Goal: Task Accomplishment & Management: Use online tool/utility

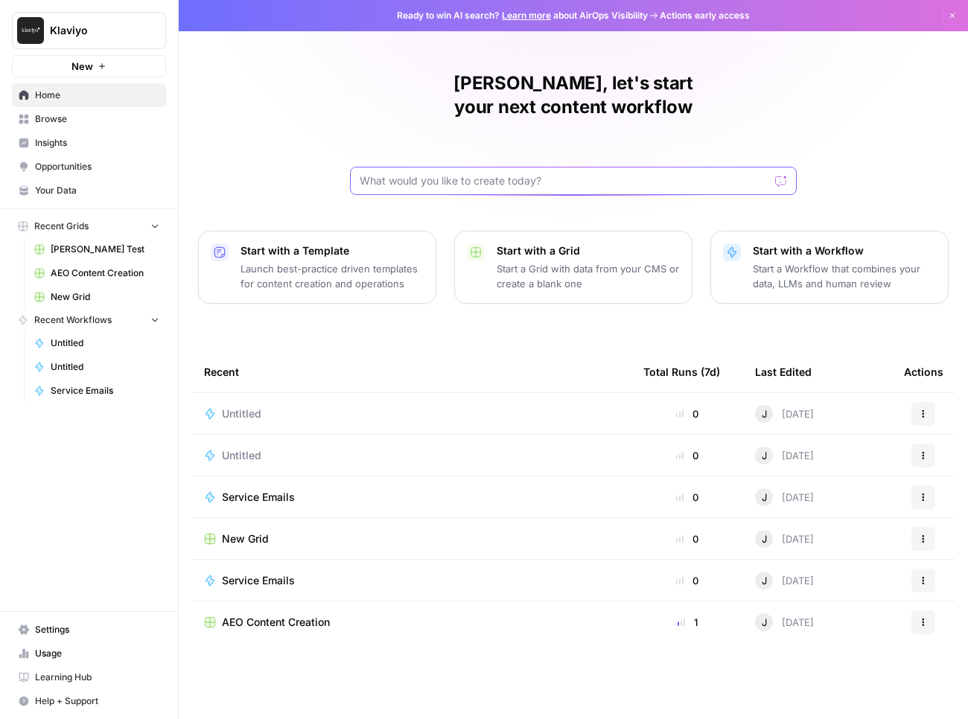
click at [578, 173] on input "text" at bounding box center [564, 180] width 409 height 15
click at [75, 118] on span "Browse" at bounding box center [97, 118] width 124 height 13
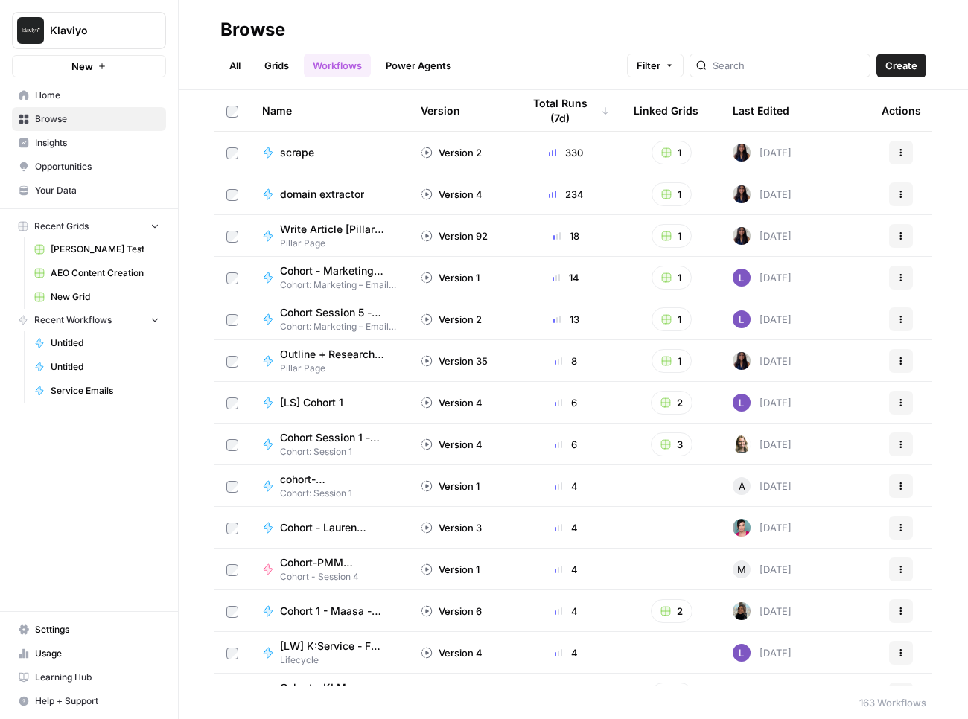
click at [296, 64] on link "Grids" at bounding box center [276, 66] width 42 height 24
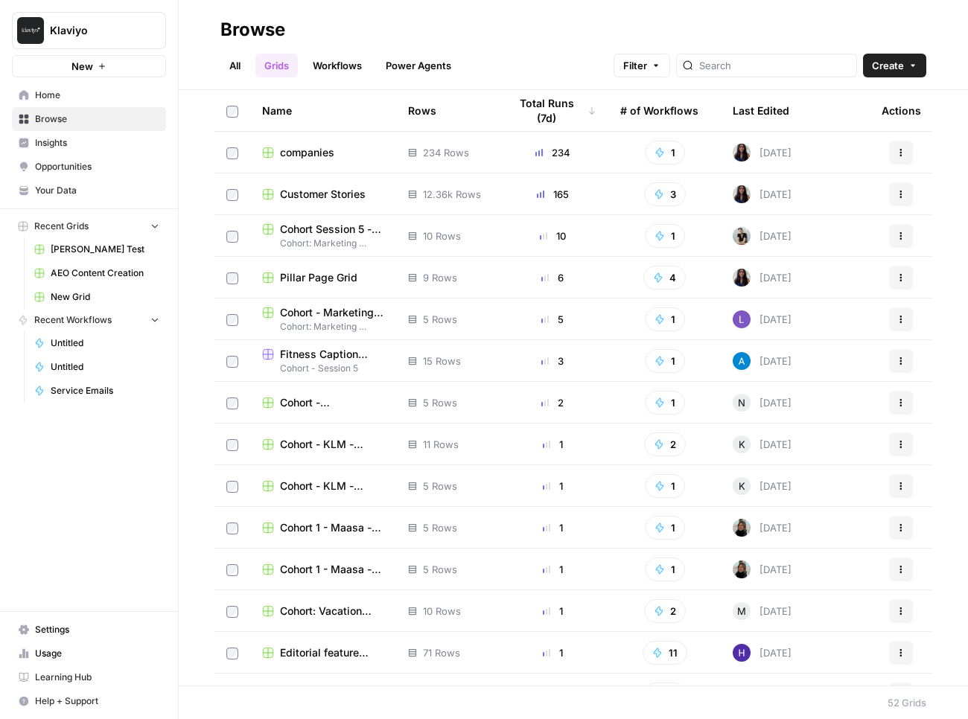
click at [224, 66] on link "All" at bounding box center [234, 66] width 29 height 24
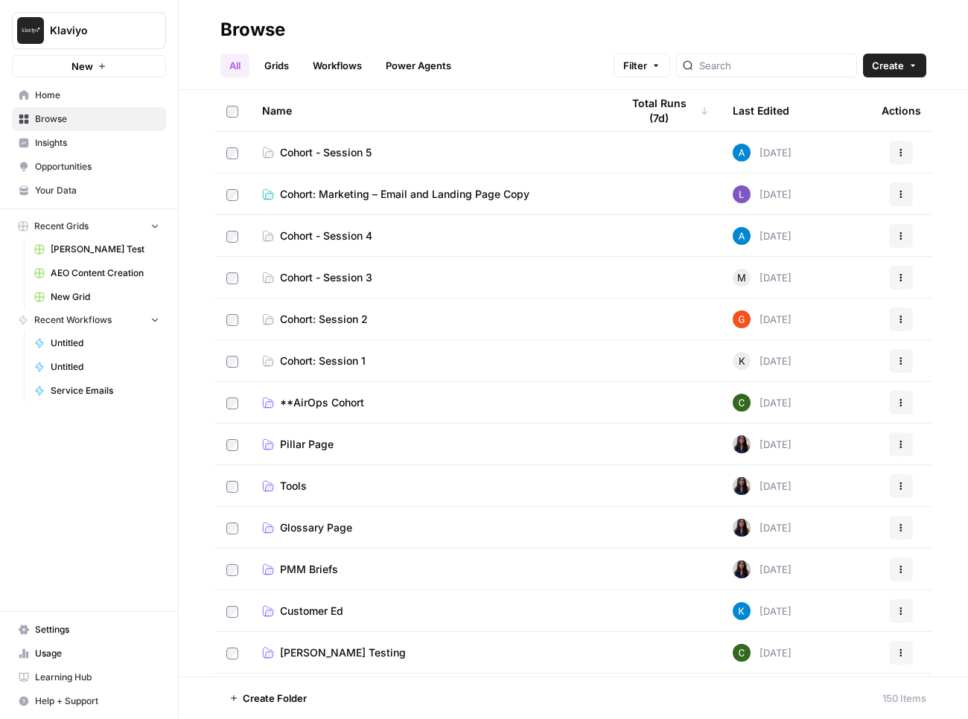
click at [354, 235] on span "Cohort - Session 4" at bounding box center [326, 236] width 92 height 15
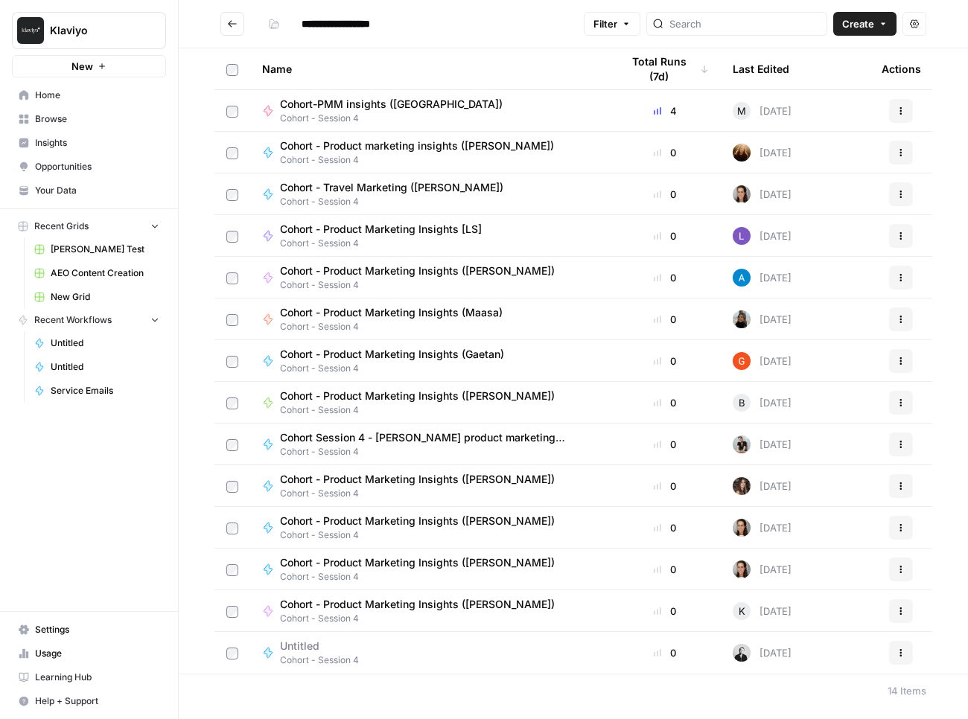
click at [489, 274] on span "Cohort - Product Marketing Insights ([PERSON_NAME])" at bounding box center [417, 271] width 275 height 15
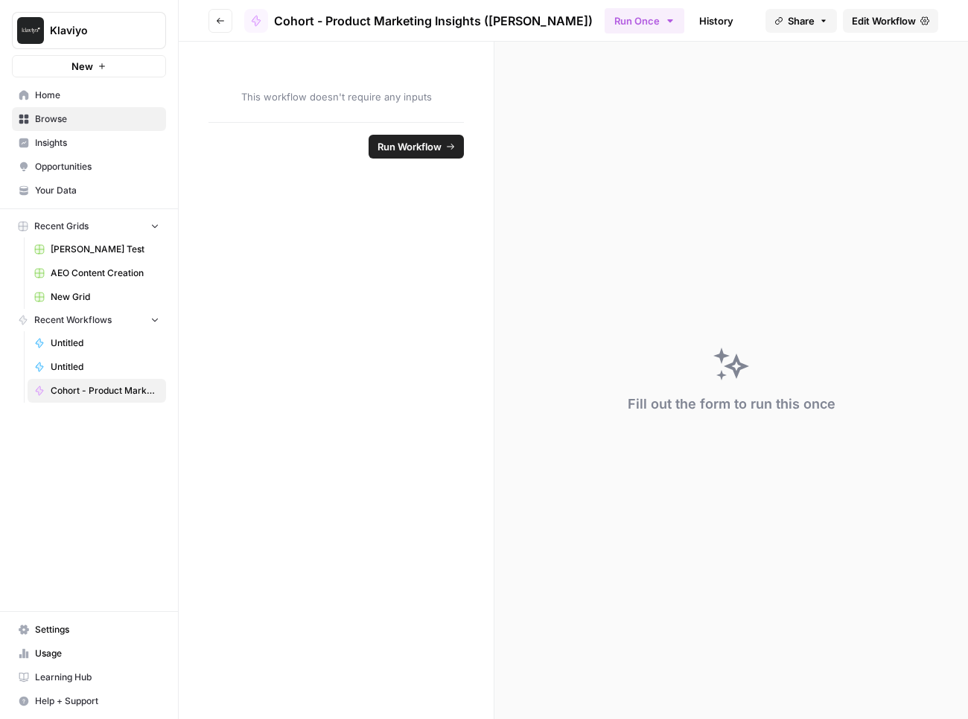
click at [903, 16] on span "Edit Workflow" at bounding box center [884, 20] width 64 height 15
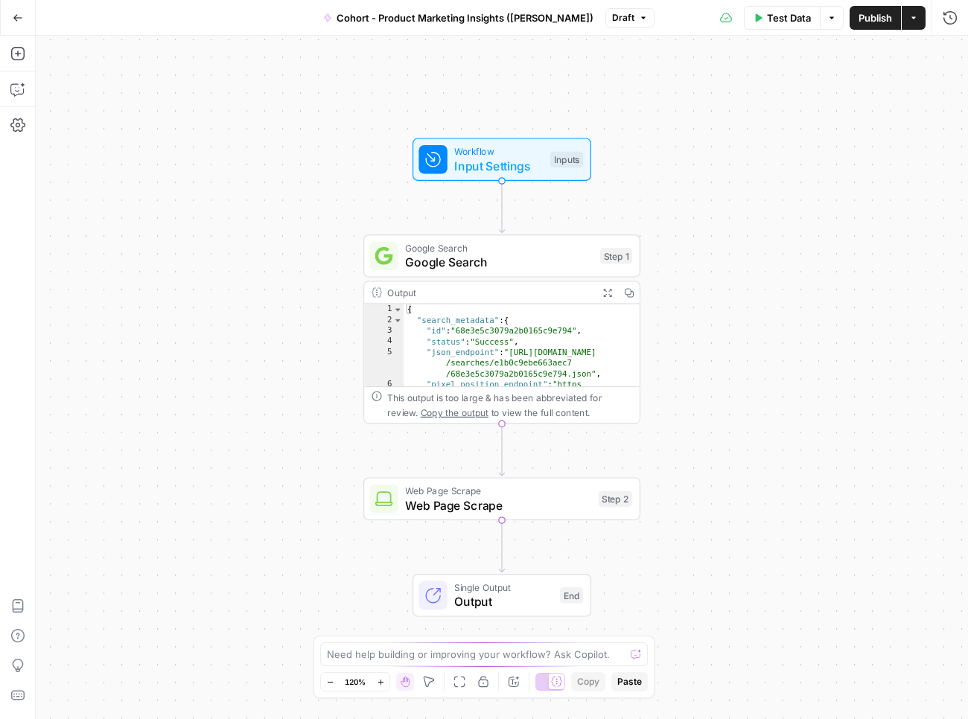
drag, startPoint x: 2, startPoint y: 172, endPoint x: -204, endPoint y: 185, distance: 206.7
click at [0, 185] on html "Klaviyo New Home Browse Insights Opportunities Your Data Recent Grids [PERSON_N…" at bounding box center [484, 359] width 968 height 719
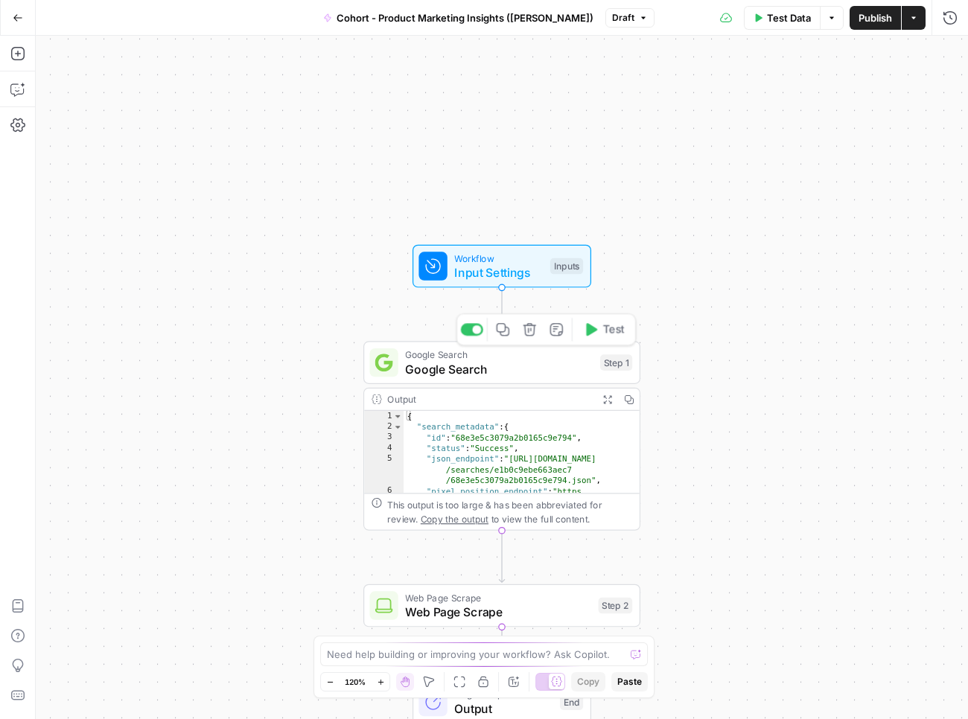
click at [526, 383] on div "Google Search Google Search Step 1 Copy step Delete step Add Note Test" at bounding box center [501, 362] width 277 height 43
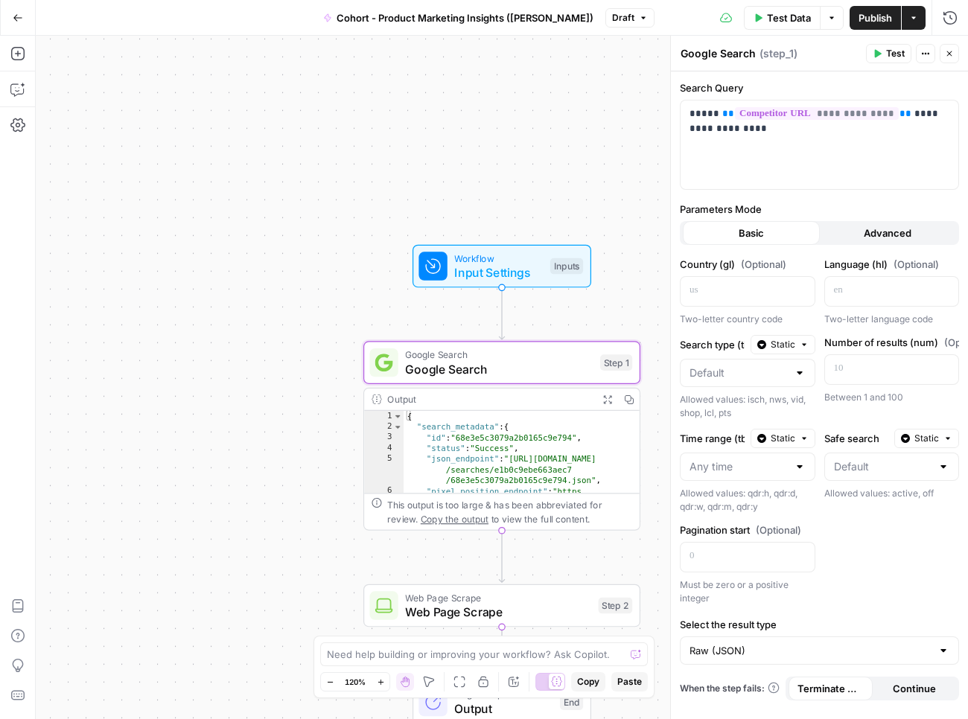
click at [23, 15] on button "Go Back" at bounding box center [17, 17] width 27 height 27
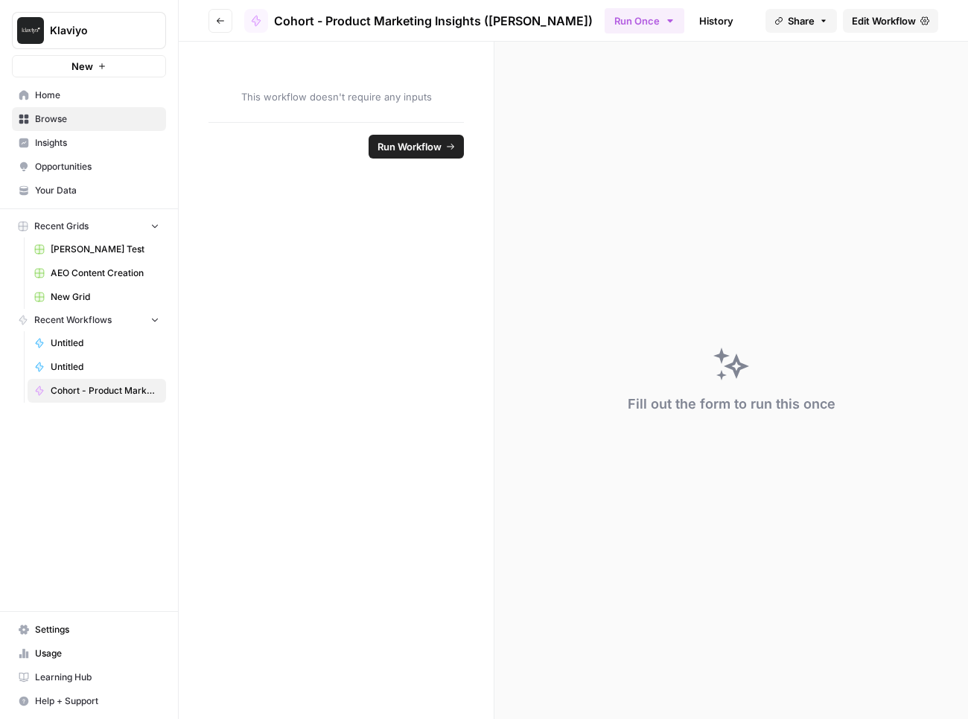
click at [421, 156] on button "Run Workflow" at bounding box center [416, 147] width 95 height 24
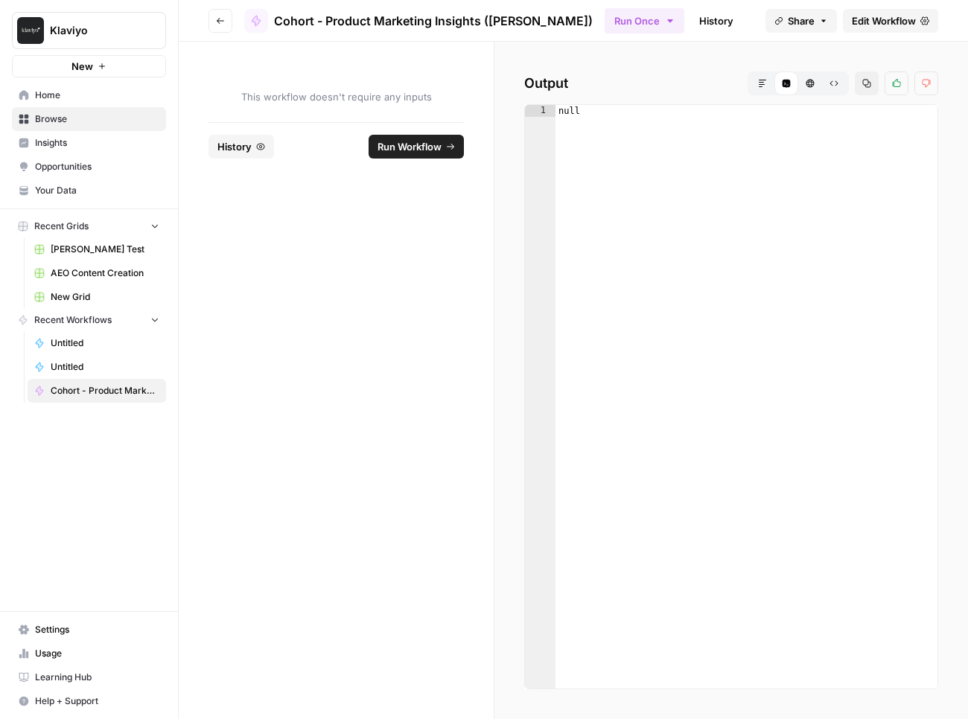
click at [690, 21] on link "History" at bounding box center [716, 21] width 52 height 24
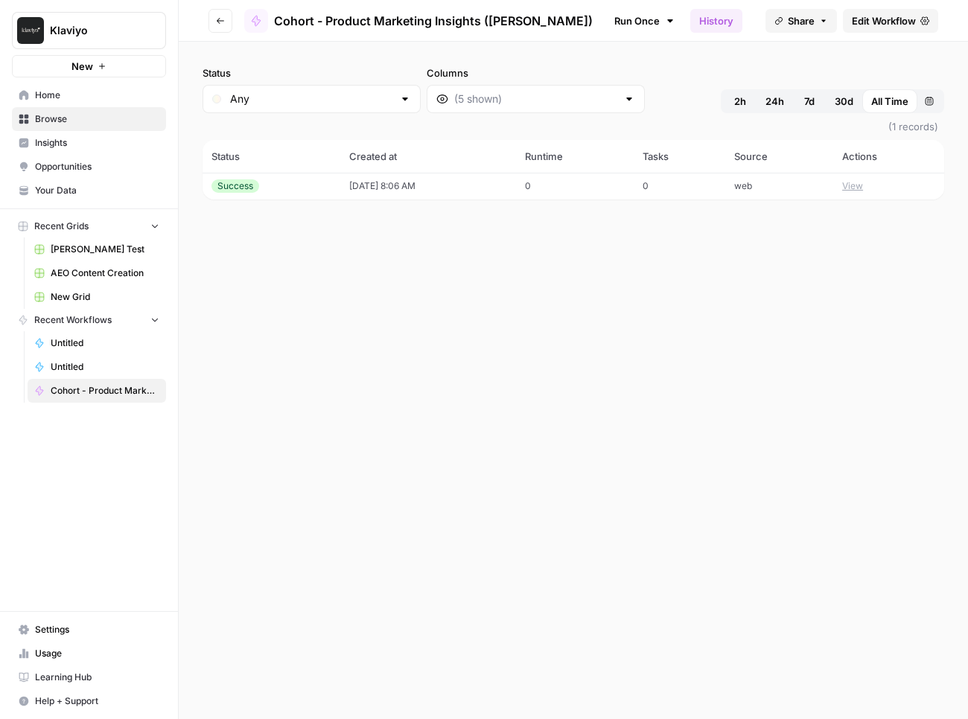
click at [605, 8] on link "Run Once" at bounding box center [645, 20] width 80 height 25
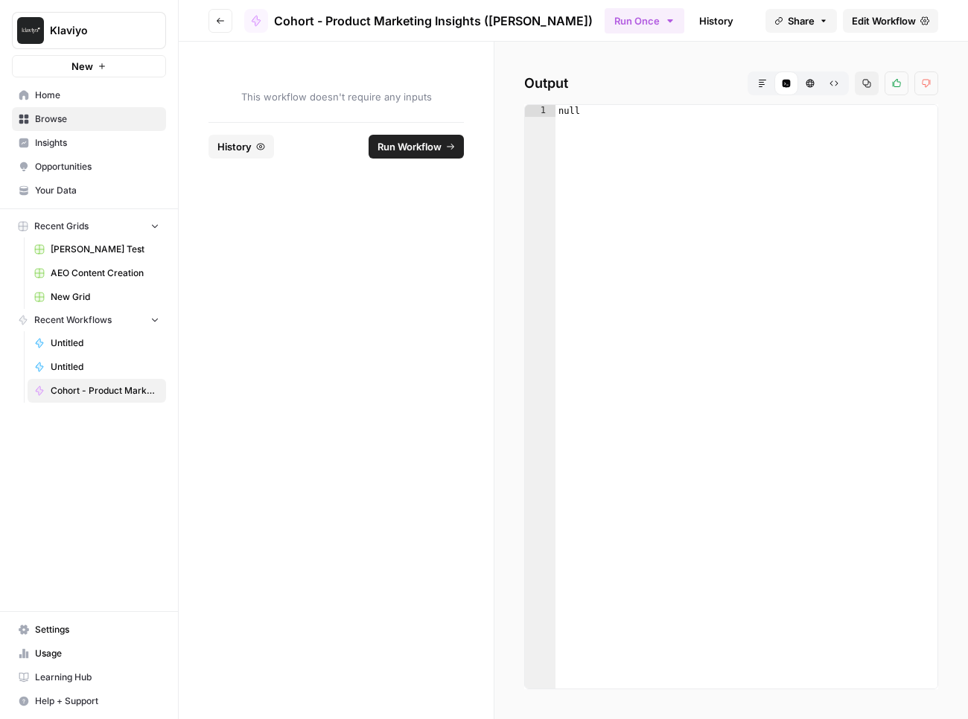
click at [896, 13] on span "Edit Workflow" at bounding box center [884, 20] width 64 height 15
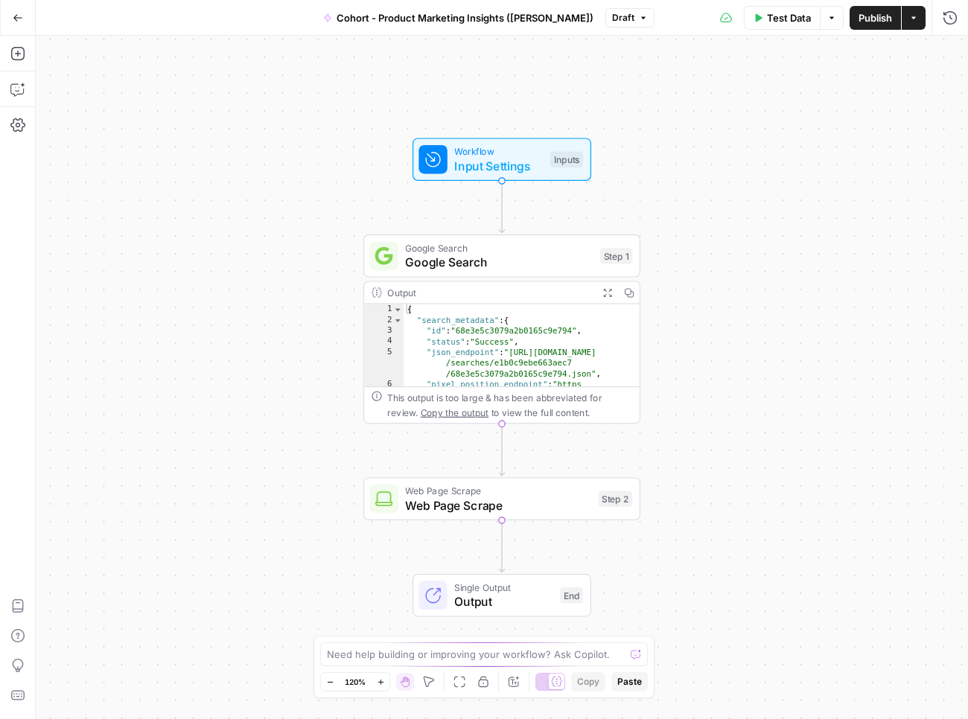
click at [523, 247] on span "Google Search" at bounding box center [499, 247] width 188 height 14
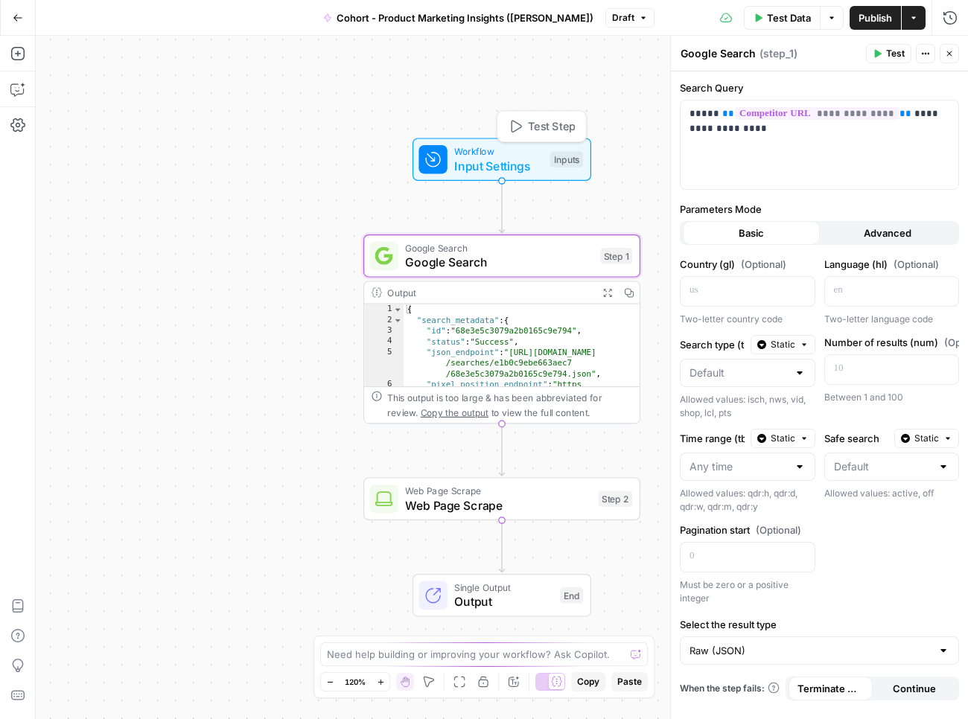
click at [538, 160] on span "Input Settings" at bounding box center [498, 166] width 89 height 18
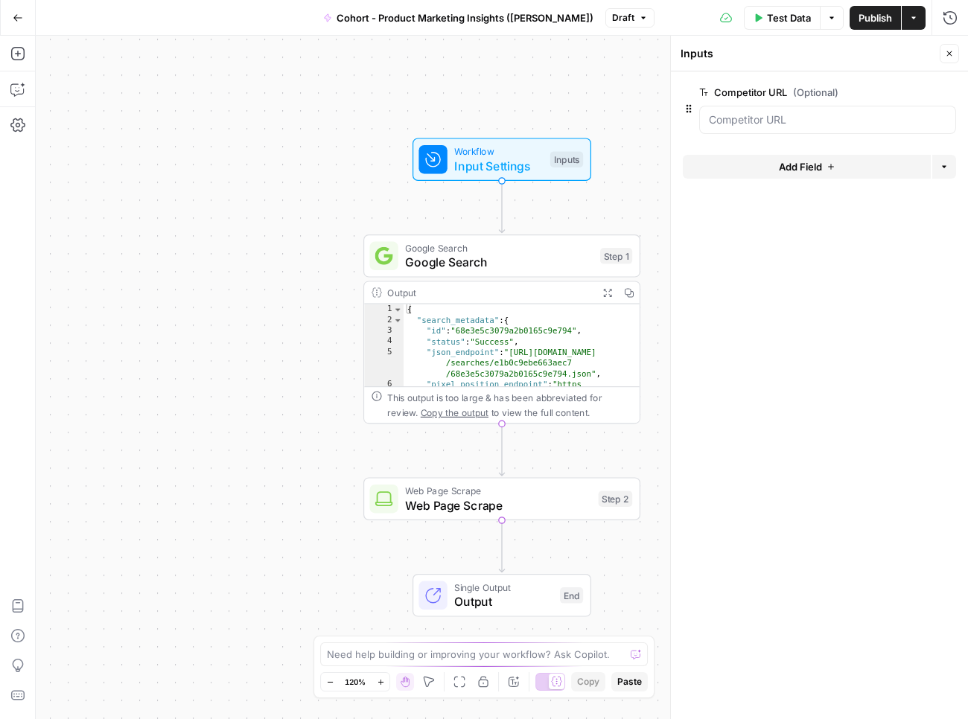
click at [740, 147] on form "Competitor URL (Optional) edit field Delete group Add Field Options" at bounding box center [819, 395] width 297 height 648
click at [745, 130] on div at bounding box center [827, 120] width 257 height 28
click at [665, 281] on div at bounding box center [670, 377] width 15 height 683
click at [785, 13] on span "Test Data" at bounding box center [789, 17] width 44 height 15
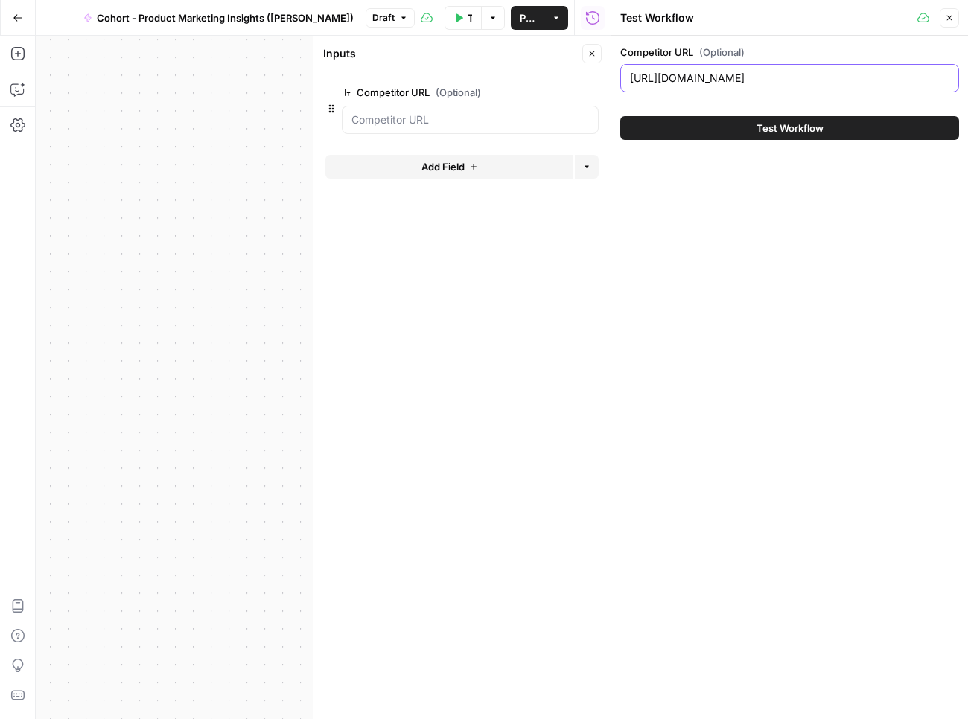
click at [745, 85] on input "[URL][DOMAIN_NAME]" at bounding box center [789, 78] width 319 height 15
click at [750, 128] on button "Test Workflow" at bounding box center [789, 128] width 339 height 24
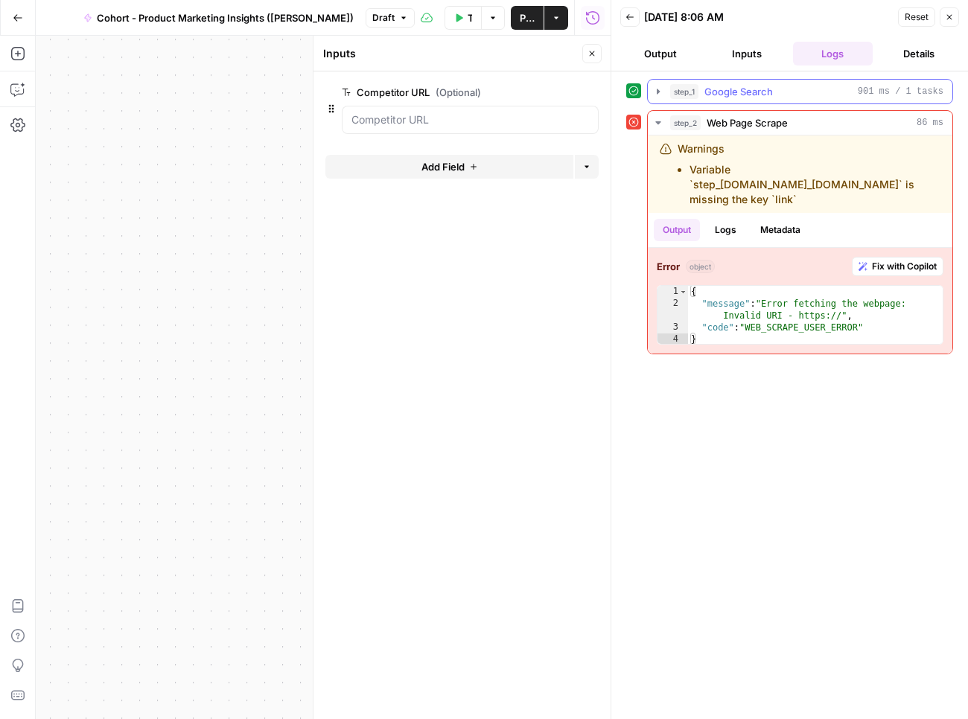
click at [756, 102] on button "step_1 Google Search 901 ms / 1 tasks" at bounding box center [800, 92] width 305 height 24
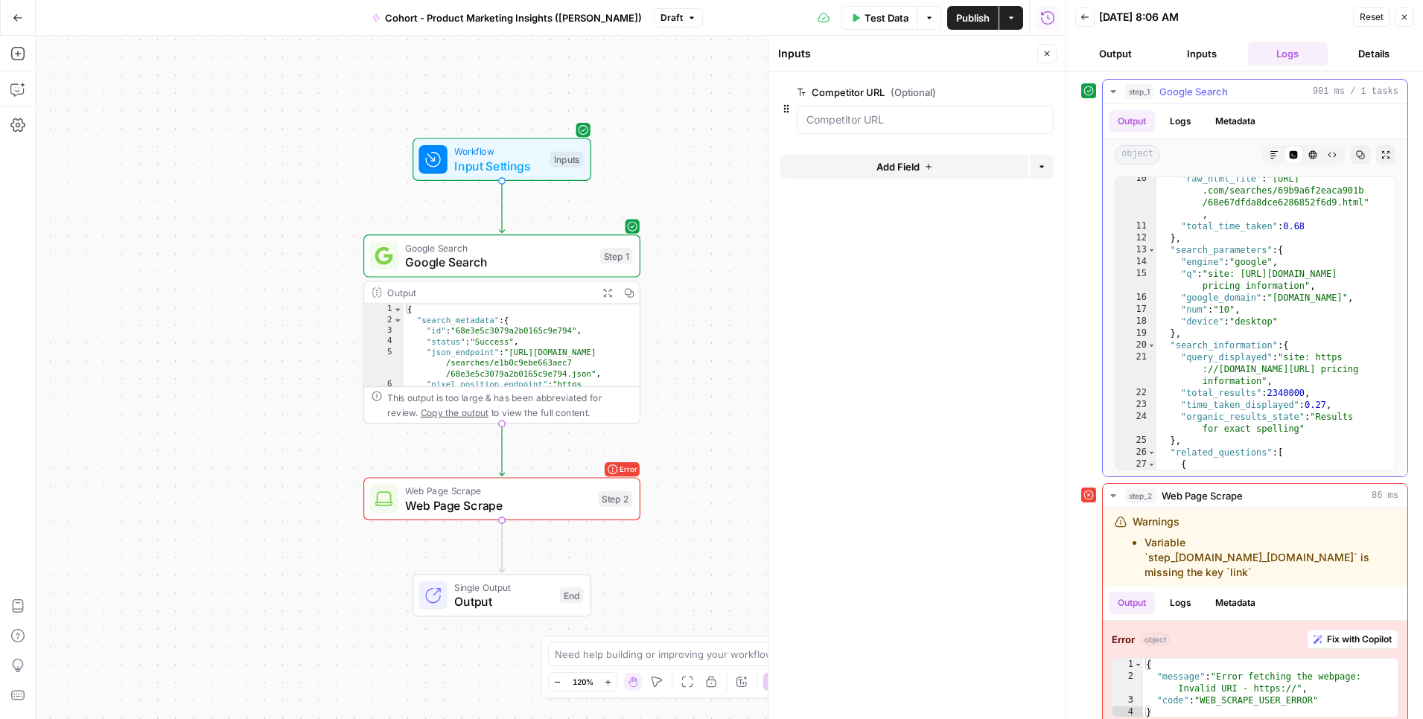
scroll to position [290, 0]
click at [462, 511] on span "Web Page Scrape" at bounding box center [498, 506] width 186 height 18
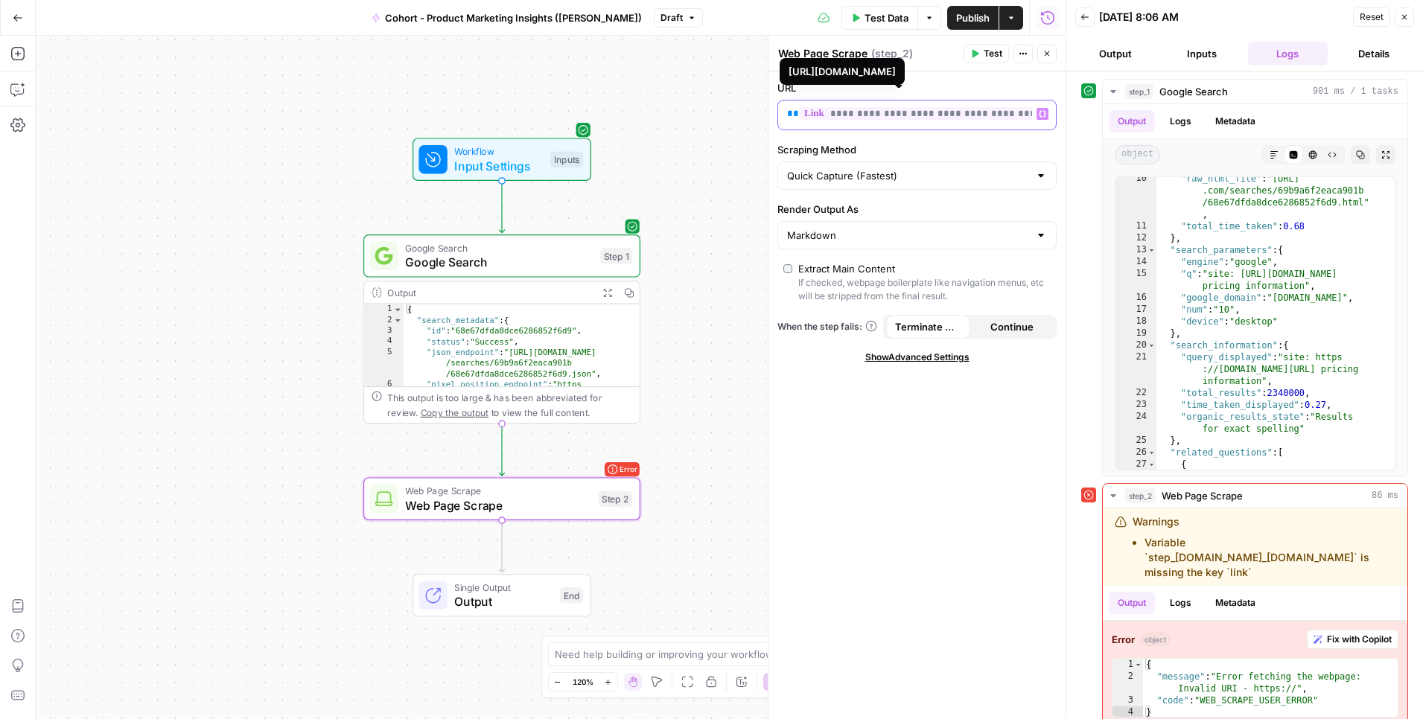
click at [967, 112] on span "**********" at bounding box center [923, 113] width 246 height 13
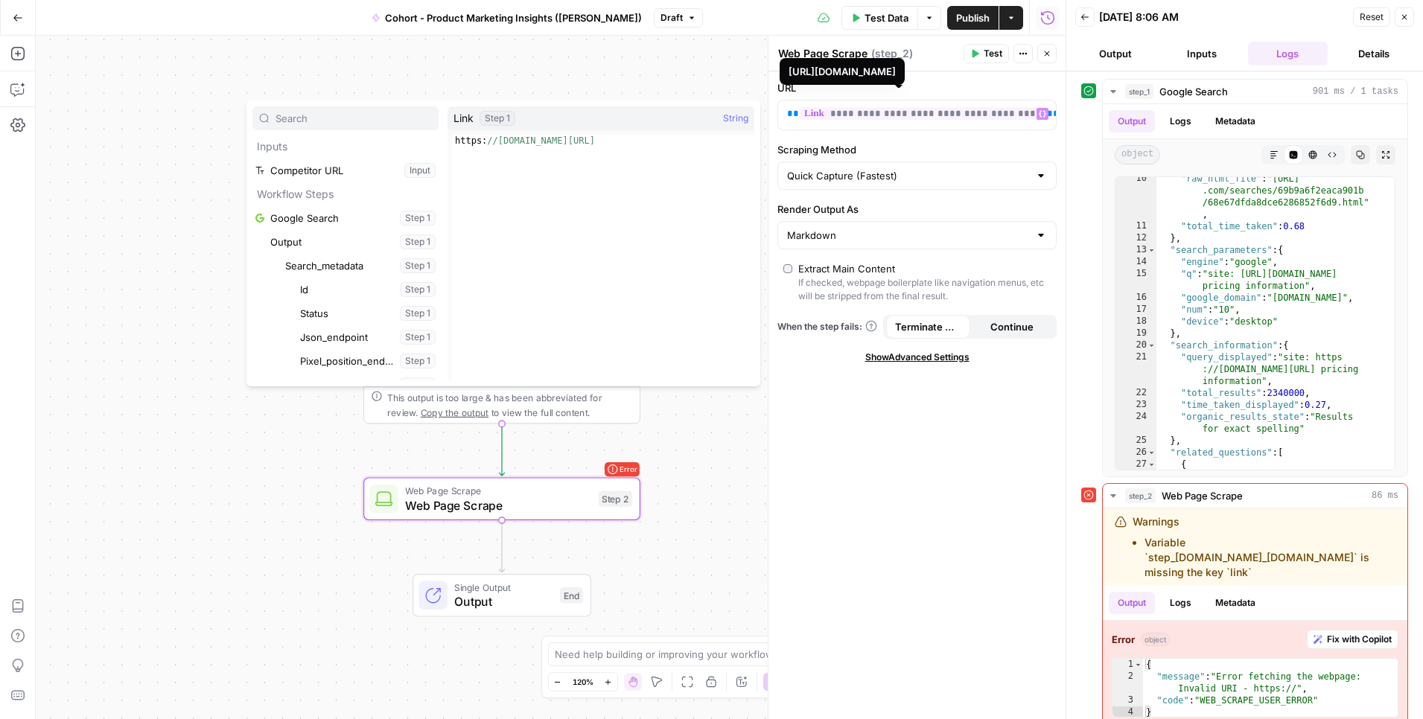
scroll to position [2367, 0]
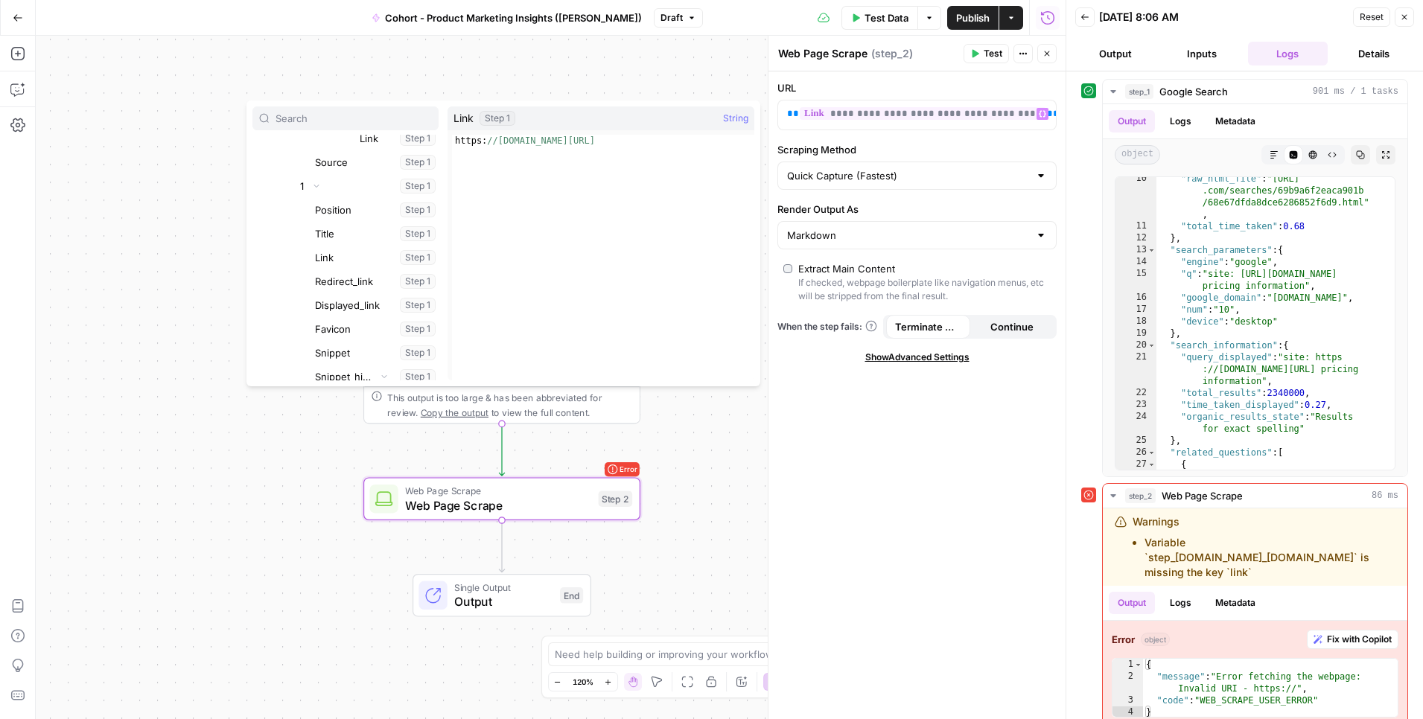
click at [932, 183] on div "Quick Capture (Fastest)" at bounding box center [916, 176] width 279 height 28
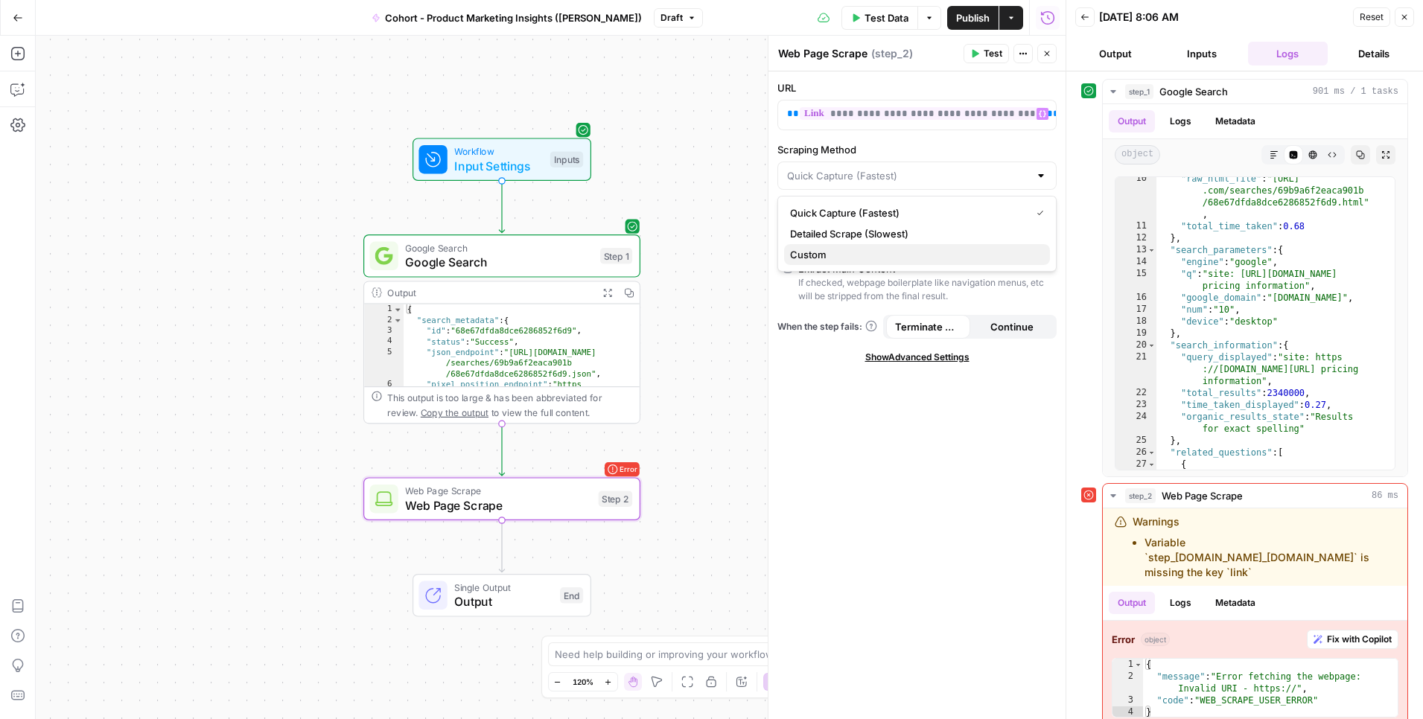
click at [885, 261] on span "Custom" at bounding box center [914, 254] width 248 height 15
type input "Custom"
click at [967, 326] on span "Continue" at bounding box center [1011, 326] width 43 height 15
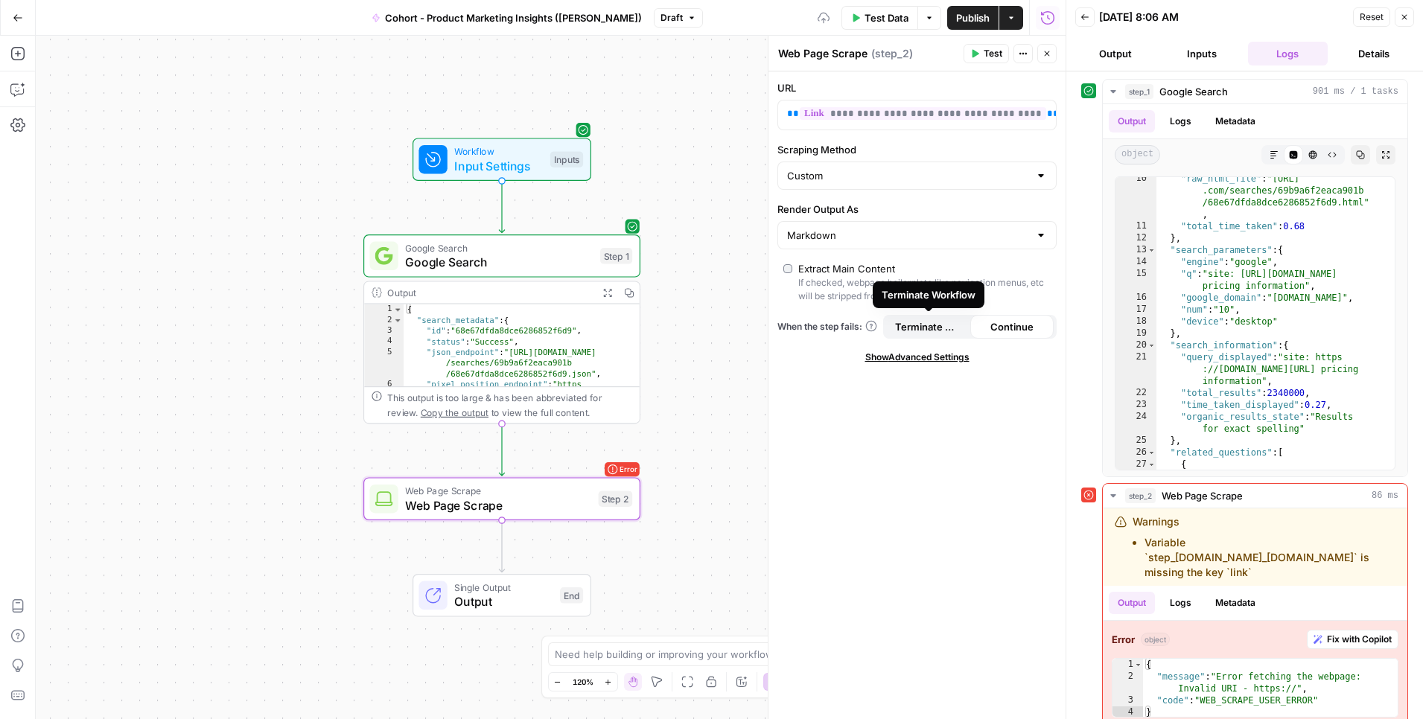
click at [965, 325] on button "Terminate Workflow" at bounding box center [928, 327] width 84 height 24
click at [967, 342] on div "**********" at bounding box center [916, 395] width 297 height 648
click at [967, 332] on span "Continue" at bounding box center [1011, 326] width 43 height 15
click at [967, 621] on div "Error object Fix with Copilot 1 2 3 4 { "message" : "Error fetching the webpage…" at bounding box center [1255, 674] width 305 height 106
click at [967, 633] on span "Fix with Copilot" at bounding box center [1359, 639] width 65 height 13
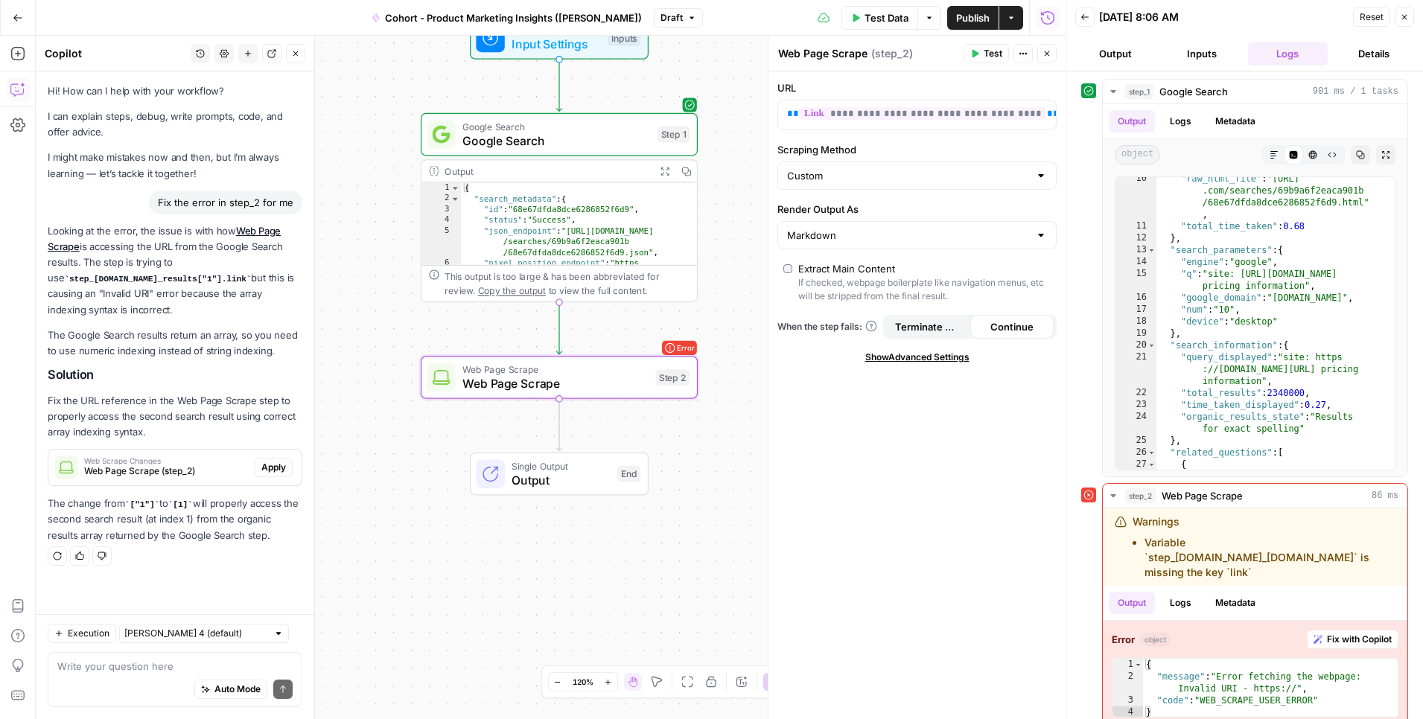
click at [274, 469] on span "Apply" at bounding box center [273, 467] width 25 height 13
click at [882, 22] on span "Test Data" at bounding box center [886, 17] width 44 height 15
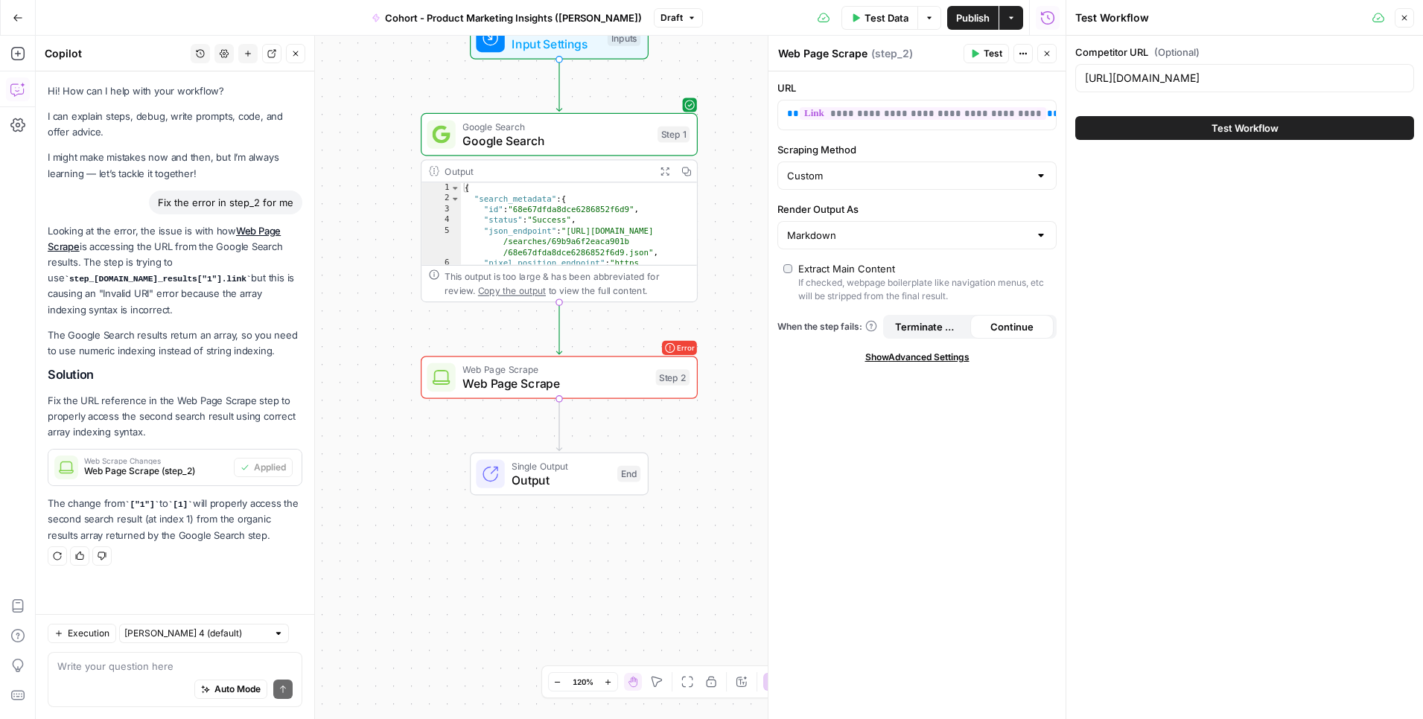
click at [967, 132] on span "Test Workflow" at bounding box center [1244, 128] width 67 height 15
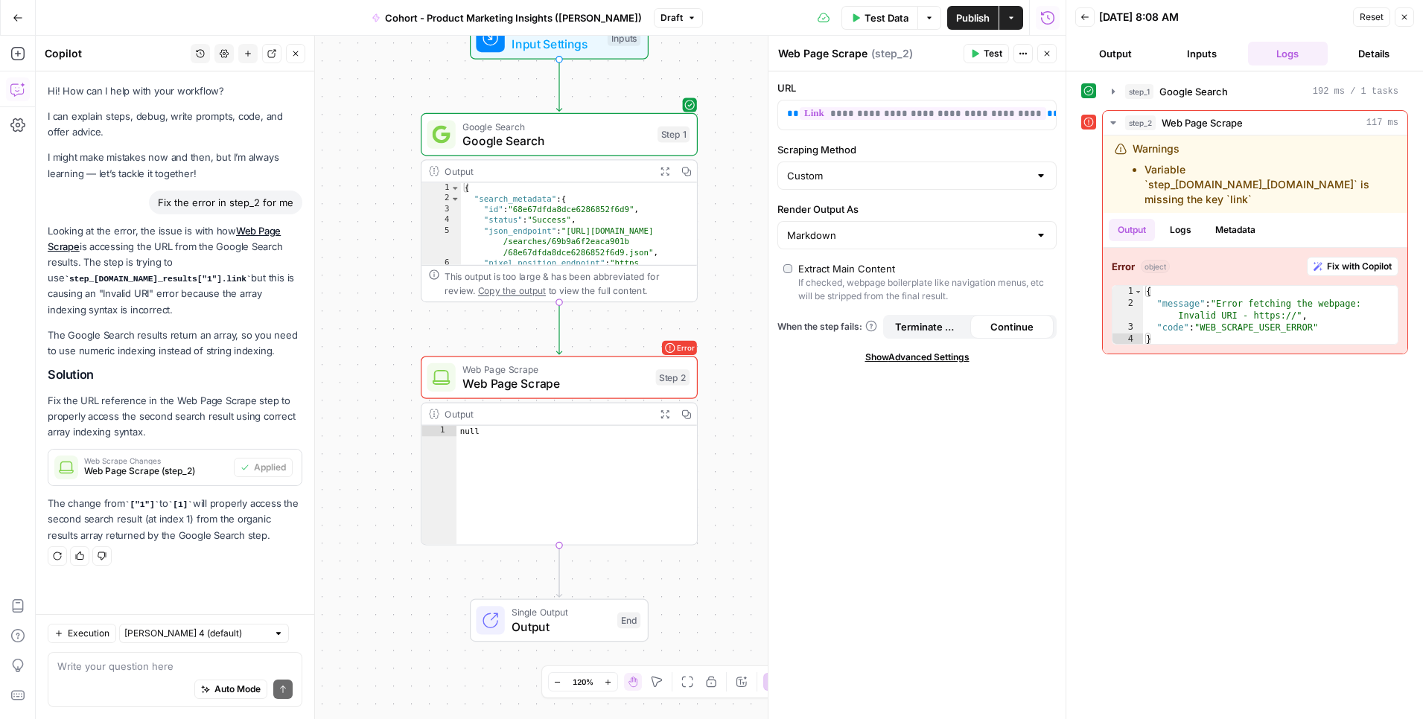
type textarea "****"
click at [469, 432] on div "null" at bounding box center [576, 496] width 240 height 140
click at [13, 60] on icon "button" at bounding box center [17, 53] width 15 height 15
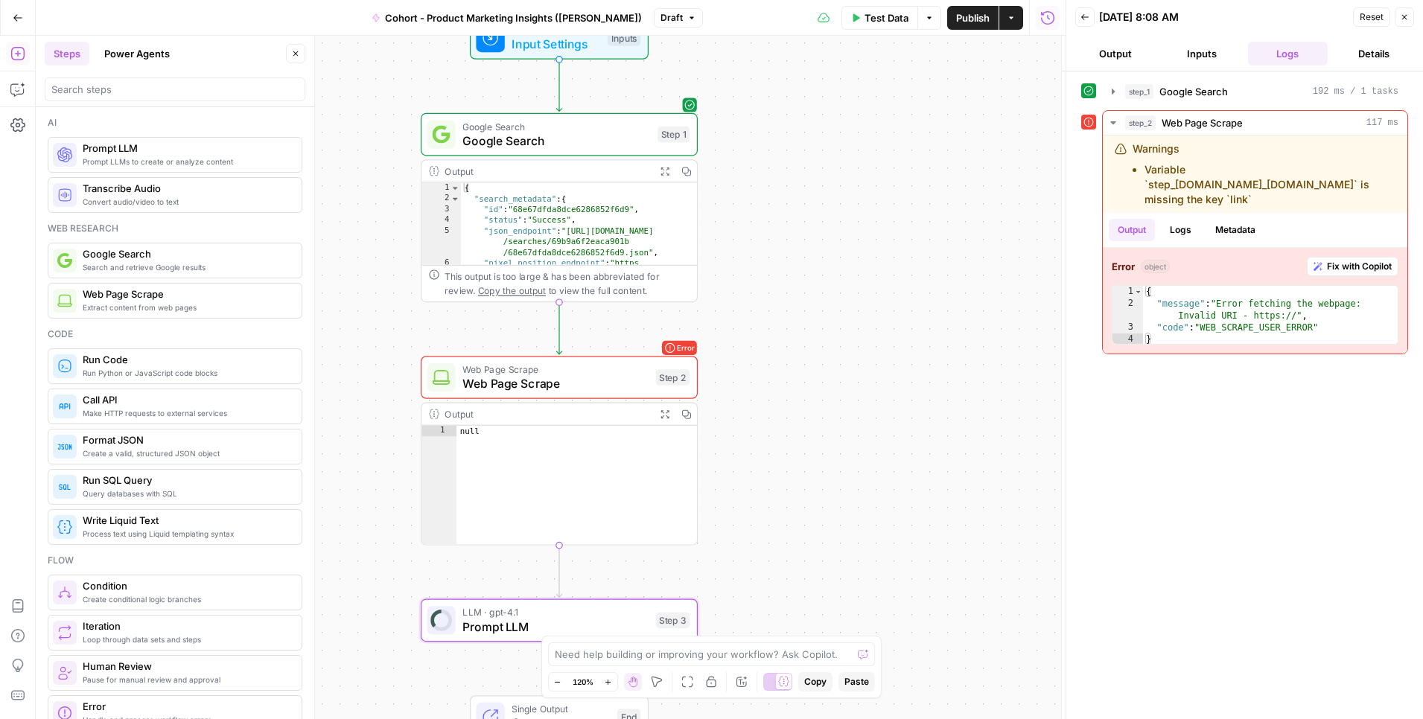
type textarea "Prompt LLM"
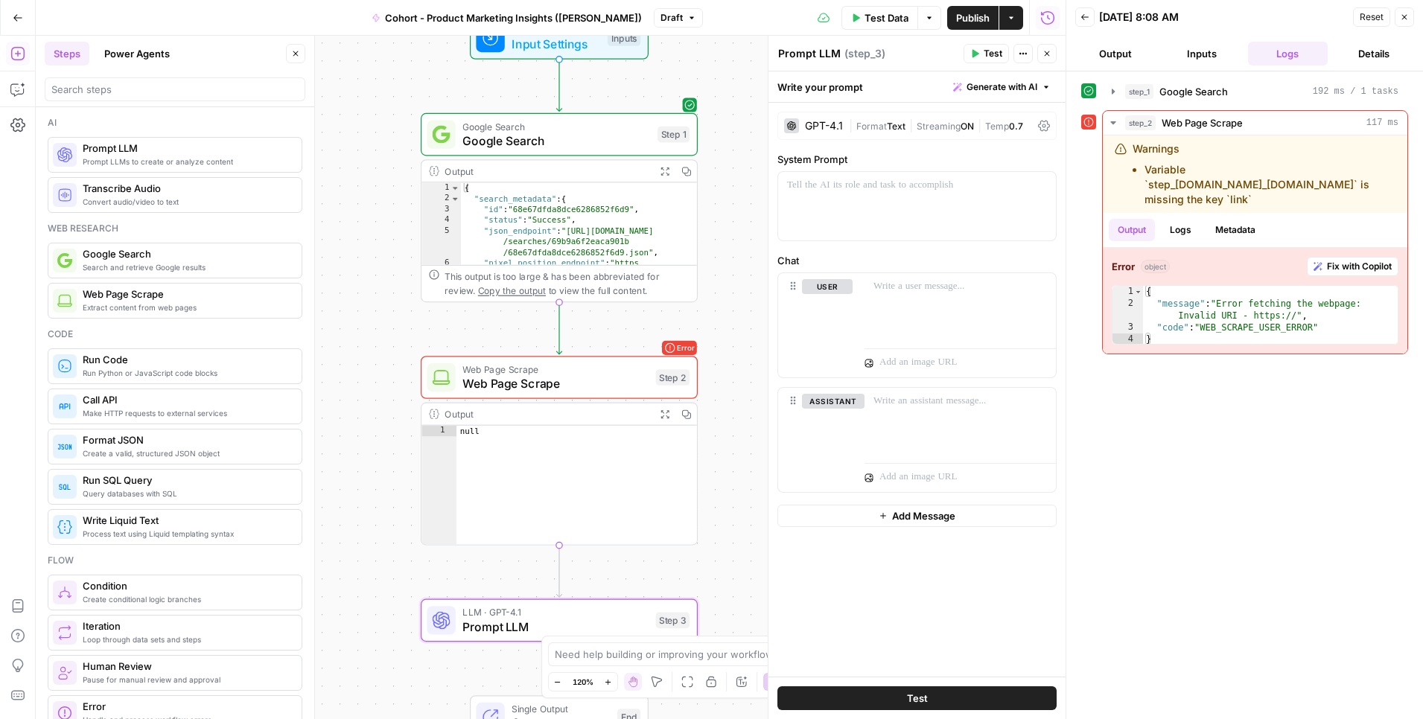
click at [832, 124] on div "GPT-4.1" at bounding box center [824, 126] width 38 height 10
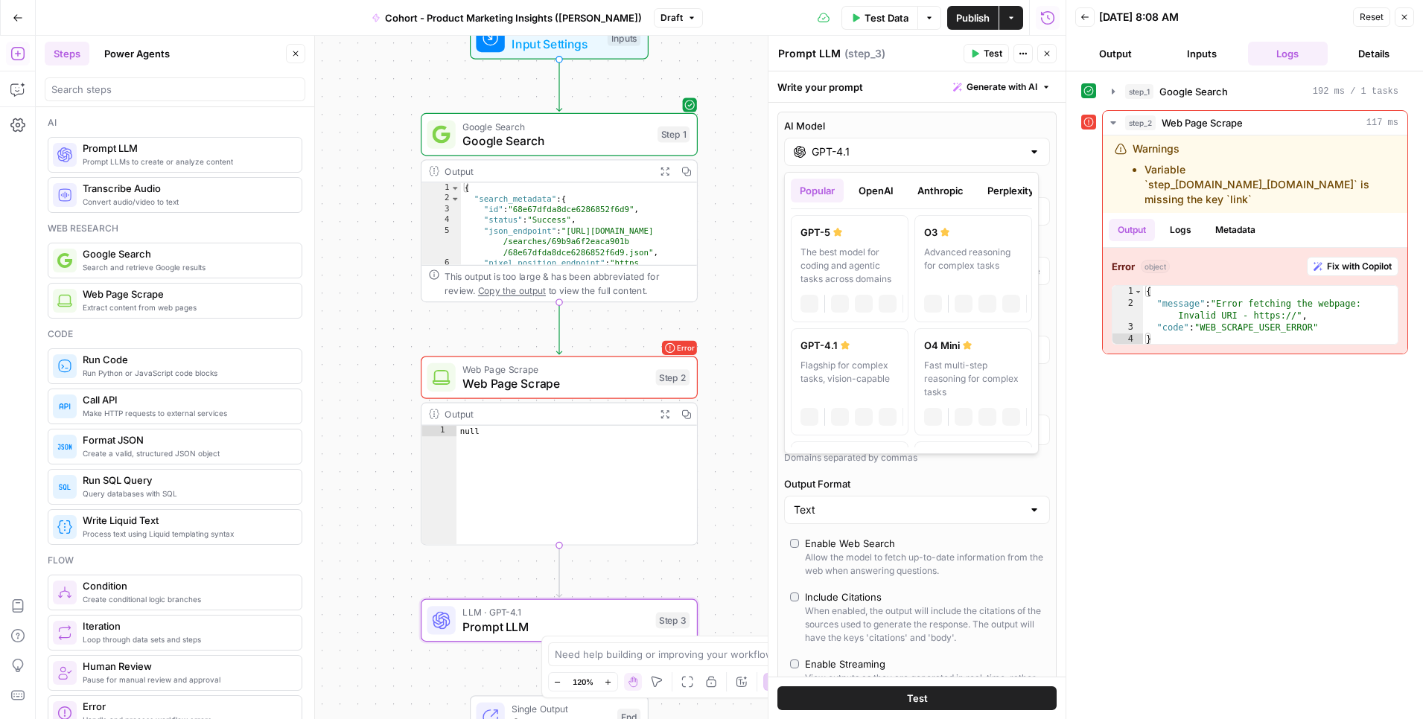
click at [909, 159] on div "GPT-4.1" at bounding box center [917, 152] width 266 height 28
click at [870, 271] on div "The best model for coding and agentic tasks across domains" at bounding box center [849, 266] width 98 height 40
type input "GPT-5"
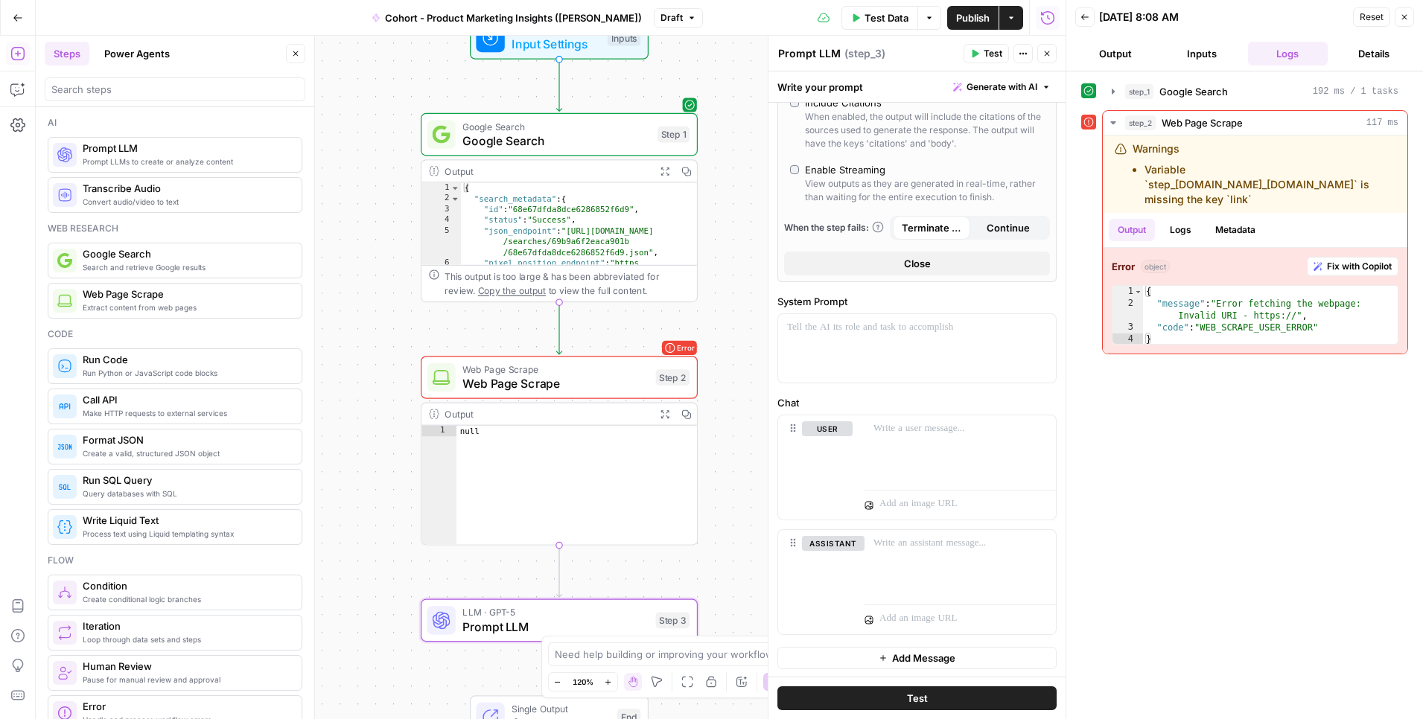
scroll to position [220, 0]
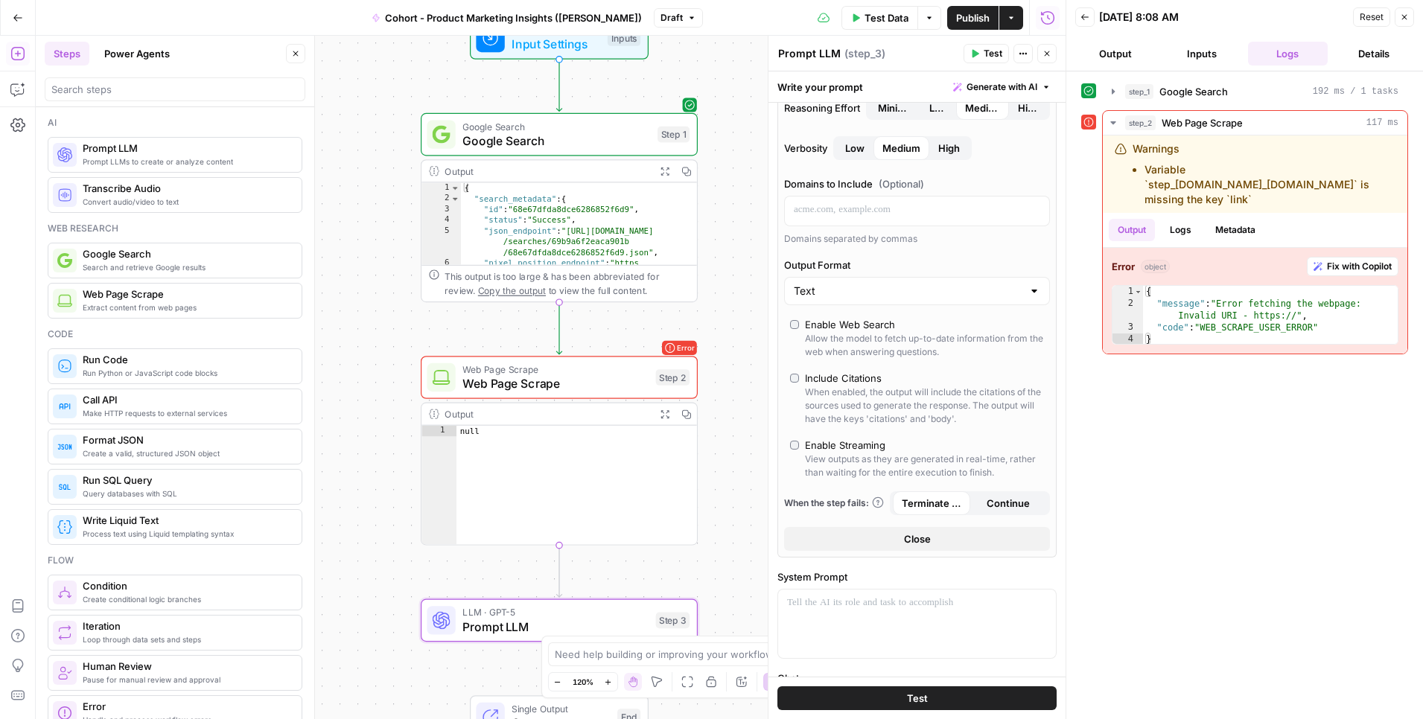
click at [846, 330] on div "Enable Web Search" at bounding box center [850, 324] width 90 height 15
click at [581, 372] on span "Web Page Scrape" at bounding box center [555, 370] width 186 height 14
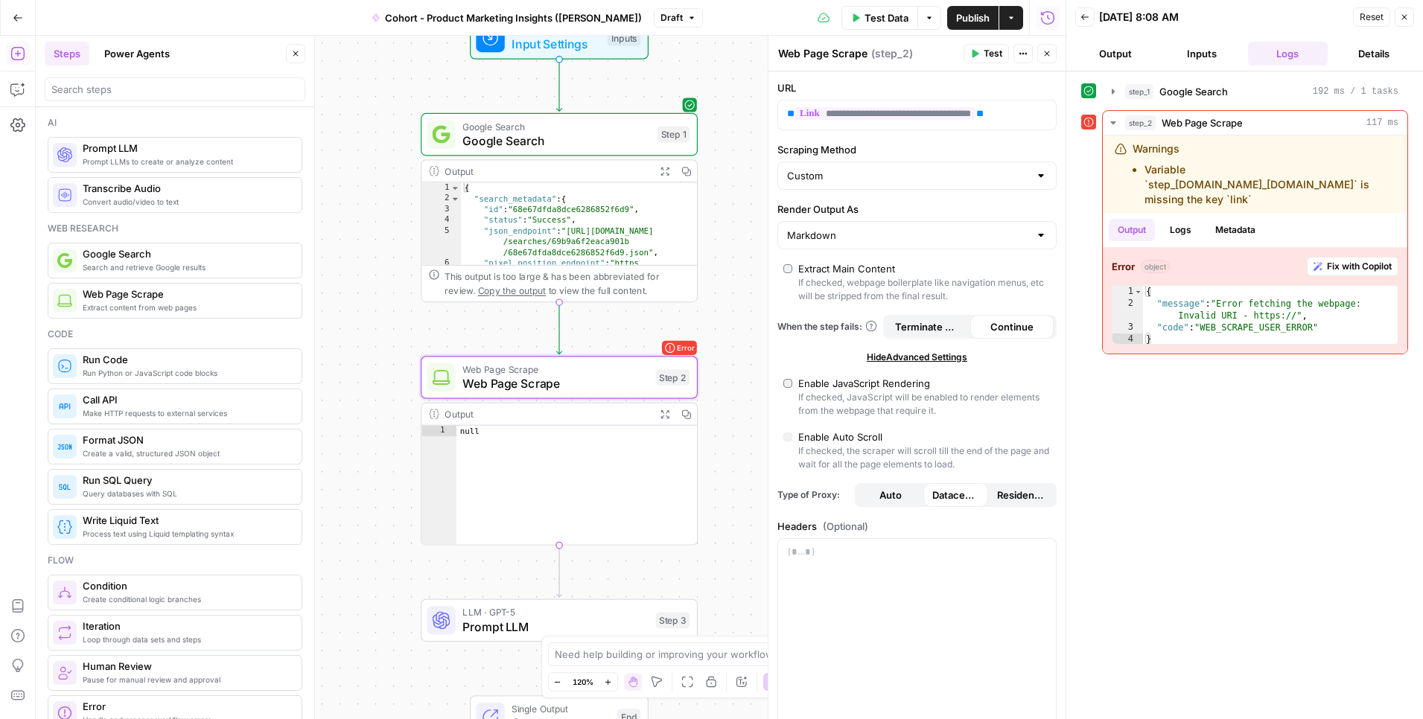
click at [28, 19] on button "Go Back" at bounding box center [17, 17] width 27 height 27
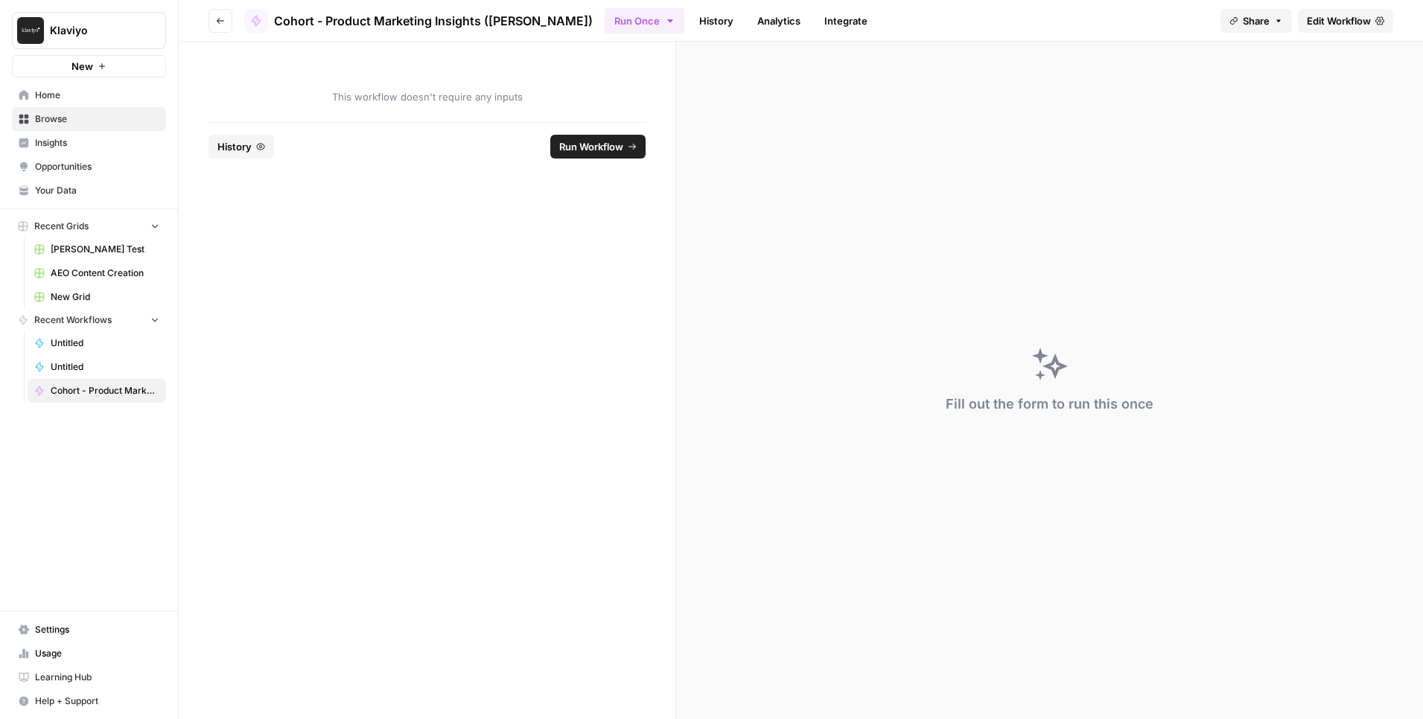
click at [967, 27] on span "Edit Workflow" at bounding box center [1339, 20] width 64 height 15
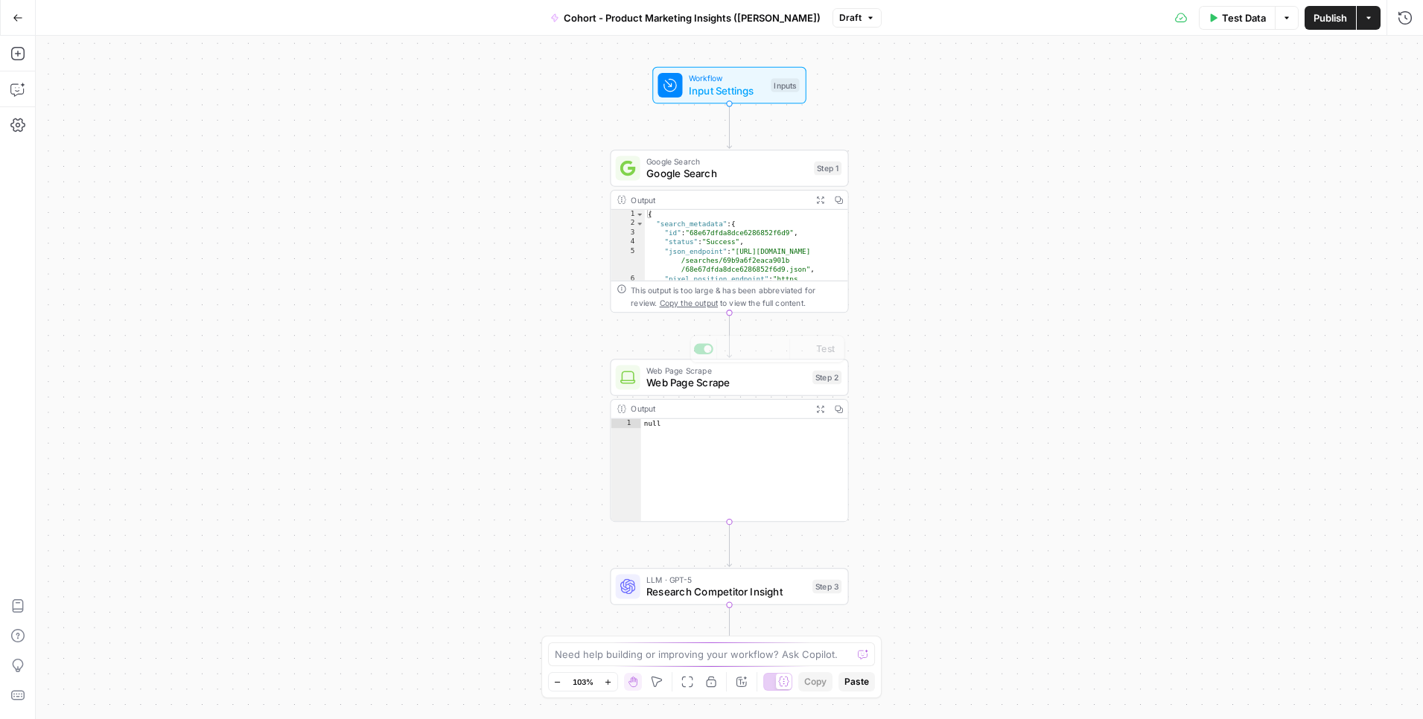
type textarea "****"
click at [683, 431] on div "null" at bounding box center [744, 479] width 207 height 121
click at [704, 567] on div "Workflow Input Settings Inputs Google Search Google Search Step 1 Output Expand…" at bounding box center [729, 377] width 1387 height 683
click at [712, 584] on div "LLM · GPT-5 Research Competitor Insight" at bounding box center [726, 586] width 160 height 26
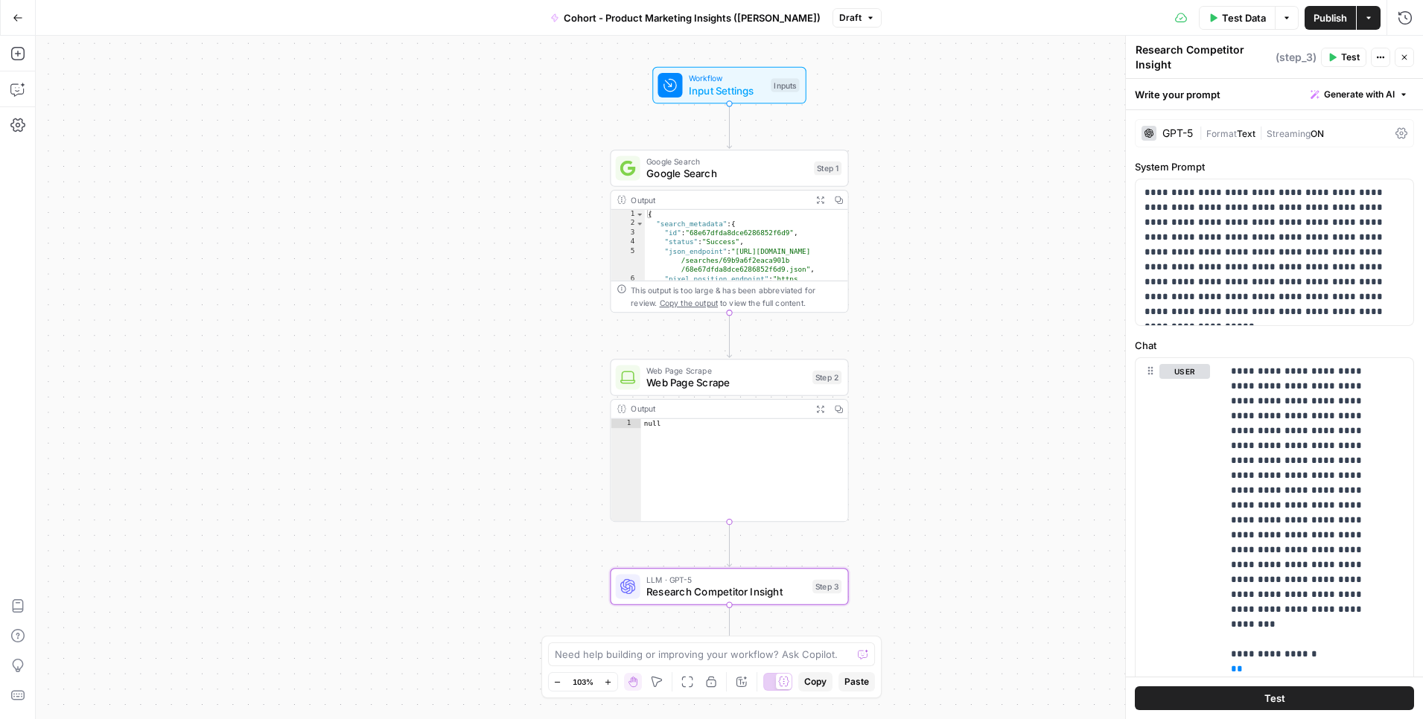
click at [967, 16] on span "Test Data" at bounding box center [1244, 17] width 44 height 15
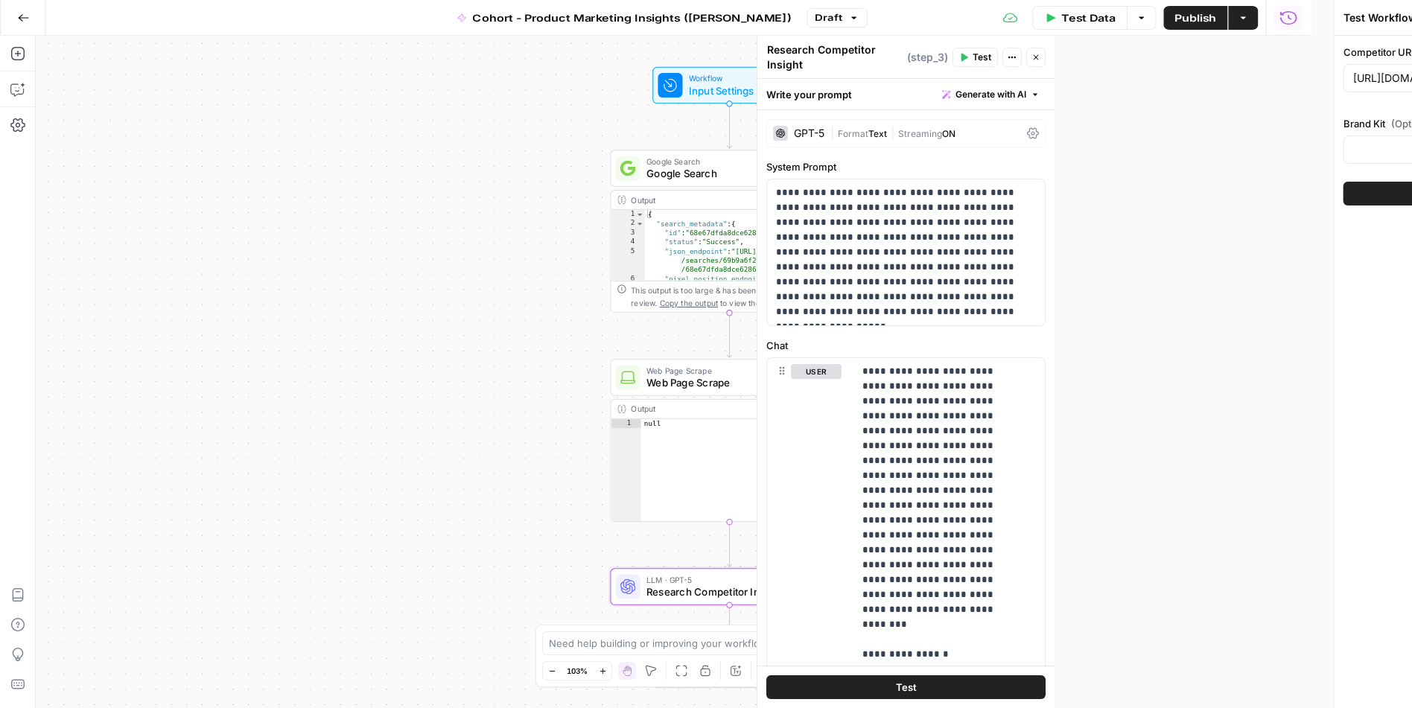
type input "Klaviyo"
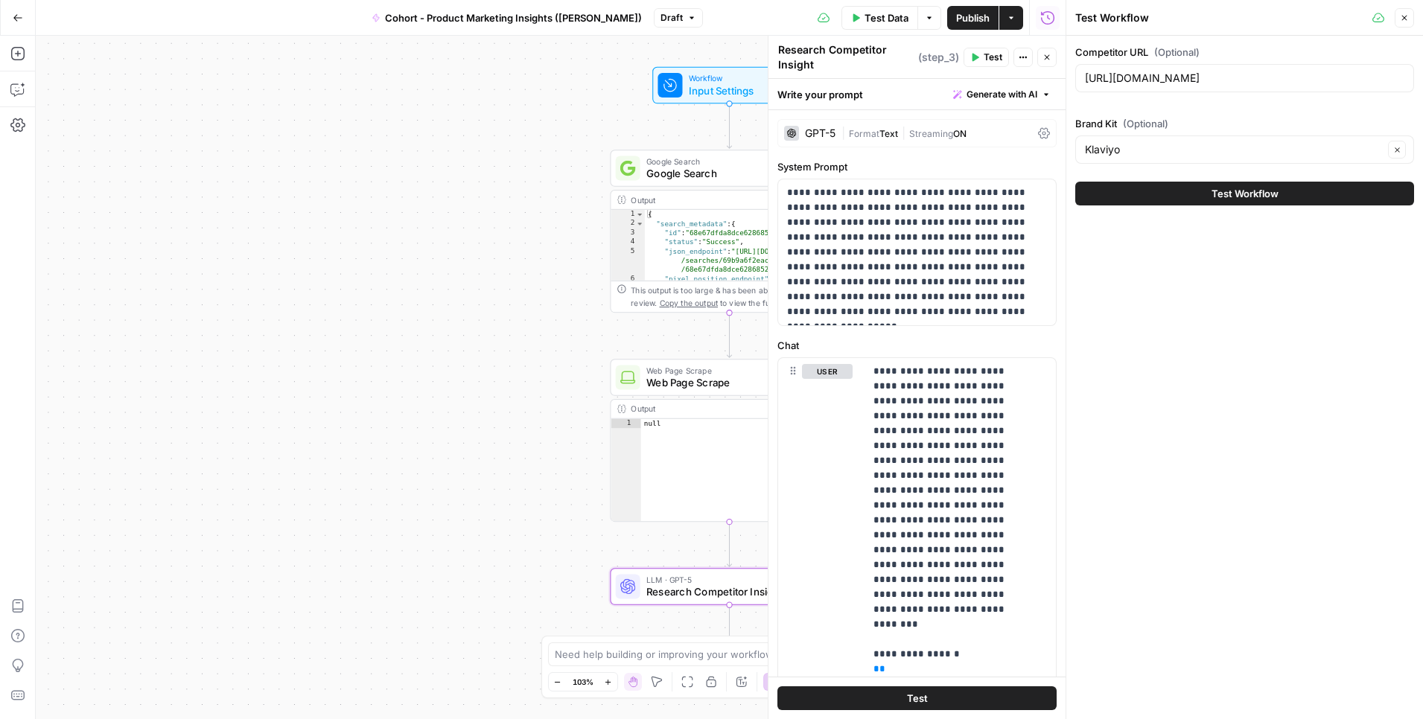
click at [967, 203] on button "Test Workflow" at bounding box center [1244, 194] width 339 height 24
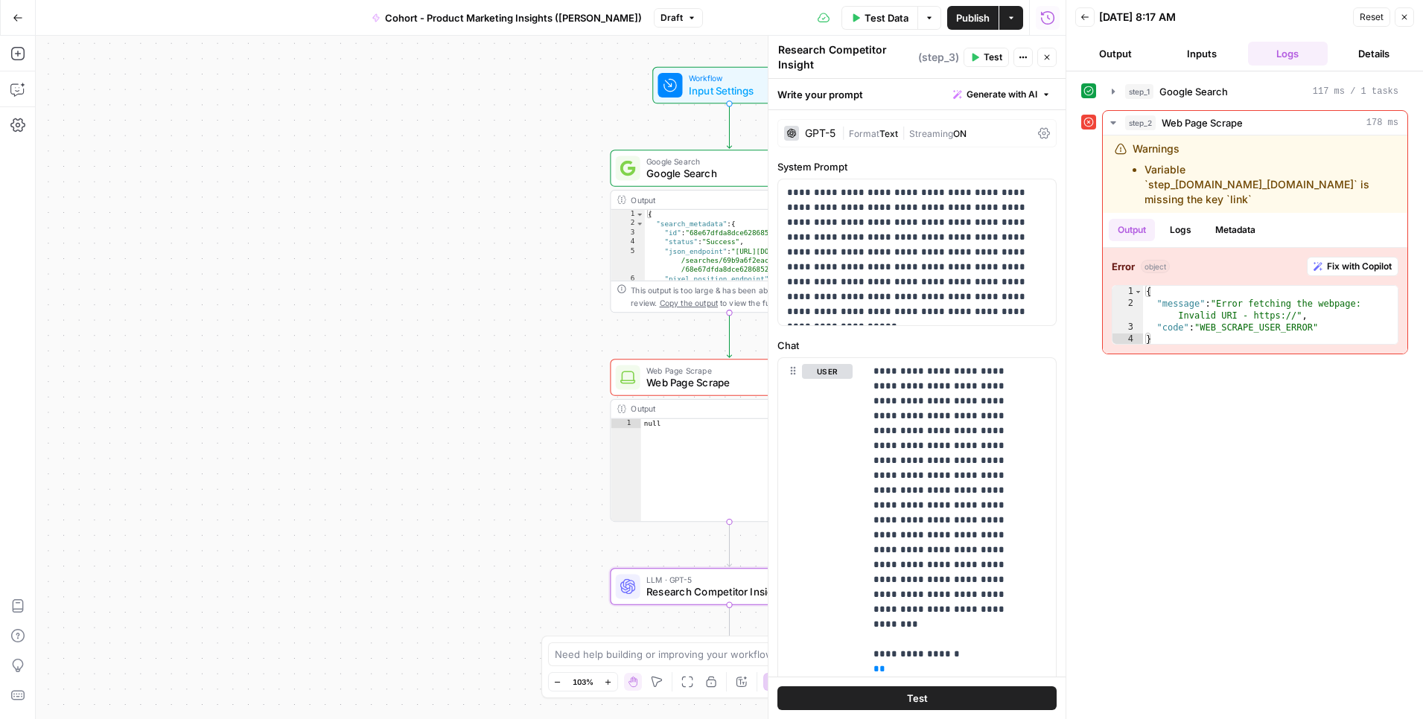
drag, startPoint x: 1141, startPoint y: 47, endPoint x: 1149, endPoint y: 49, distance: 8.5
click at [967, 47] on button "Output" at bounding box center [1115, 54] width 80 height 24
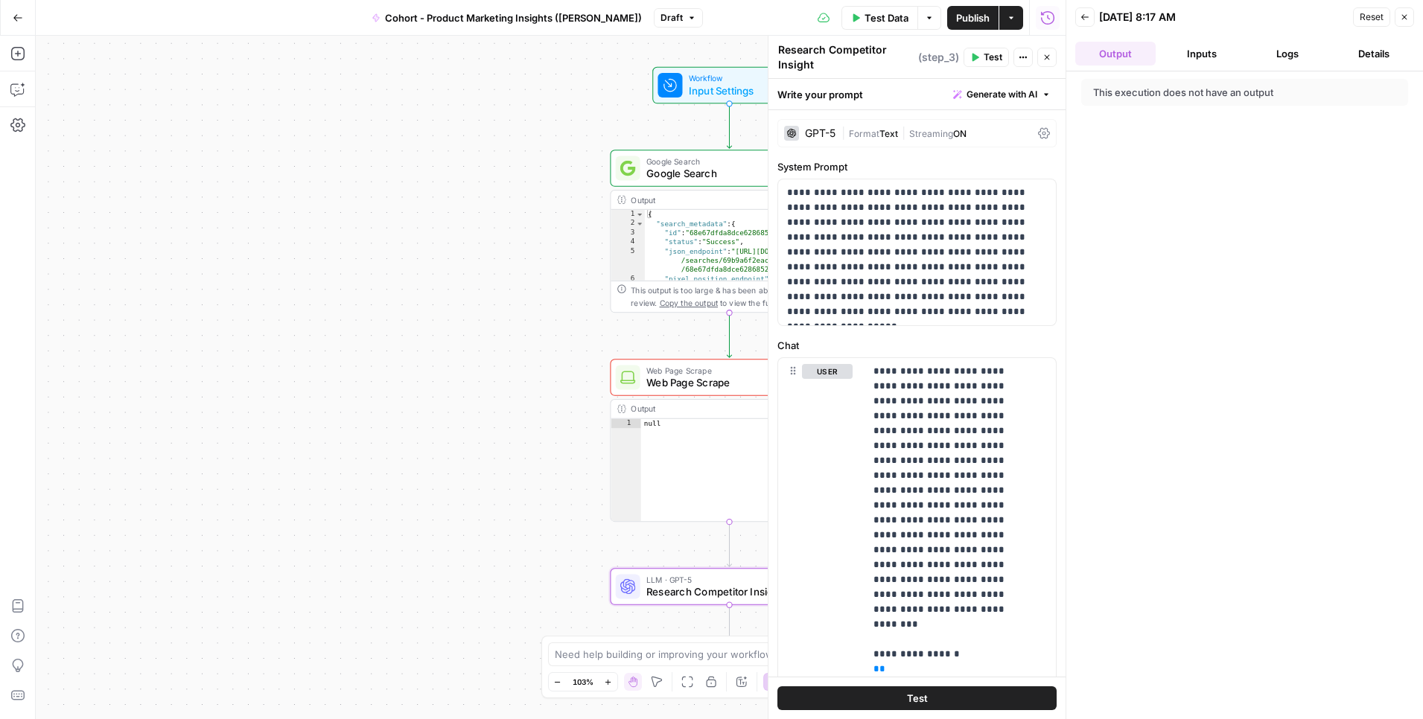
click at [967, 57] on button "Inputs" at bounding box center [1201, 54] width 80 height 24
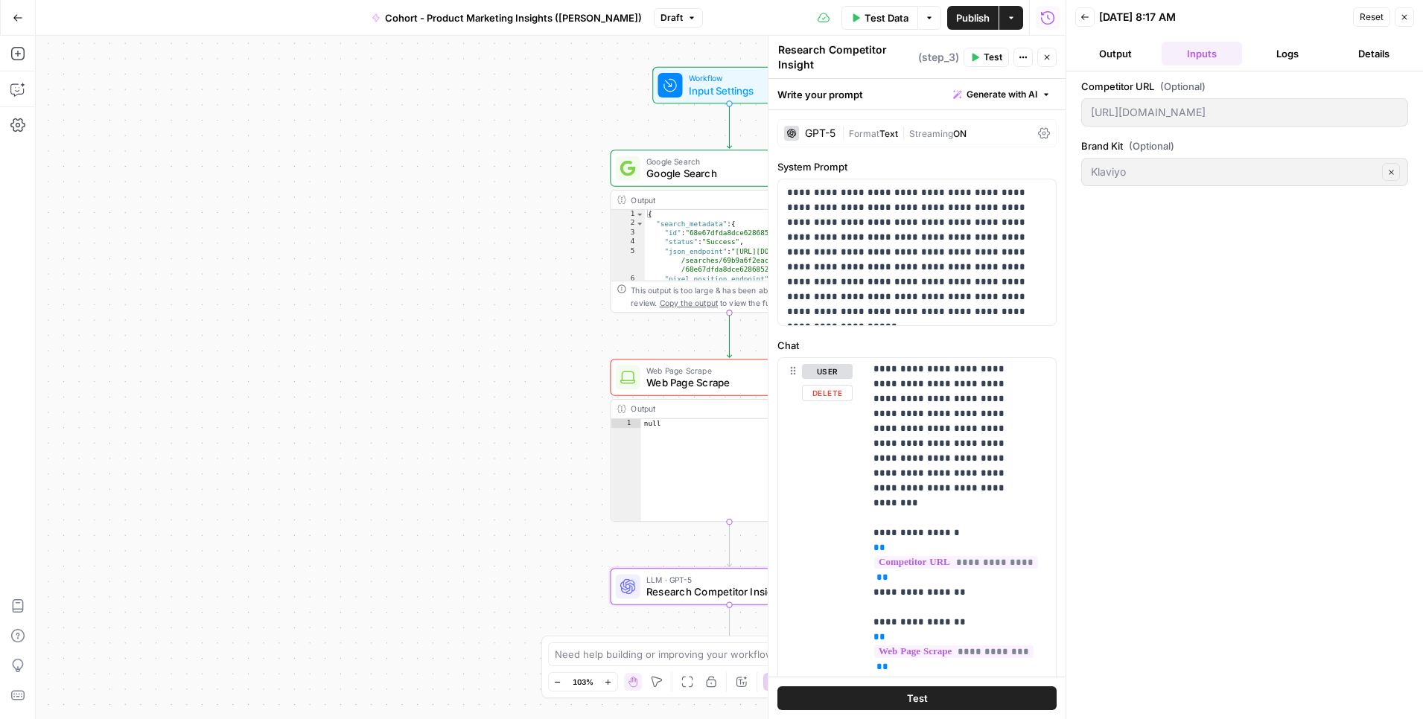
scroll to position [125, 0]
click at [967, 61] on button "Output" at bounding box center [1115, 54] width 80 height 24
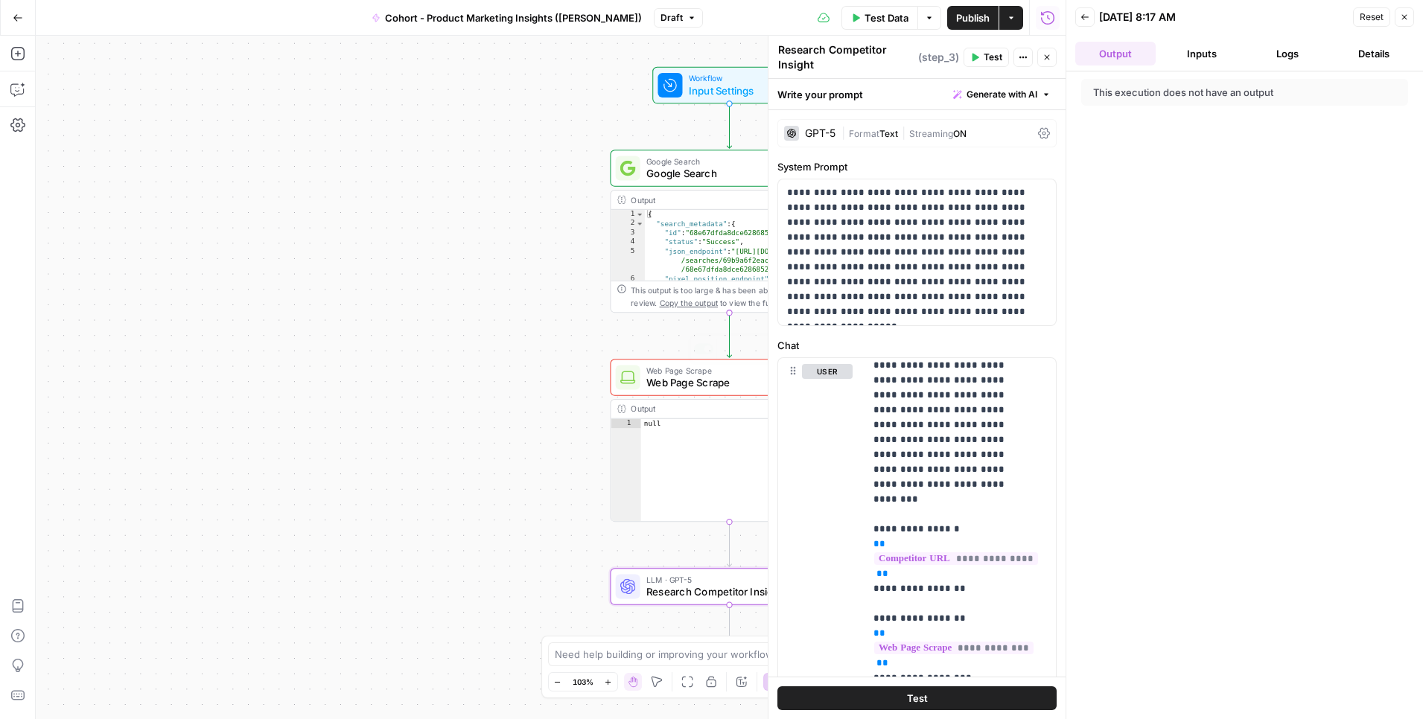
click at [497, 503] on div "Workflow Input Settings Inputs Google Search Google Search Step 1 Output Expand…" at bounding box center [551, 377] width 1030 height 683
click at [10, 93] on button "Copilot" at bounding box center [18, 89] width 24 height 24
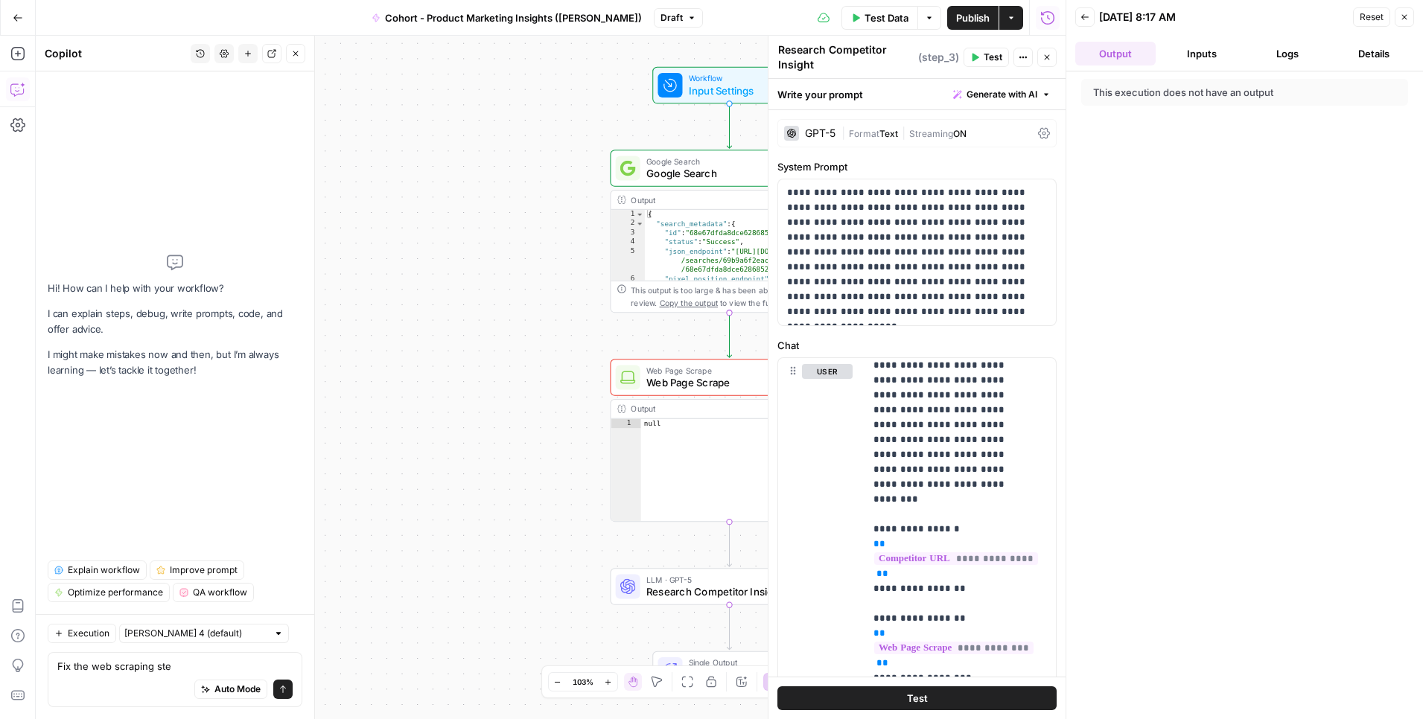
type textarea "Fix the web scraping step"
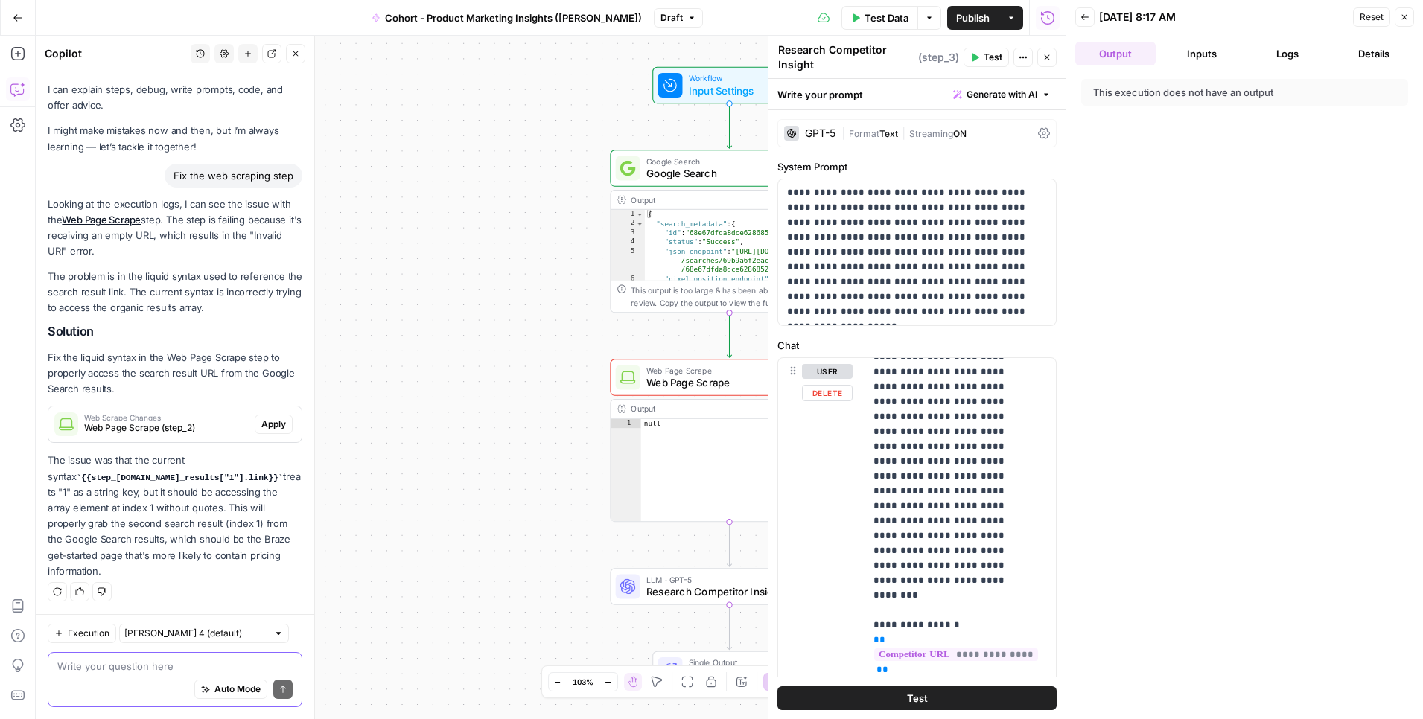
scroll to position [0, 0]
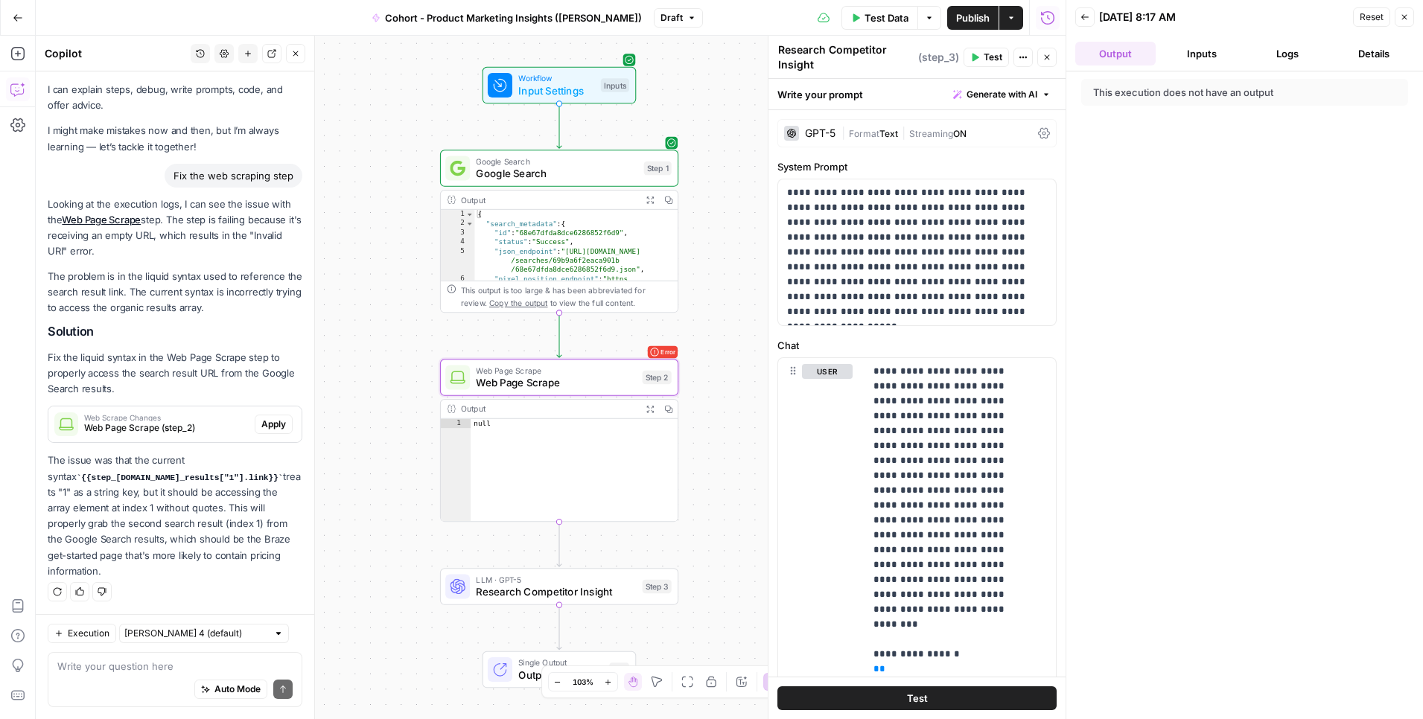
click at [266, 421] on span "Apply" at bounding box center [273, 424] width 25 height 13
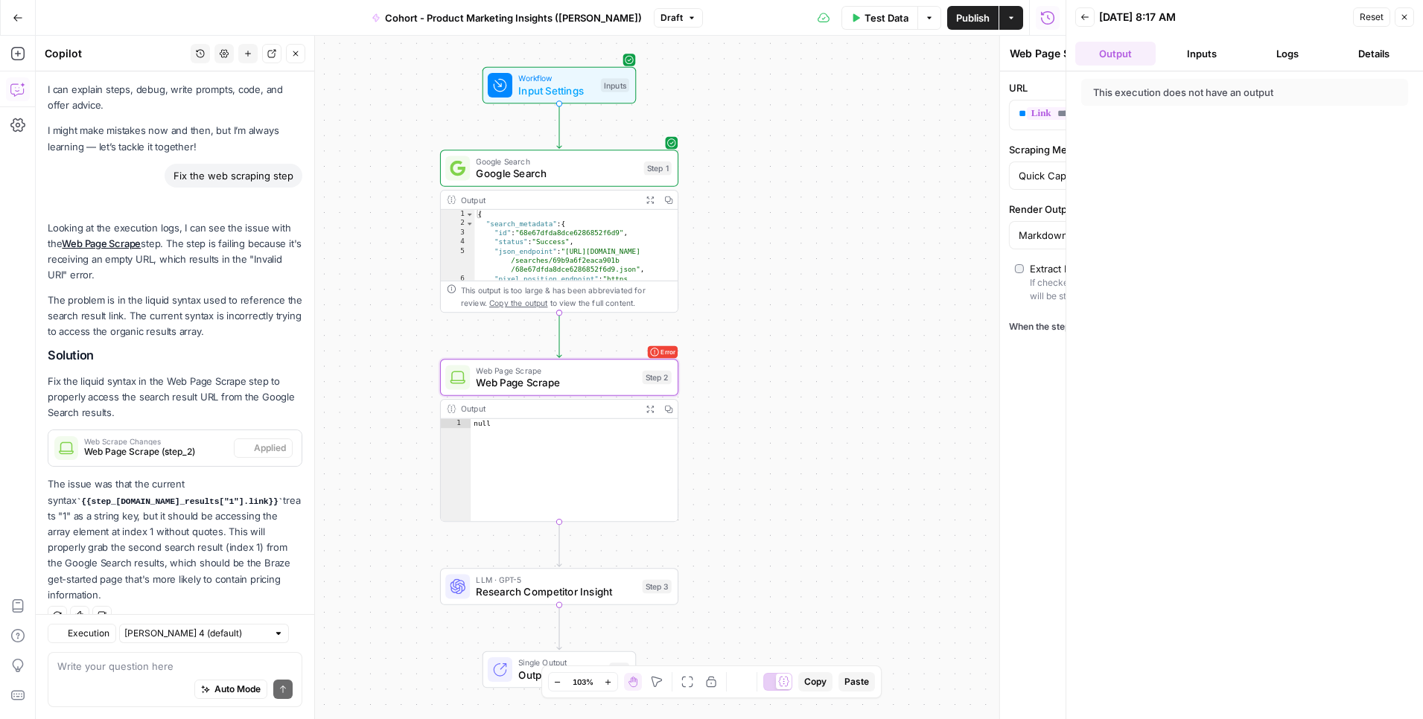
scroll to position [51, 0]
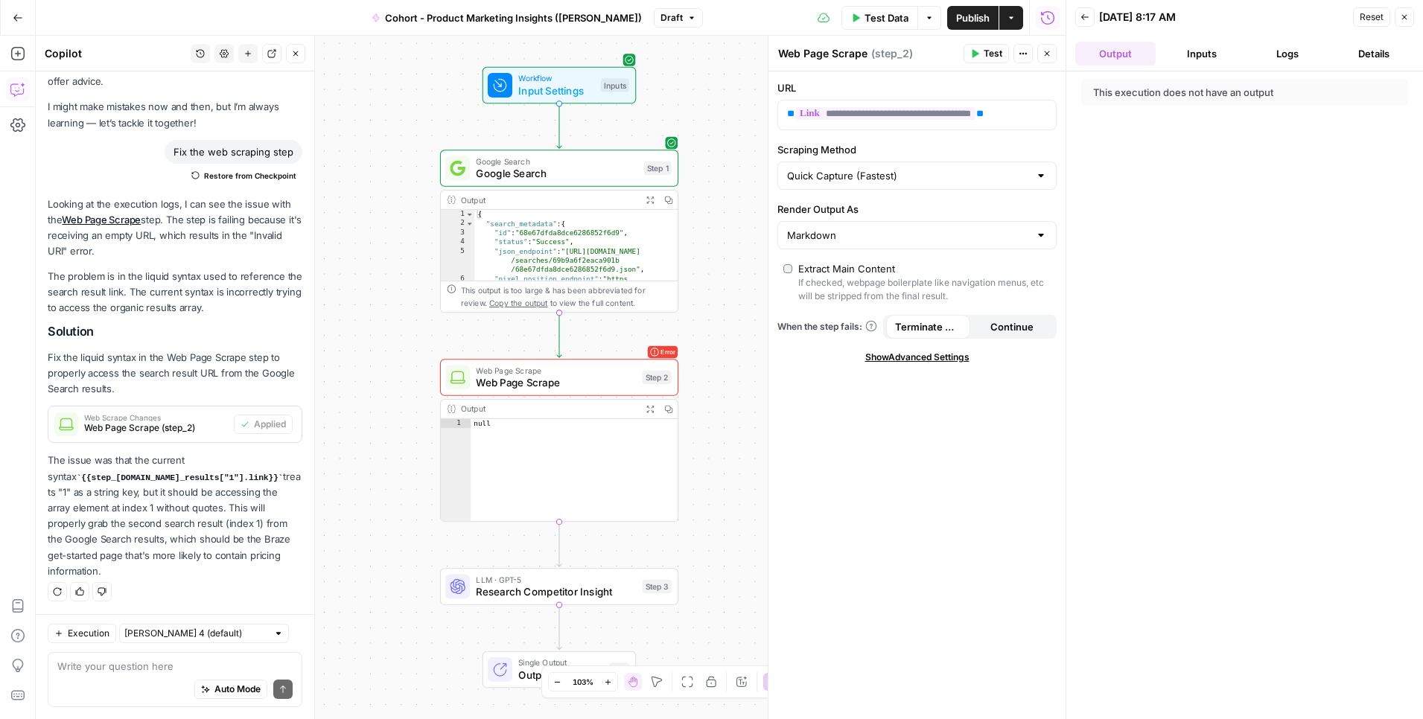
click at [888, 24] on span "Test Data" at bounding box center [886, 17] width 44 height 15
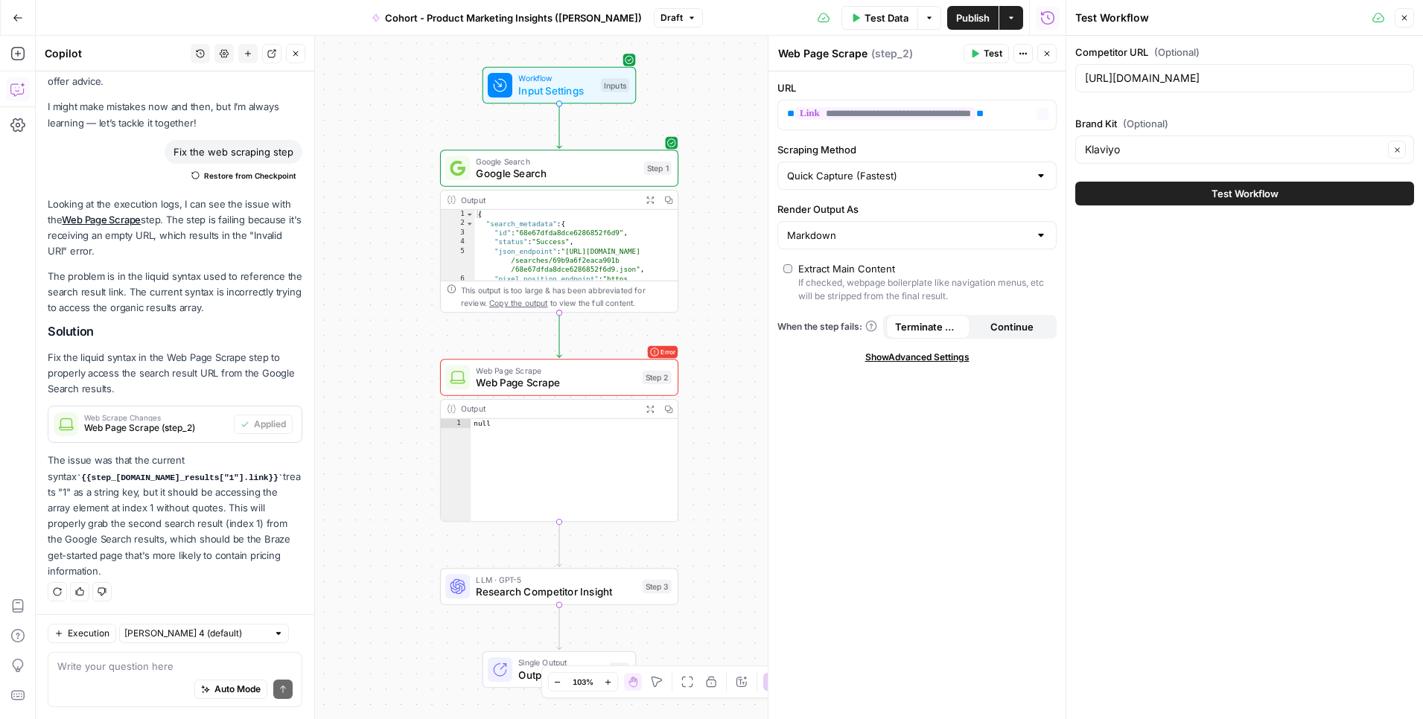
click at [967, 204] on button "Test Workflow" at bounding box center [1244, 194] width 339 height 24
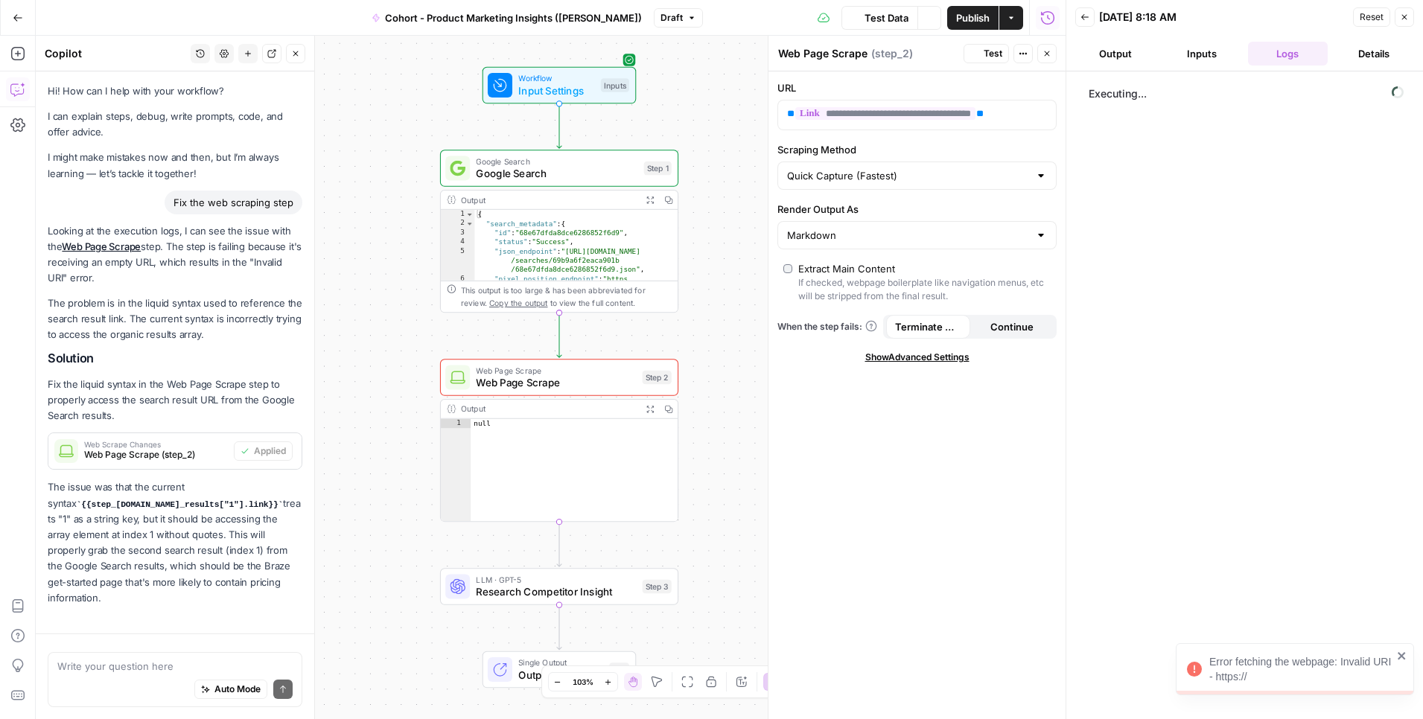
scroll to position [51, 0]
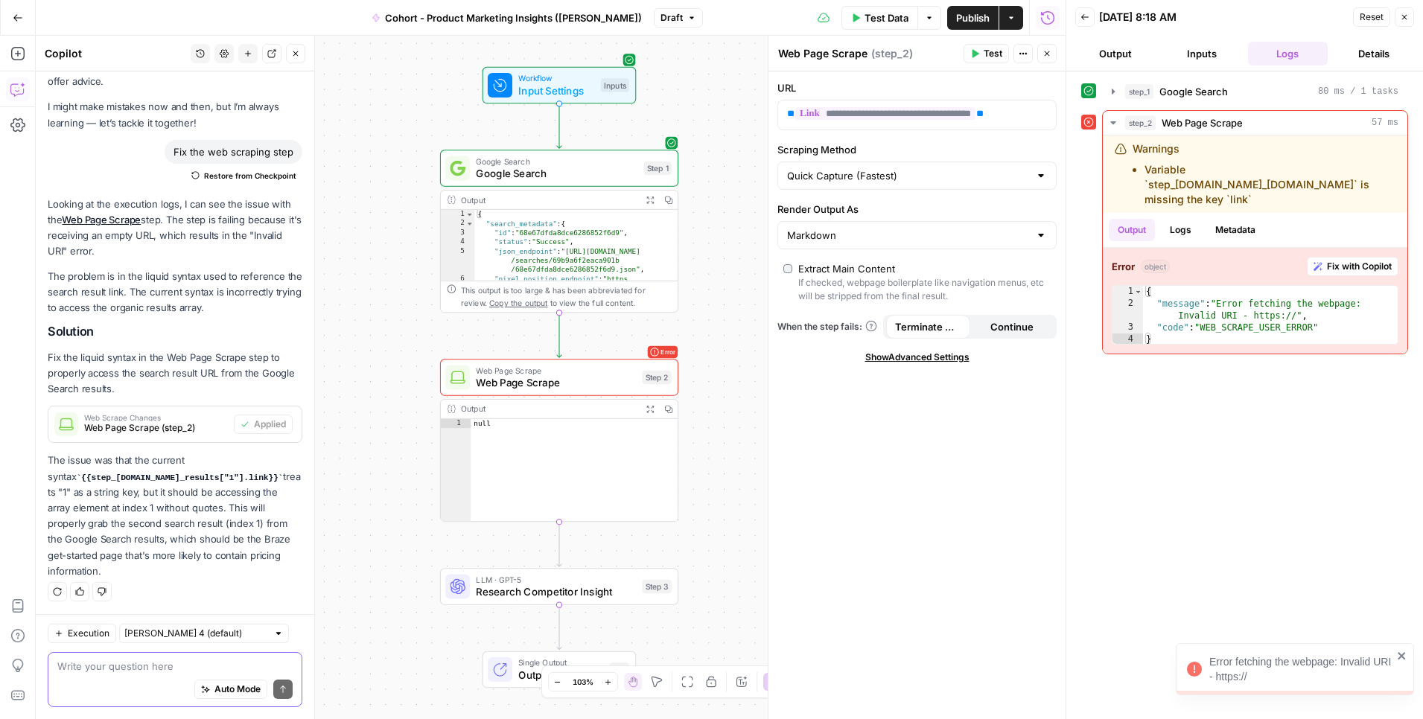
click at [198, 670] on textarea at bounding box center [174, 666] width 235 height 15
type textarea "T"
type textarea "It's"
click at [599, 436] on div "null" at bounding box center [574, 479] width 207 height 121
click at [504, 572] on div "LLM · GPT-5 Research Competitor Insight Step 3 Copy step Delete step Add Note T…" at bounding box center [559, 586] width 238 height 37
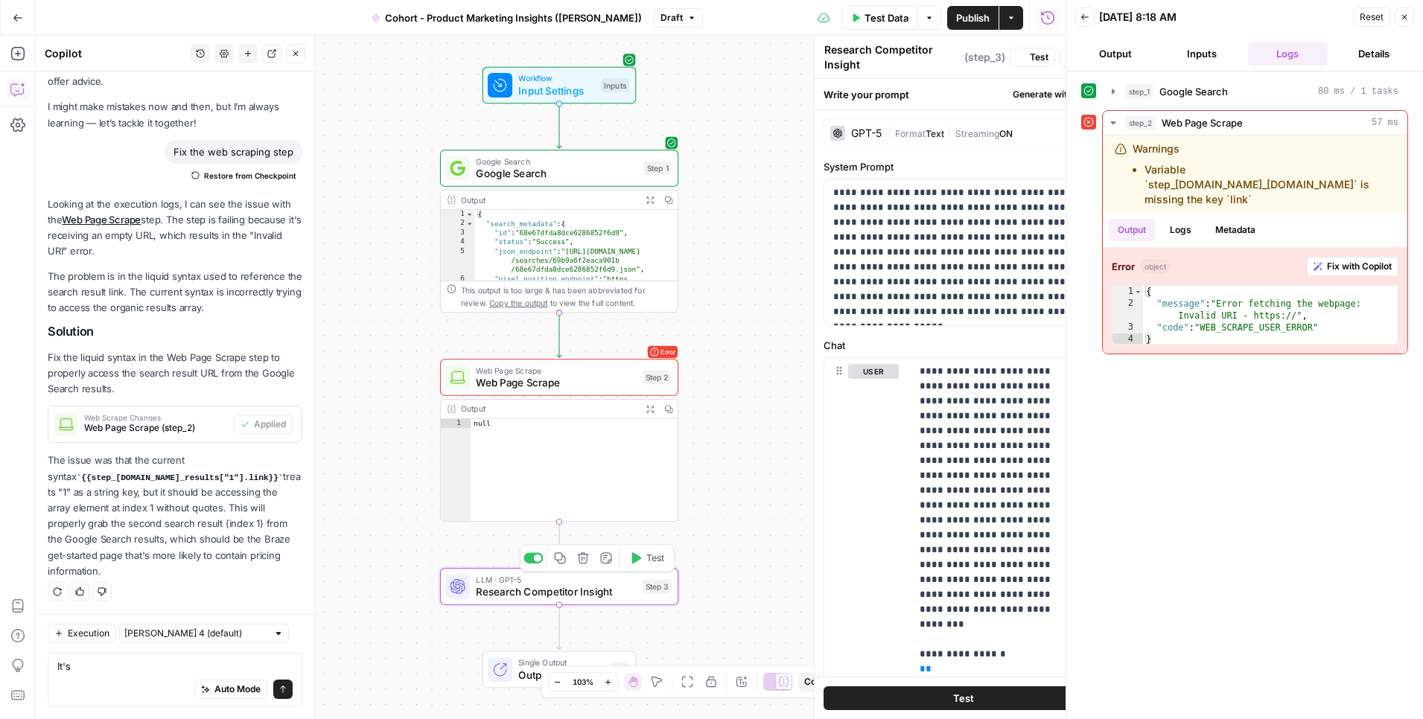
click at [506, 588] on span "Research Competitor Insight" at bounding box center [556, 592] width 160 height 16
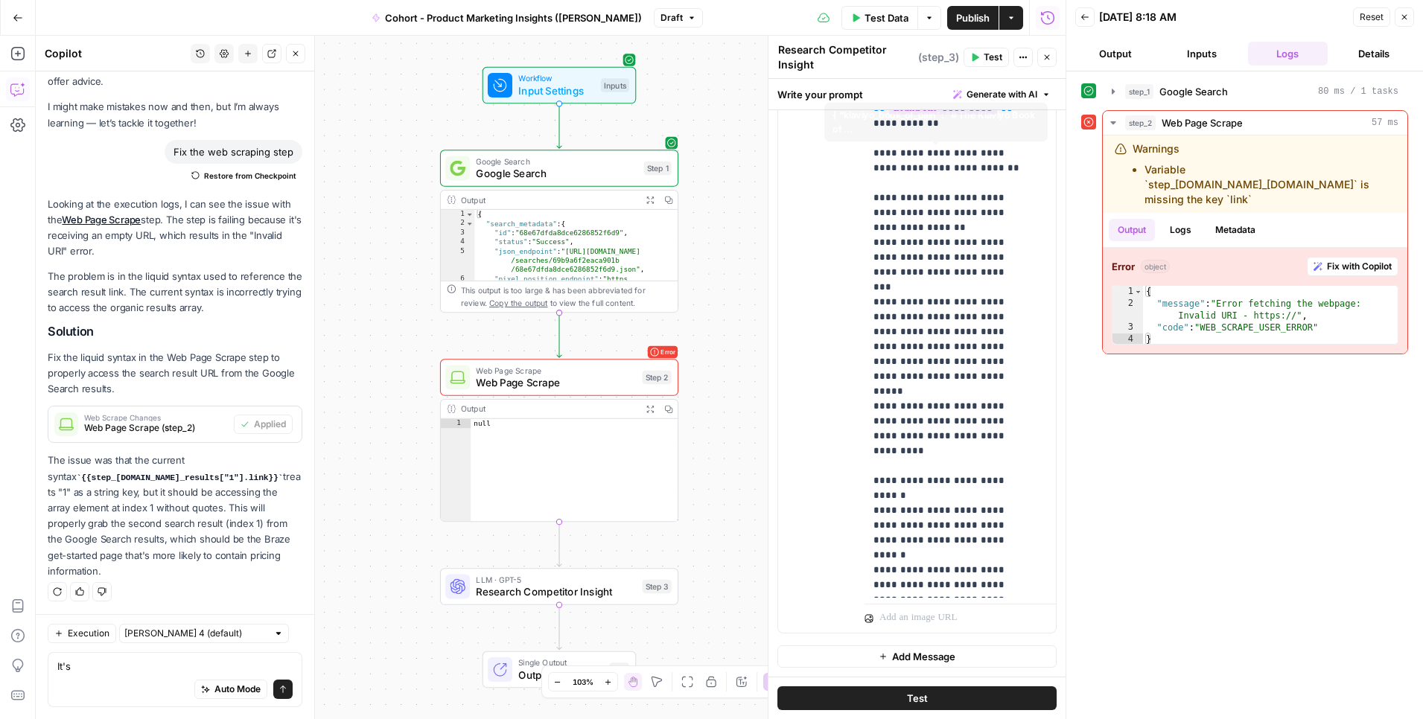
scroll to position [205, 0]
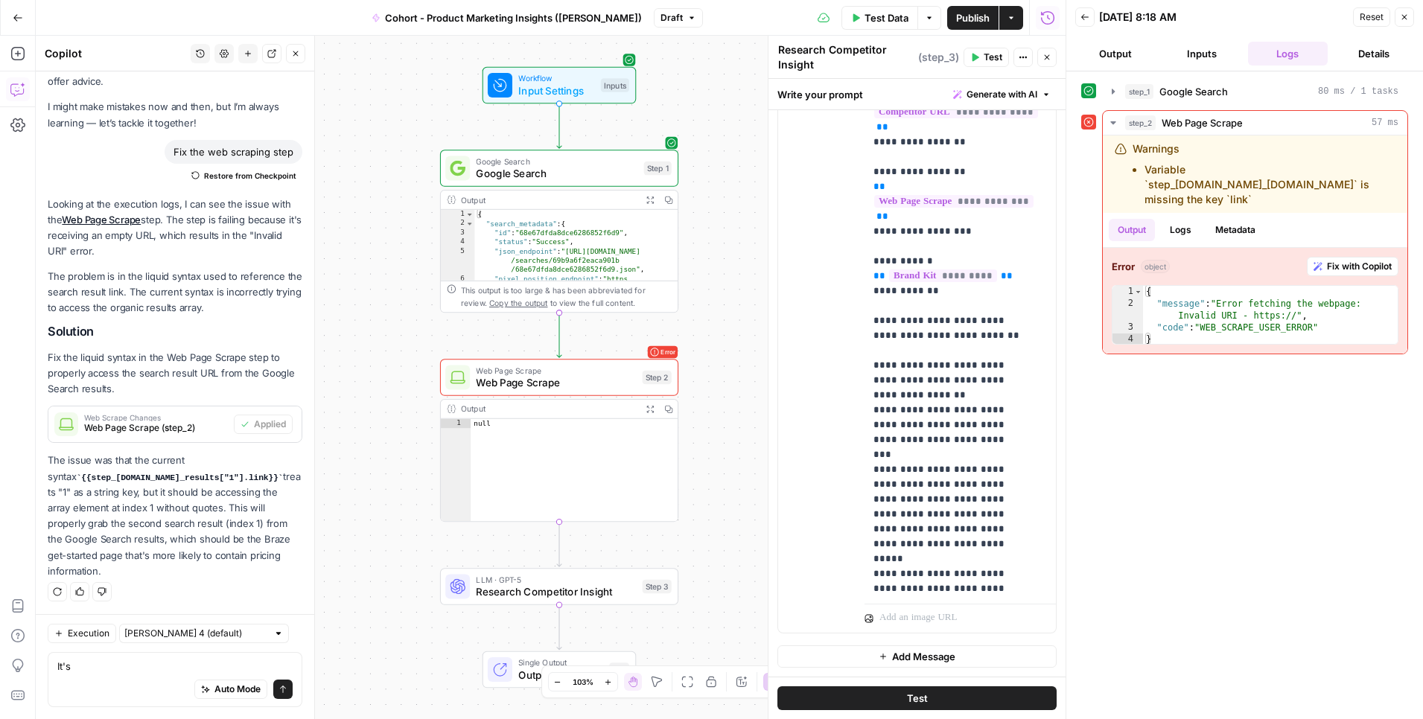
click at [967, 99] on span "Generate with AI" at bounding box center [1001, 94] width 71 height 13
click at [967, 137] on div "Use AI to build your prompt" at bounding box center [970, 141] width 124 height 13
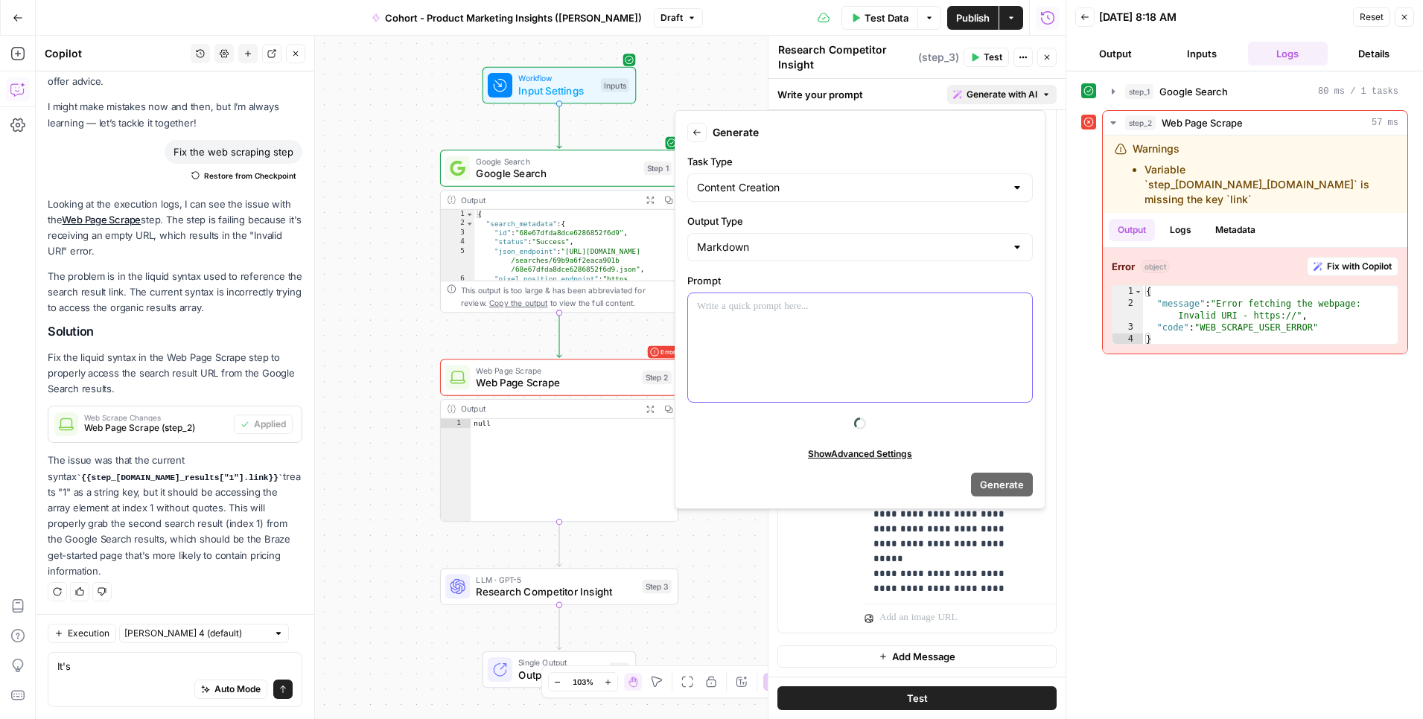
click at [907, 323] on div at bounding box center [860, 347] width 344 height 109
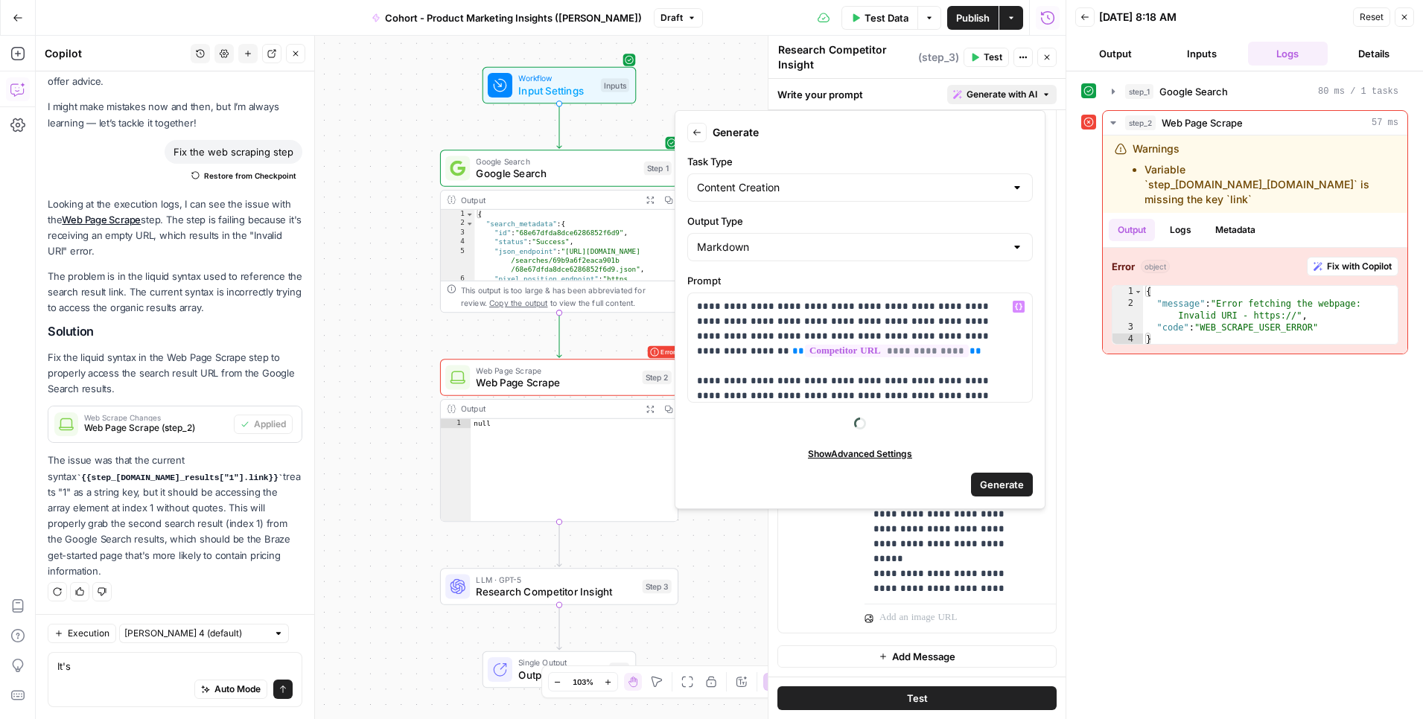
click at [967, 483] on span "Generate" at bounding box center [1002, 484] width 44 height 15
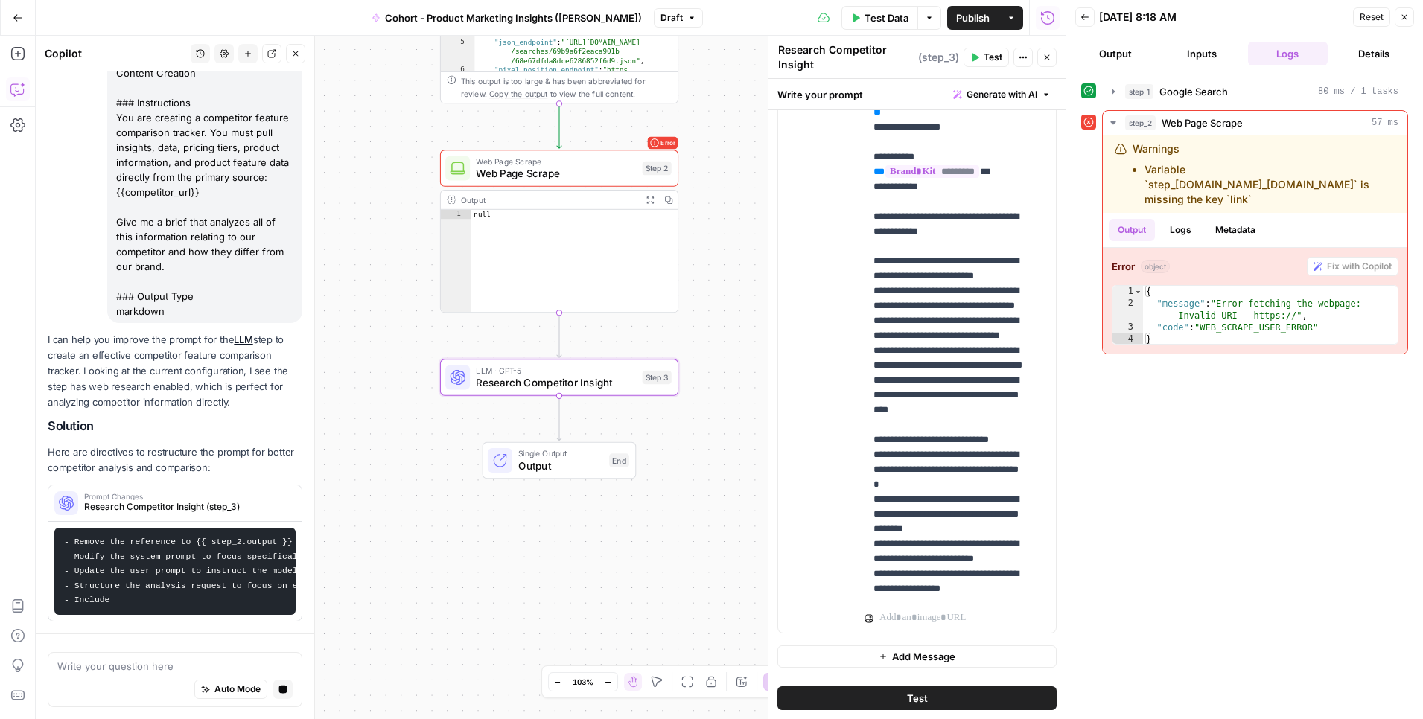
scroll to position [640, 0]
click at [205, 500] on span "Research Competitor Insight (step_3)" at bounding box center [185, 506] width 203 height 13
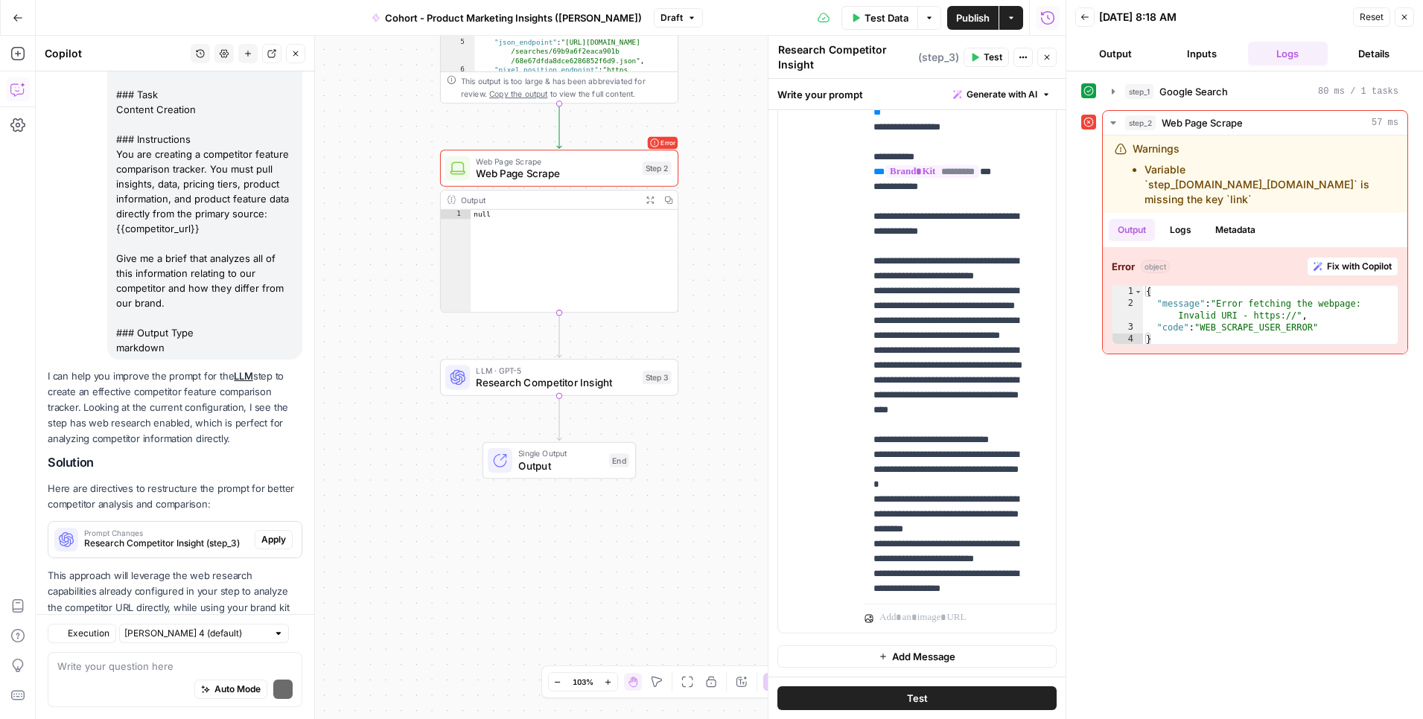
scroll to position [668, 0]
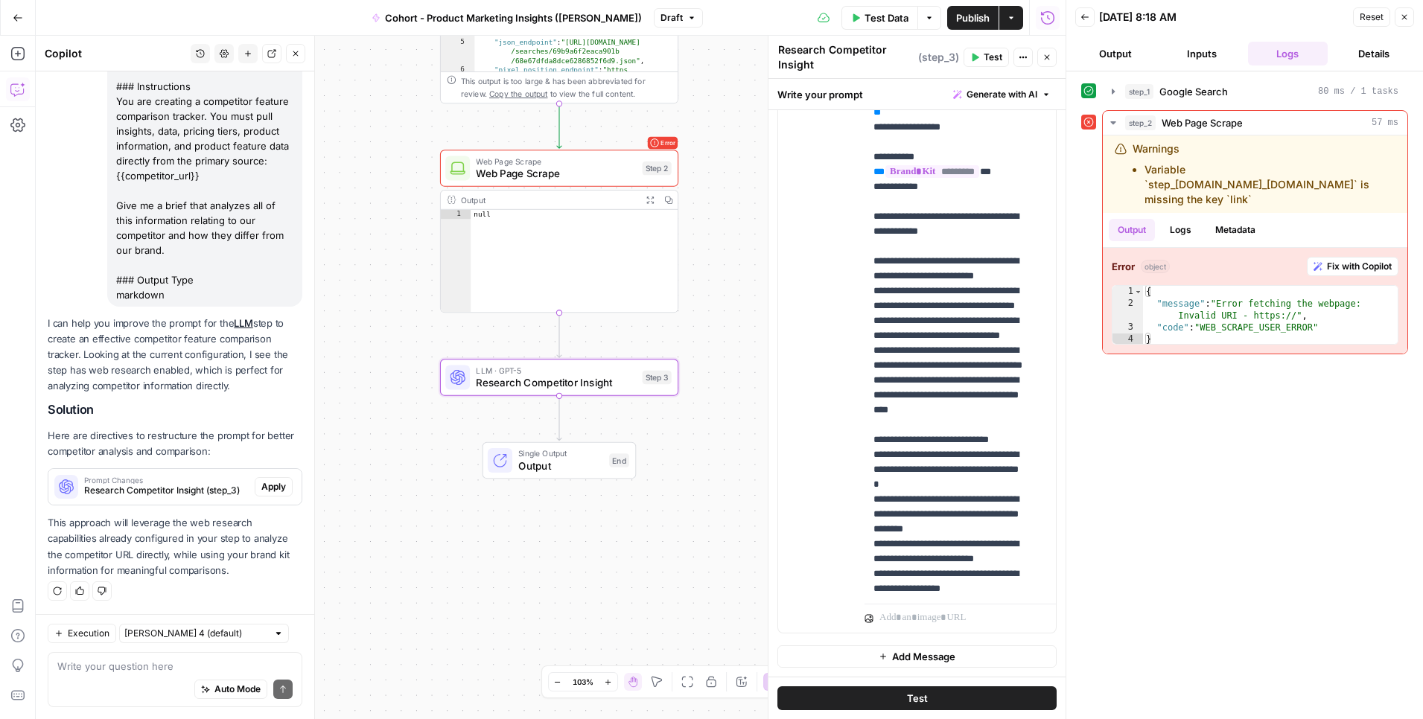
click at [263, 483] on span "Apply" at bounding box center [273, 486] width 25 height 13
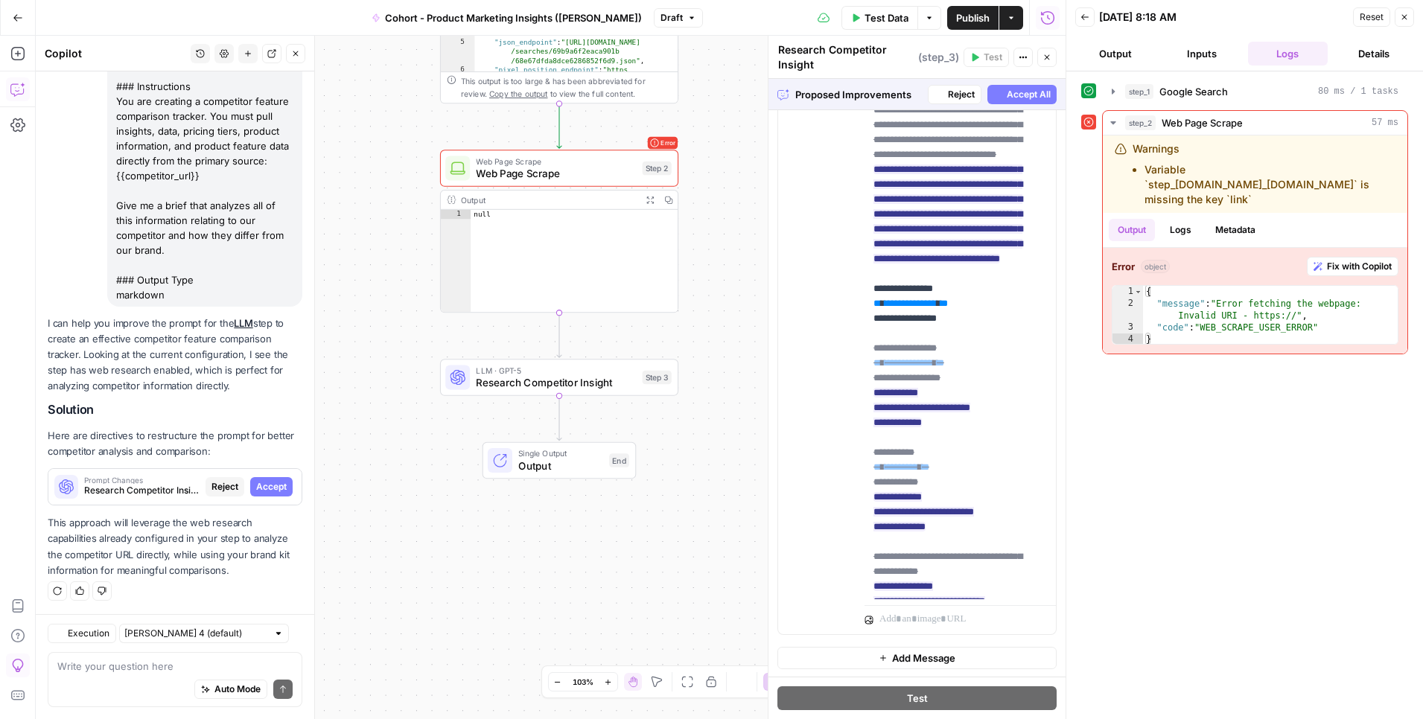
scroll to position [516, 0]
click at [967, 98] on span "Accept All" at bounding box center [1029, 94] width 44 height 13
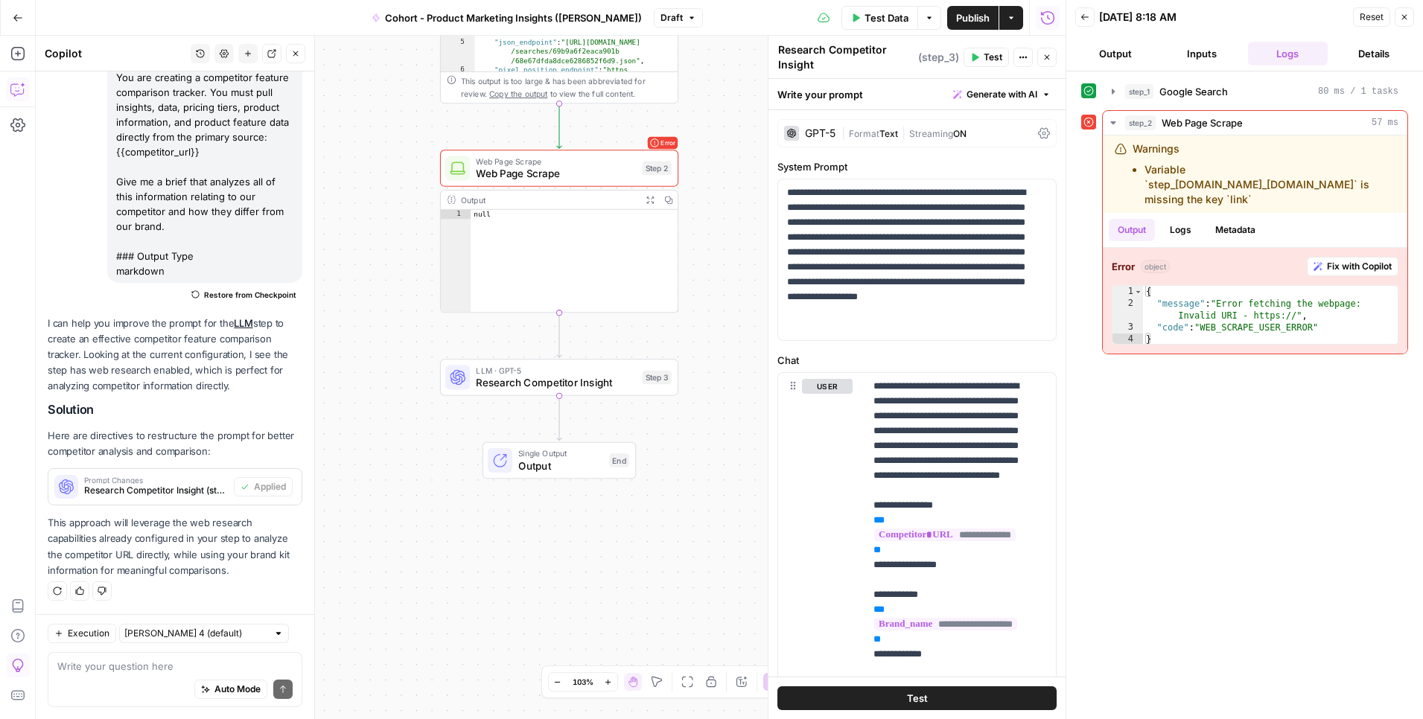
click at [868, 22] on span "Test Data" at bounding box center [886, 17] width 44 height 15
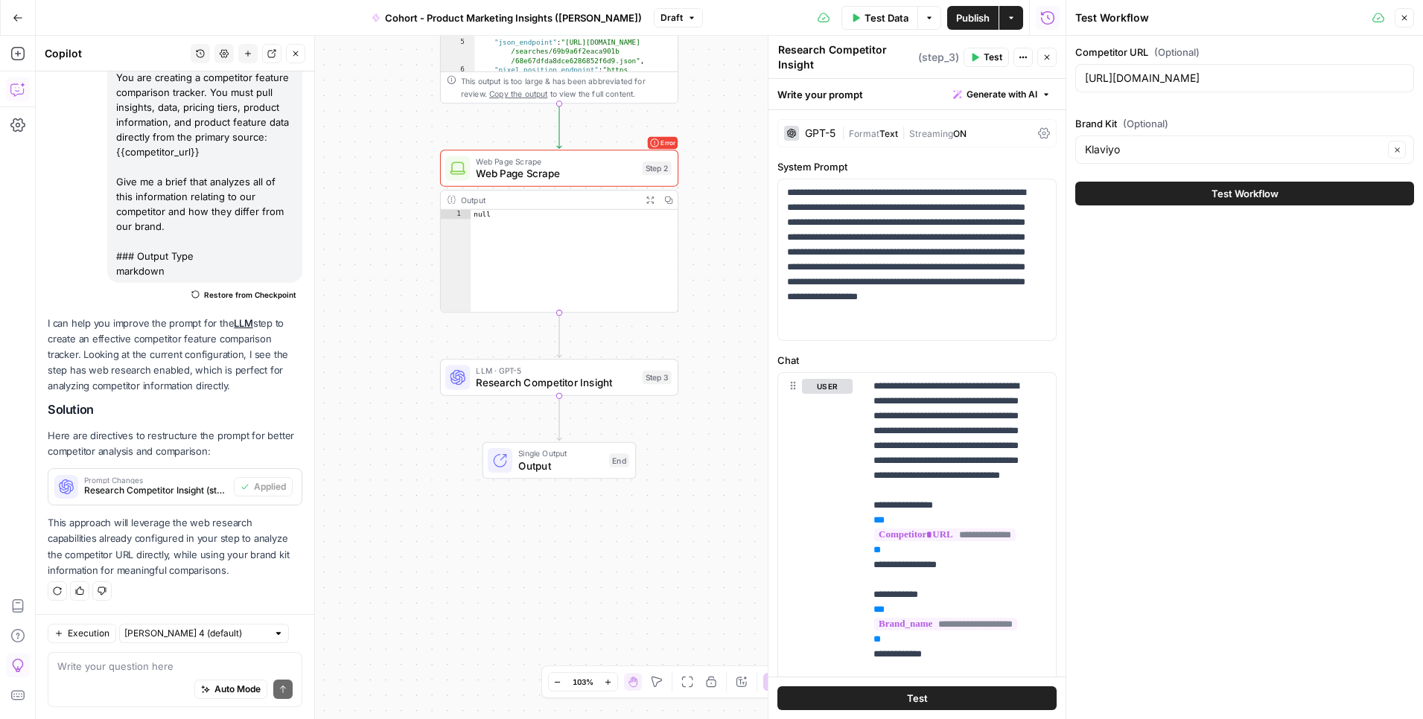
click at [967, 189] on button "Test Workflow" at bounding box center [1244, 194] width 339 height 24
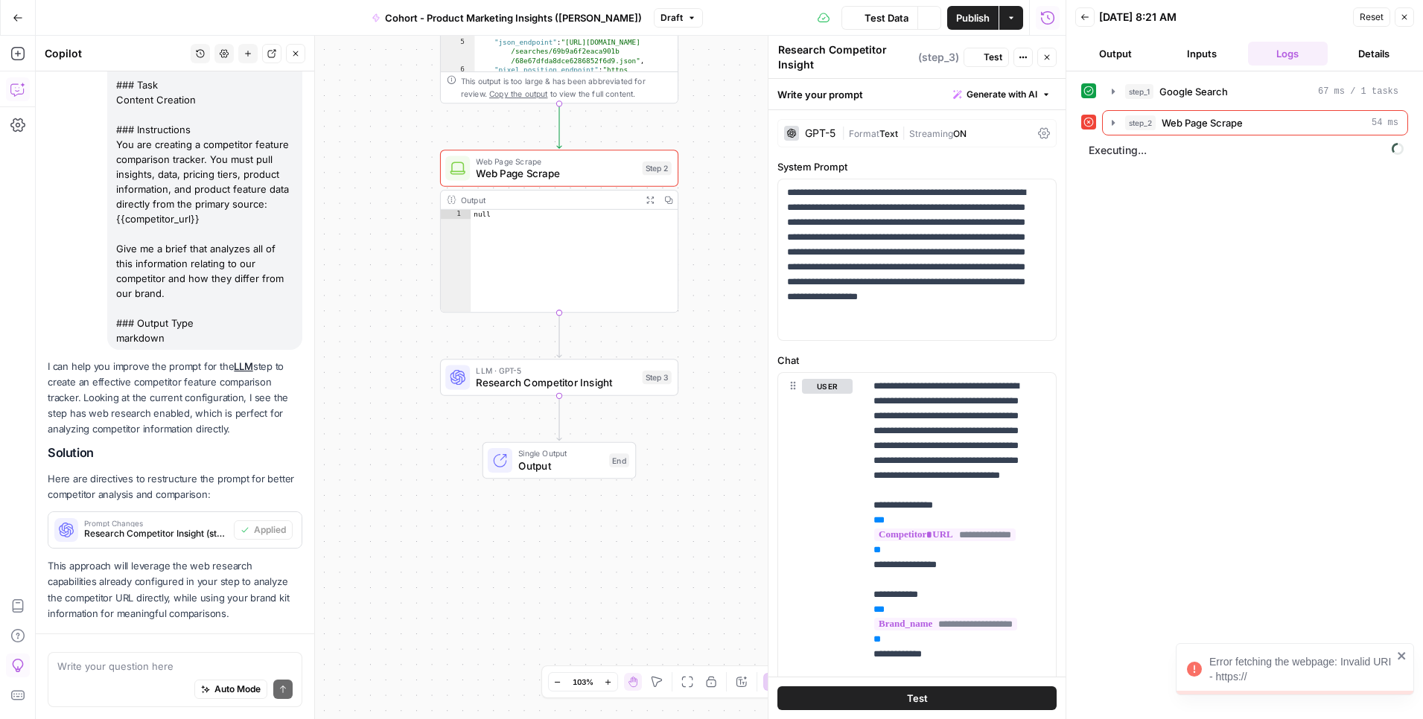
scroll to position [692, 0]
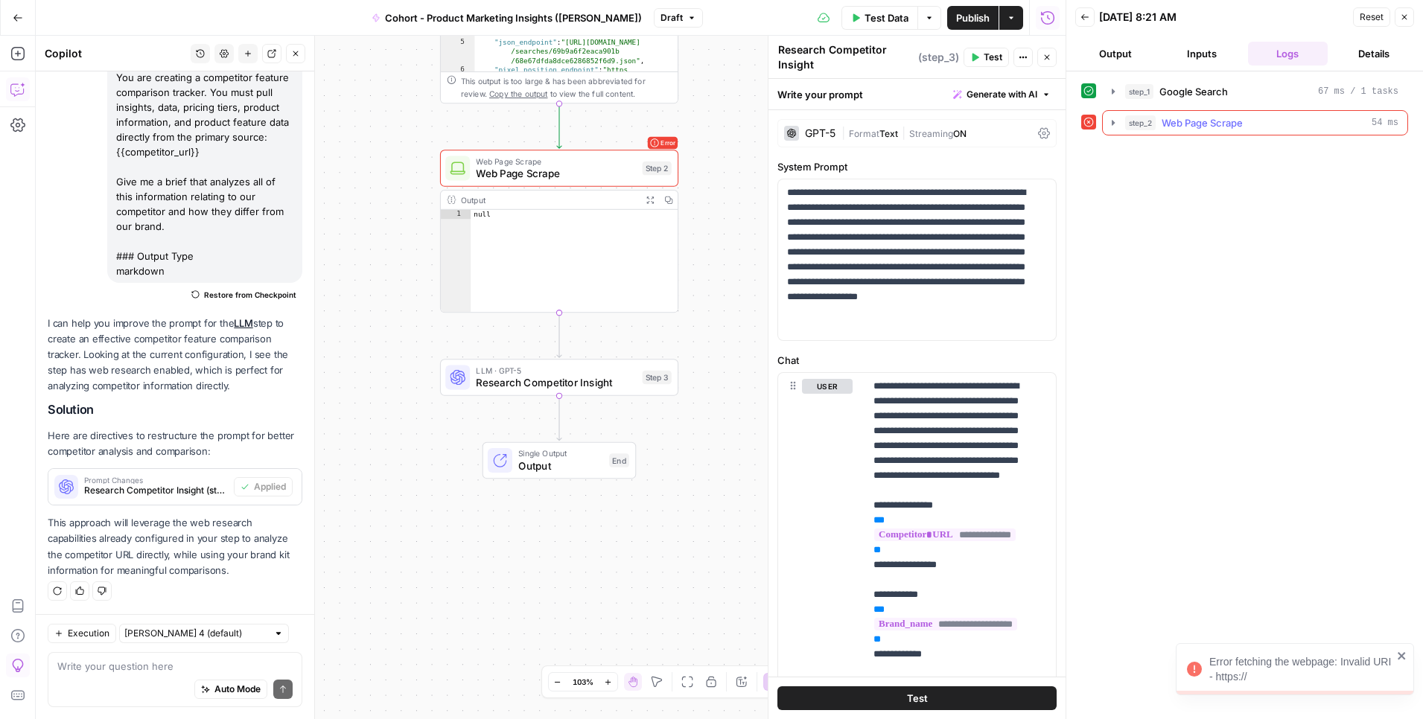
click at [967, 126] on div "step_2 Web Page Scrape 54 ms" at bounding box center [1261, 122] width 273 height 15
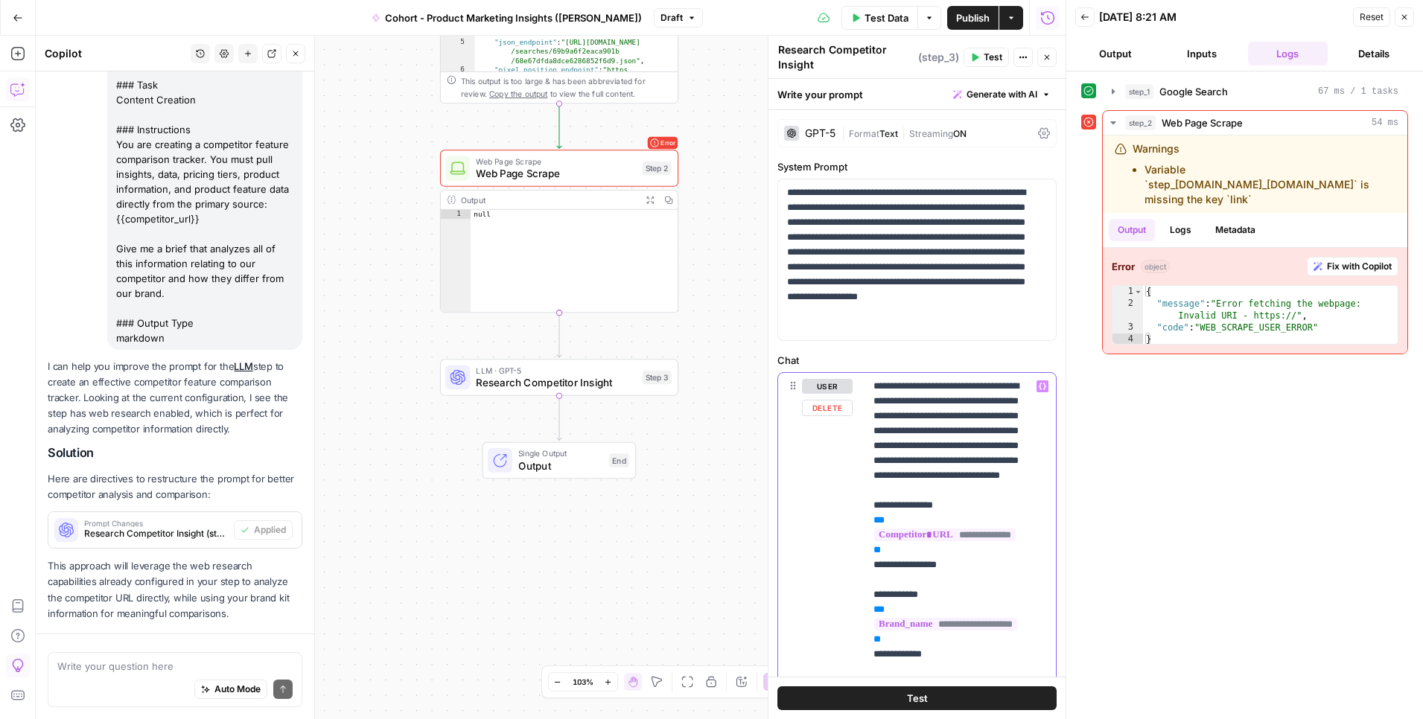
click at [943, 541] on span "**********" at bounding box center [944, 535] width 141 height 13
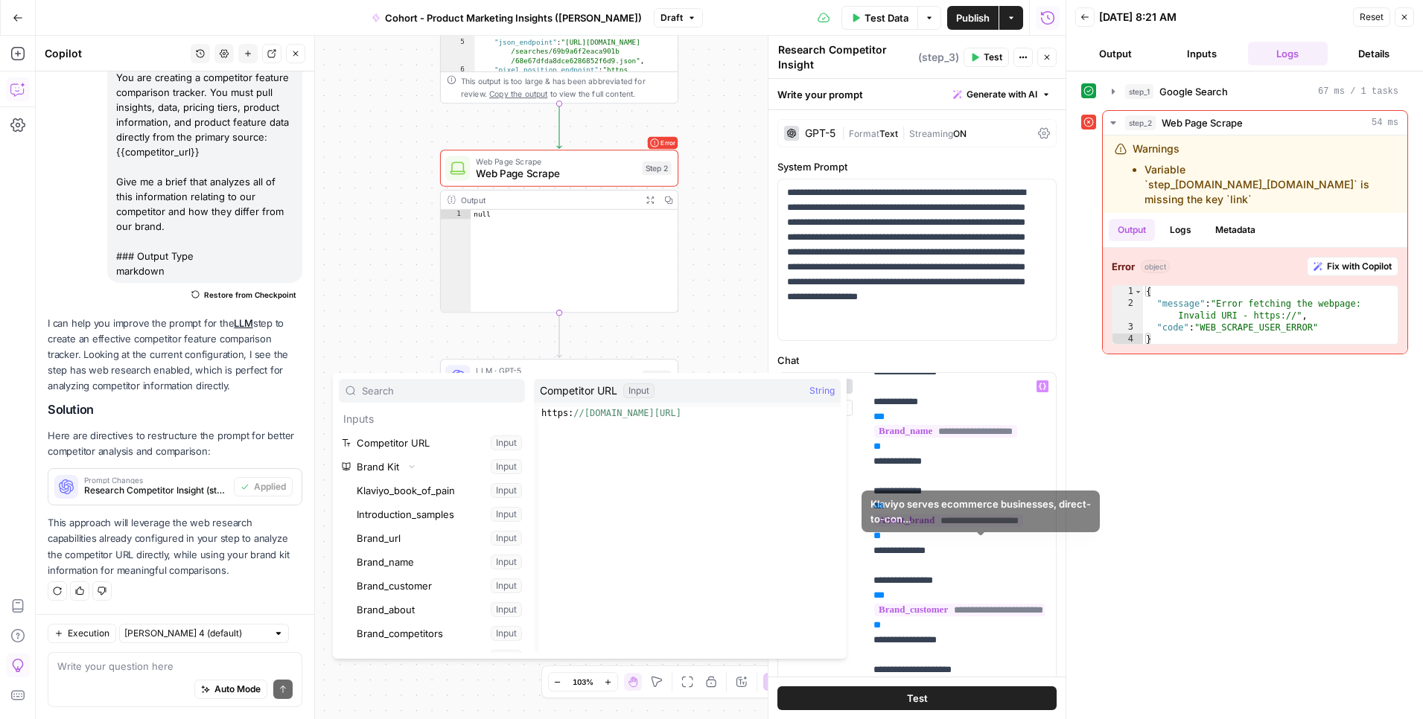
scroll to position [306, 0]
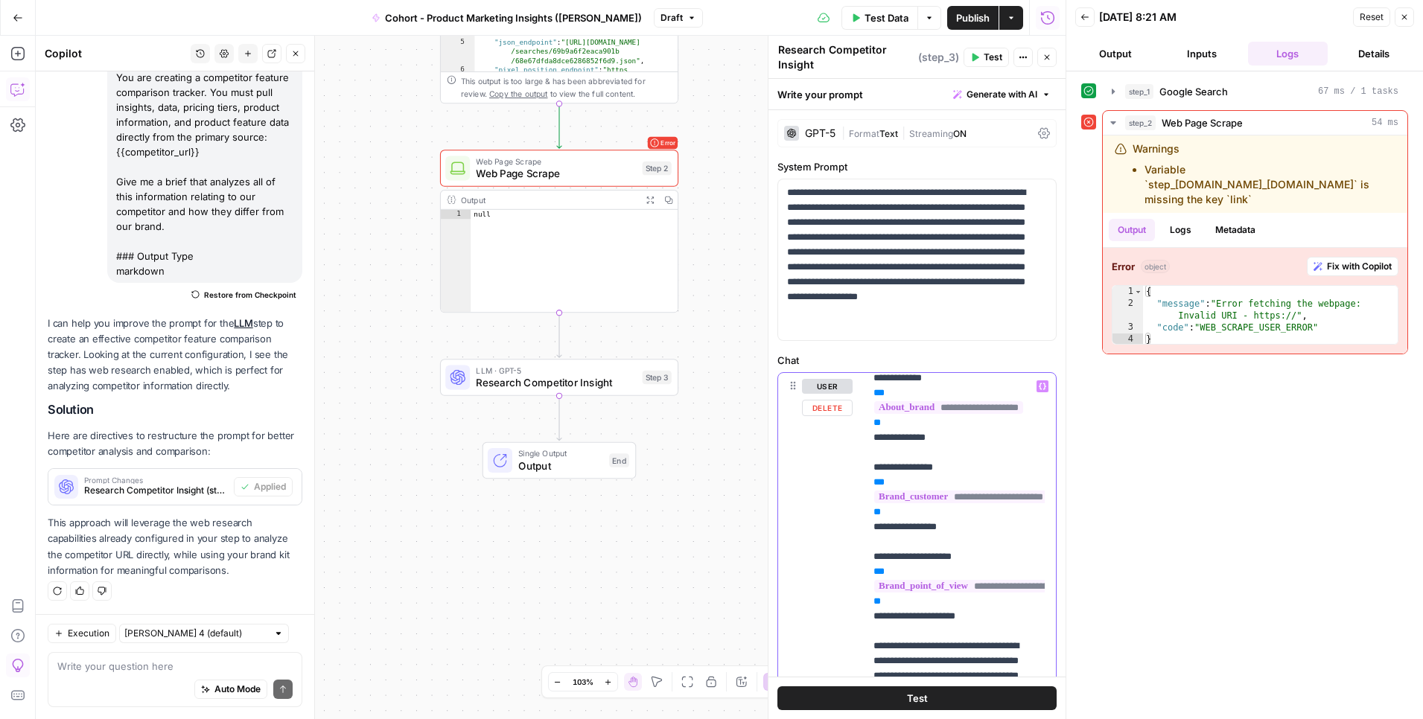
click at [943, 503] on span "**********" at bounding box center [960, 497] width 173 height 13
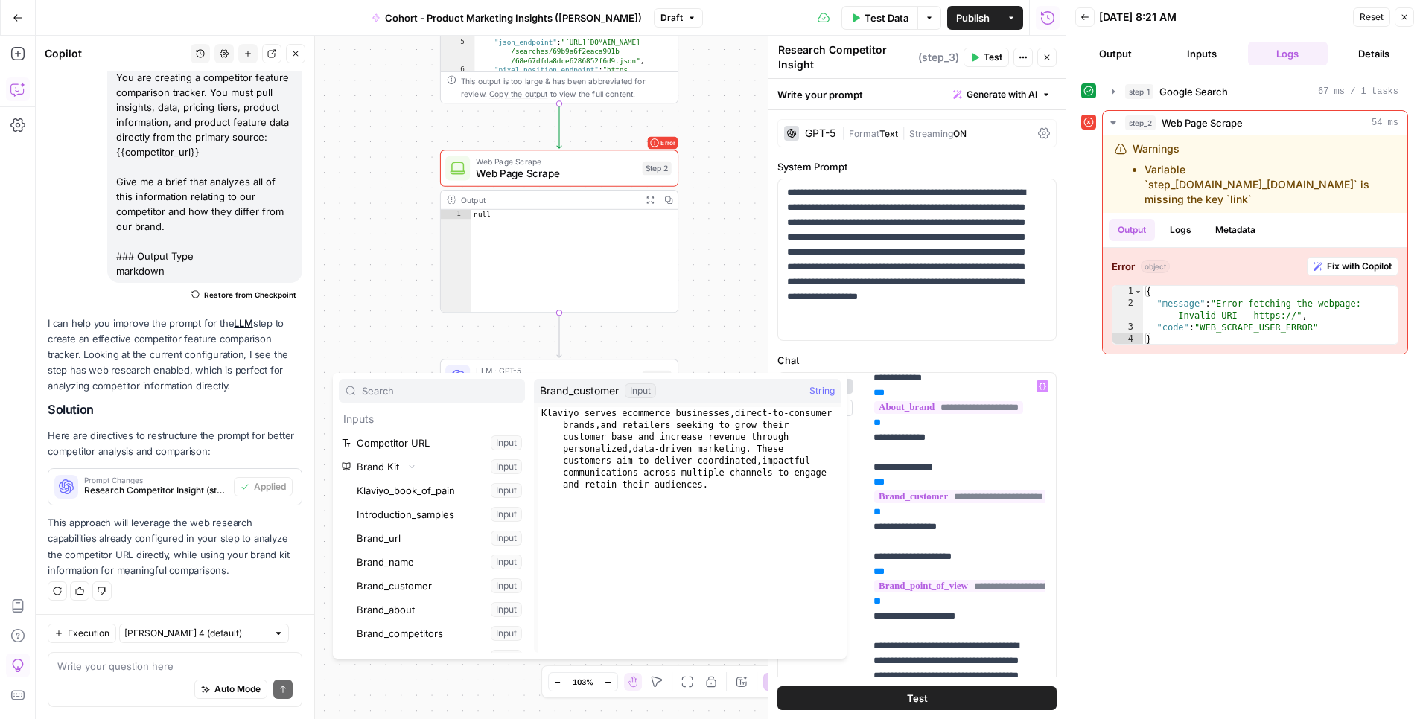
click at [967, 497] on div "step_1 Google Search 67 ms / 1 tasks step_2 Web Page Scrape 54 ms Warnings Vari…" at bounding box center [1244, 395] width 327 height 633
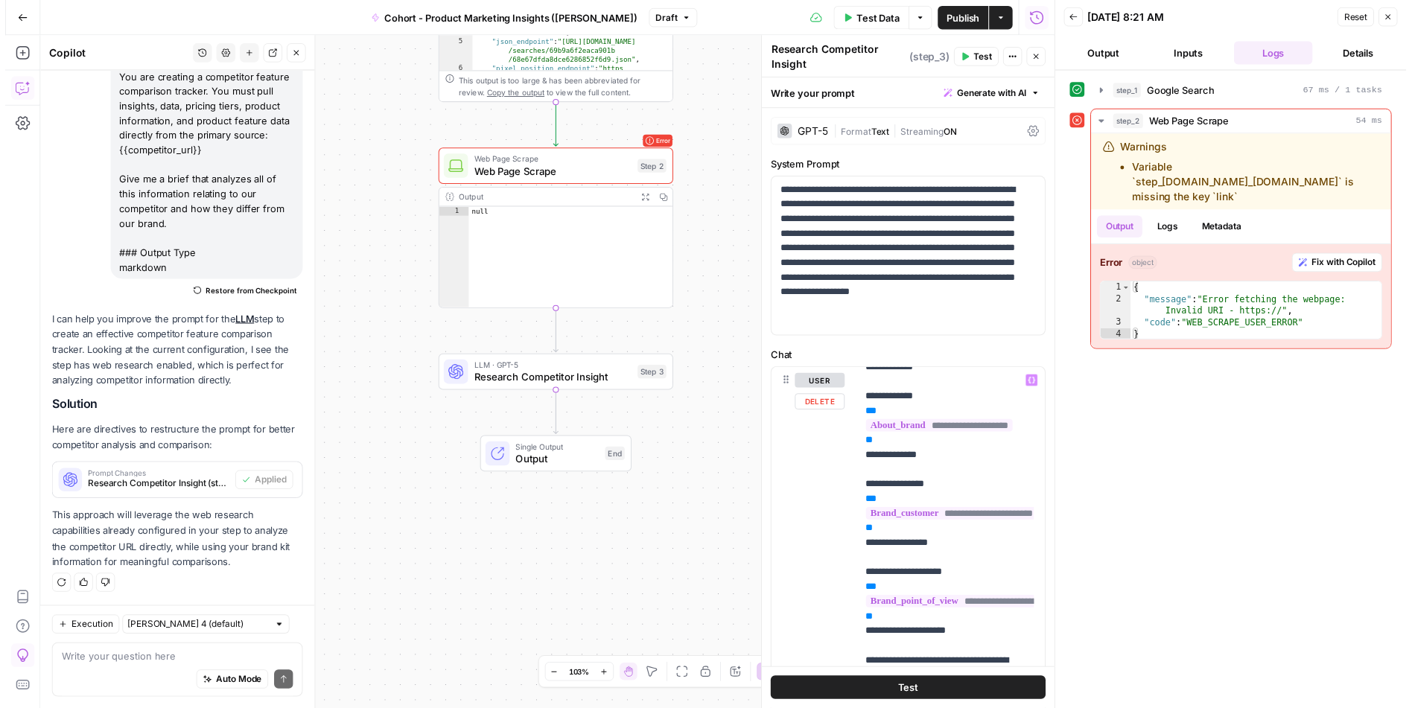
scroll to position [280, 0]
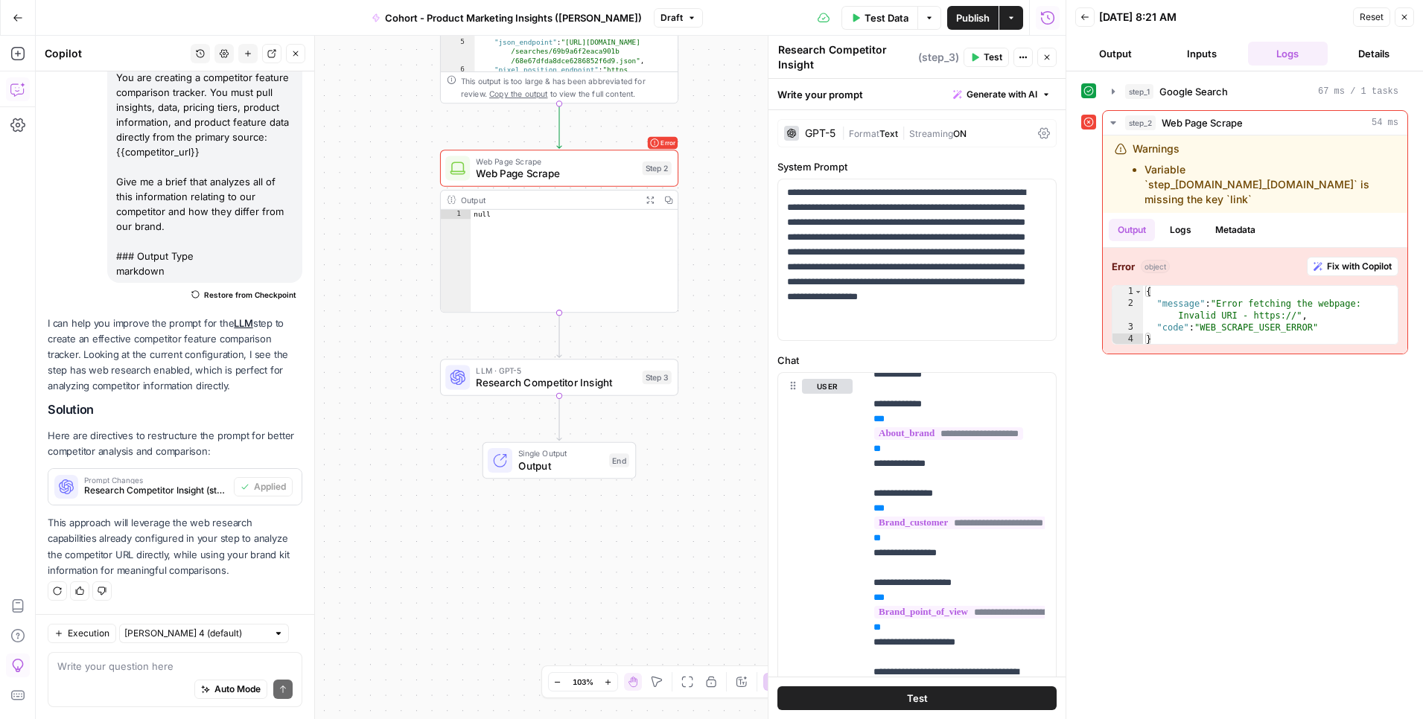
click at [967, 10] on button "Close" at bounding box center [1403, 16] width 19 height 19
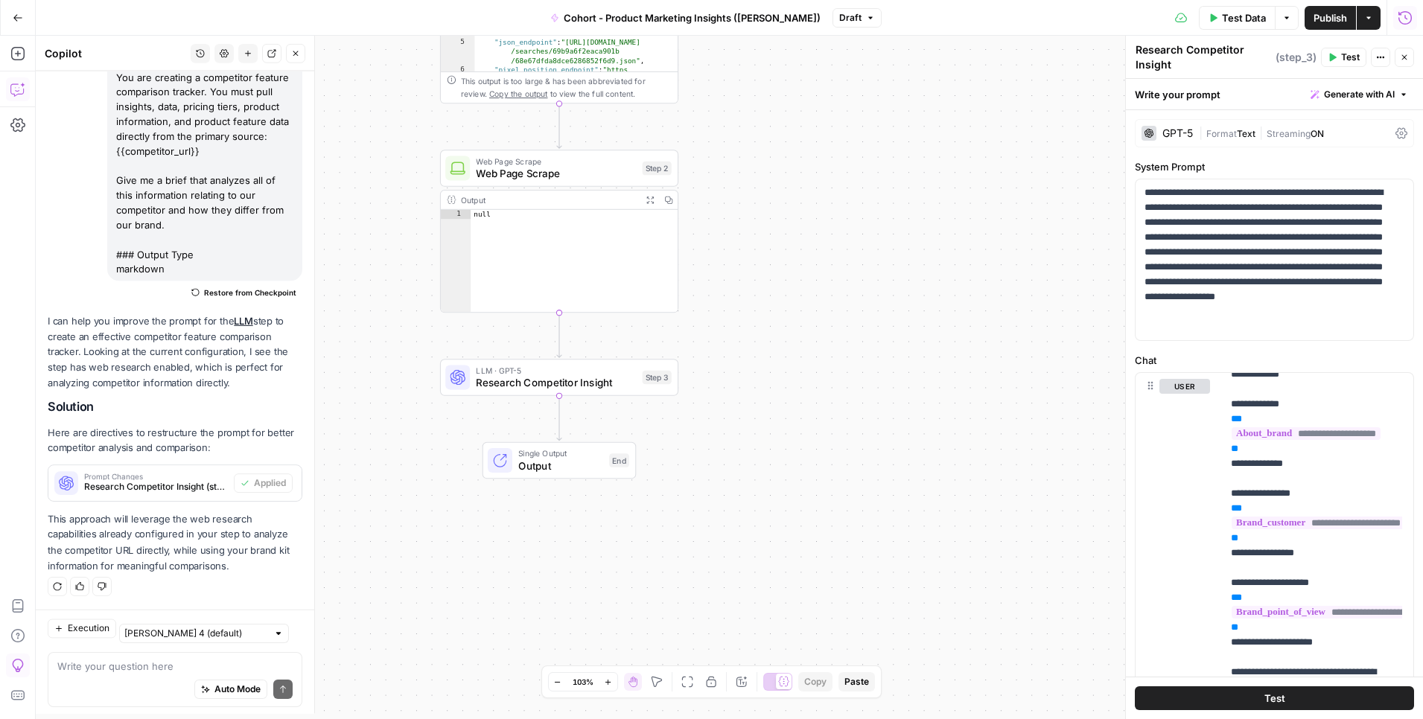
scroll to position [692, 0]
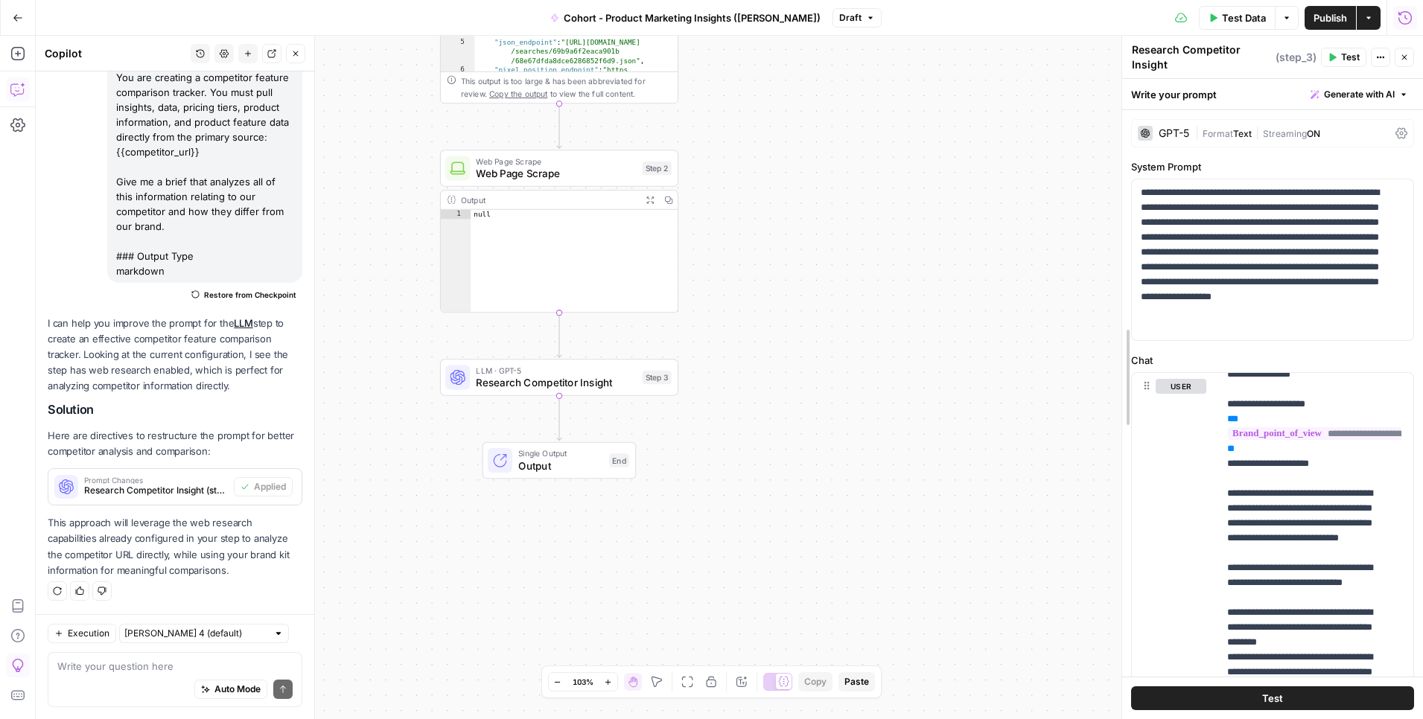
drag, startPoint x: 1126, startPoint y: 404, endPoint x: 1117, endPoint y: 404, distance: 9.7
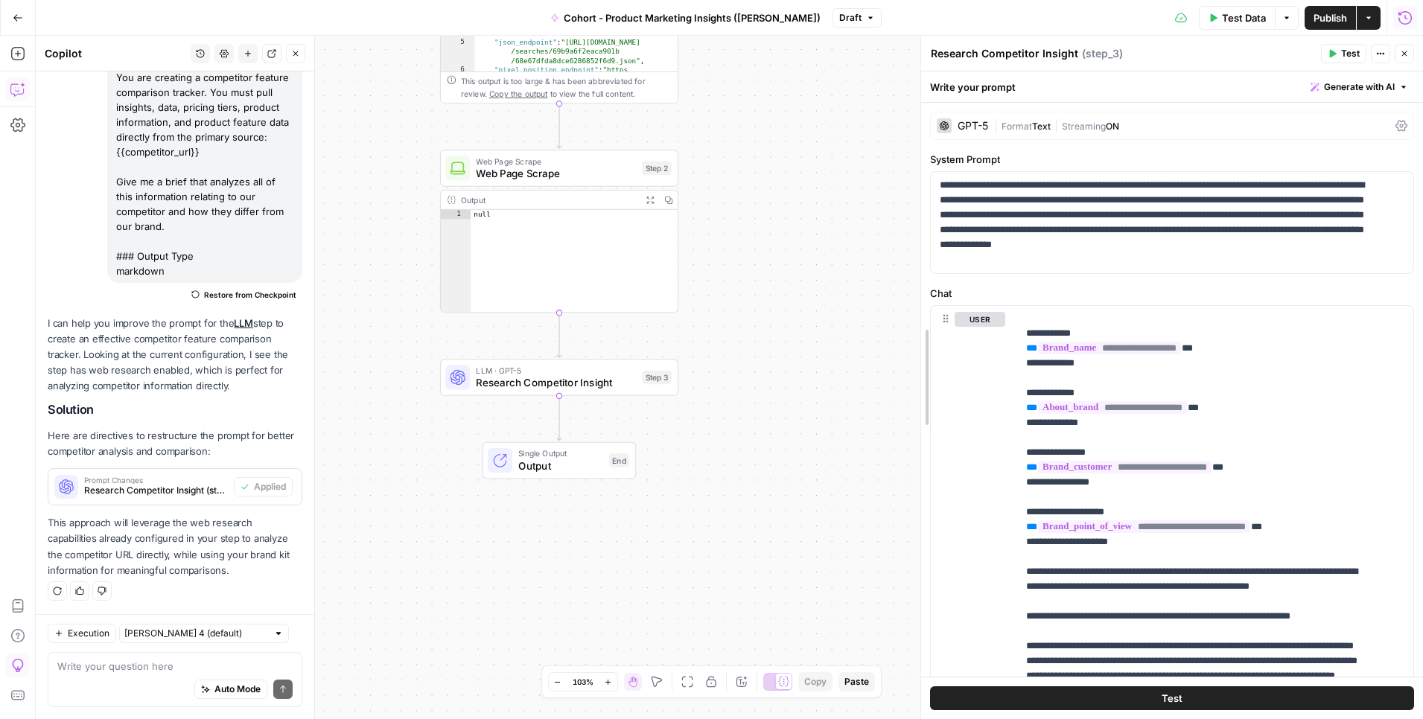
scroll to position [105, 0]
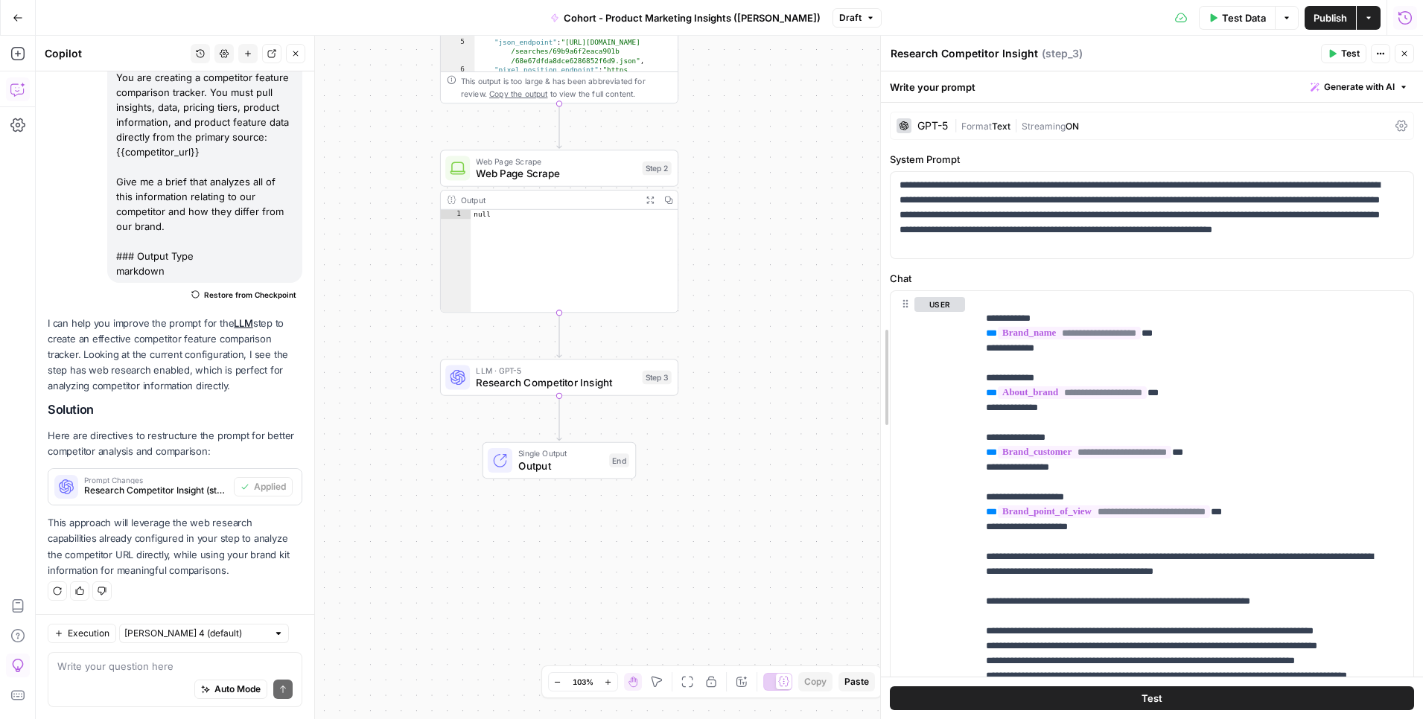
drag, startPoint x: 1122, startPoint y: 400, endPoint x: 887, endPoint y: 408, distance: 234.7
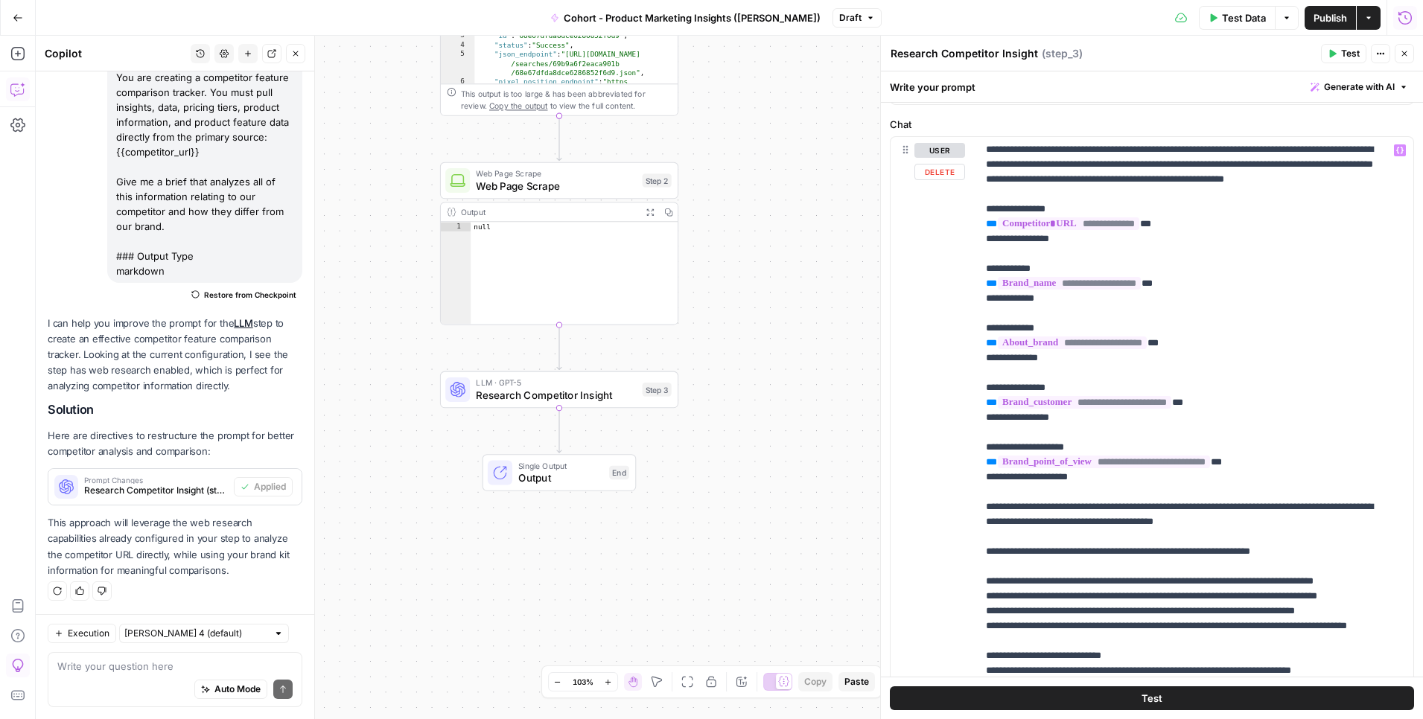
scroll to position [0, 0]
click at [967, 292] on div "**********" at bounding box center [1189, 440] width 425 height 607
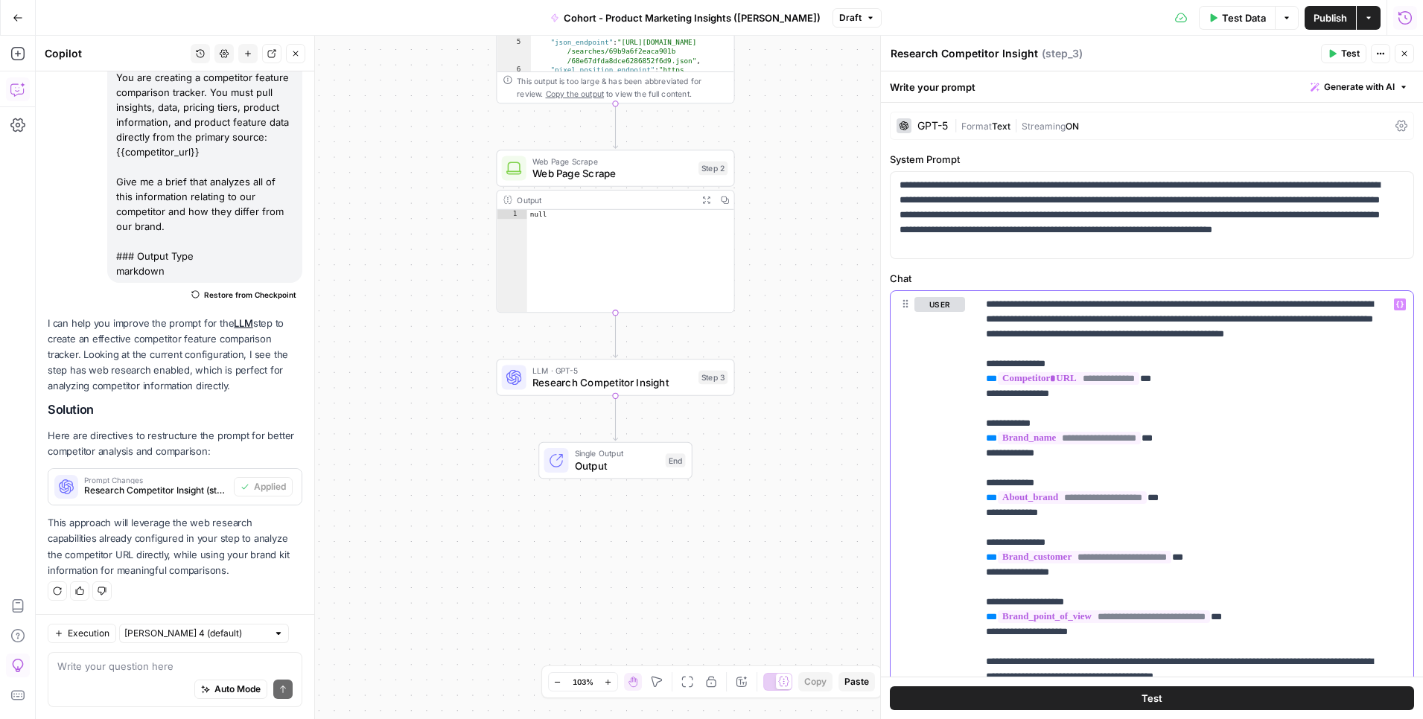
click at [967, 428] on p "**********" at bounding box center [1184, 647] width 396 height 700
click at [967, 415] on p "**********" at bounding box center [1184, 647] width 396 height 700
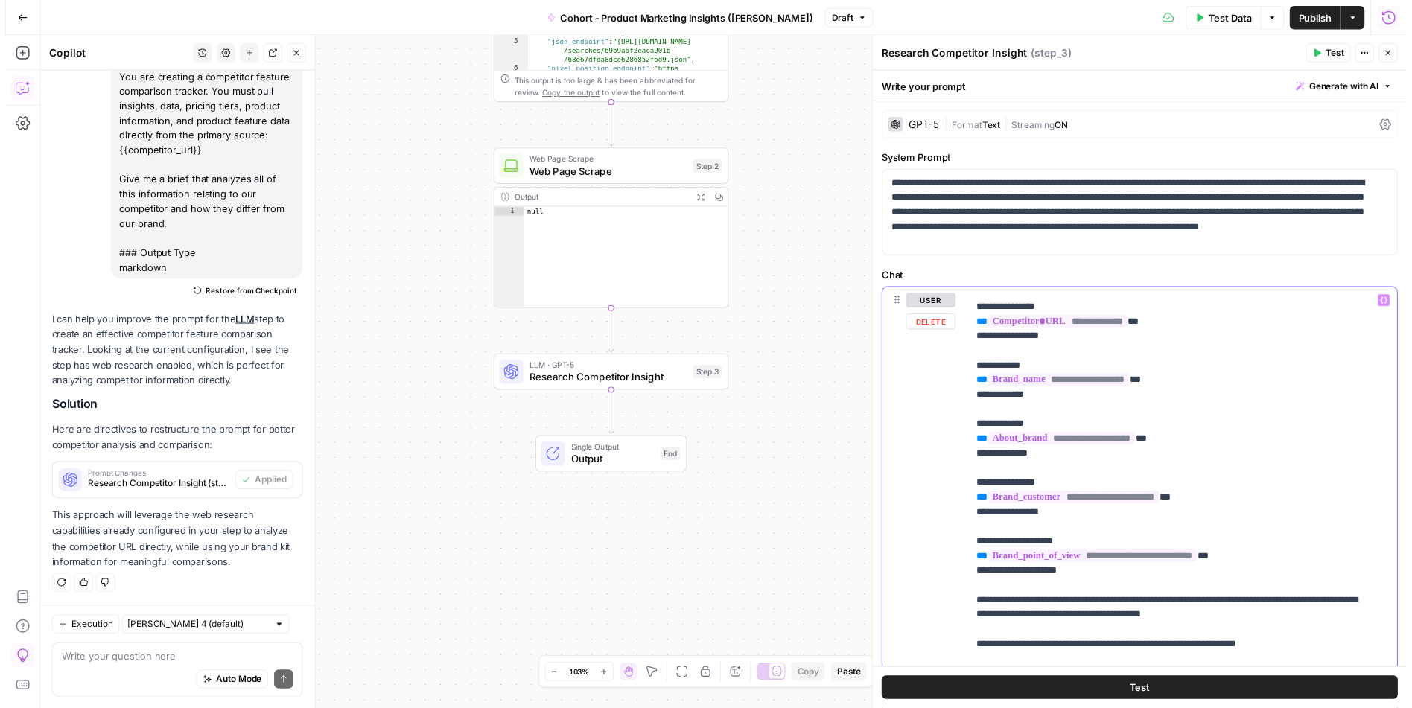
scroll to position [89, 0]
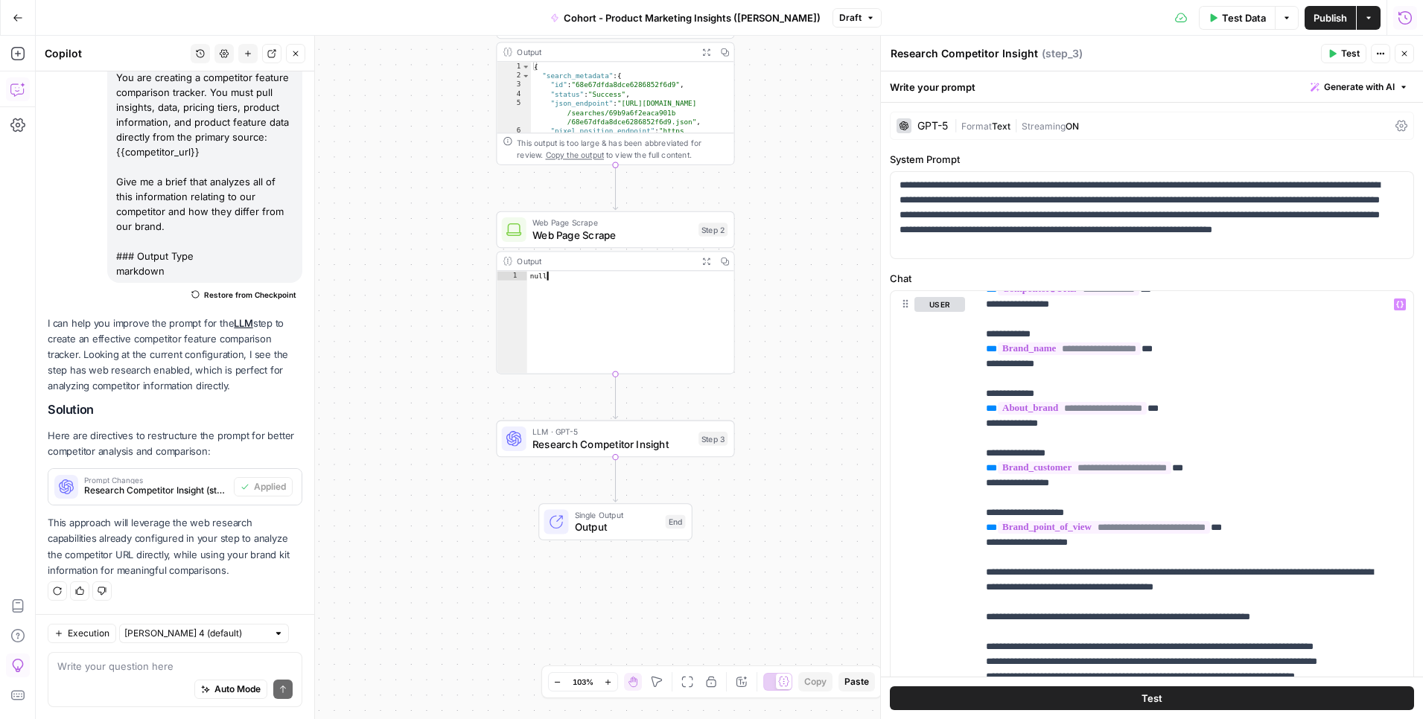
click at [692, 333] on div "null" at bounding box center [630, 331] width 207 height 121
click at [643, 226] on span "Web Page Scrape" at bounding box center [612, 223] width 160 height 13
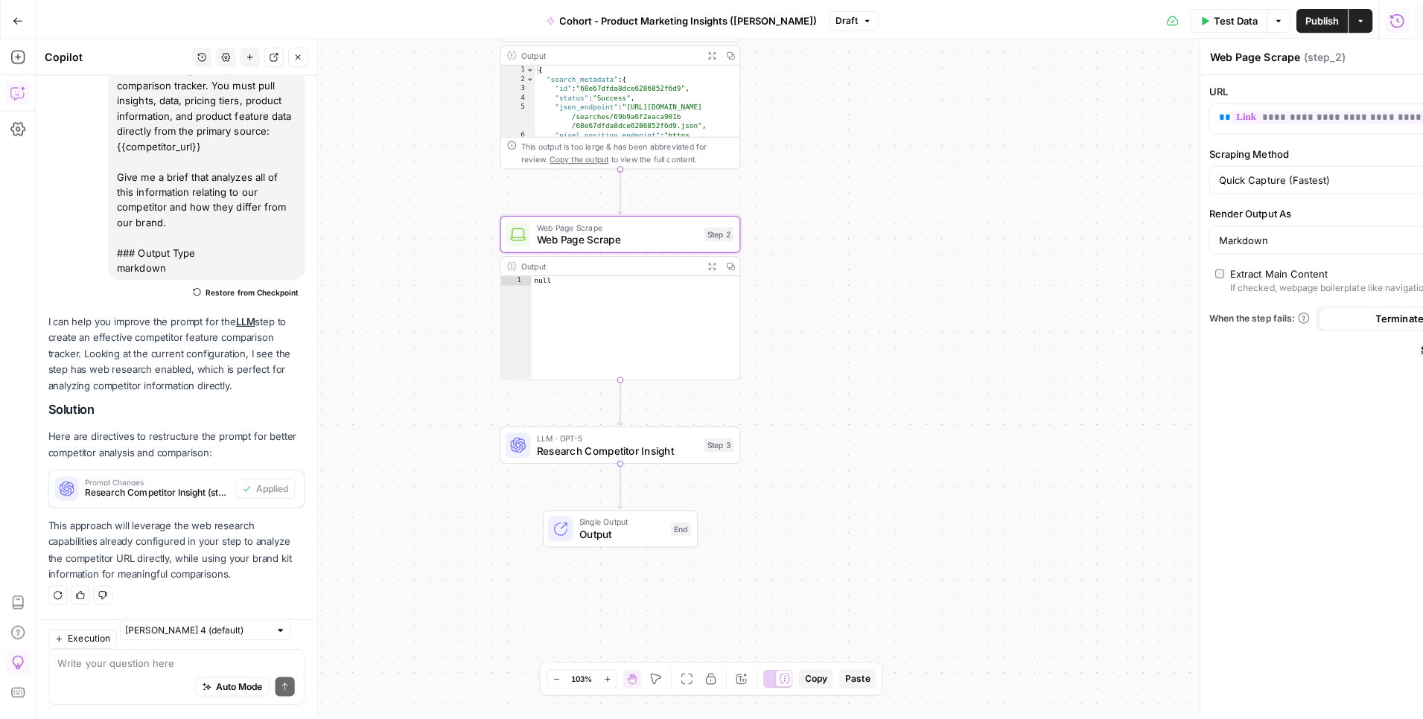
scroll to position [692, 0]
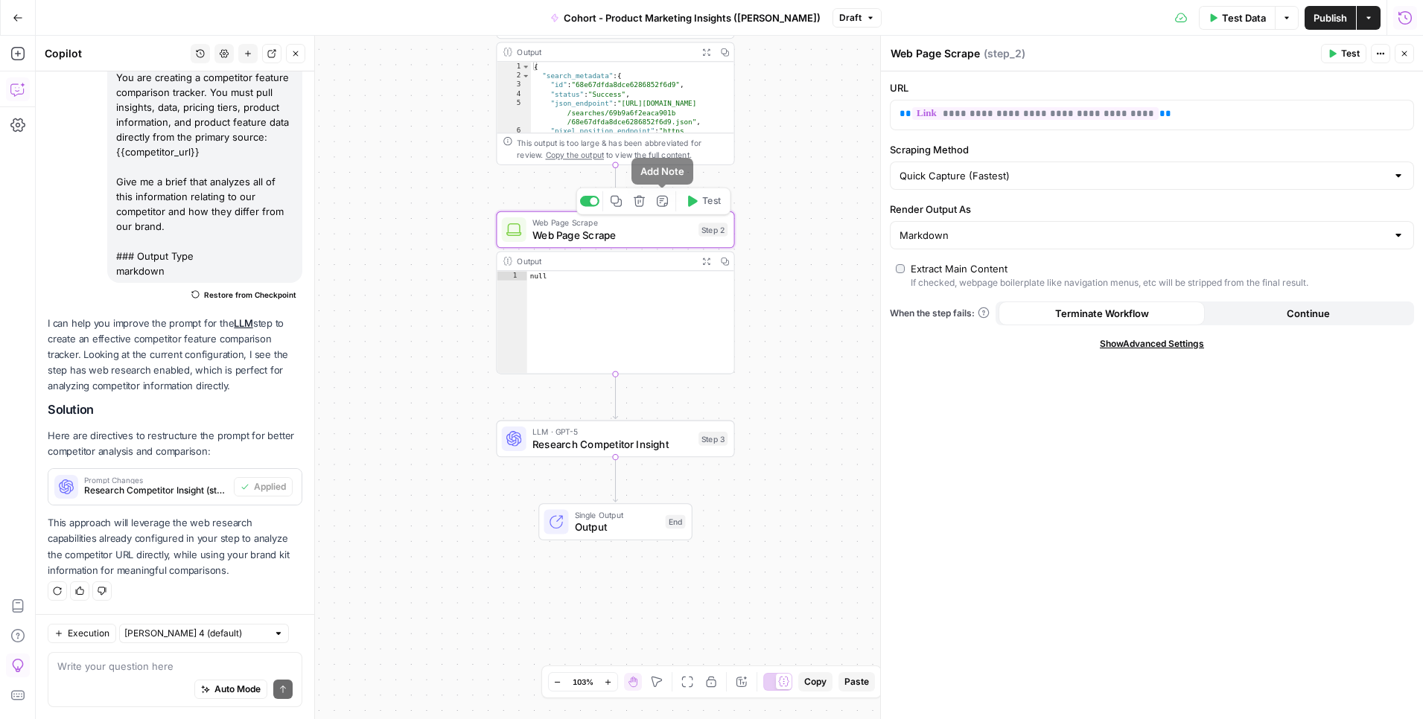
click at [638, 201] on icon "button" at bounding box center [639, 201] width 13 height 13
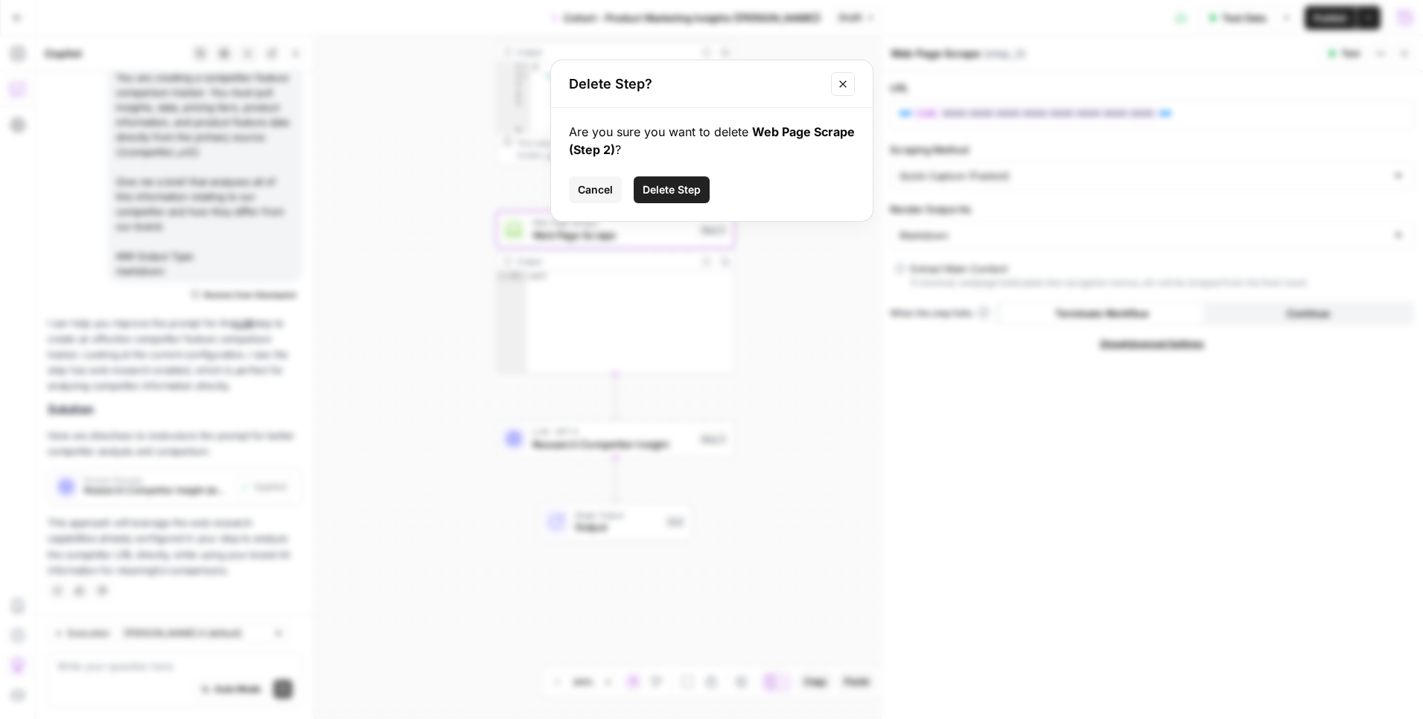
click at [700, 187] on button "Delete Step" at bounding box center [672, 189] width 76 height 27
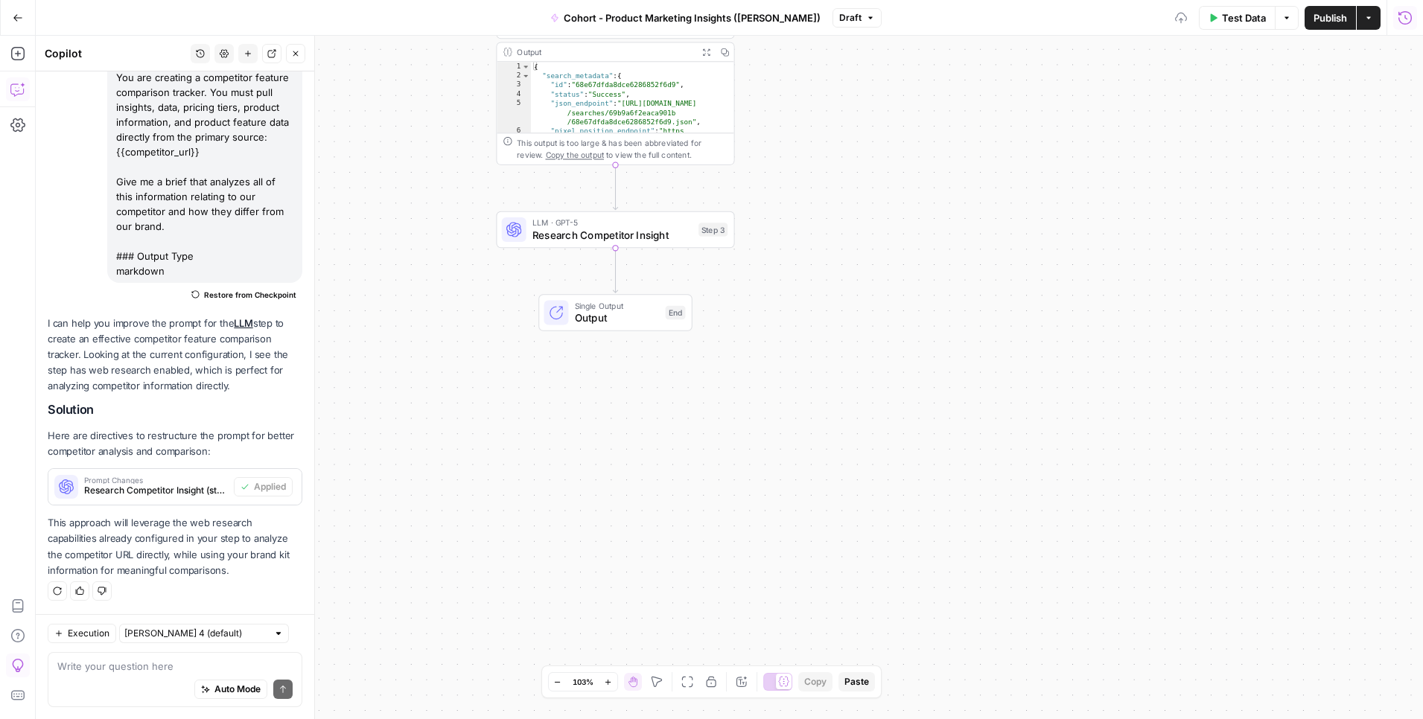
click at [599, 228] on span "Research Competitor Insight" at bounding box center [612, 235] width 160 height 16
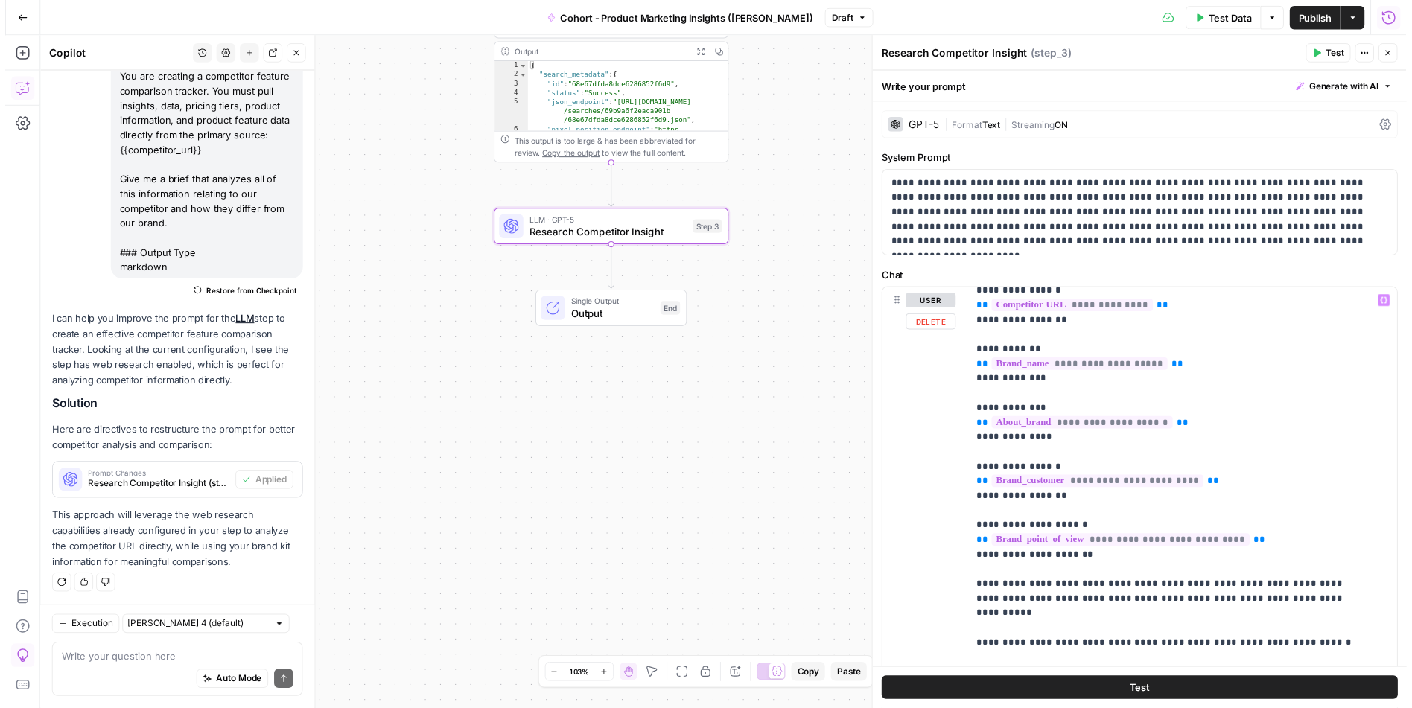
scroll to position [90, 0]
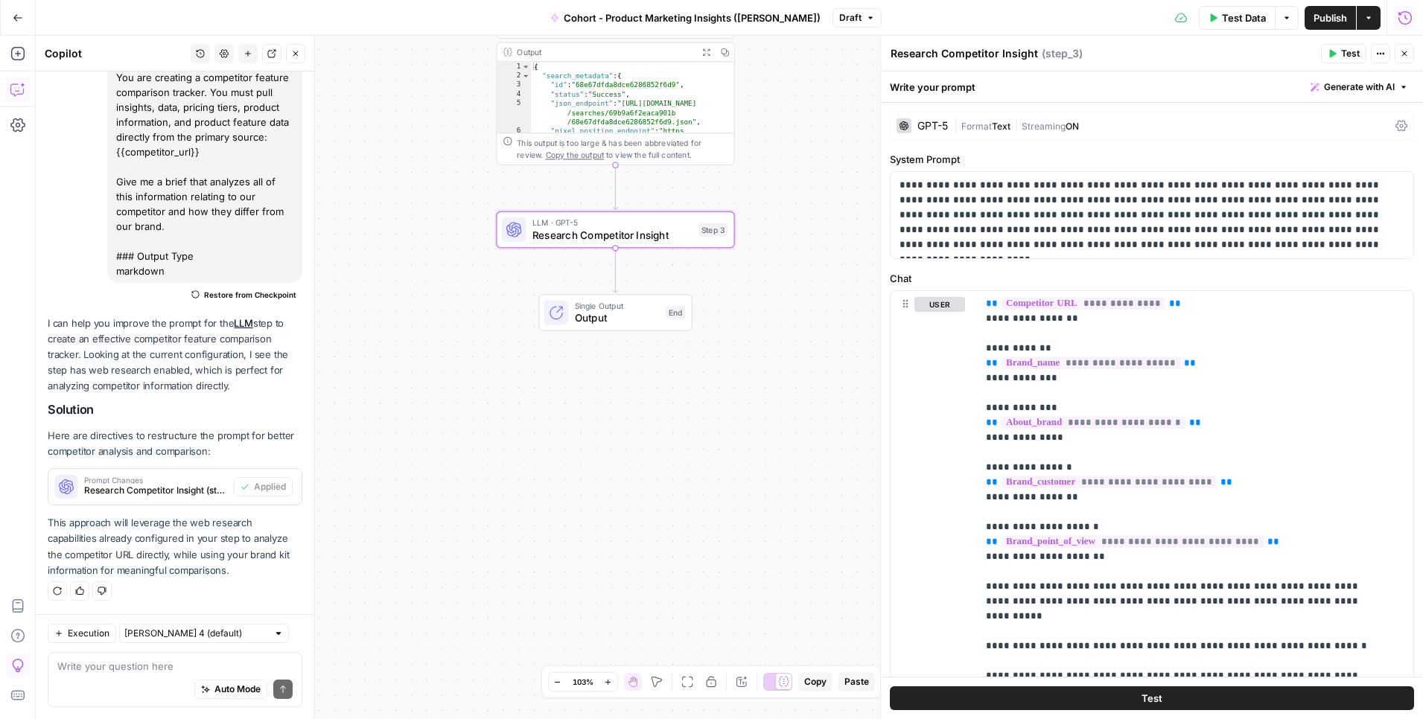
click at [967, 19] on span "Test Data" at bounding box center [1244, 17] width 44 height 15
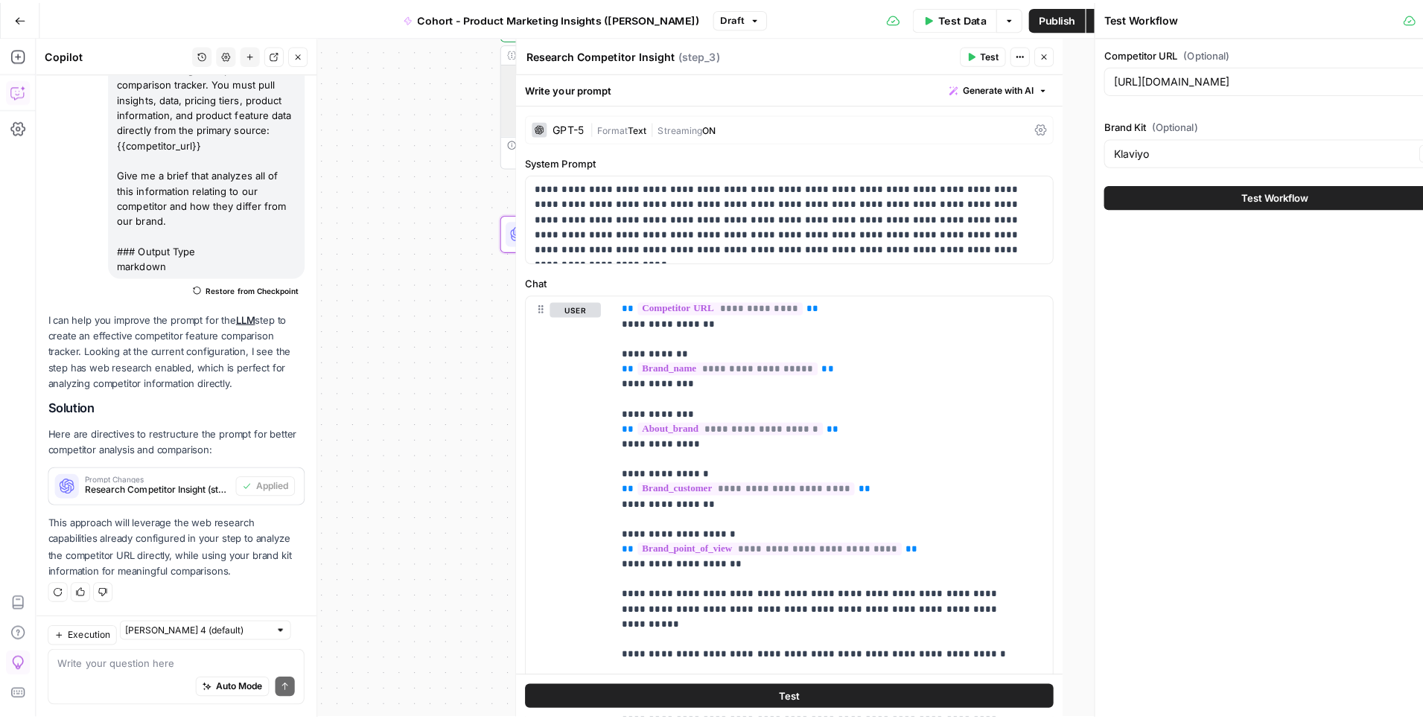
scroll to position [683, 0]
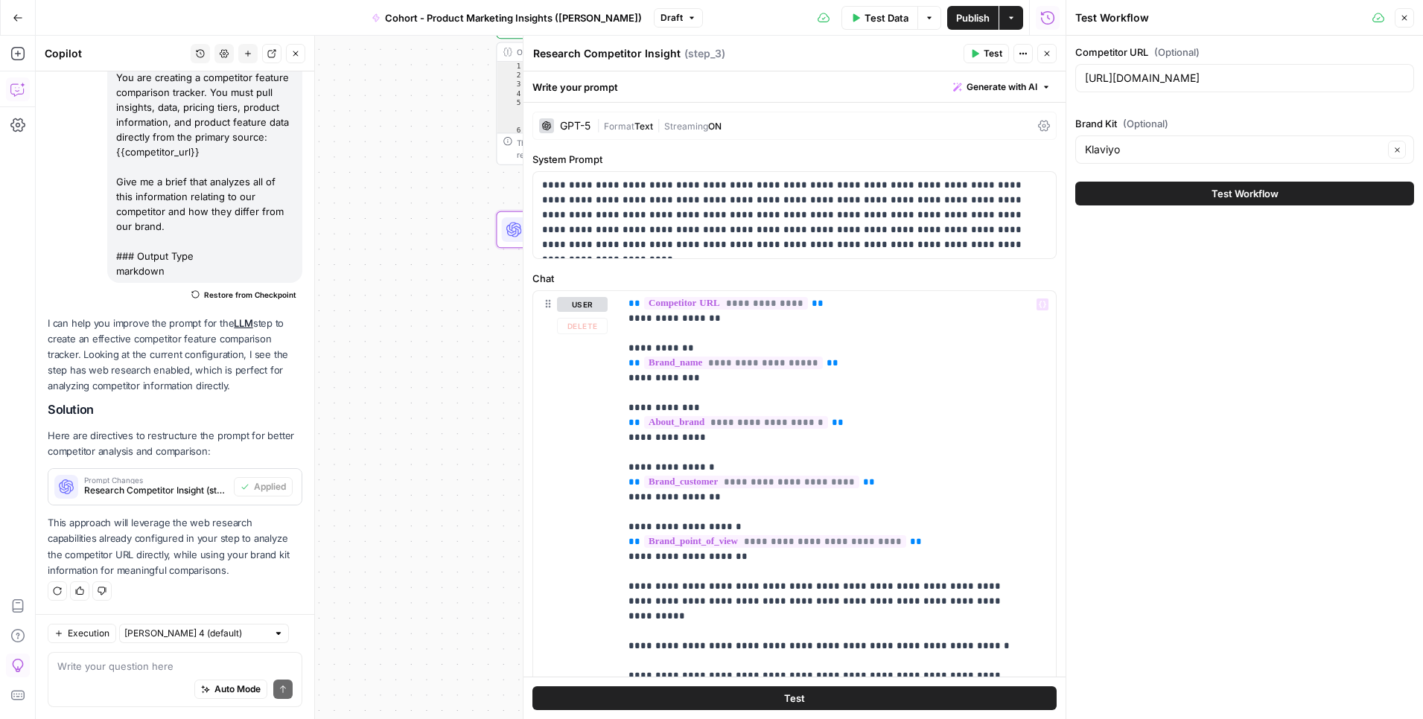
click at [967, 200] on button "Test Workflow" at bounding box center [1244, 194] width 339 height 24
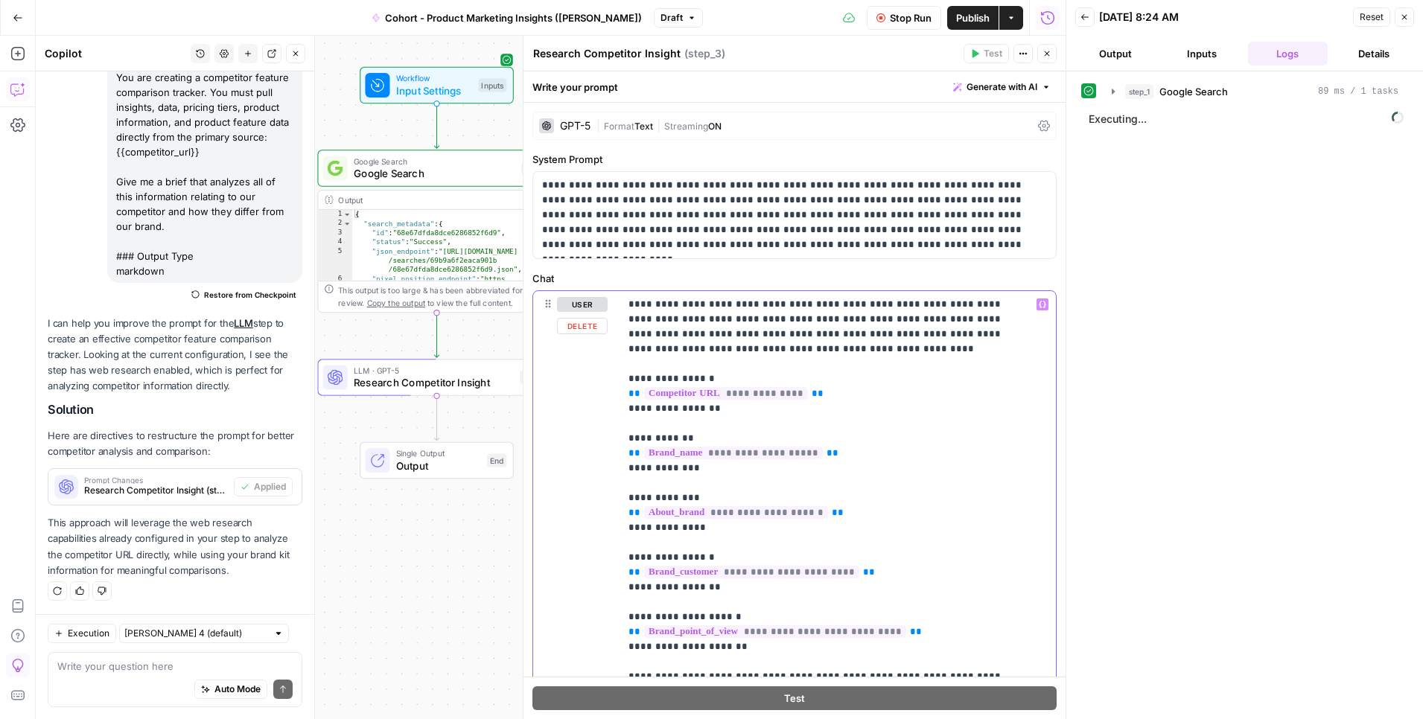
click at [920, 447] on p "**********" at bounding box center [826, 639] width 396 height 685
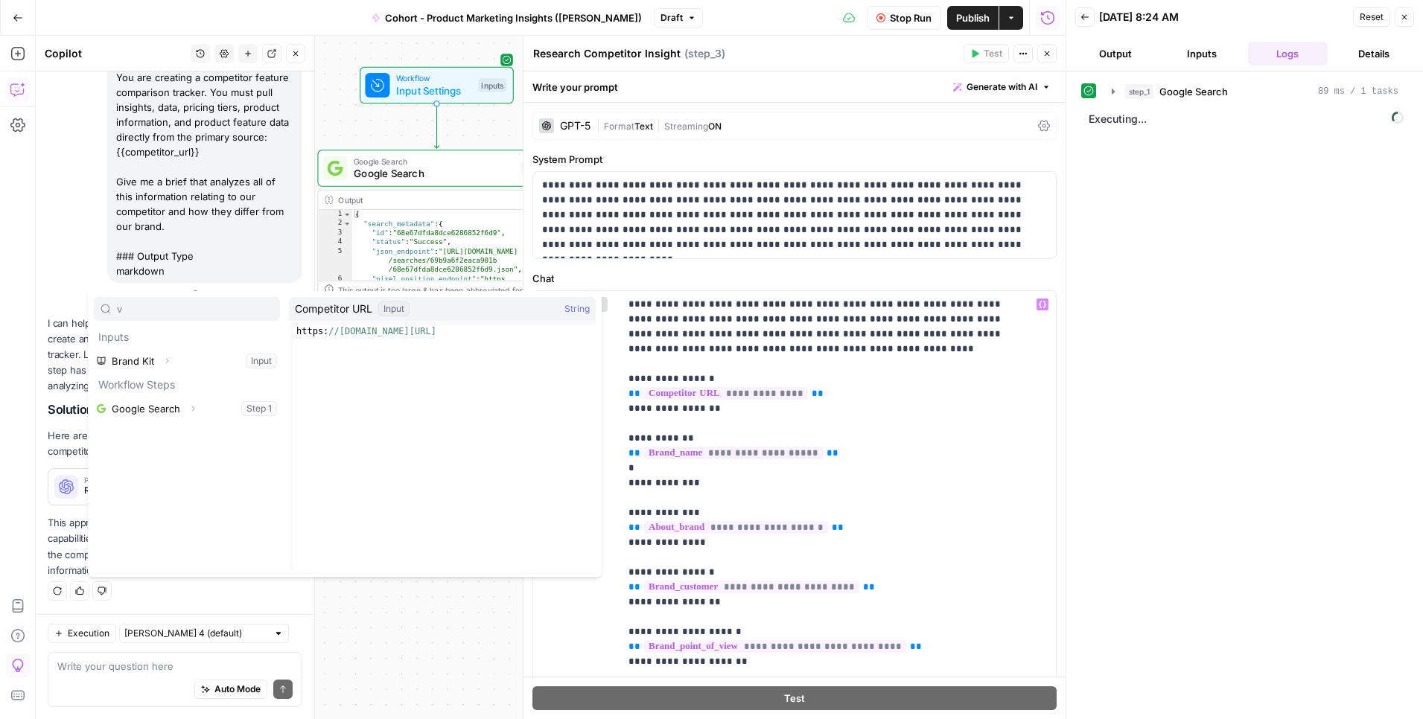
type input "va"
click at [149, 389] on button "Select variable Brand Kit" at bounding box center [187, 385] width 186 height 24
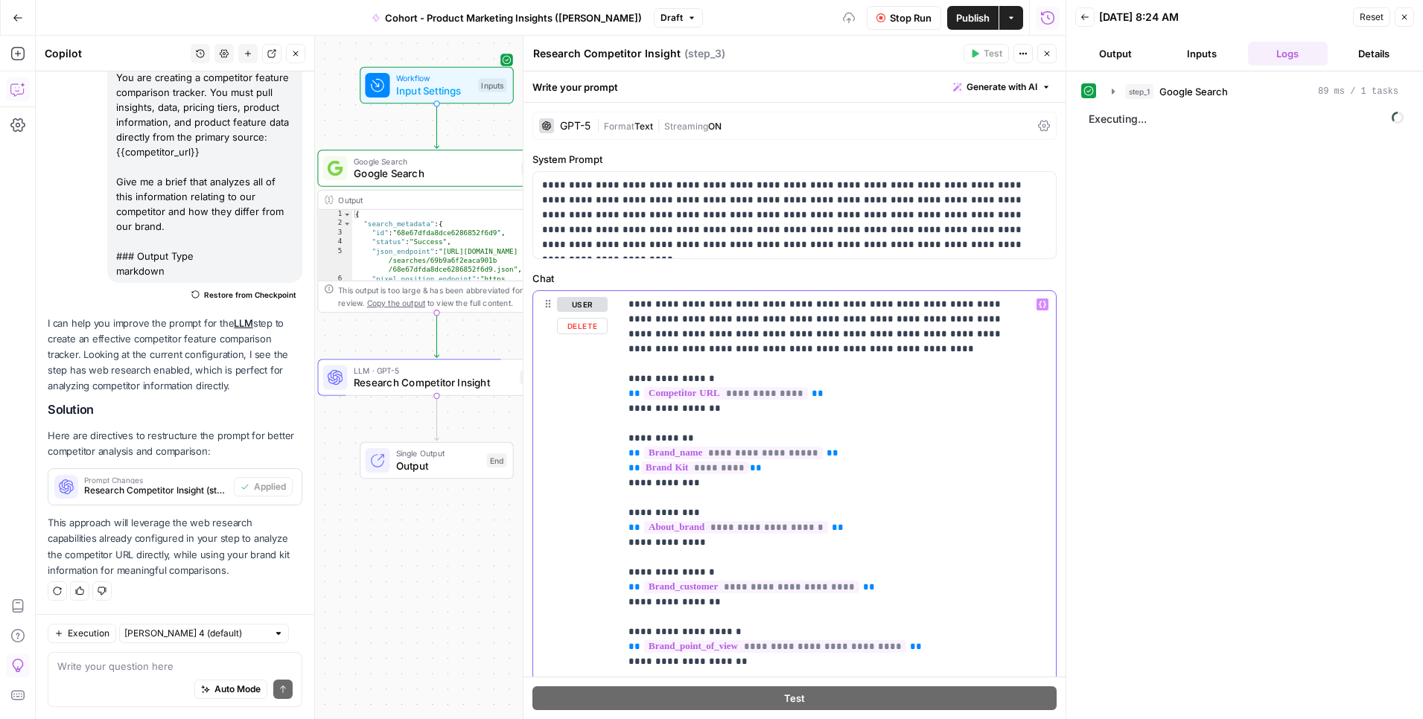
click at [701, 463] on span "*********" at bounding box center [695, 468] width 108 height 13
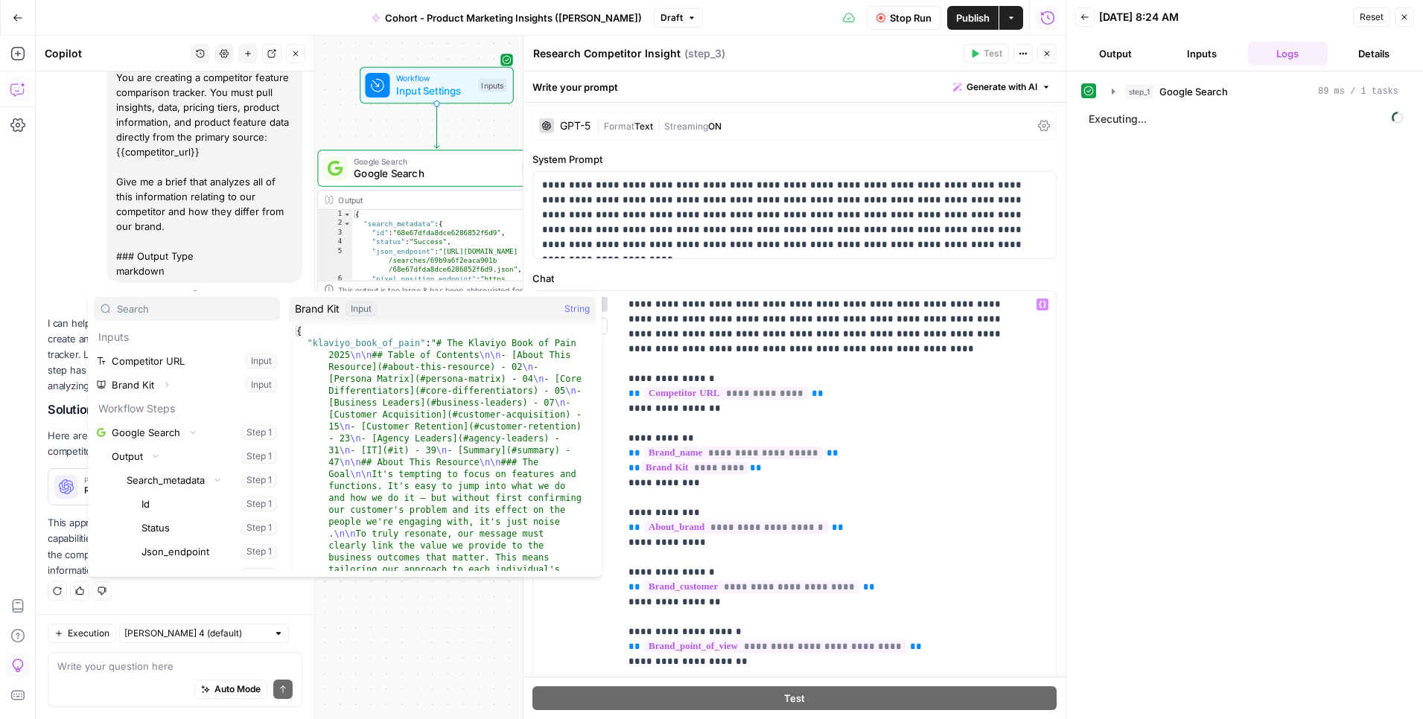
click at [169, 387] on icon "button" at bounding box center [166, 384] width 9 height 9
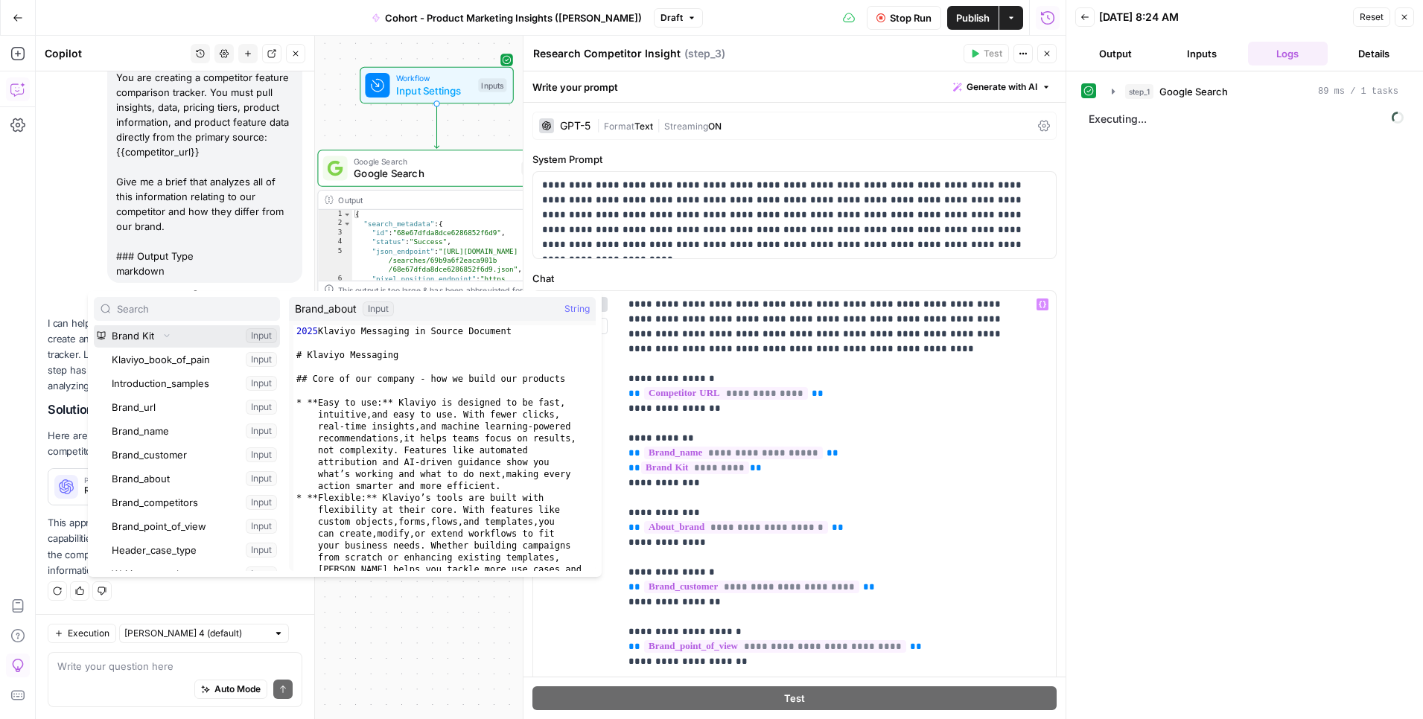
scroll to position [26, 0]
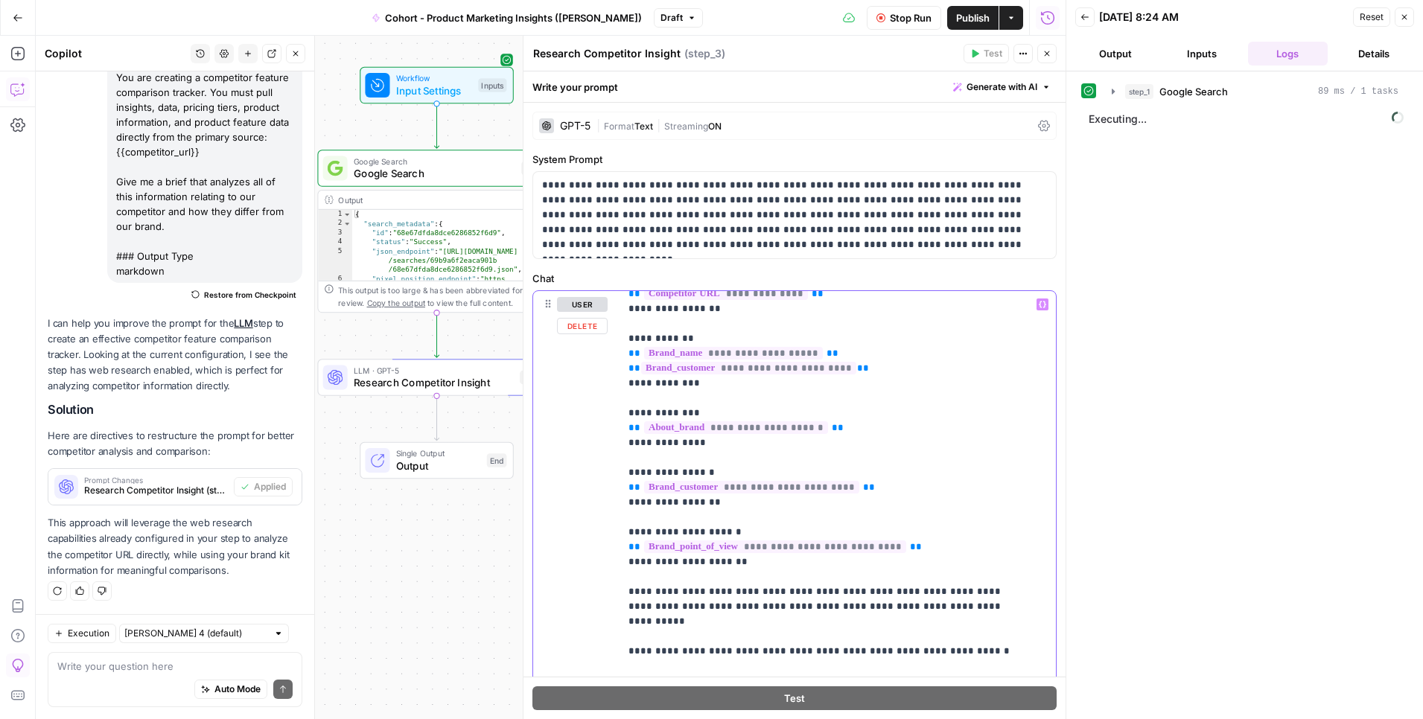
scroll to position [105, 0]
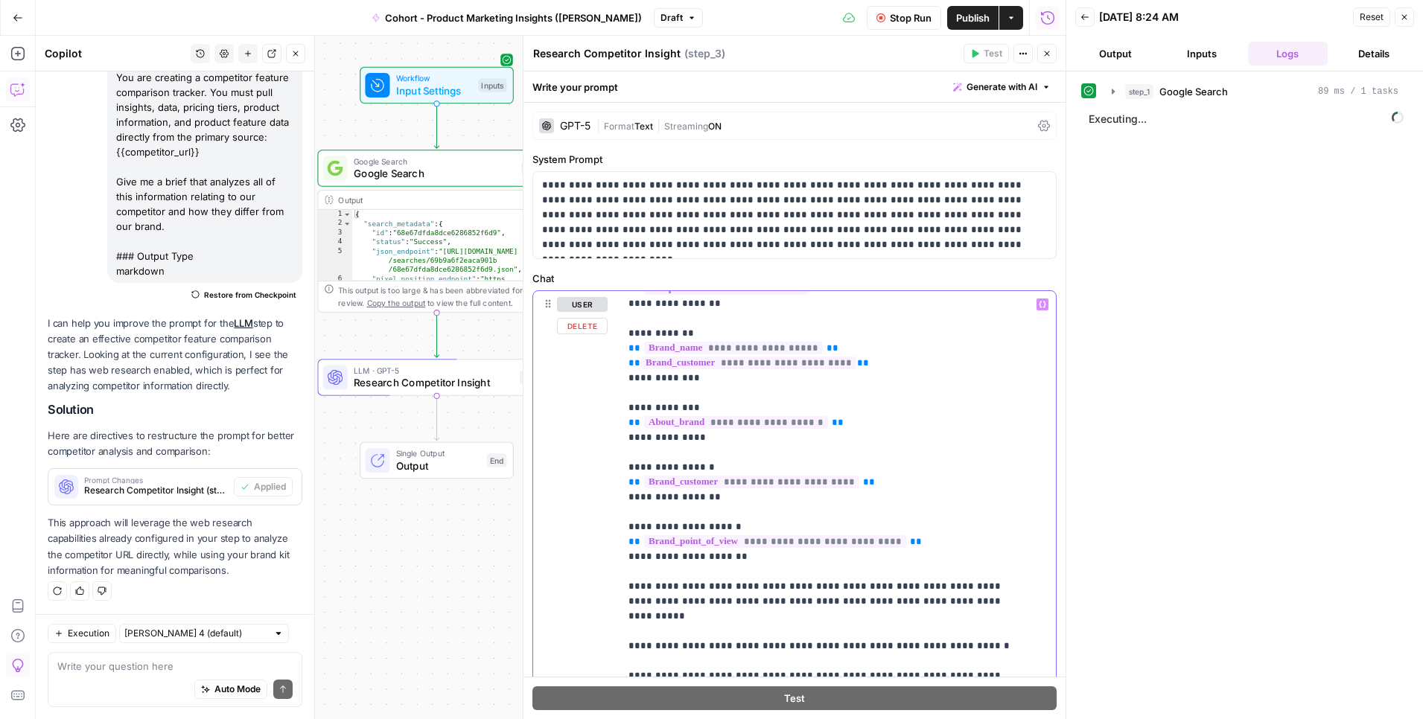
click at [872, 408] on p "**********" at bounding box center [826, 542] width 396 height 700
click at [896, 363] on p "**********" at bounding box center [826, 542] width 396 height 700
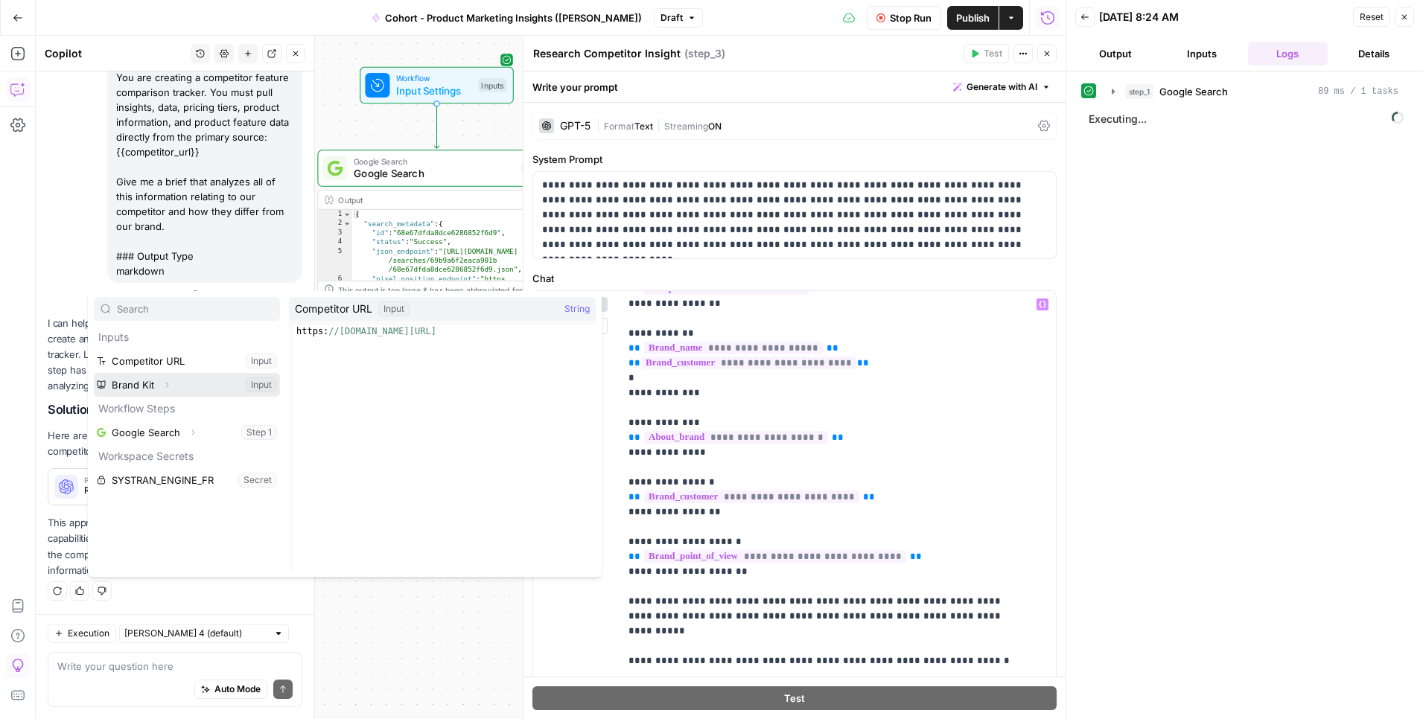
click at [157, 382] on button "Expand" at bounding box center [166, 384] width 19 height 19
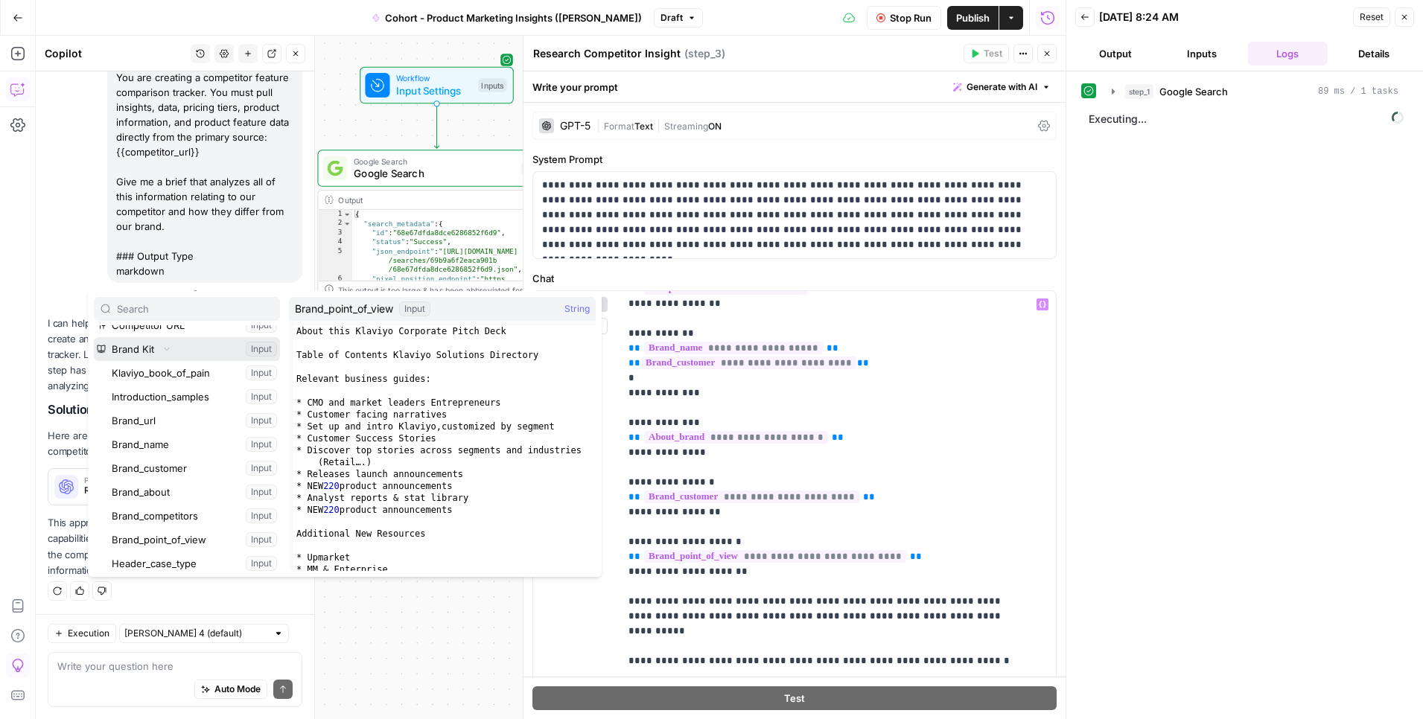
scroll to position [56, 0]
click at [168, 525] on button "Select variable Brand_point_of_view" at bounding box center [194, 520] width 171 height 24
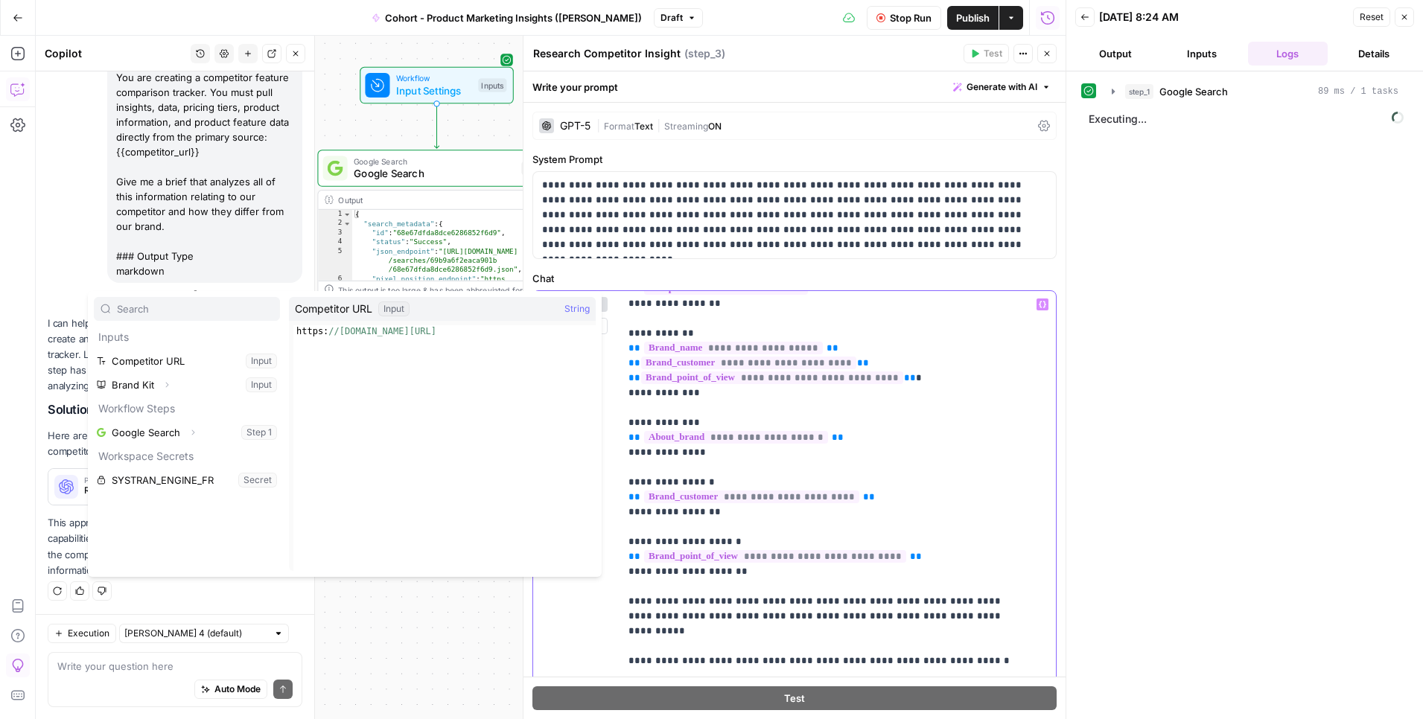
click at [951, 375] on p "**********" at bounding box center [826, 549] width 396 height 715
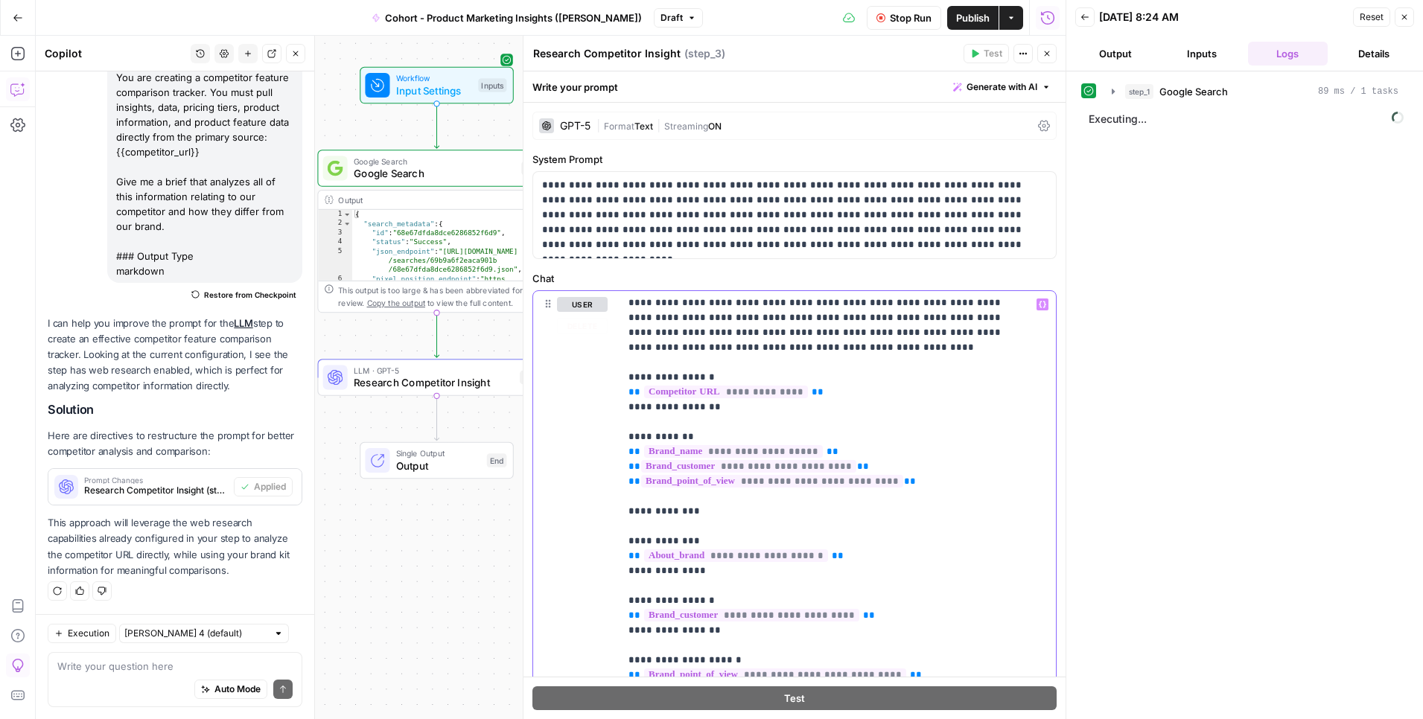
scroll to position [0, 0]
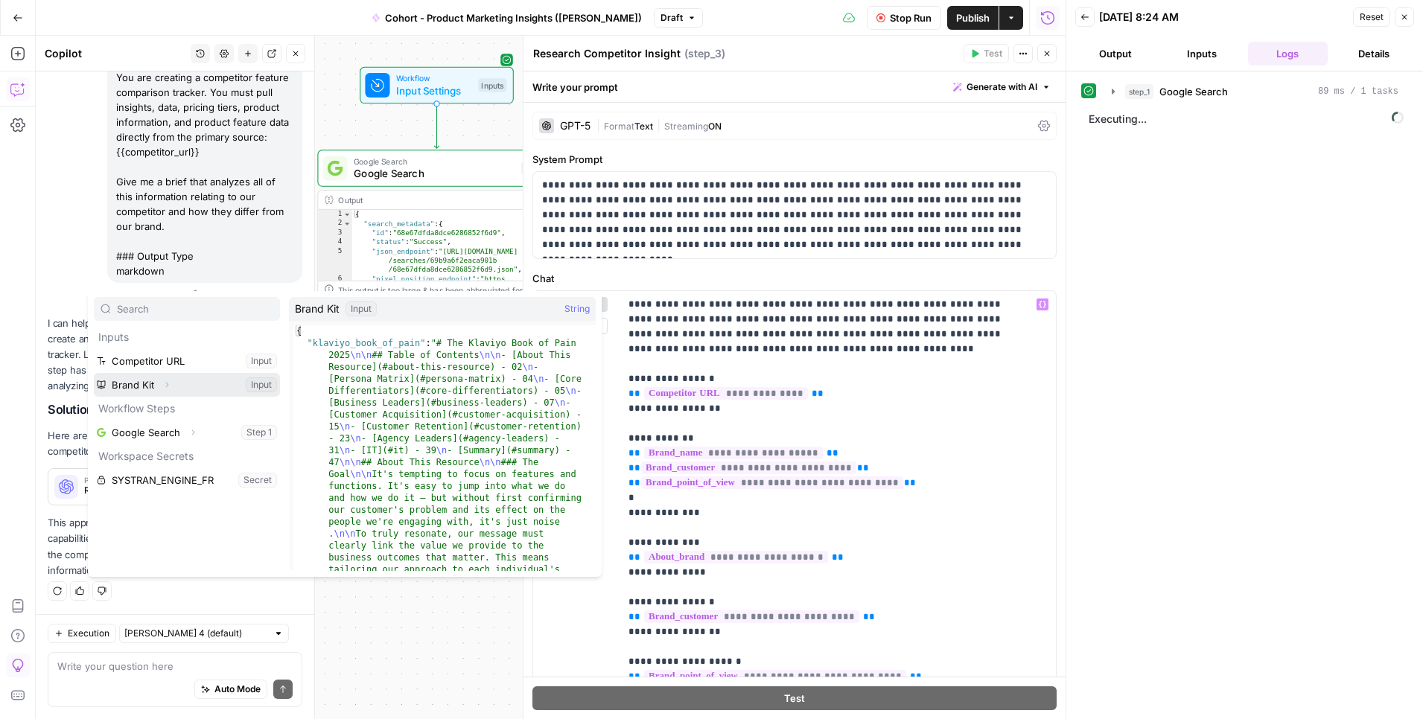
click at [165, 385] on icon "button" at bounding box center [166, 384] width 9 height 9
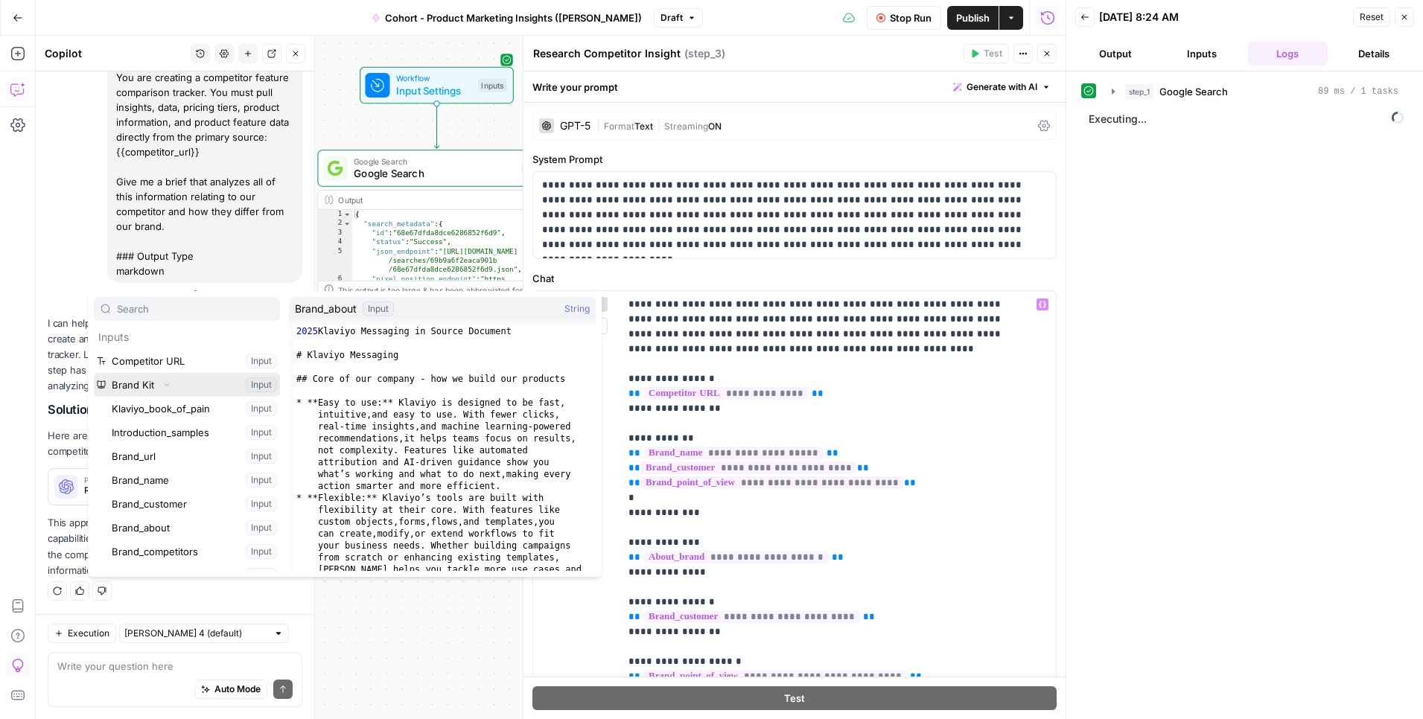
scroll to position [3, 0]
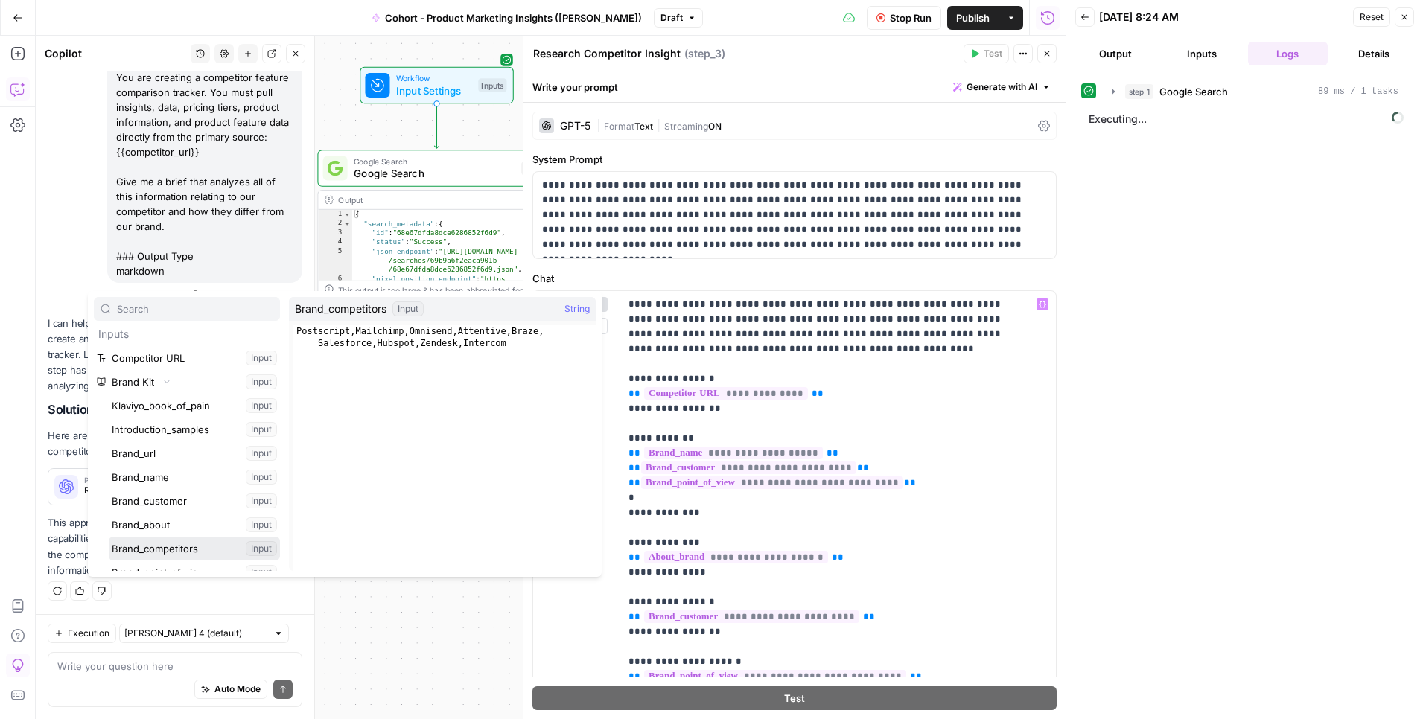
click at [198, 552] on button "Select variable Brand_competitors" at bounding box center [194, 549] width 171 height 24
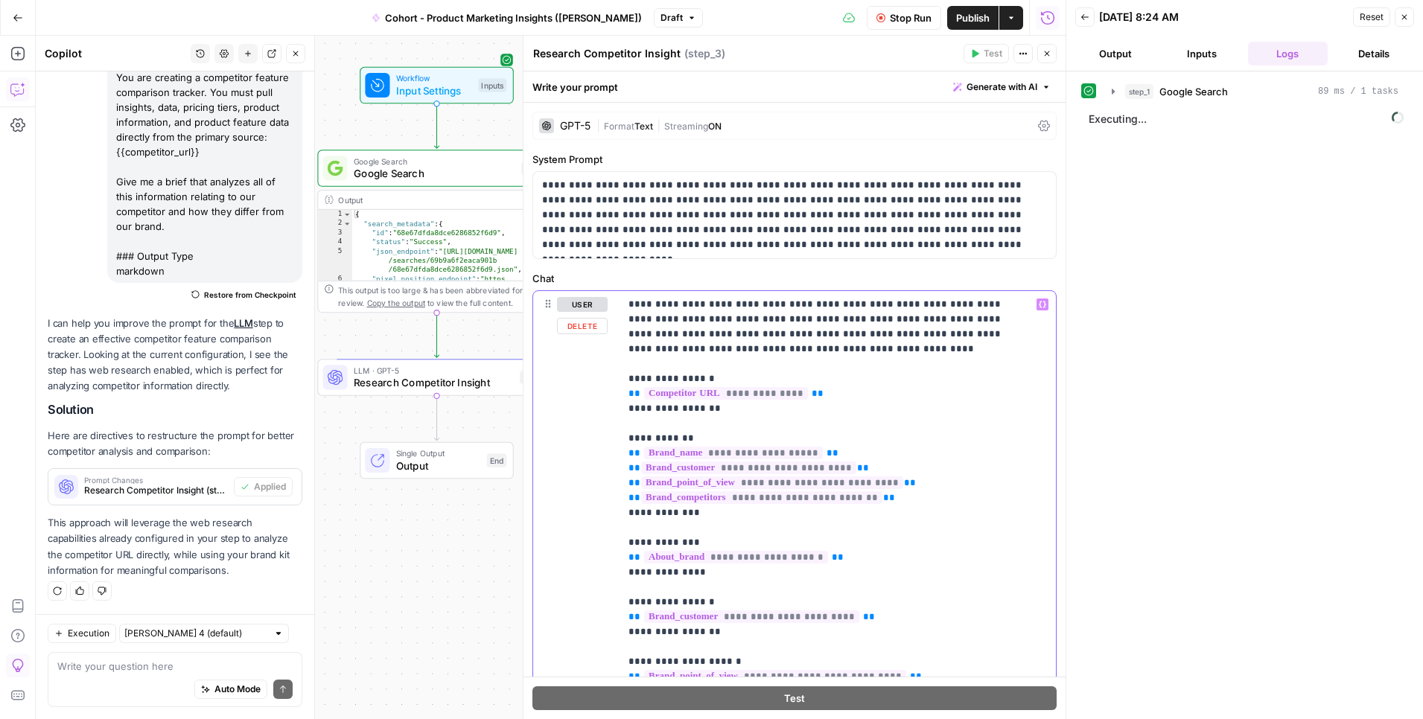
click at [761, 395] on span "**********" at bounding box center [726, 393] width 164 height 13
click at [1128, 60] on button "Output" at bounding box center [1115, 54] width 80 height 24
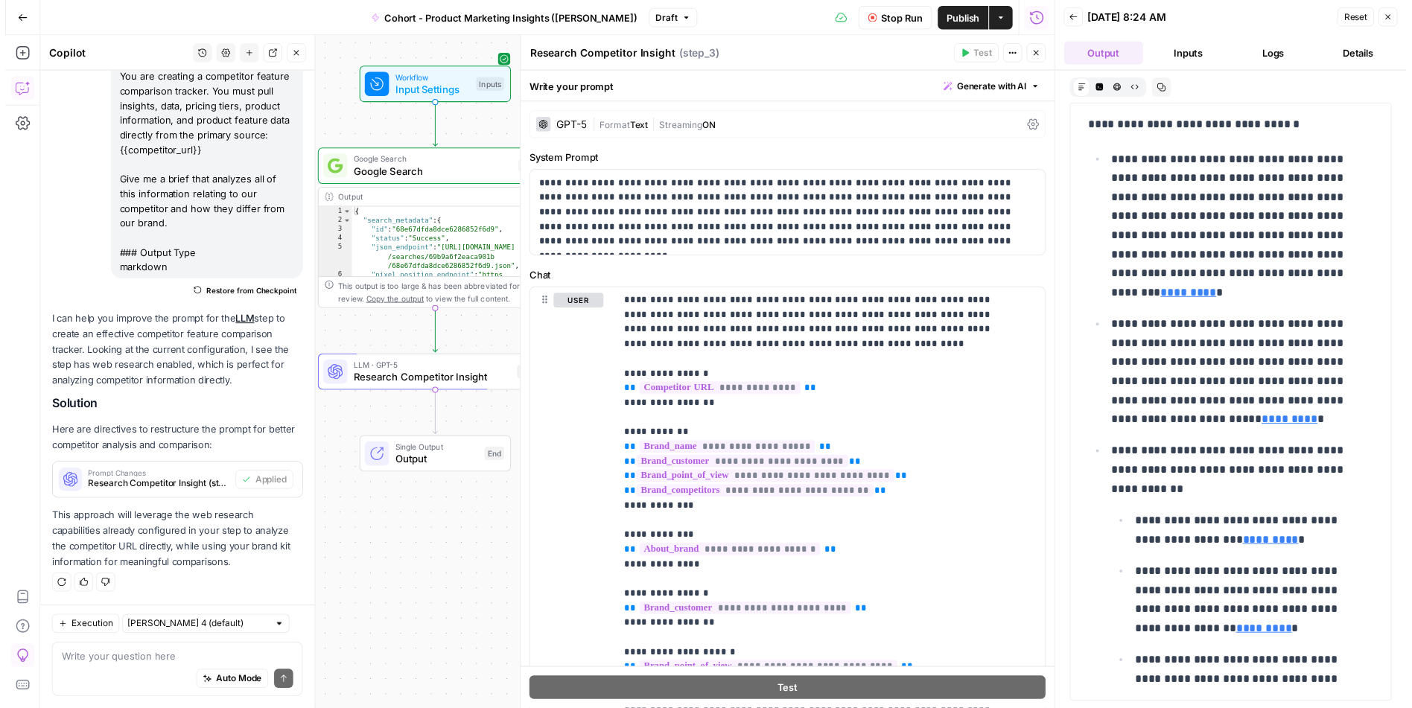
scroll to position [124, 0]
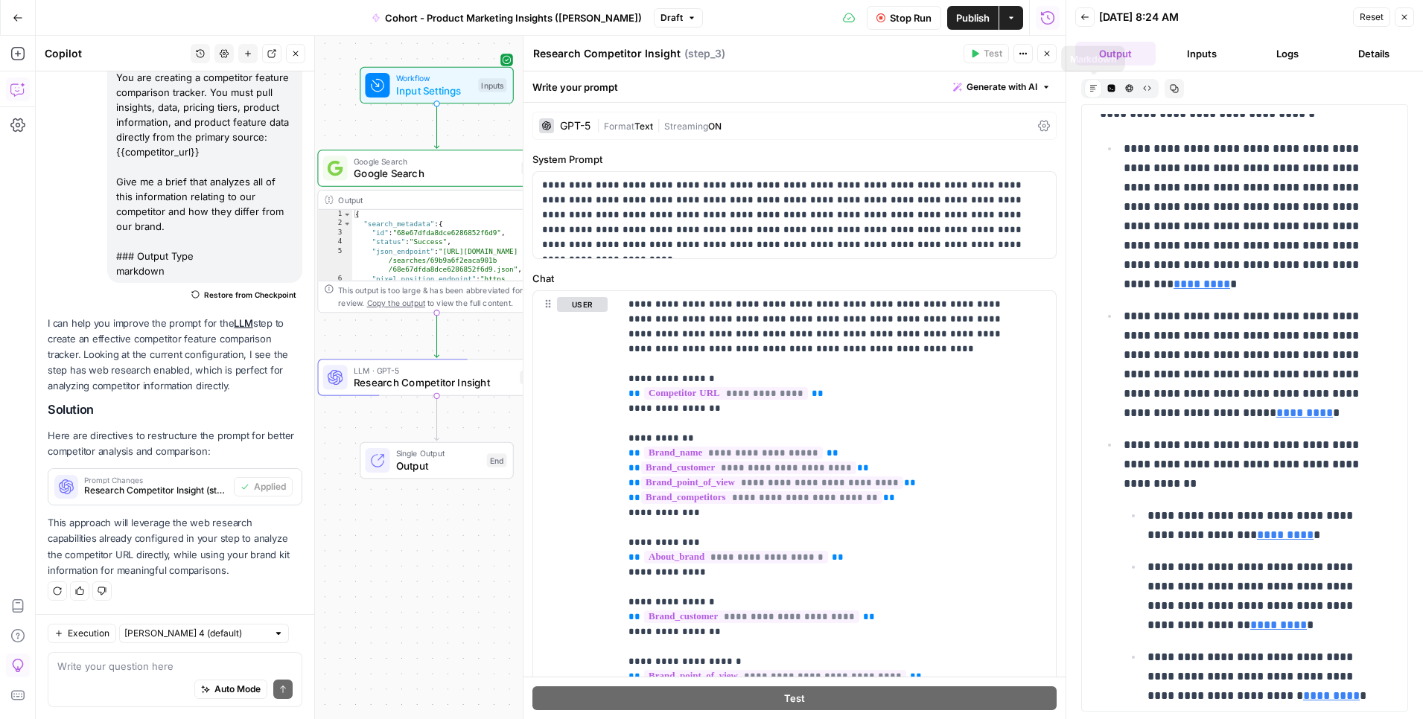
click at [1077, 22] on button "Back" at bounding box center [1084, 16] width 19 height 19
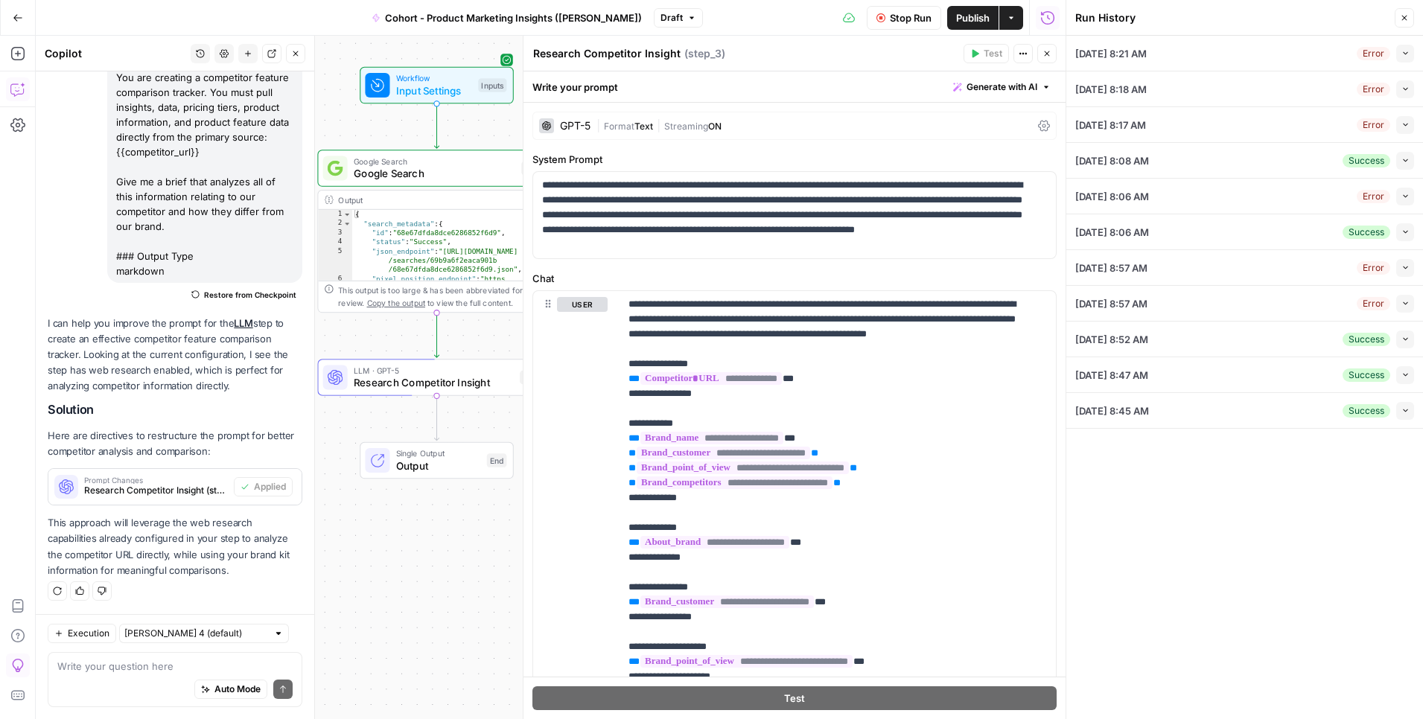
click at [893, 14] on span "Stop Run" at bounding box center [911, 17] width 42 height 15
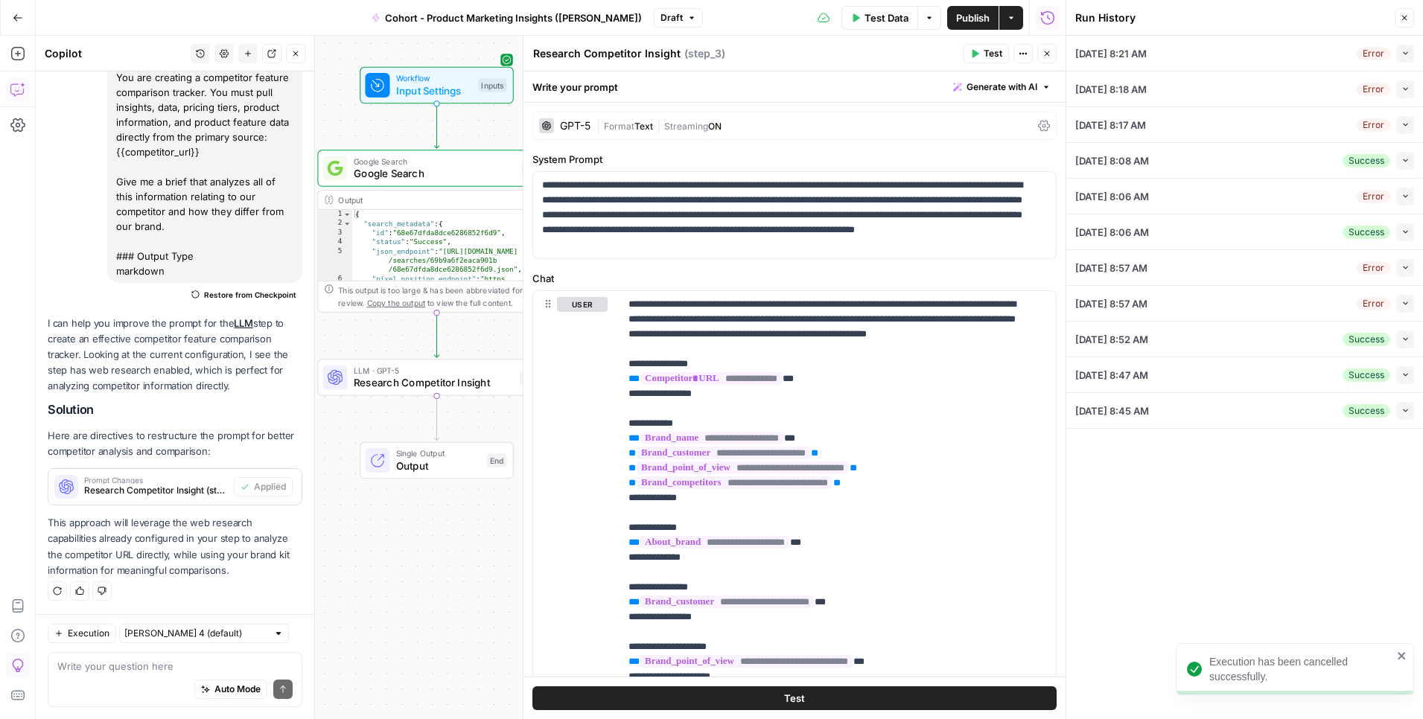
click at [1406, 21] on icon "button" at bounding box center [1404, 17] width 9 height 9
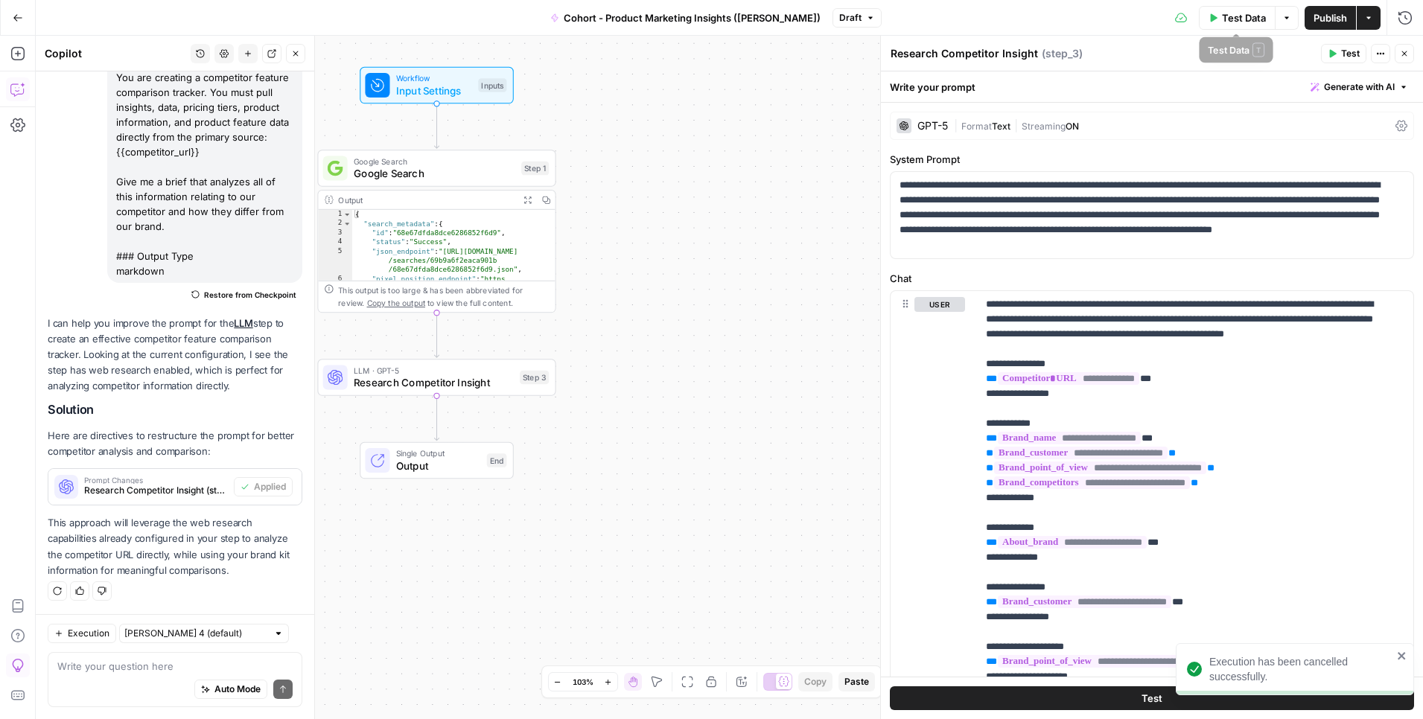
click at [1222, 21] on span "Test Data" at bounding box center [1244, 17] width 44 height 15
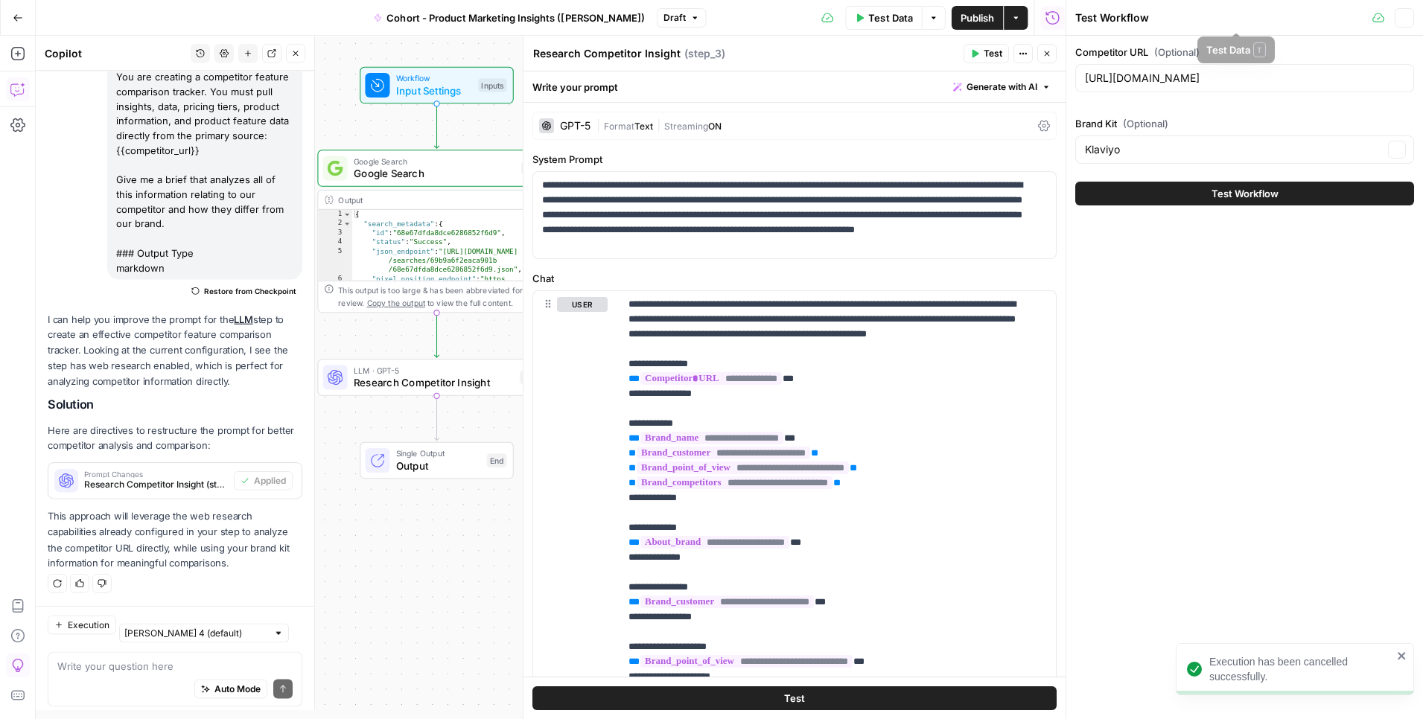
scroll to position [683, 0]
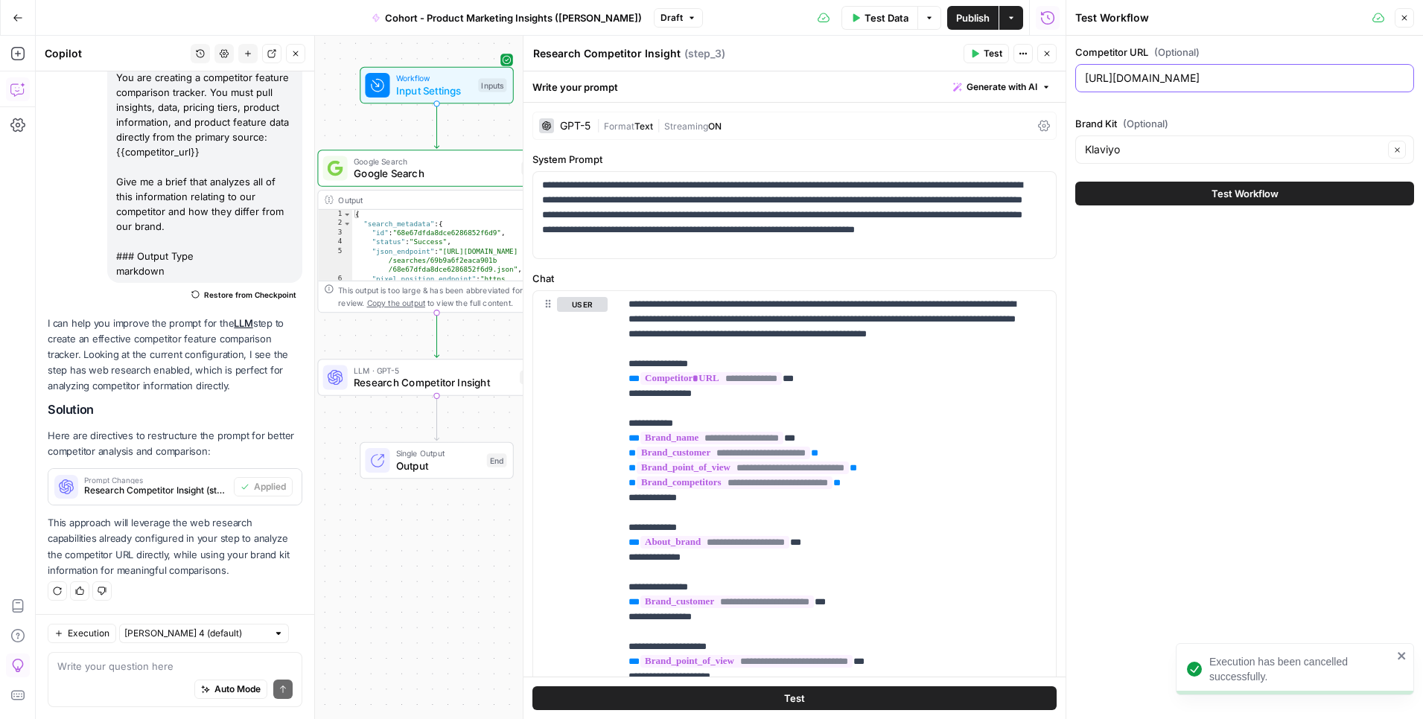
click at [1229, 71] on input "[URL][DOMAIN_NAME]" at bounding box center [1244, 78] width 319 height 15
drag, startPoint x: 1229, startPoint y: 71, endPoint x: 957, endPoint y: 72, distance: 271.7
click at [941, 78] on body "Execution has been cancelled successfully. Klaviyo New Home Browse Insights Opp…" at bounding box center [711, 359] width 1423 height 719
click at [1156, 76] on input "[URL][DOMAIN_NAME]" at bounding box center [1244, 78] width 319 height 15
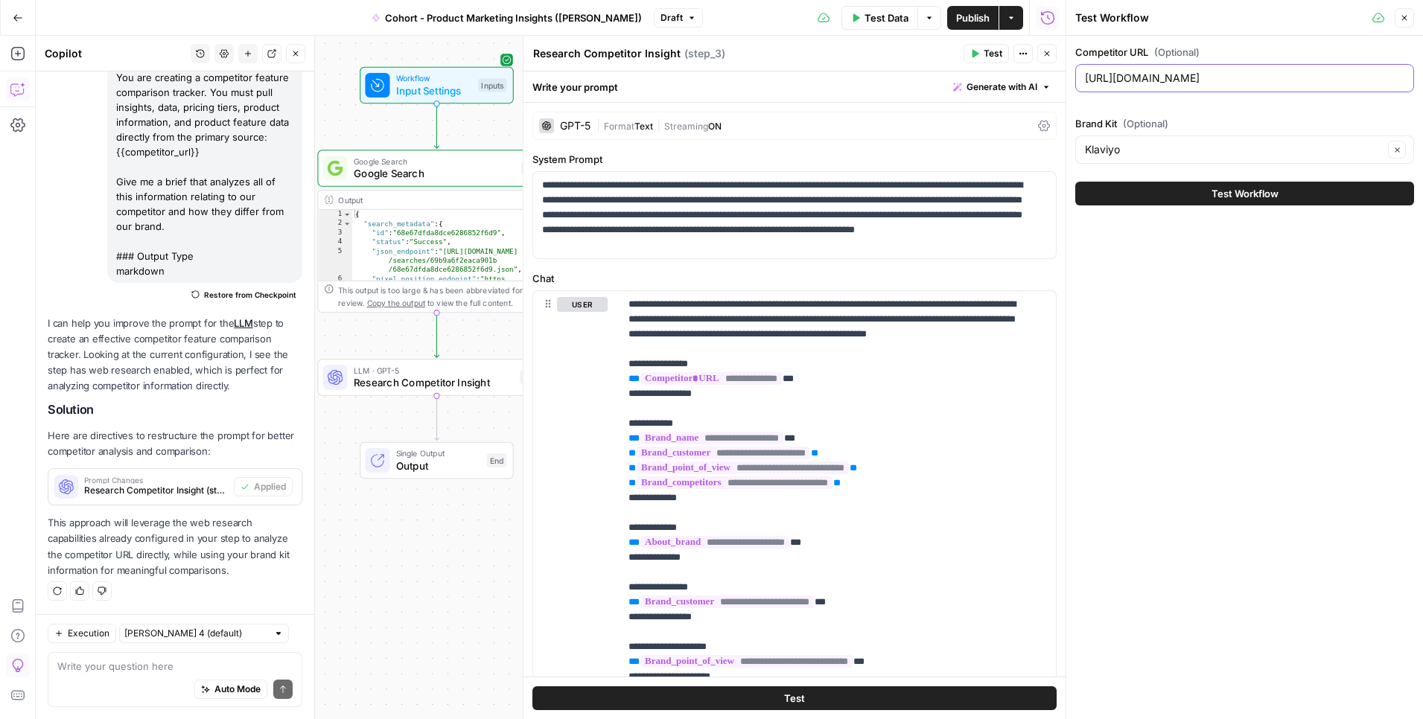
type input "https://www.mailchimp.com/"
click at [1227, 186] on span "Test Workflow" at bounding box center [1244, 193] width 67 height 15
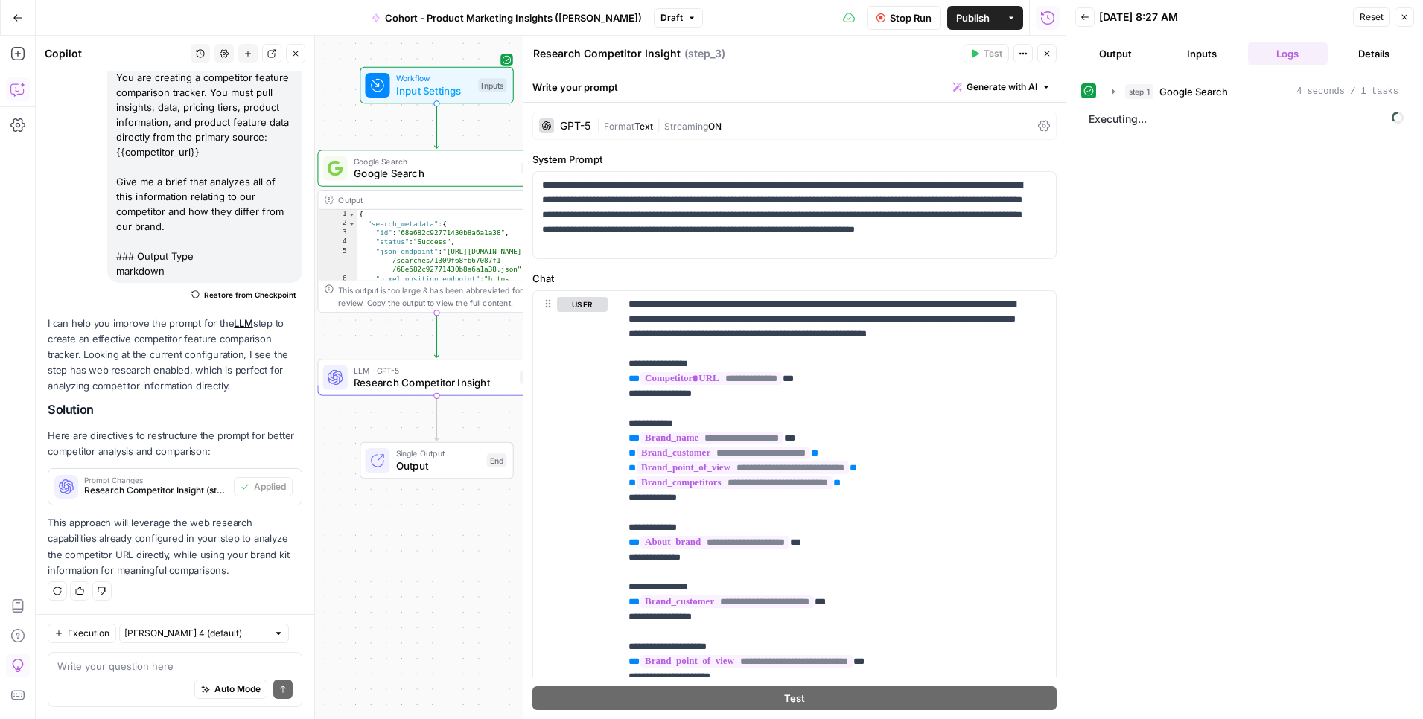
click at [1085, 60] on button "Output" at bounding box center [1115, 54] width 80 height 24
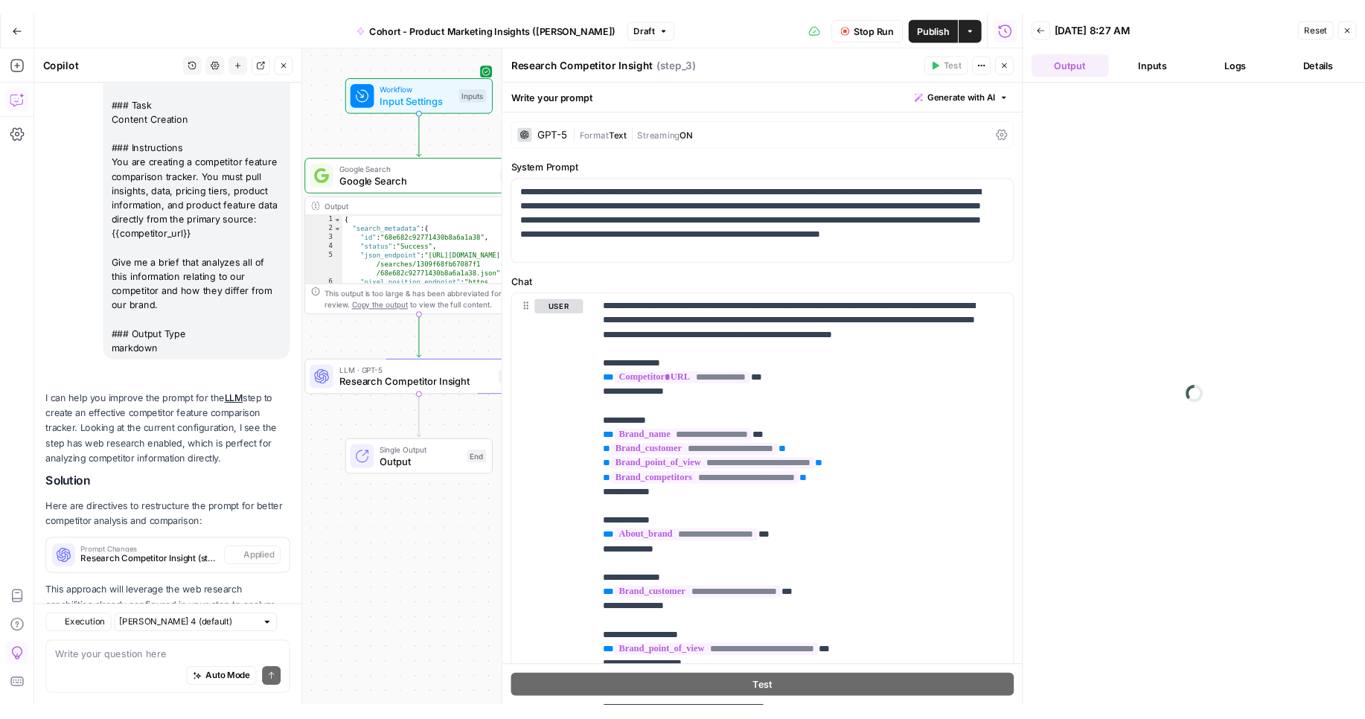
scroll to position [683, 0]
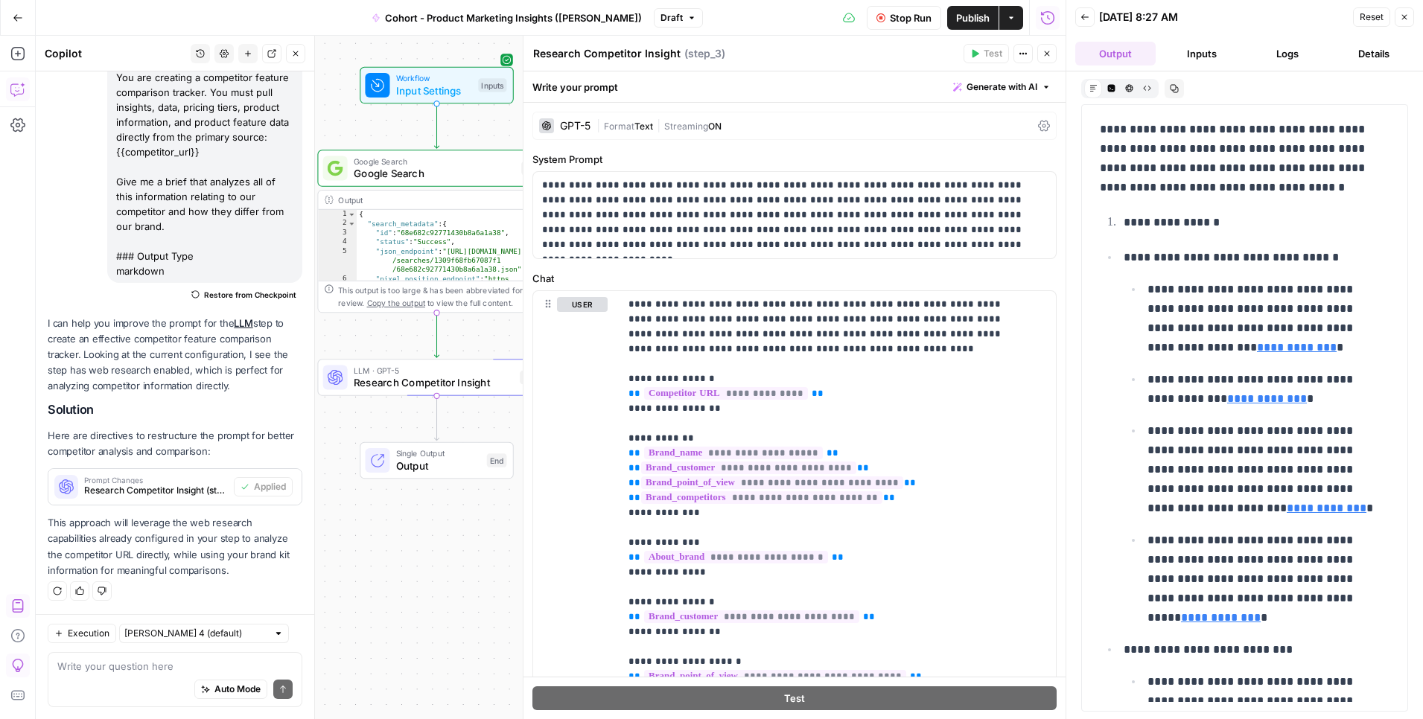
click at [514, 10] on span "Cohort - Product Marketing Insights ([PERSON_NAME])" at bounding box center [513, 17] width 257 height 15
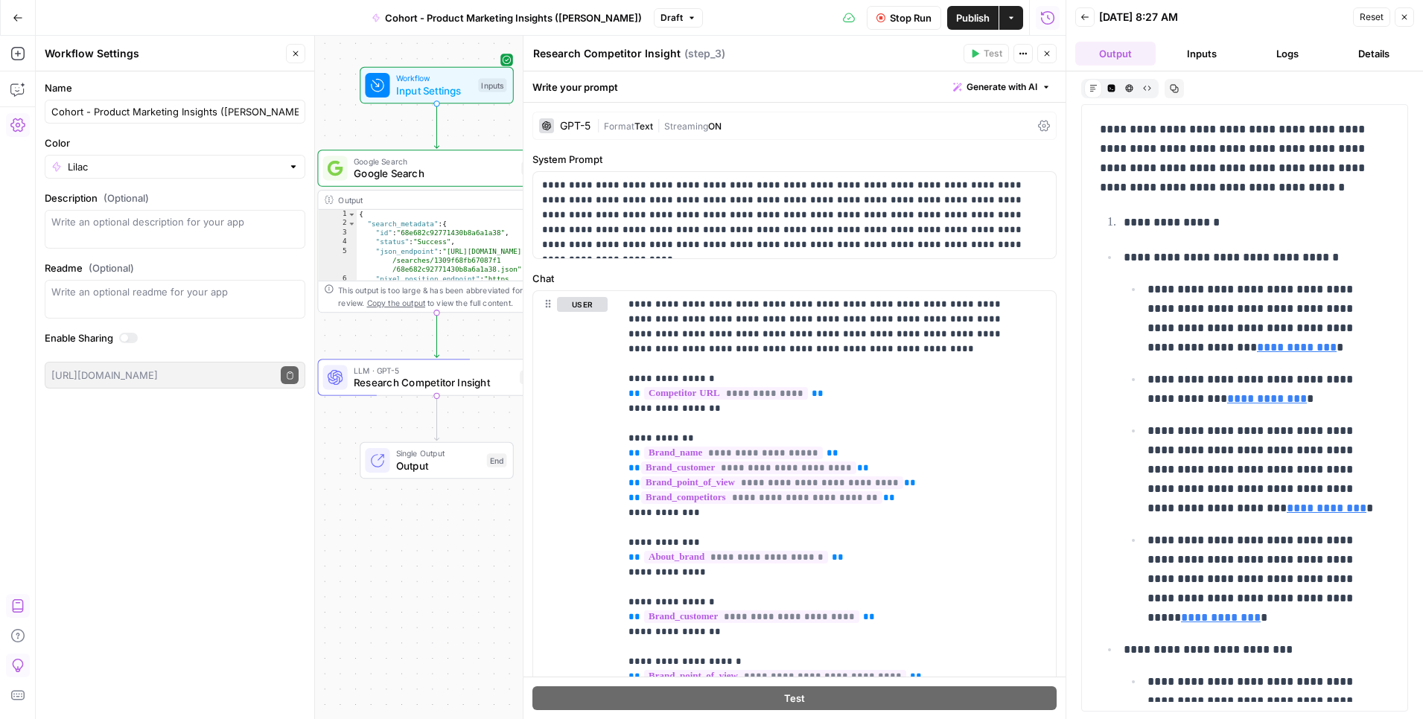
click at [25, 22] on button "Go Back" at bounding box center [17, 17] width 27 height 27
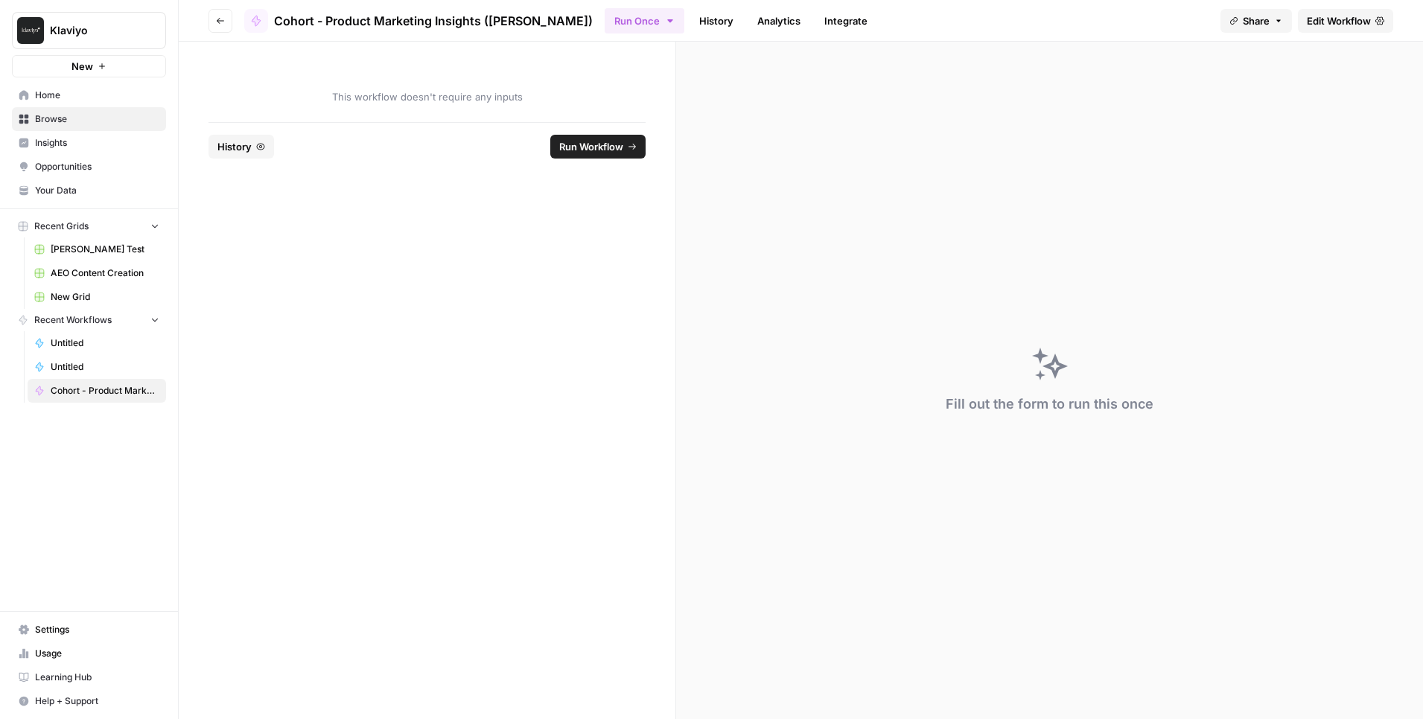
click at [25, 22] on img "Workspace: Klaviyo" at bounding box center [30, 30] width 27 height 27
click at [25, 18] on img "Workspace: Klaviyo" at bounding box center [30, 30] width 27 height 27
click at [230, 20] on button "Go back" at bounding box center [220, 21] width 24 height 24
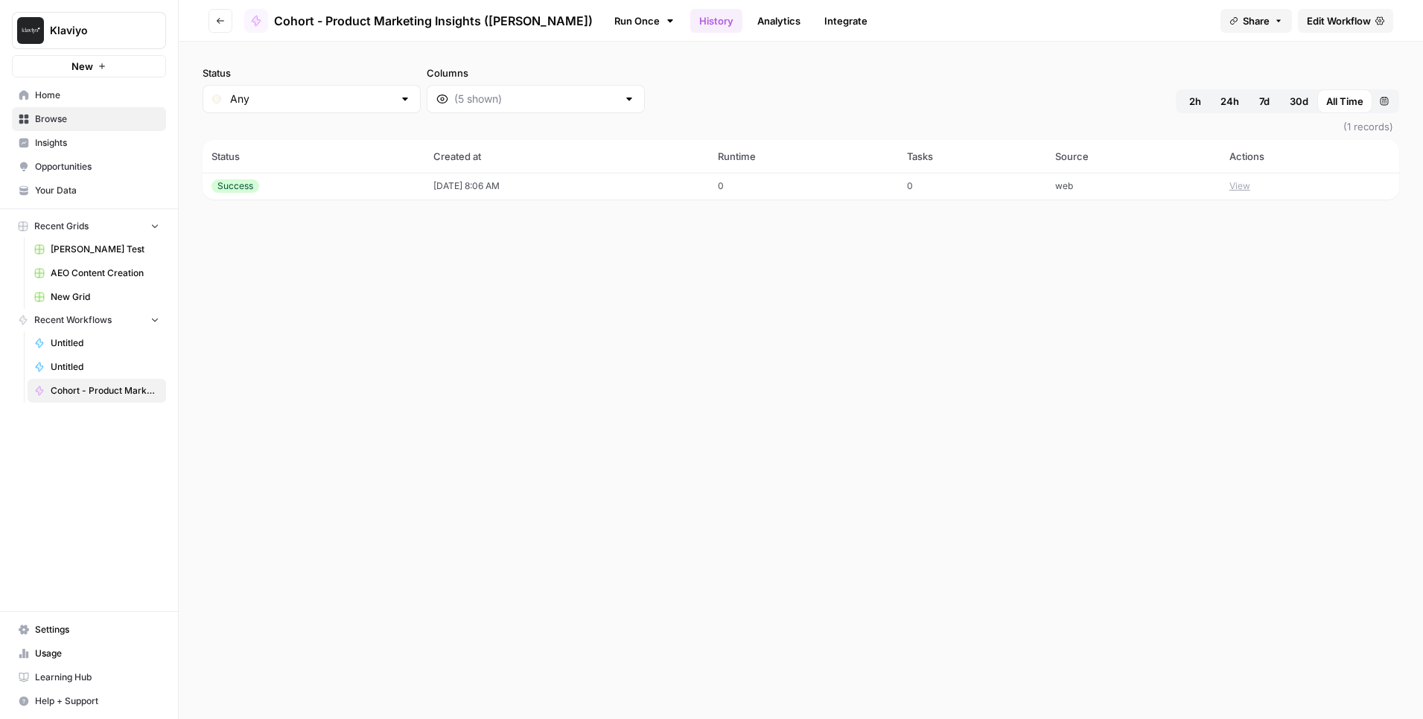
click at [81, 115] on span "Browse" at bounding box center [97, 118] width 124 height 13
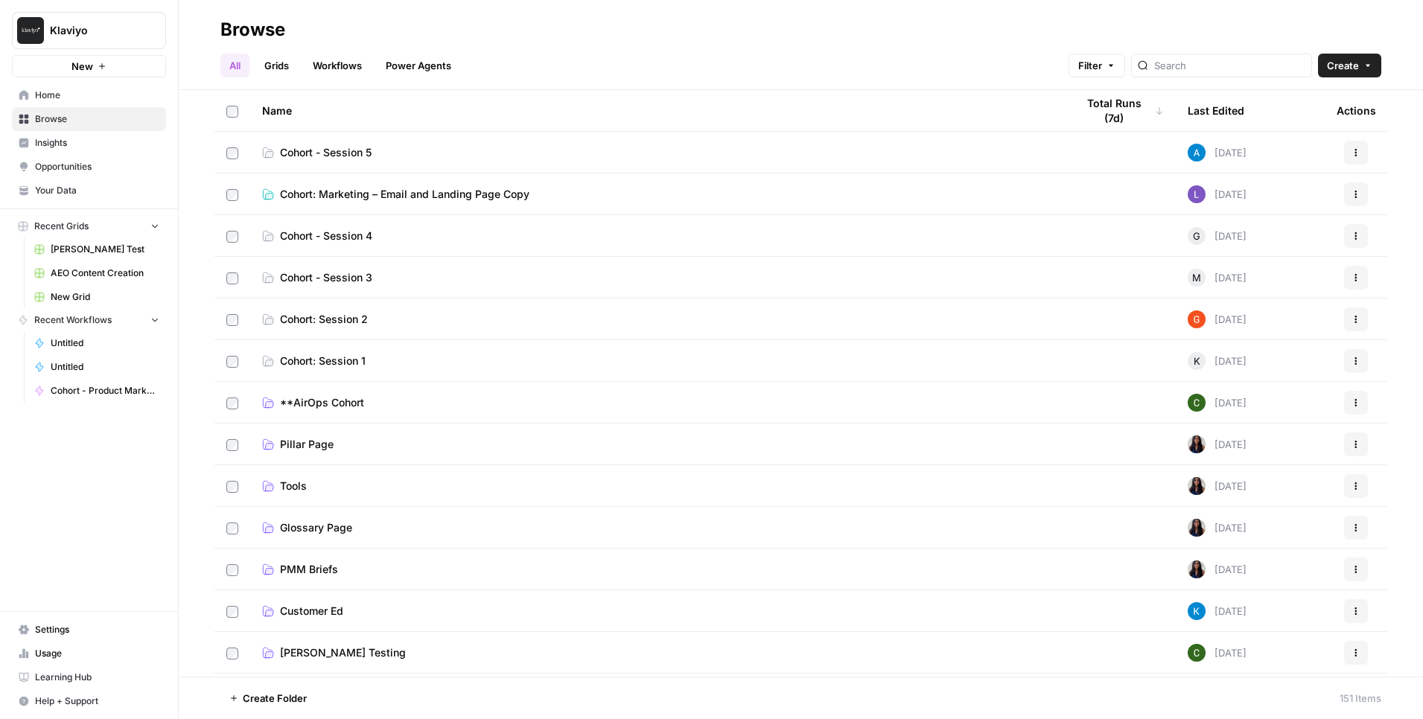
click at [386, 148] on link "Cohort - Session 5" at bounding box center [657, 152] width 790 height 15
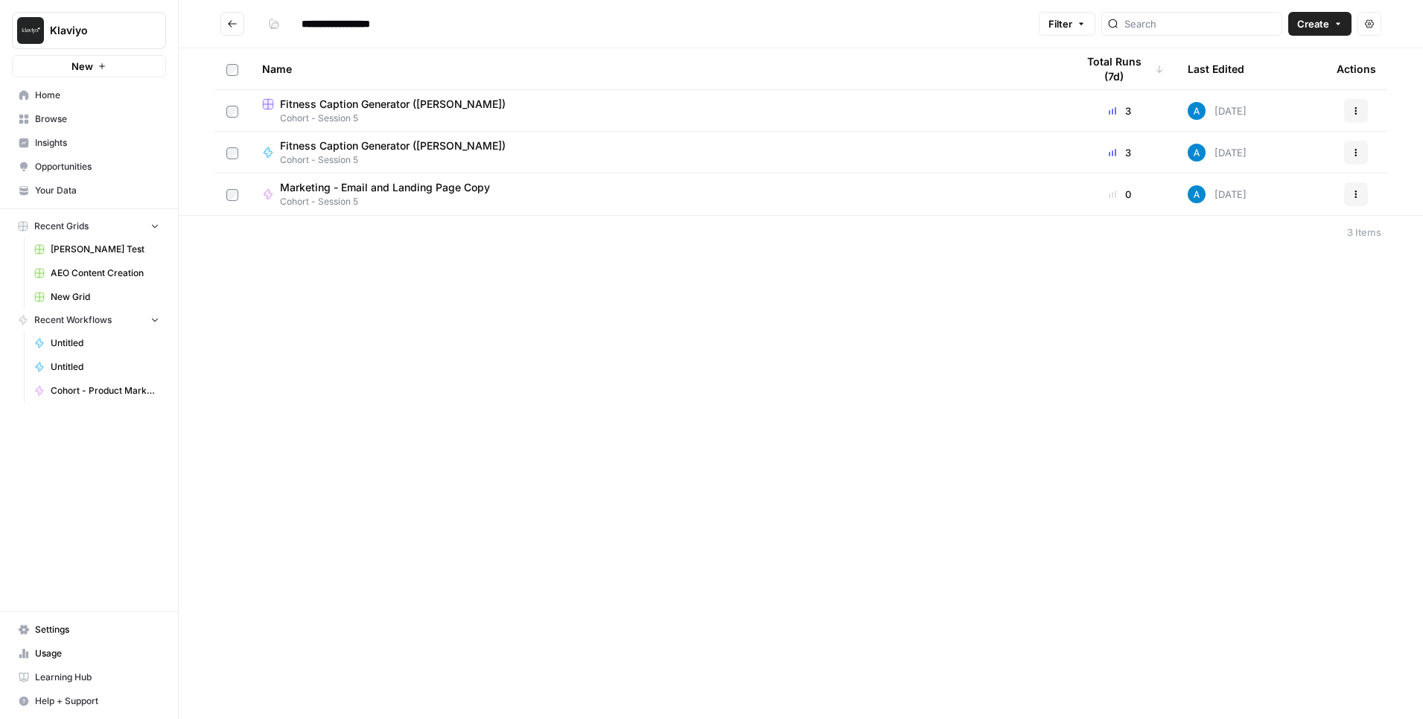
click at [342, 196] on span "Cohort - Session 5" at bounding box center [391, 201] width 222 height 13
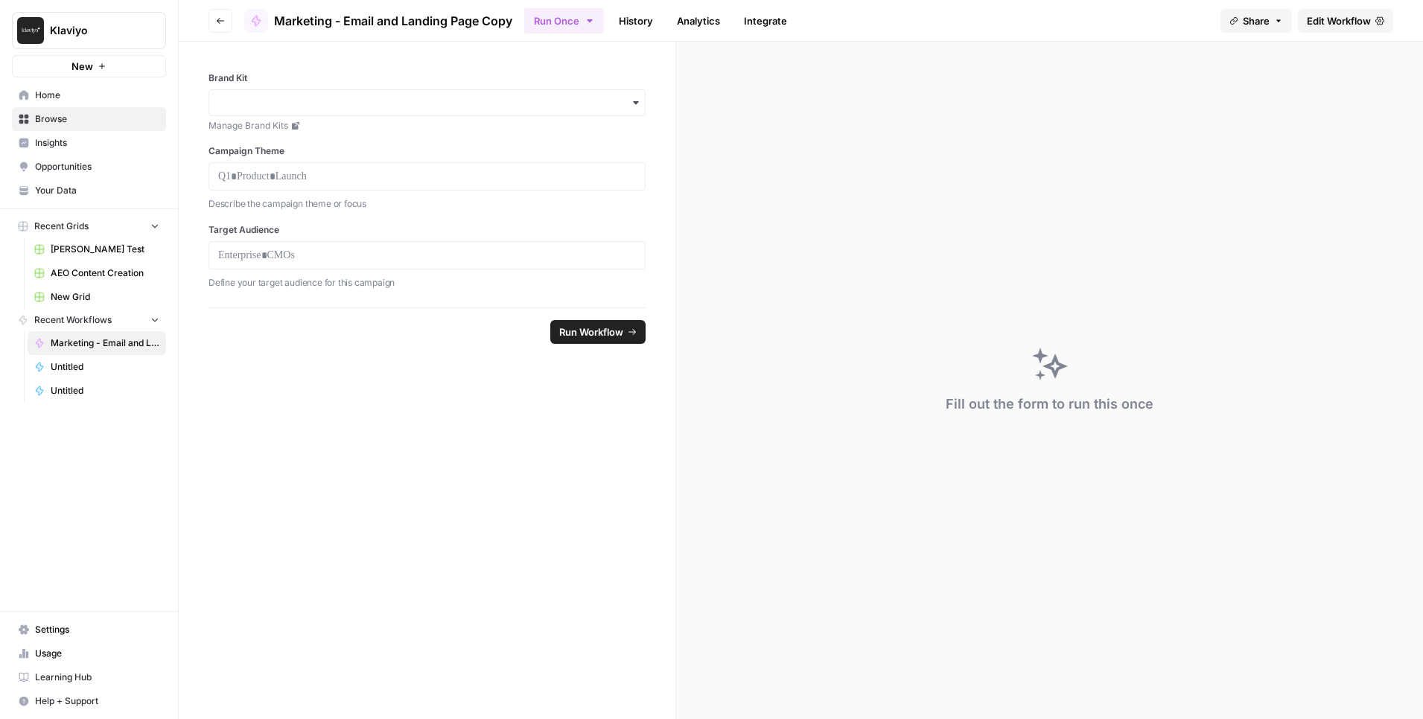
click at [1387, 23] on link "Edit Workflow" at bounding box center [1345, 21] width 95 height 24
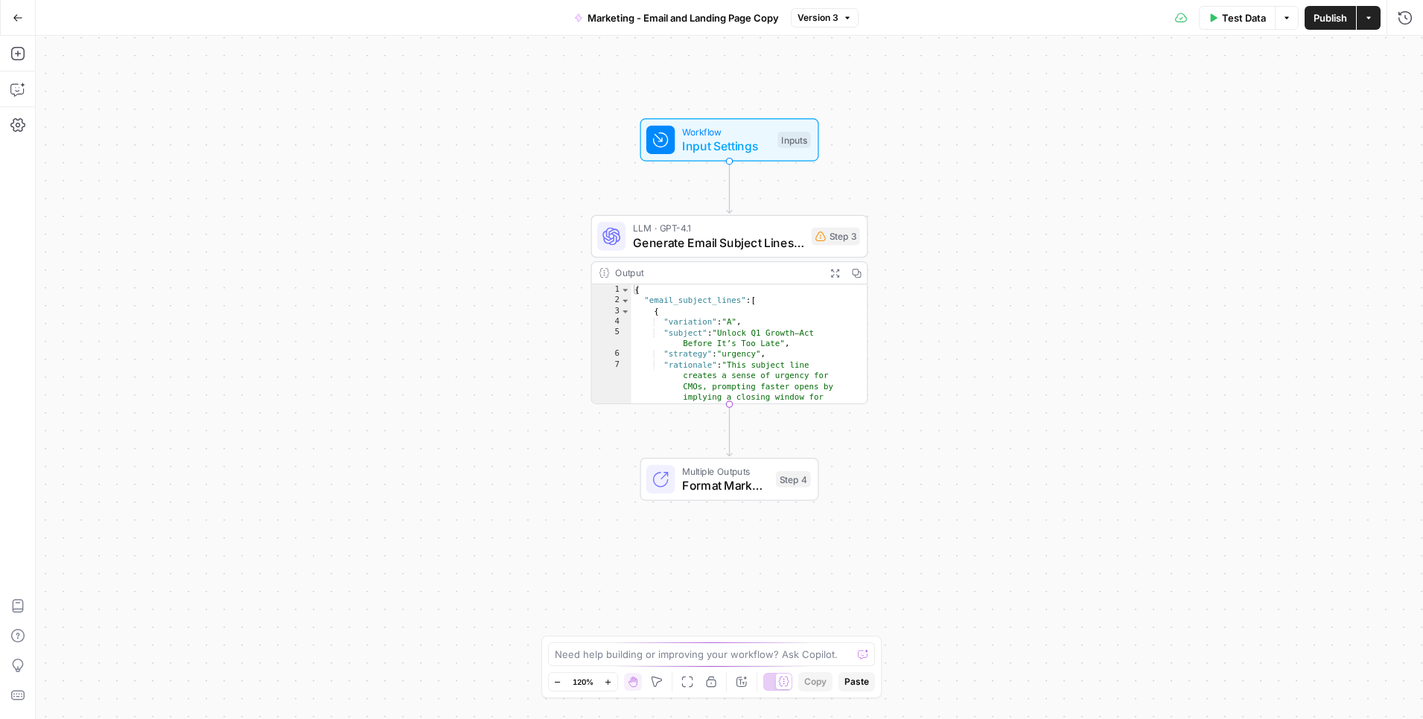
type textarea "**********"
click at [643, 345] on div "{ "email_subject_lines" : [ { "variation" : "A" , "subject" : "Unlock Q1 Growth…" at bounding box center [742, 381] width 223 height 194
click at [33, 22] on div "Go Back" at bounding box center [18, 17] width 36 height 35
click at [22, 18] on icon "button" at bounding box center [18, 18] width 10 height 10
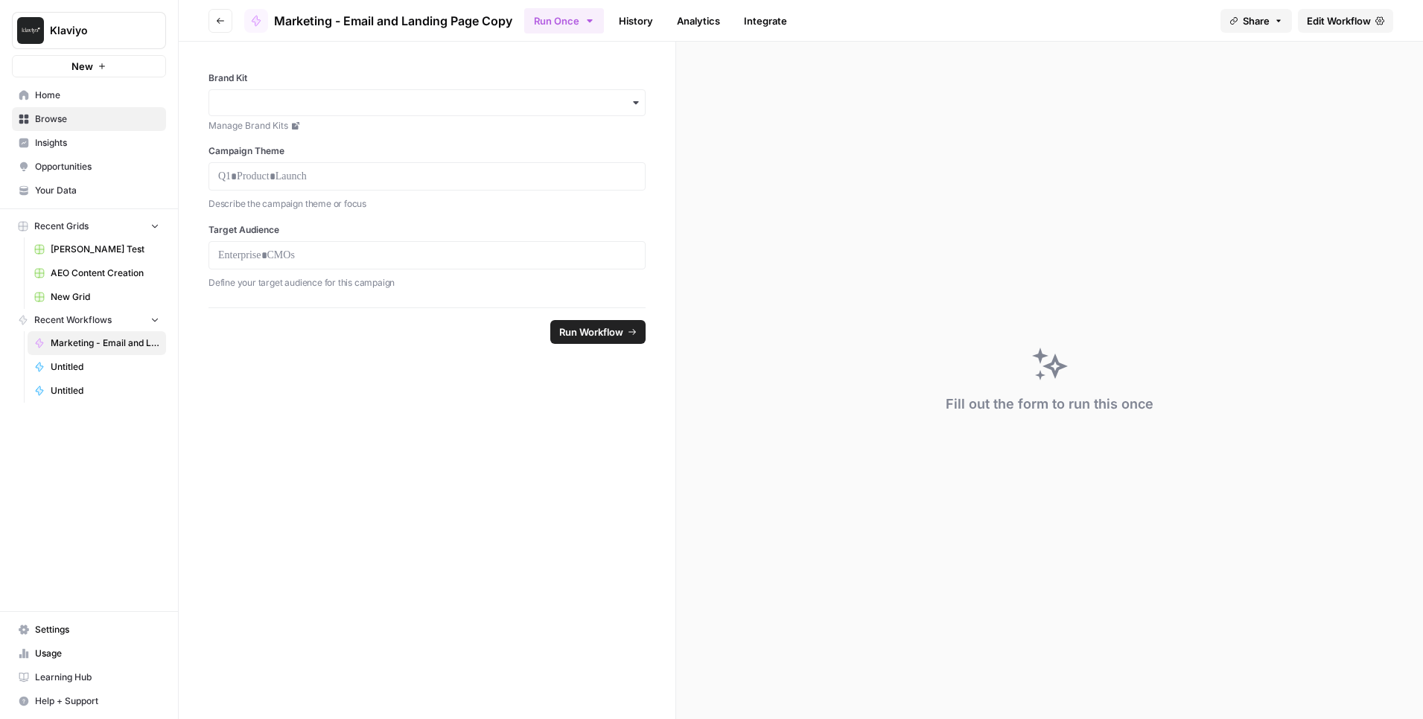
click at [211, 25] on button "Go back" at bounding box center [220, 21] width 24 height 24
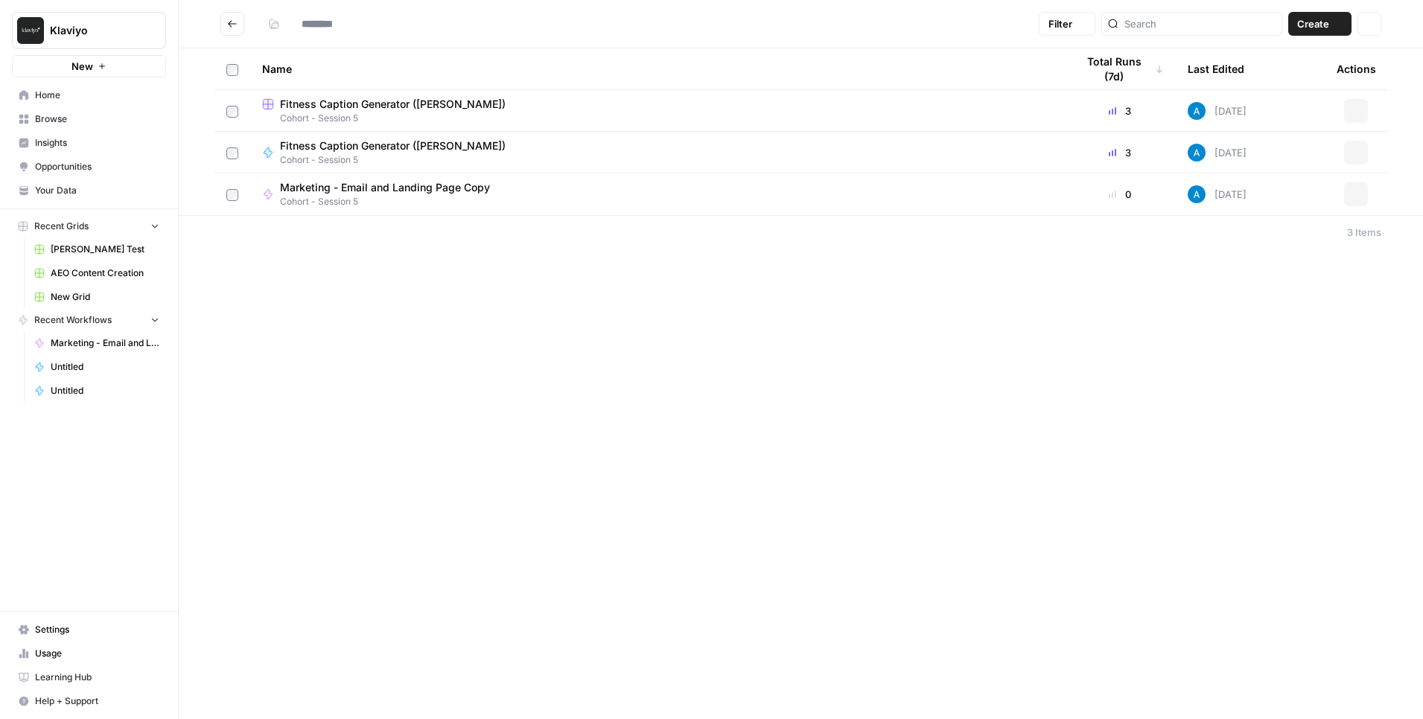
type input "**********"
click at [230, 24] on icon "Go back" at bounding box center [232, 23] width 9 height 7
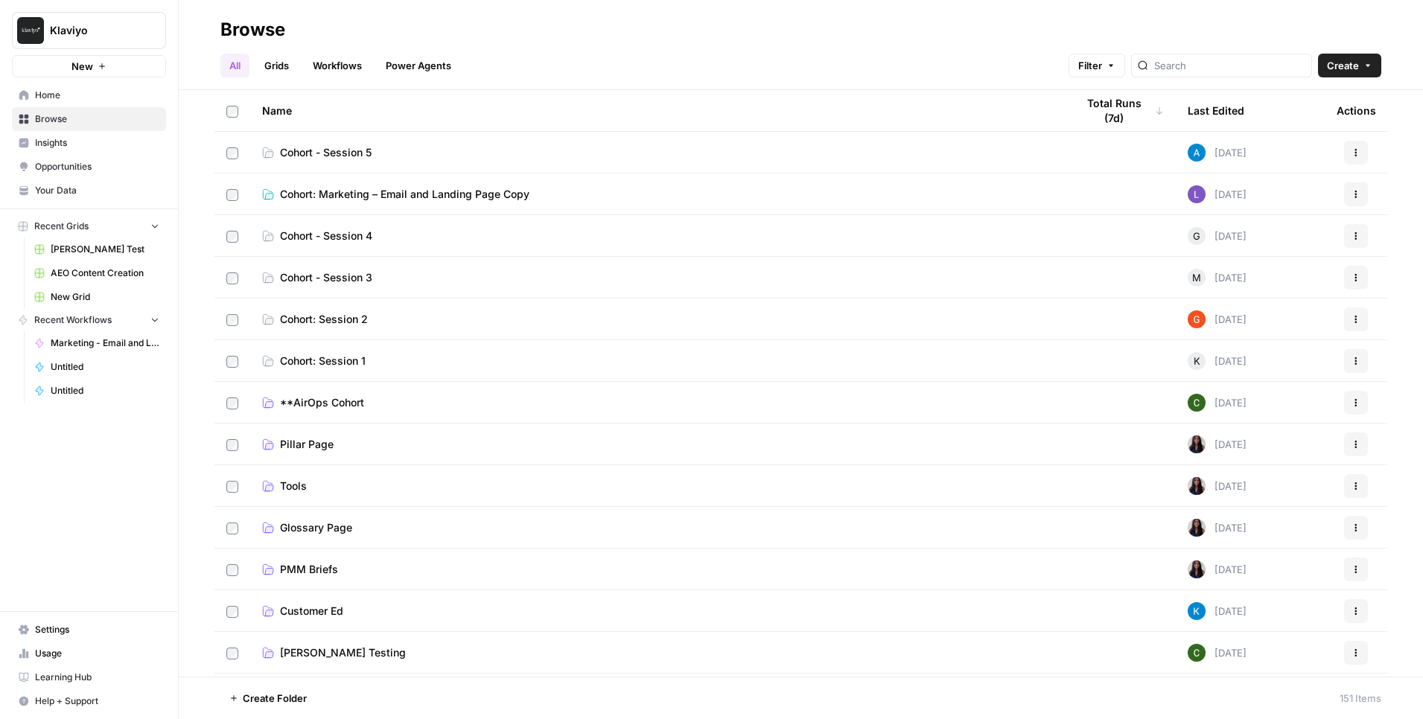
click at [425, 197] on span "Cohort: Marketing – Email and Landing Page Copy" at bounding box center [404, 194] width 249 height 15
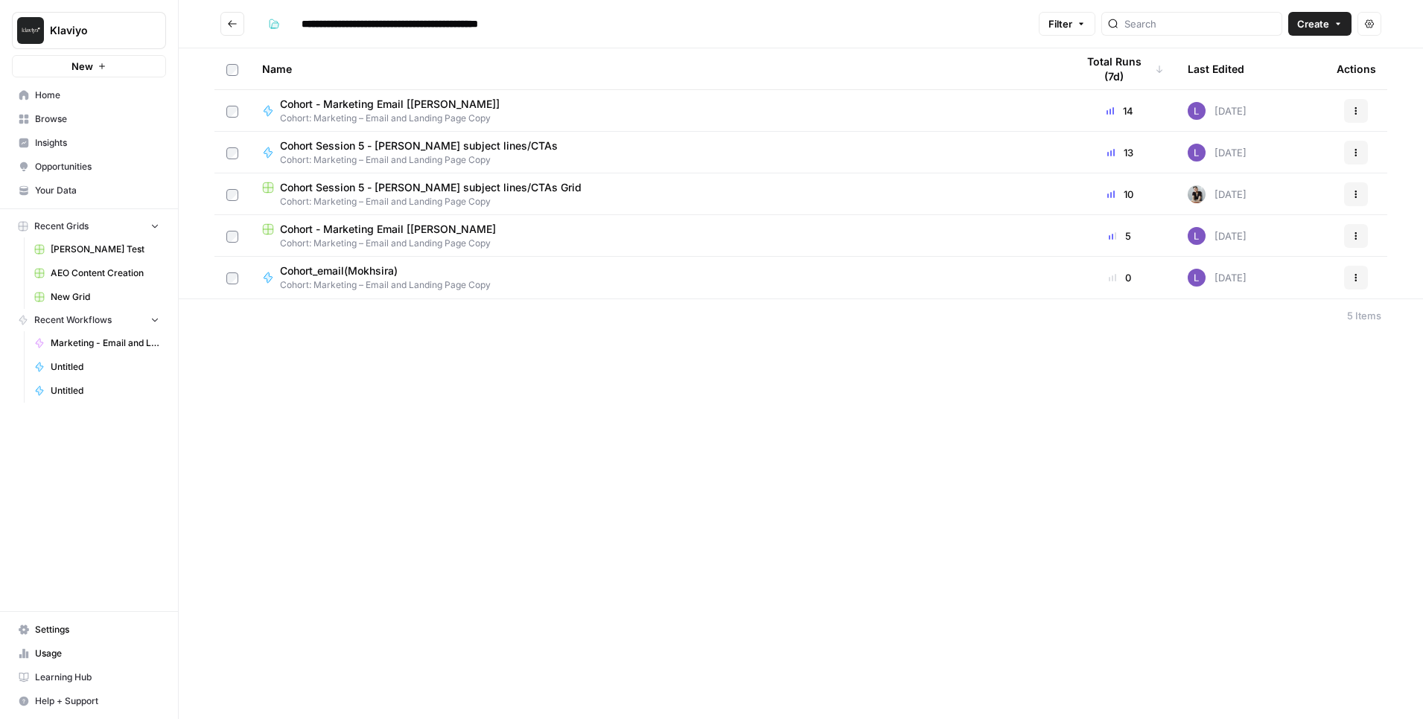
click at [436, 163] on span "Cohort: Marketing – Email and Landing Page Copy" at bounding box center [425, 159] width 290 height 13
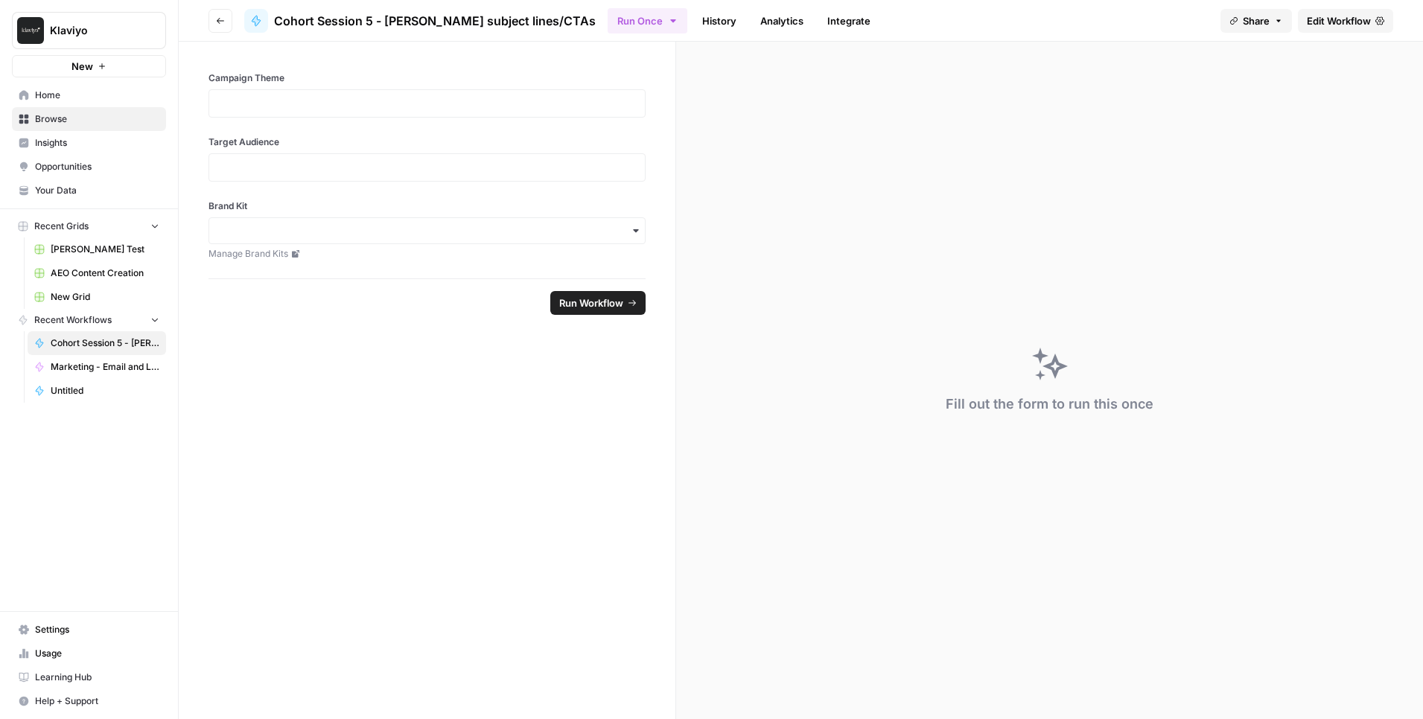
click at [227, 16] on button "Go back" at bounding box center [220, 21] width 24 height 24
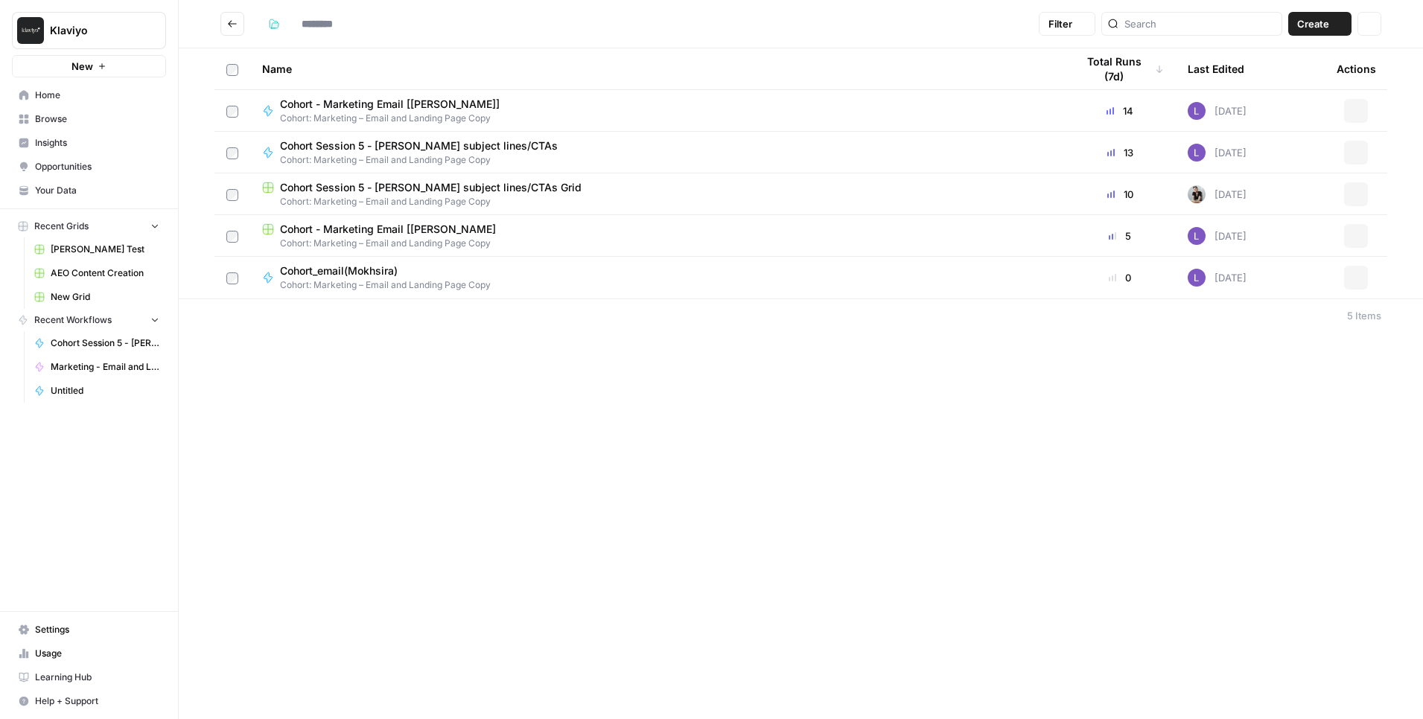
type input "**********"
click at [376, 180] on span "Cohort Session 5 - [PERSON_NAME] subject lines/CTAs Grid" at bounding box center [431, 187] width 302 height 15
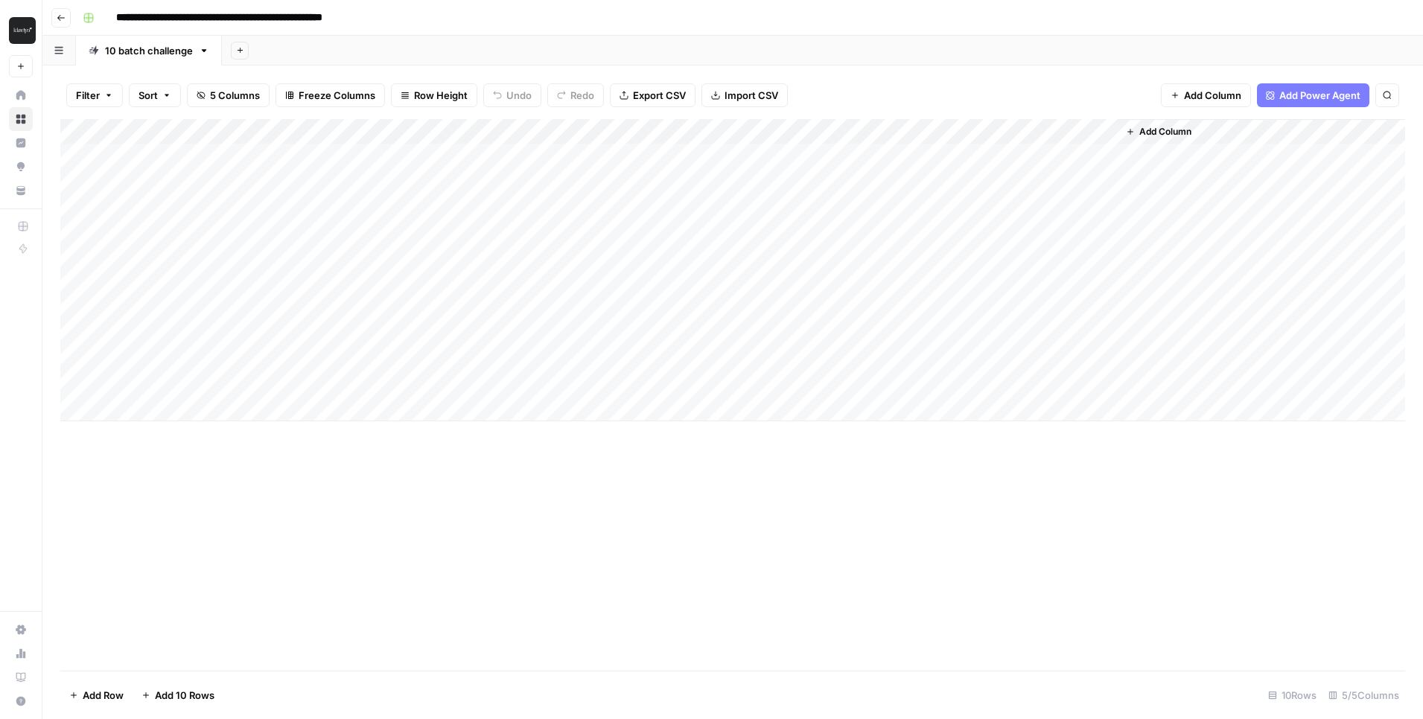
click at [62, 19] on icon "button" at bounding box center [61, 17] width 9 height 9
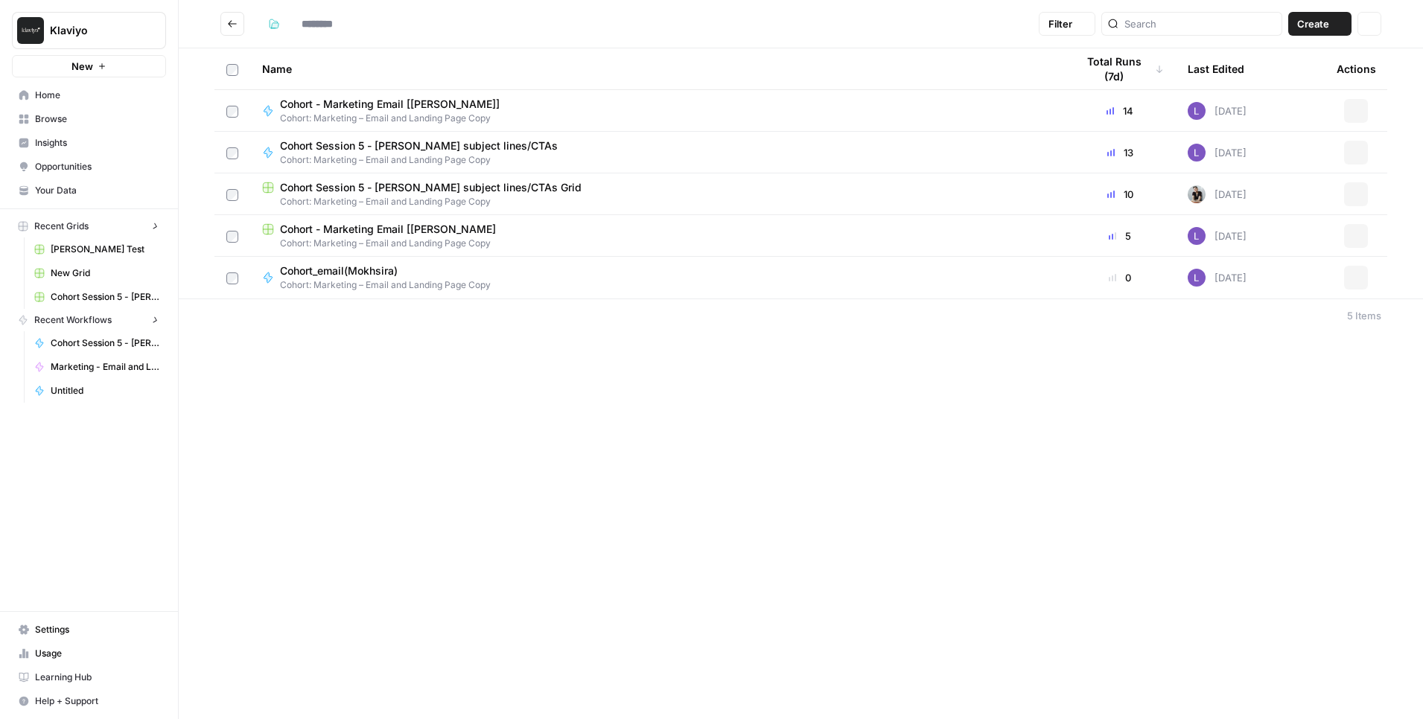
type input "**********"
click at [365, 142] on span "Cohort Session 5 - [PERSON_NAME] subject lines/CTAs" at bounding box center [419, 145] width 278 height 15
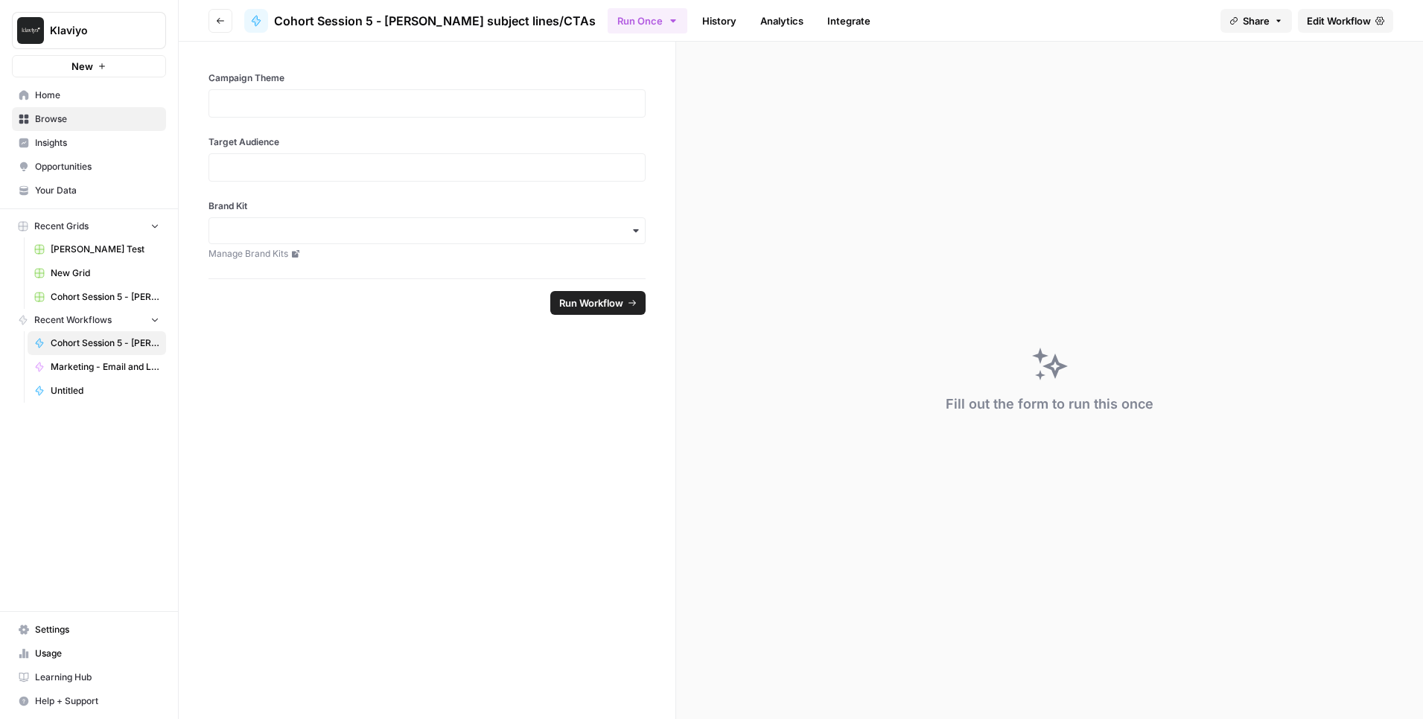
click at [1359, 13] on span "Edit Workflow" at bounding box center [1339, 20] width 64 height 15
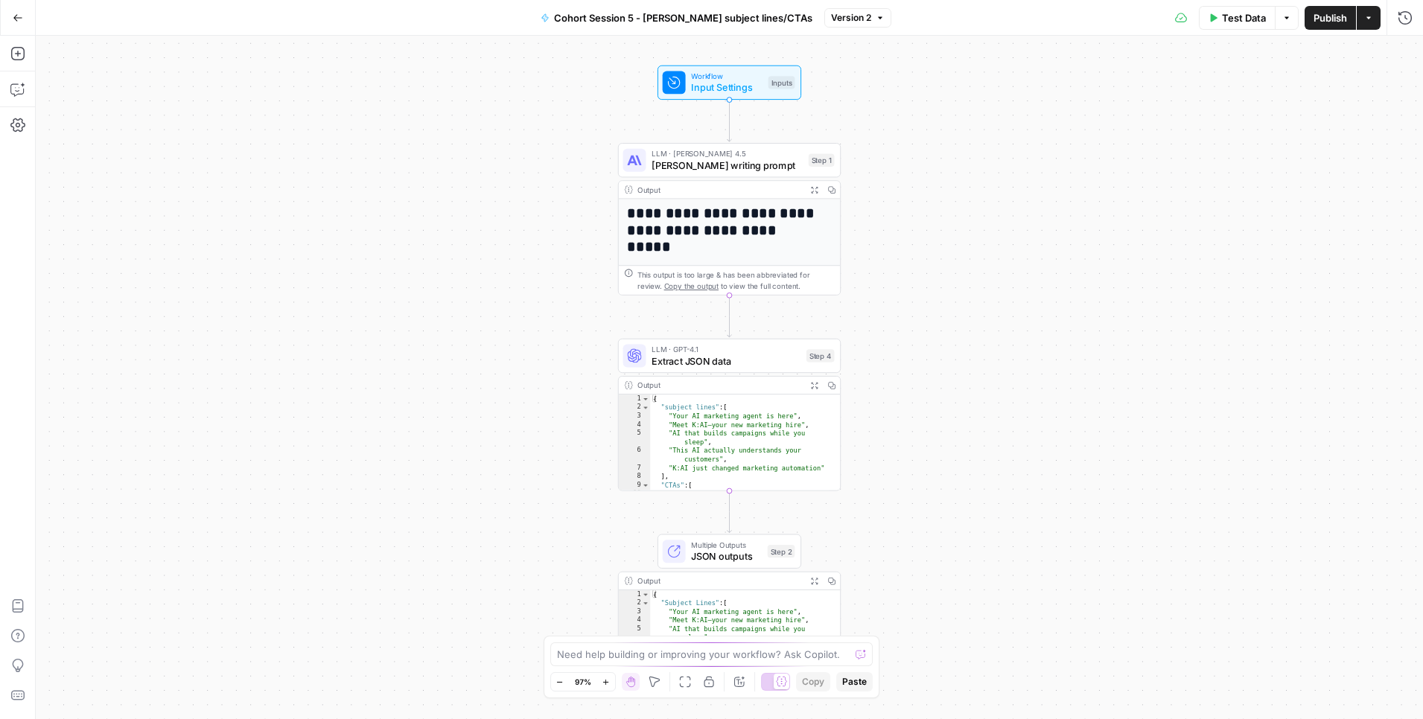
click at [658, 223] on h1 "**********" at bounding box center [724, 230] width 194 height 51
click at [685, 164] on span "Claude Sonnet writing prompt" at bounding box center [726, 165] width 151 height 14
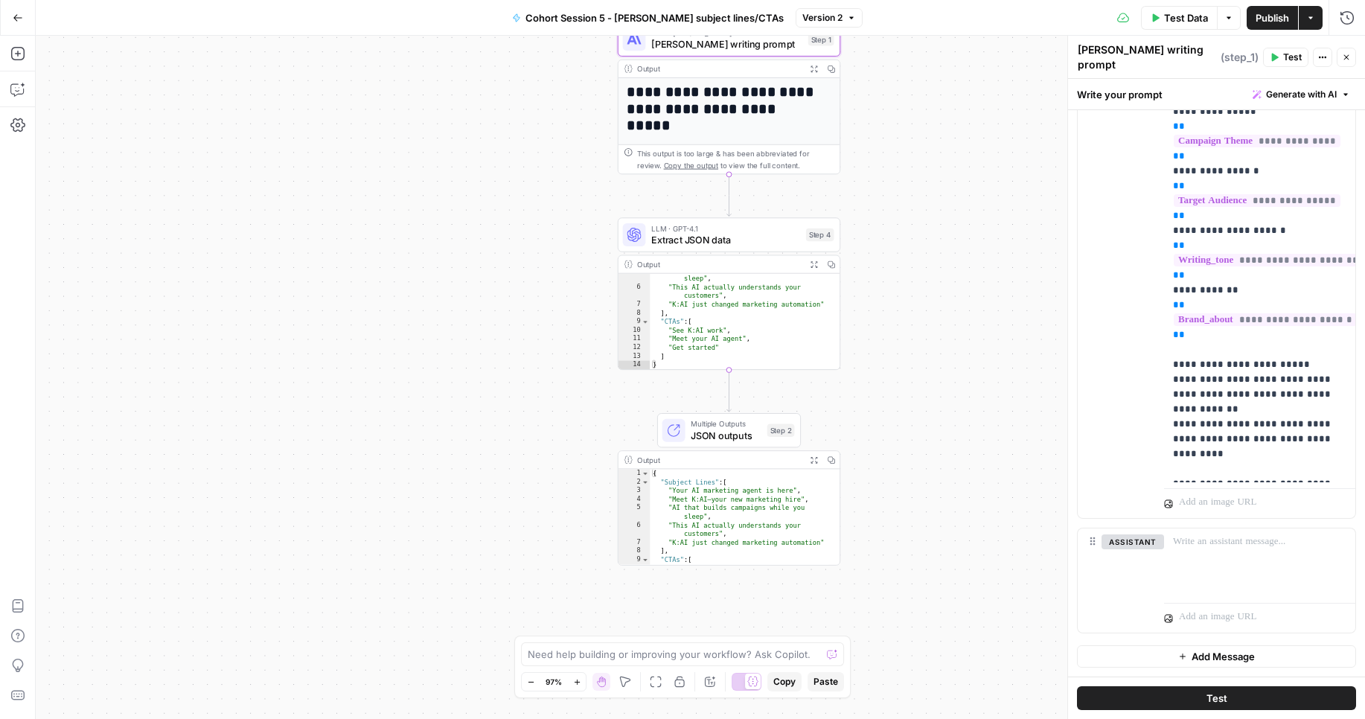
scroll to position [313, 0]
type textarea "**********"
click at [731, 302] on div ""AI that builds campaigns while you sleep" , "This AI actually understands your…" at bounding box center [739, 326] width 179 height 121
click at [727, 243] on span "Extract JSON data" at bounding box center [725, 240] width 149 height 14
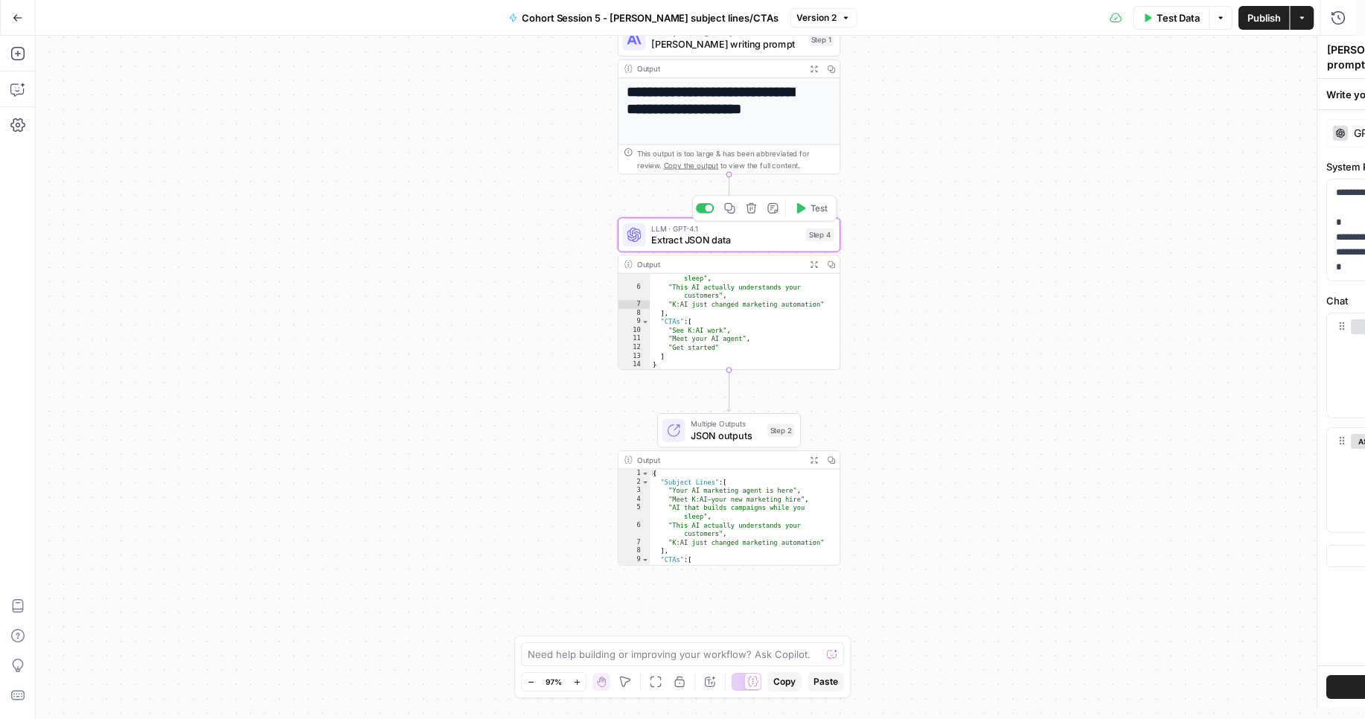
type textarea "Extract JSON data"
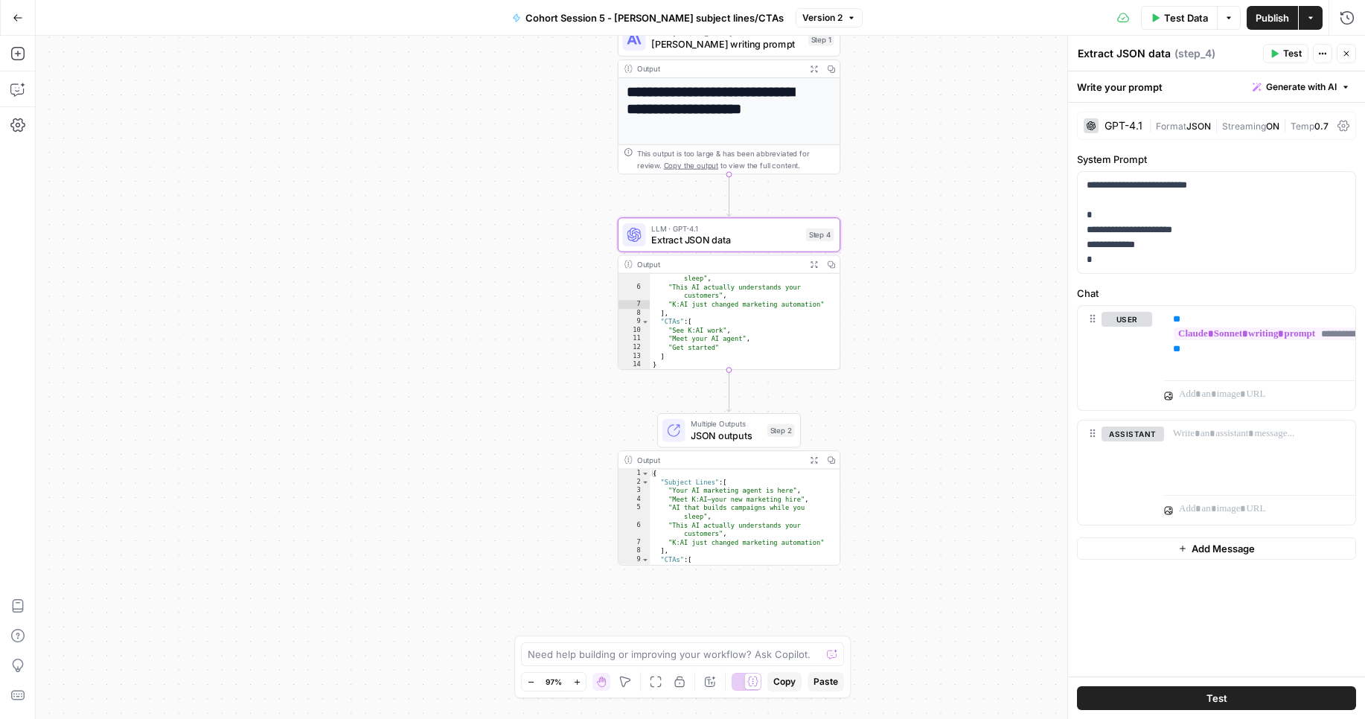
click at [693, 433] on span "JSON outputs" at bounding box center [726, 435] width 71 height 14
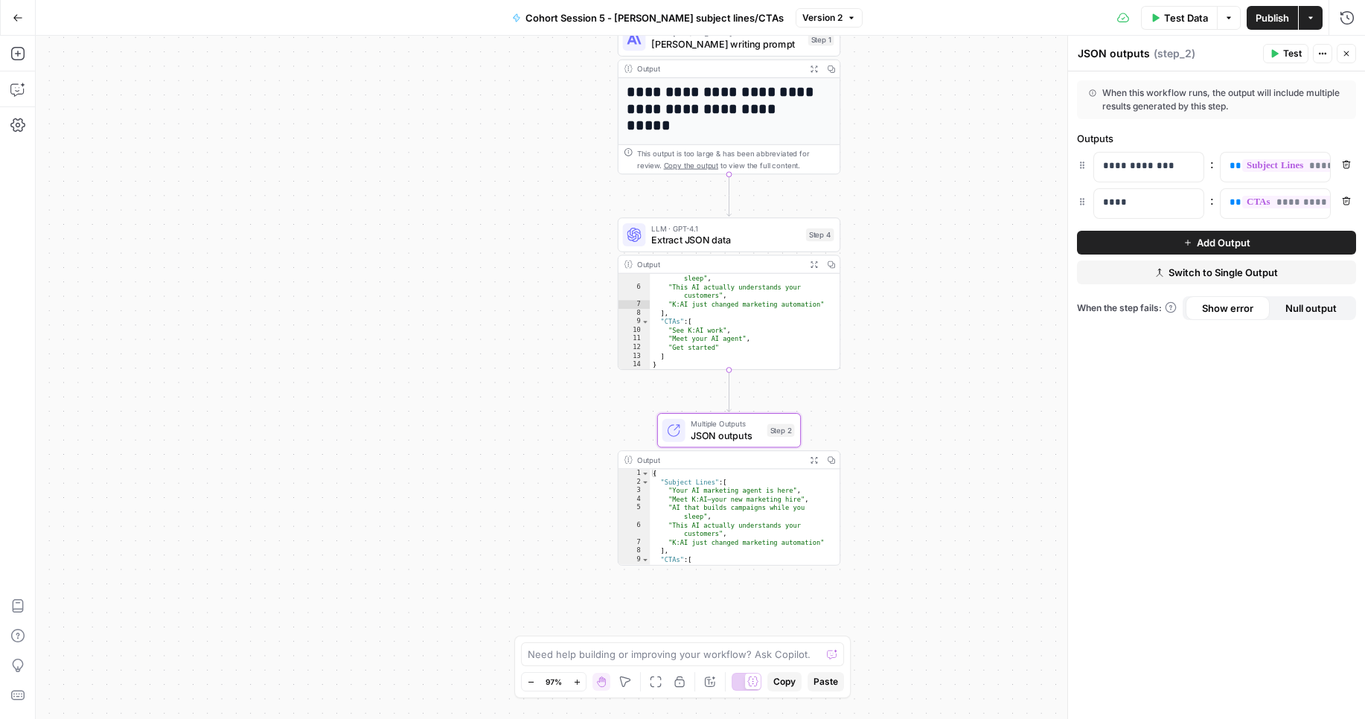
click at [927, 143] on div "**********" at bounding box center [701, 377] width 1330 height 683
click at [759, 119] on h1 "**********" at bounding box center [724, 109] width 194 height 51
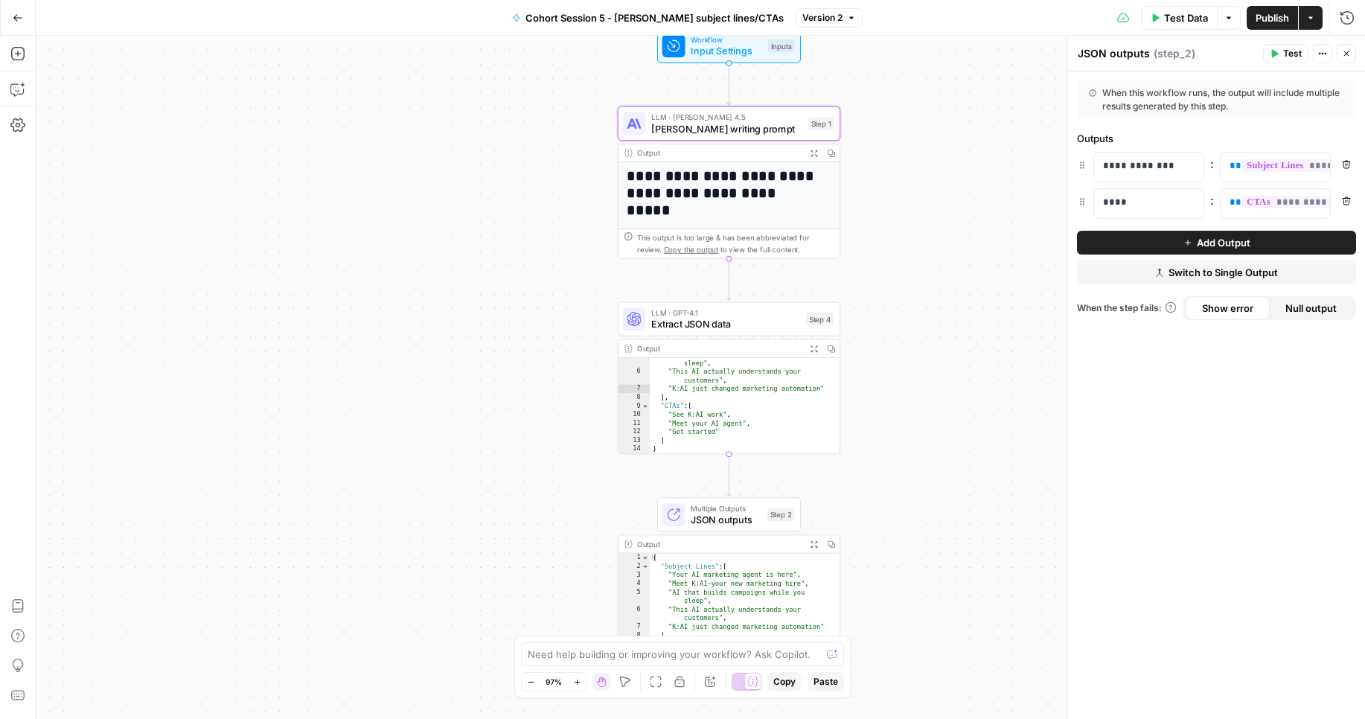
click at [749, 309] on span "LLM · GPT-4.1" at bounding box center [725, 312] width 149 height 11
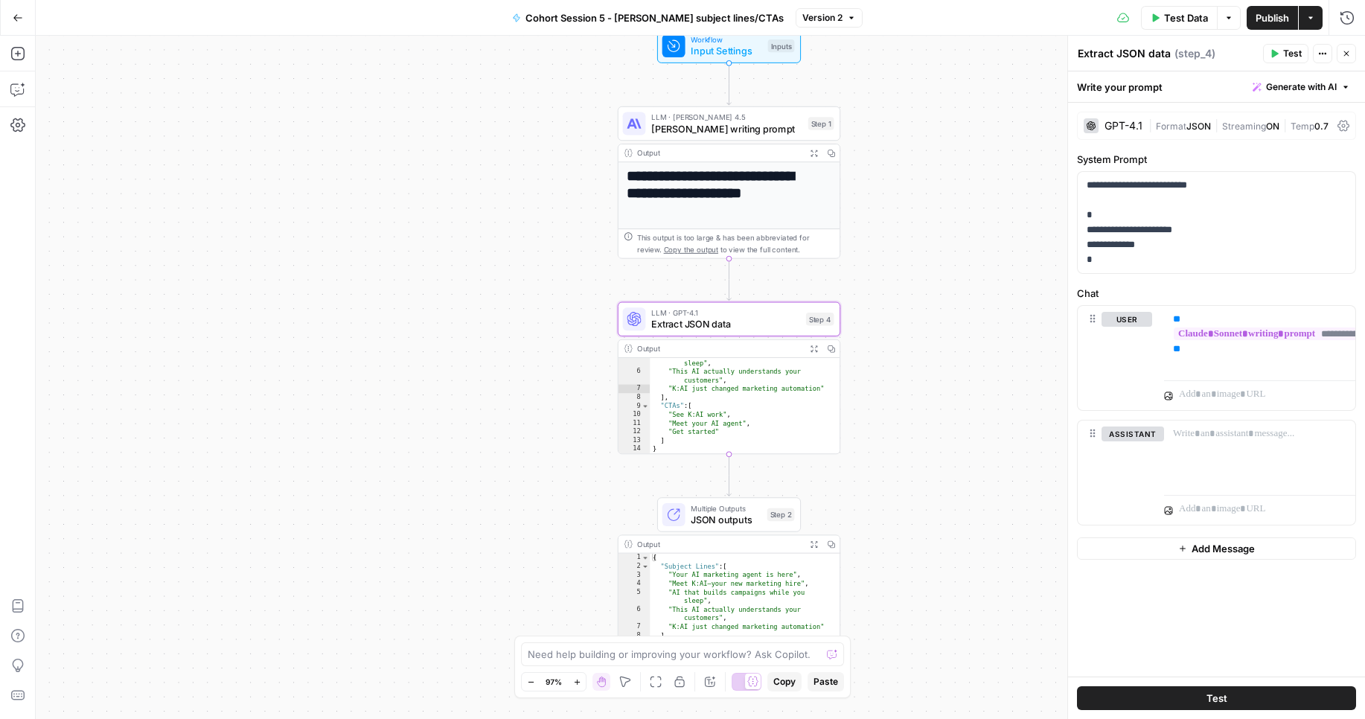
click at [682, 547] on div "Output" at bounding box center [719, 543] width 164 height 11
click at [725, 516] on span "JSON outputs" at bounding box center [726, 520] width 71 height 14
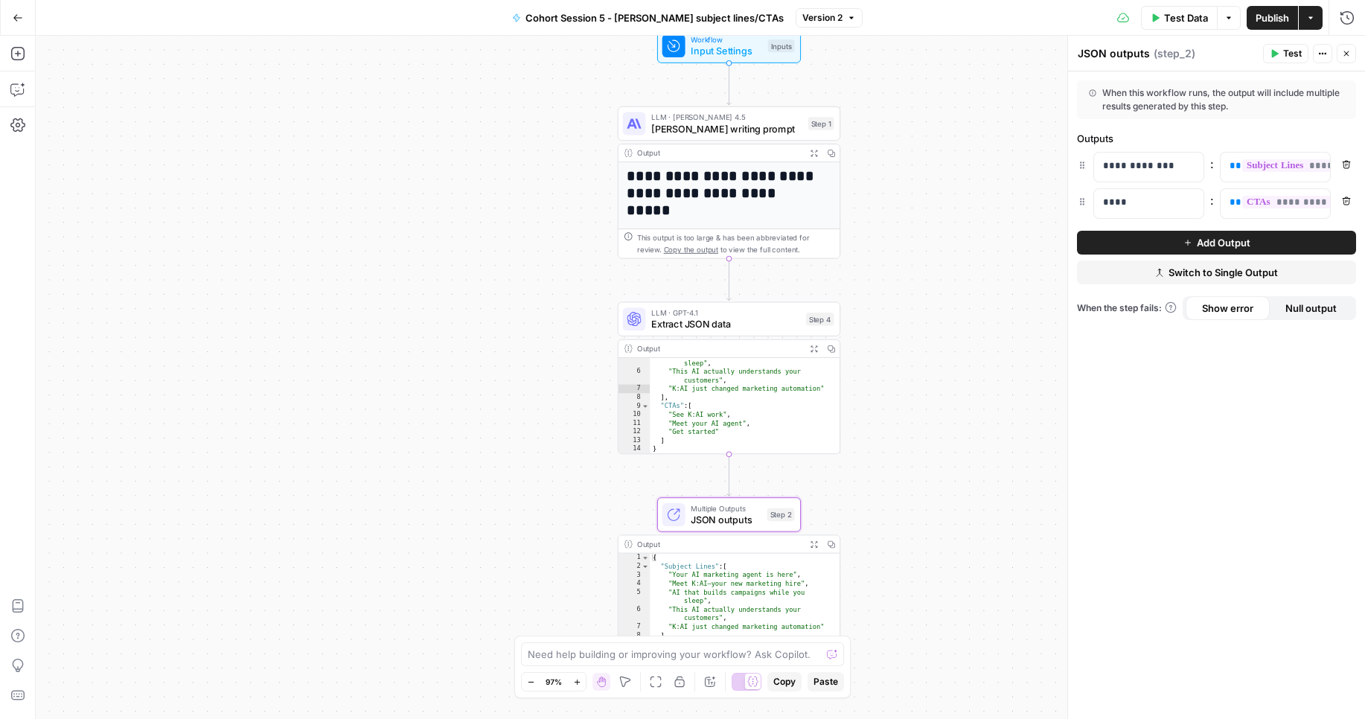
click at [33, 22] on div "Go Back" at bounding box center [18, 17] width 36 height 35
click at [21, 19] on icon "button" at bounding box center [18, 18] width 10 height 10
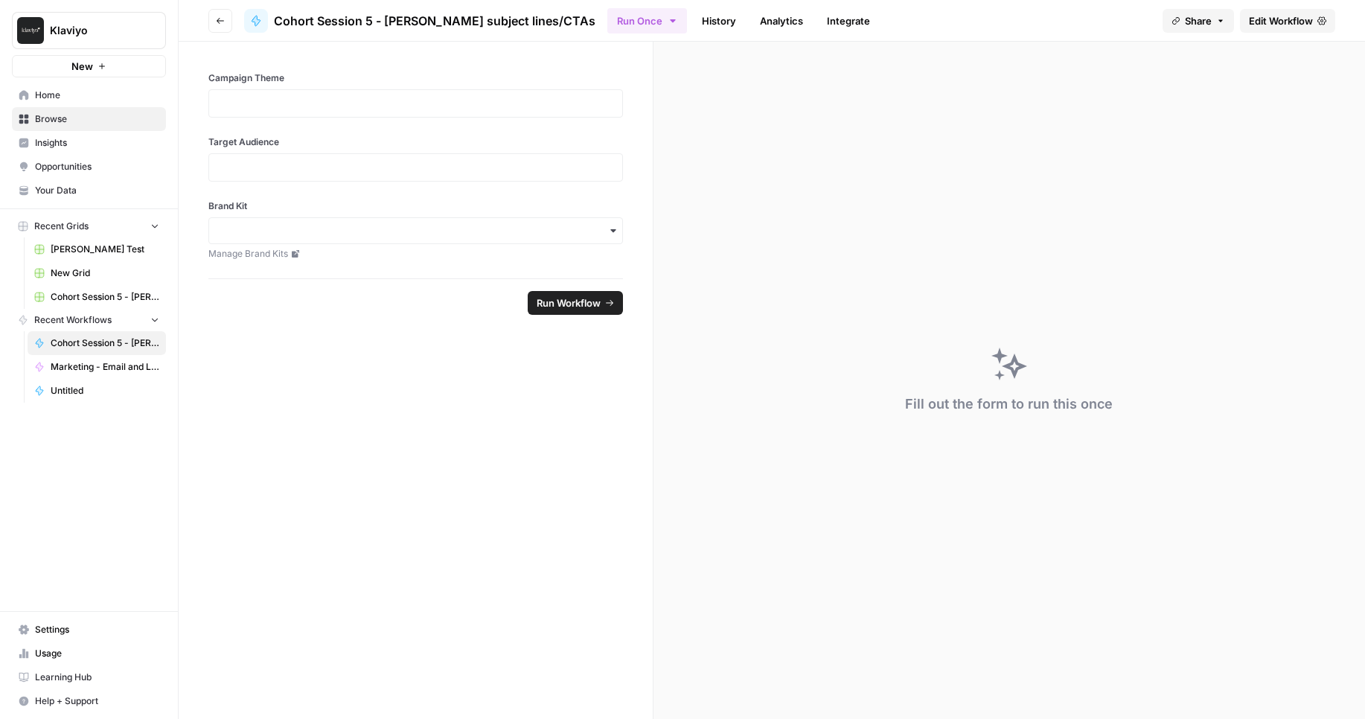
click at [1309, 11] on link "Edit Workflow" at bounding box center [1287, 21] width 95 height 24
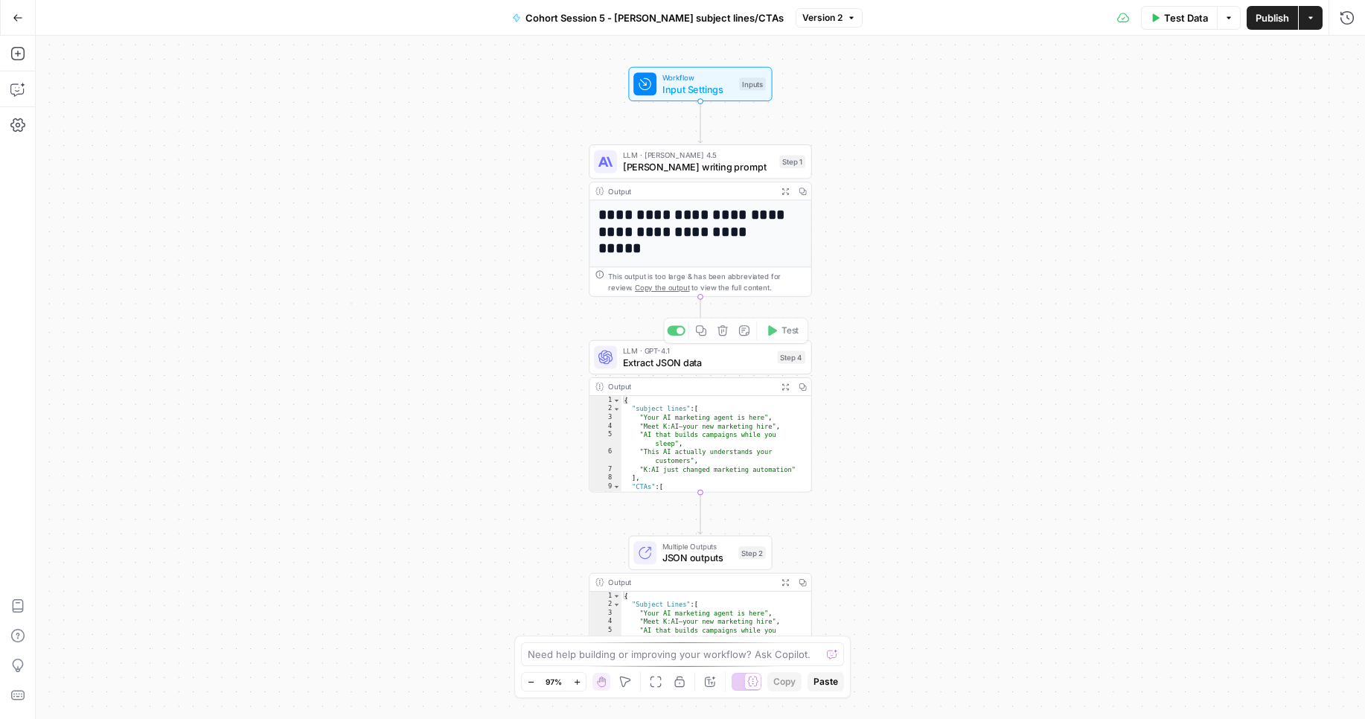
click at [748, 265] on div "**********" at bounding box center [701, 479] width 222 height 558
click at [707, 171] on span "Claude Sonnet writing prompt" at bounding box center [698, 166] width 151 height 14
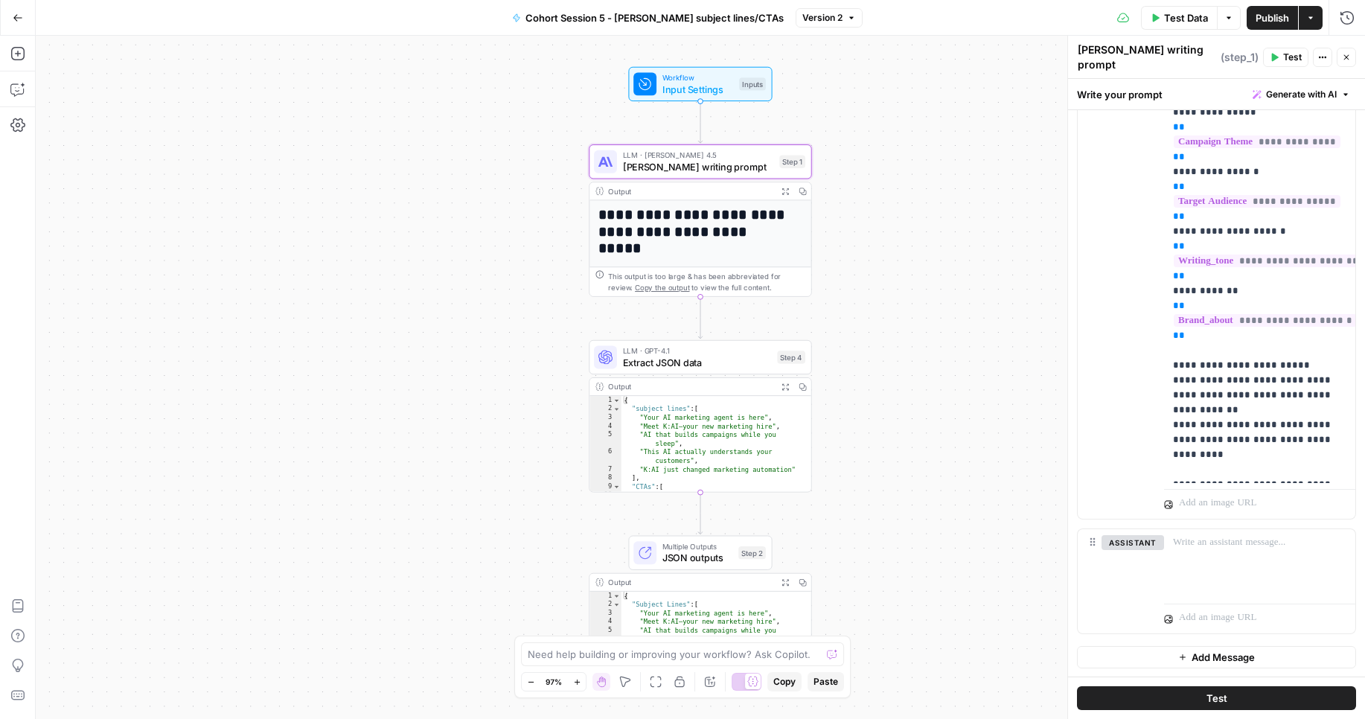
scroll to position [302, 0]
click at [1192, 21] on span "Test Data" at bounding box center [1186, 17] width 44 height 15
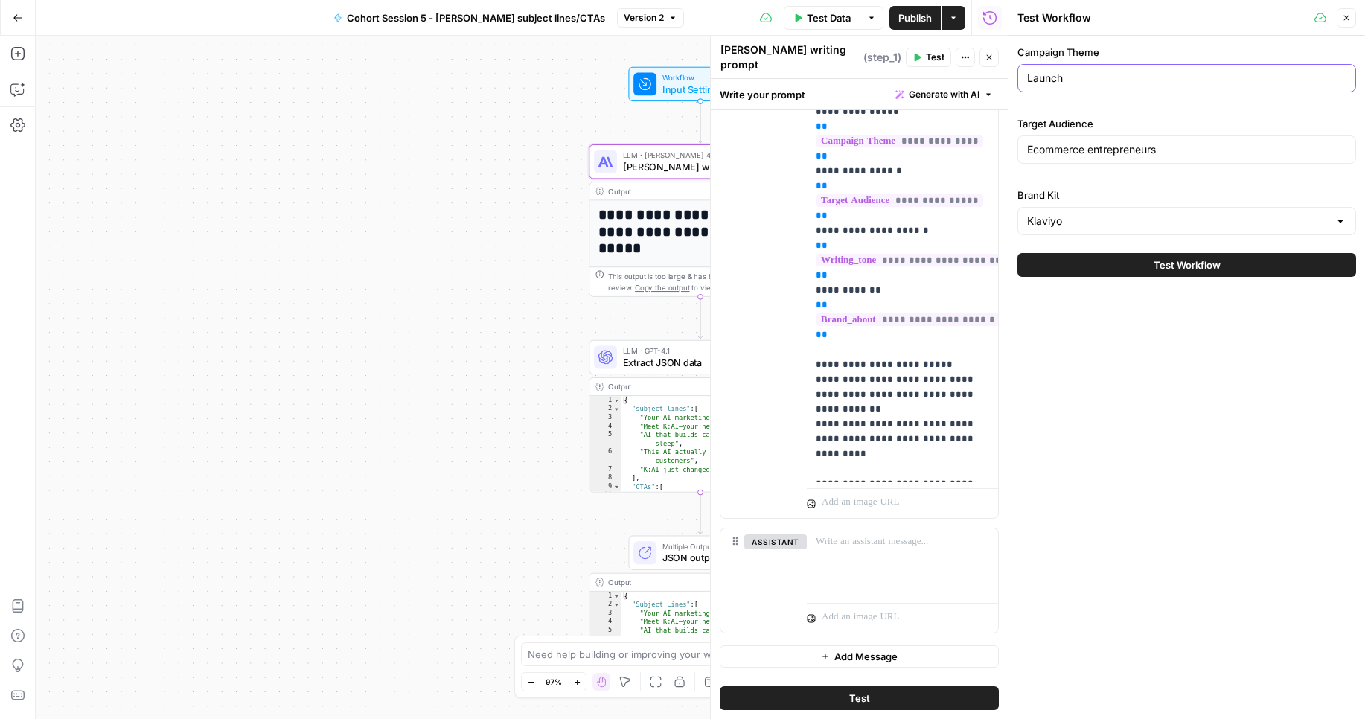
click at [1129, 76] on input "Launch" at bounding box center [1186, 78] width 319 height 15
click at [1123, 156] on input "Ecommerce entrepreneurs" at bounding box center [1186, 149] width 319 height 15
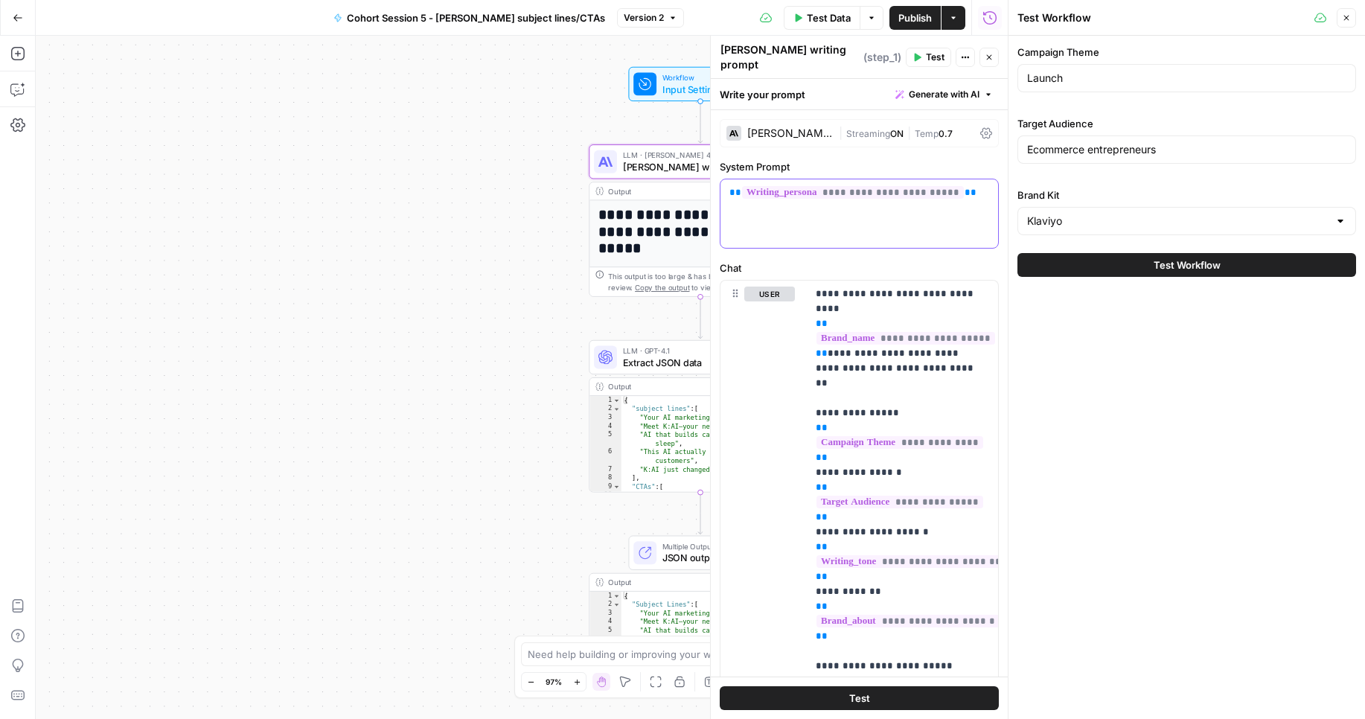
click at [858, 228] on div "**********" at bounding box center [860, 213] width 278 height 68
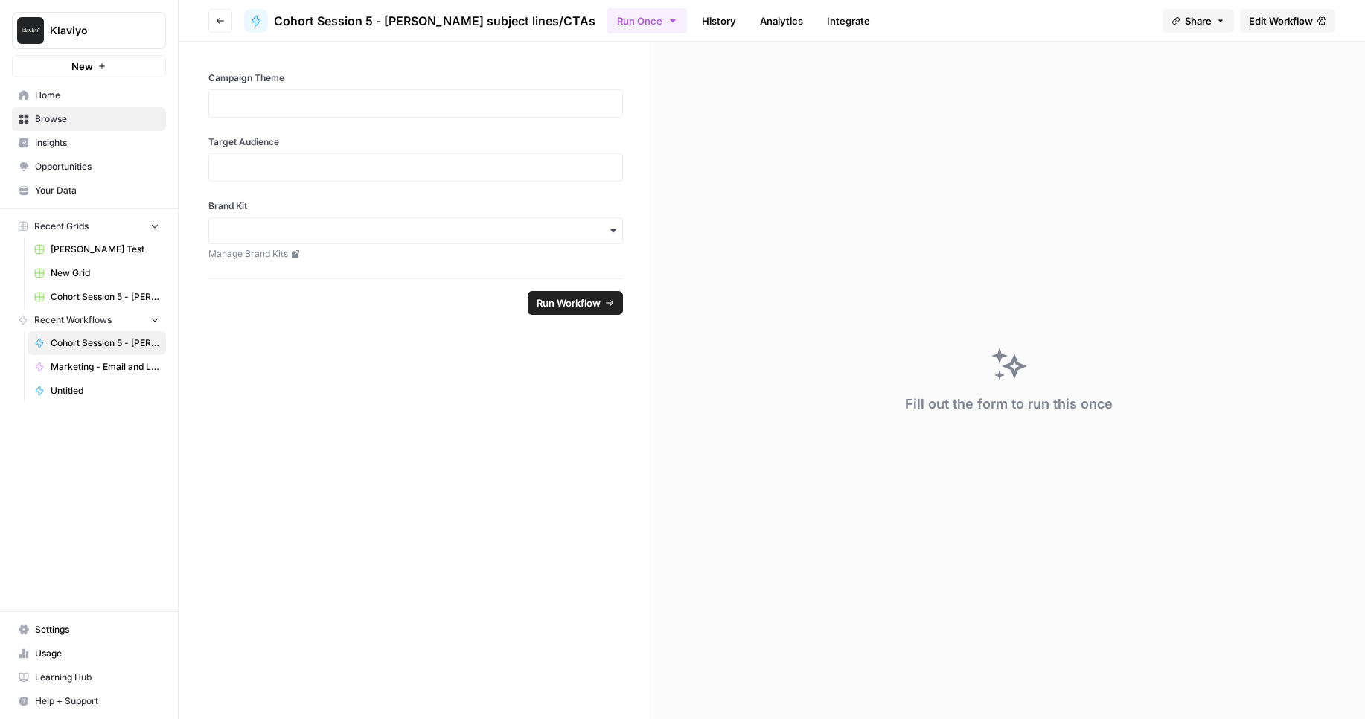
click at [243, 92] on div at bounding box center [415, 103] width 415 height 28
click at [226, 16] on button "Go back" at bounding box center [220, 21] width 24 height 24
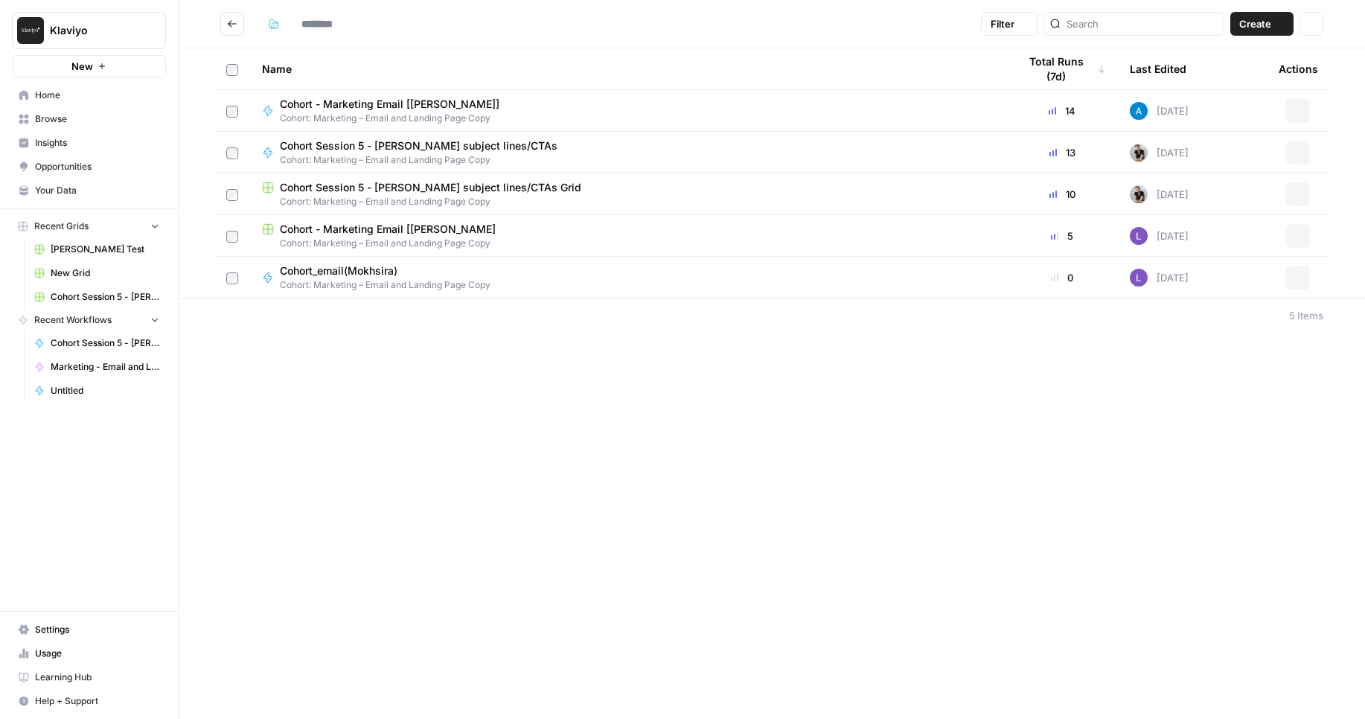
type input "**********"
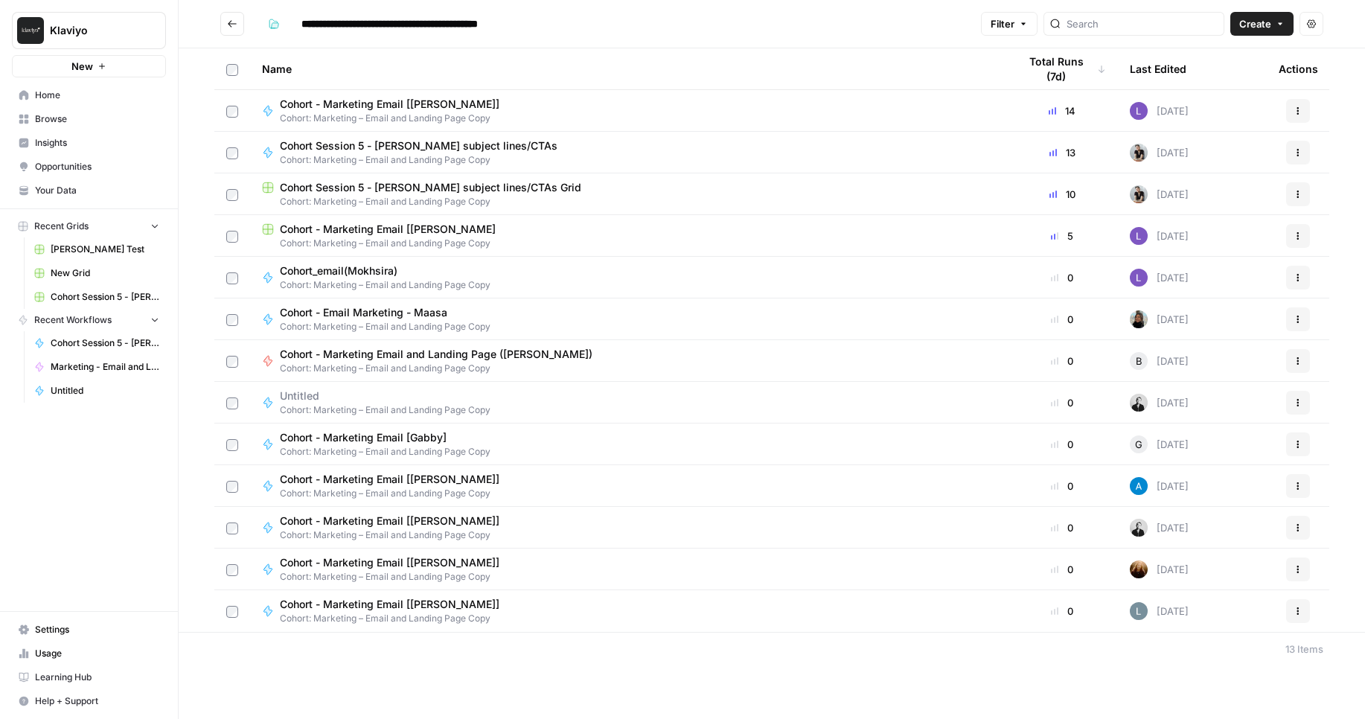
click at [430, 186] on span "Cohort Session 5 - [PERSON_NAME] subject lines/CTAs Grid" at bounding box center [431, 187] width 302 height 15
